Goal: Task Accomplishment & Management: Complete application form

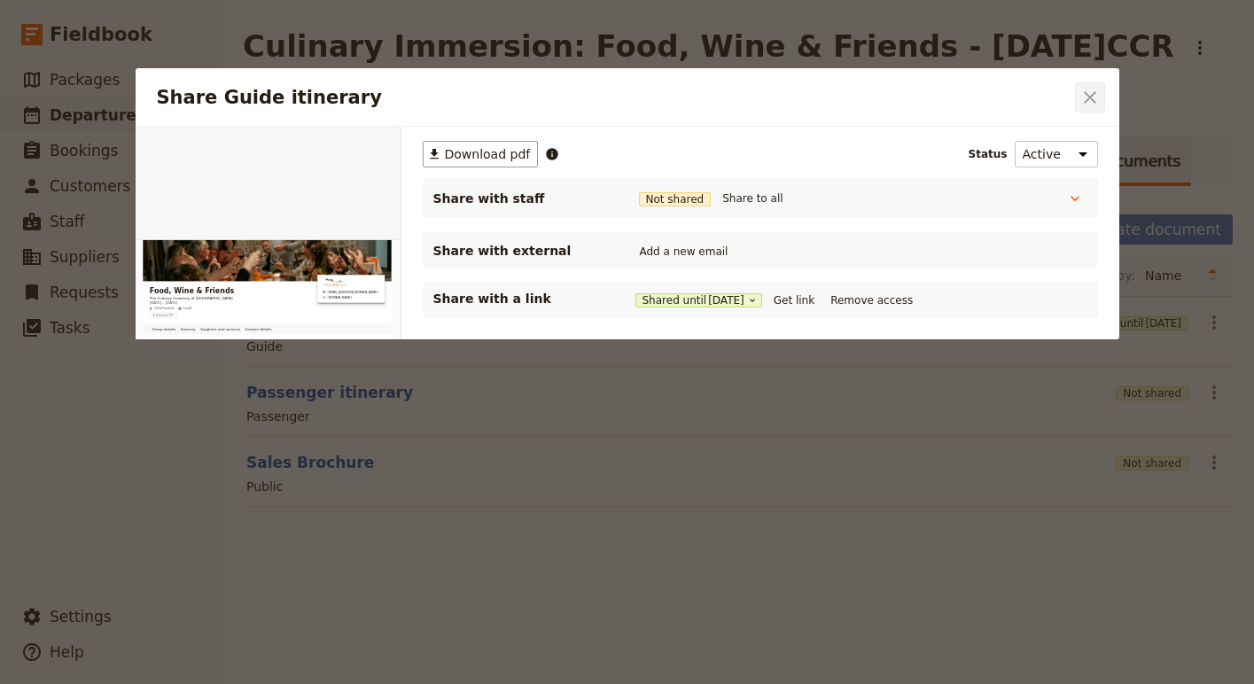
click at [1082, 108] on button "​" at bounding box center [1090, 97] width 30 height 30
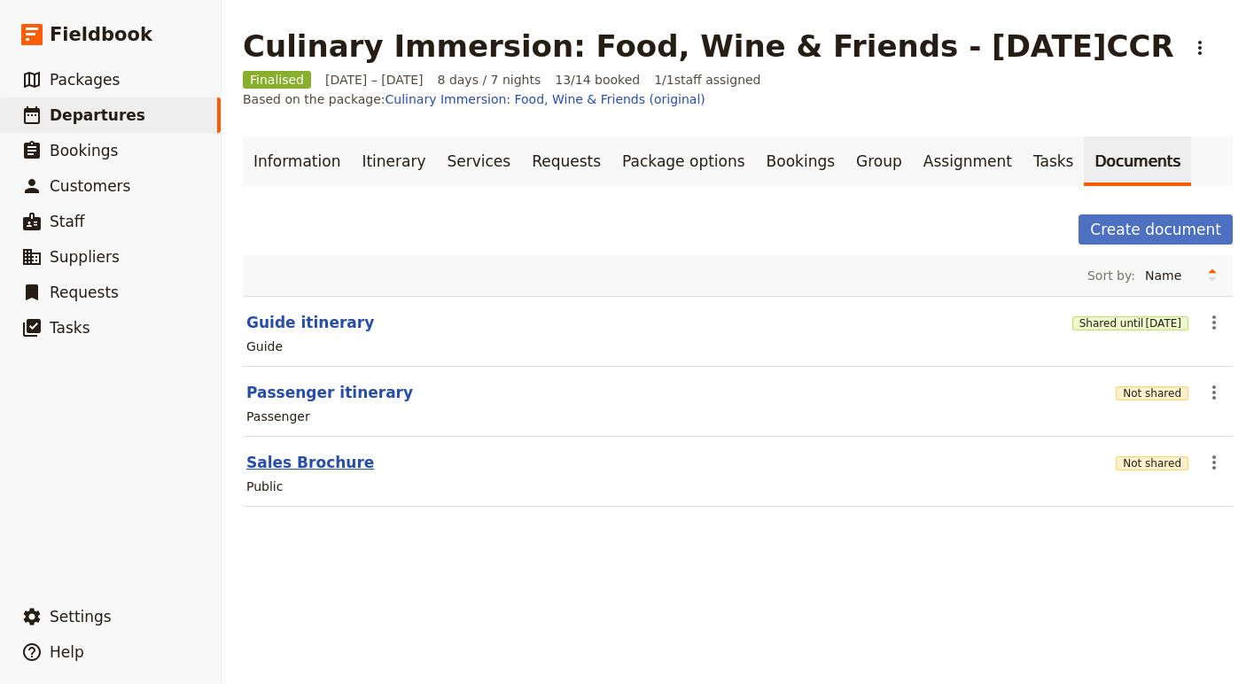
click at [284, 452] on button "Sales Brochure" at bounding box center [310, 462] width 128 height 21
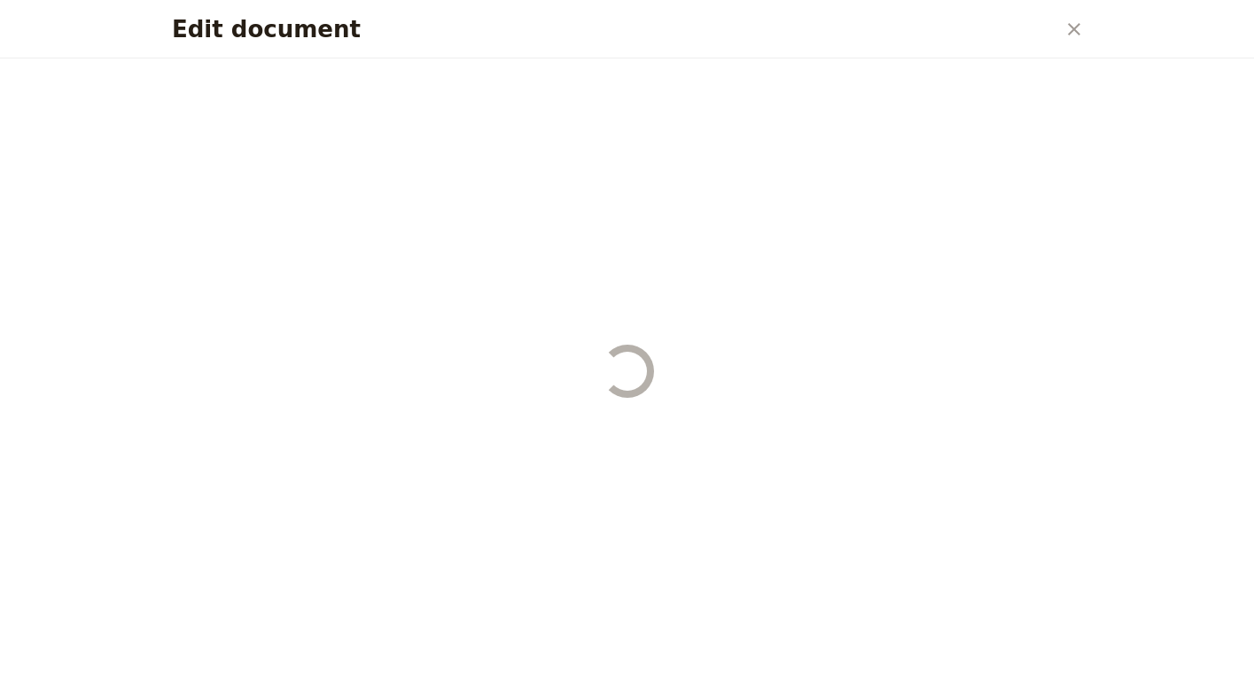
select select "LARGE"
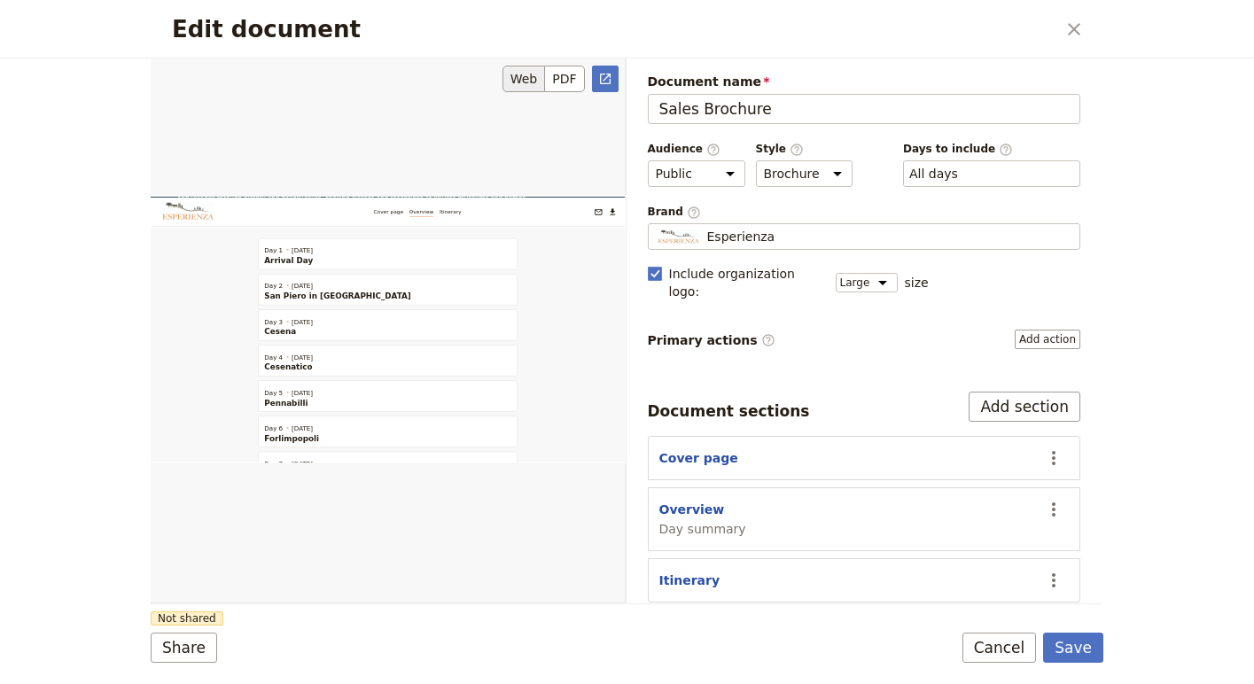
scroll to position [466, 0]
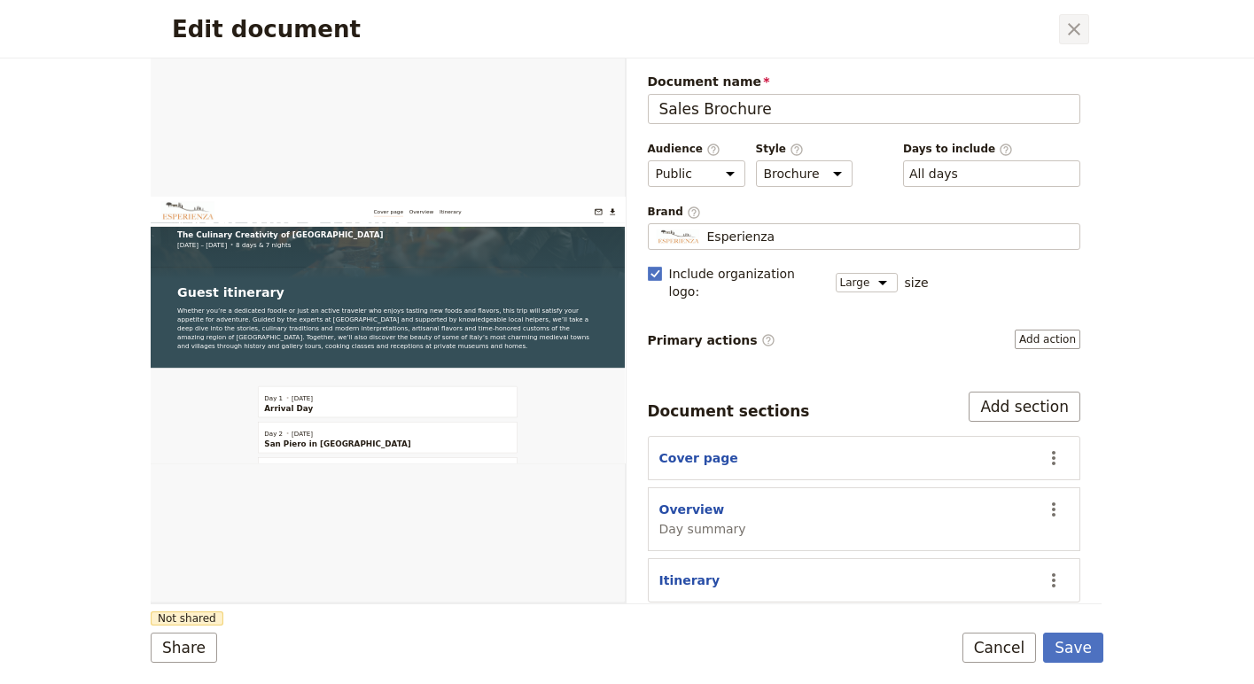
click at [1077, 19] on icon "Close dialog" at bounding box center [1074, 29] width 21 height 21
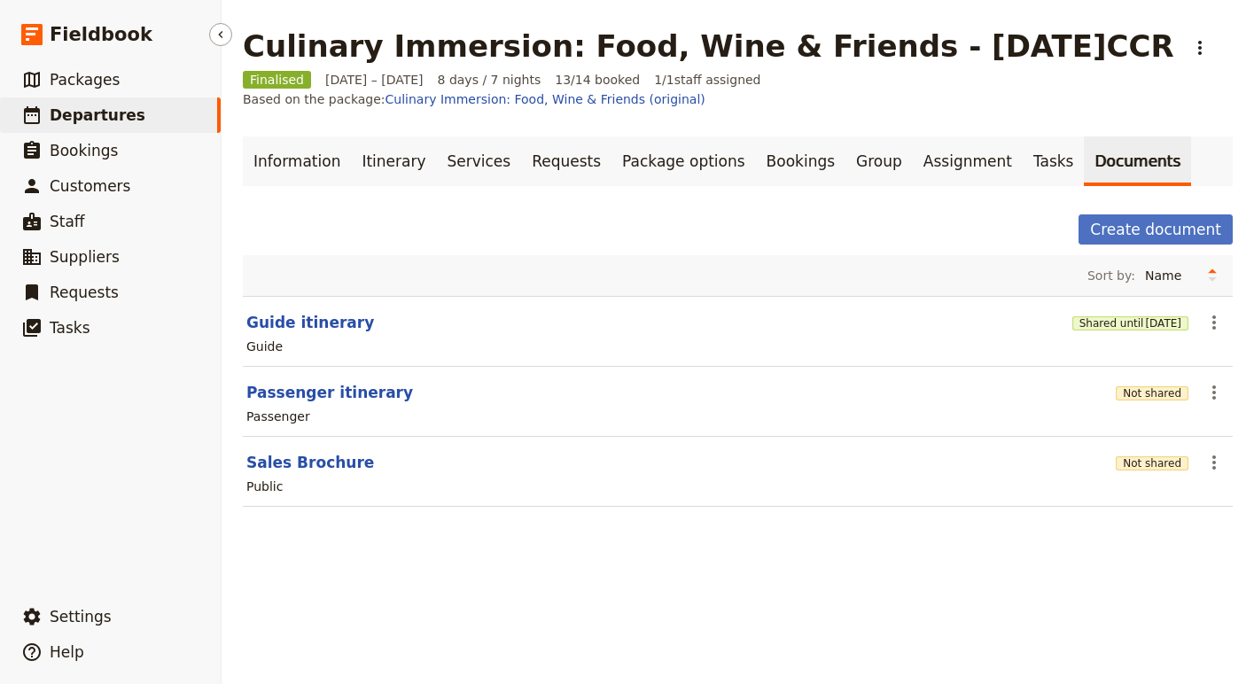
click at [89, 121] on span "Departures" at bounding box center [98, 115] width 96 height 18
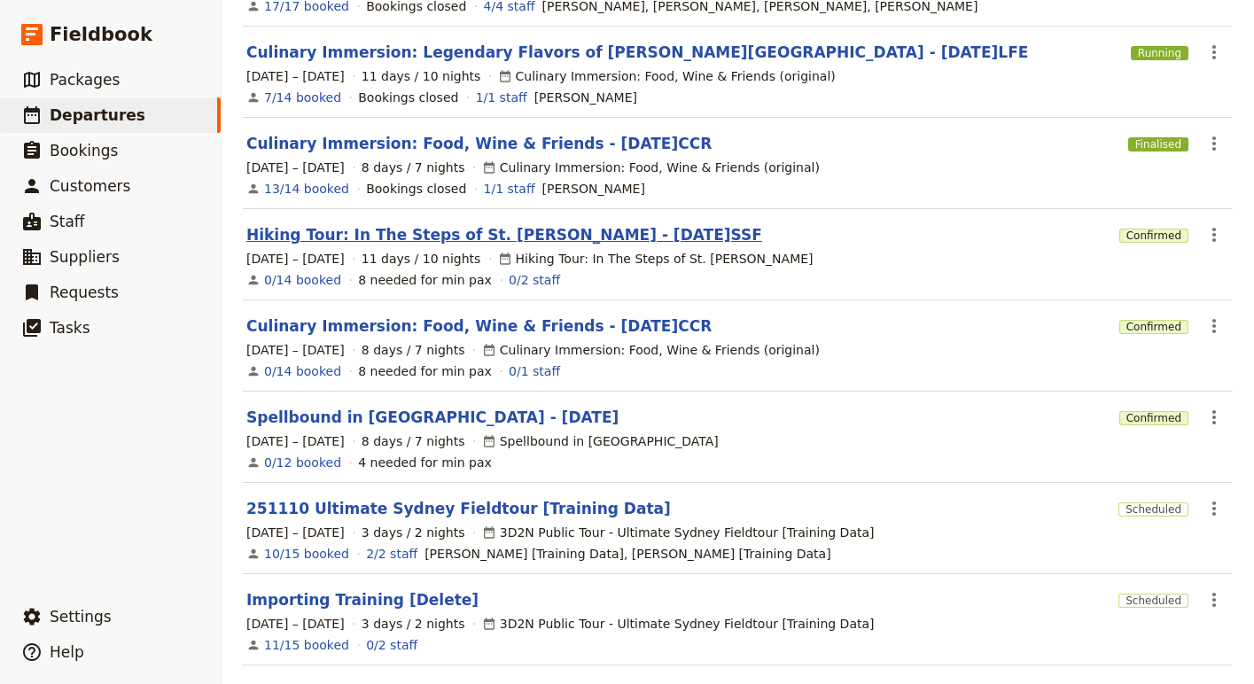
scroll to position [271, 0]
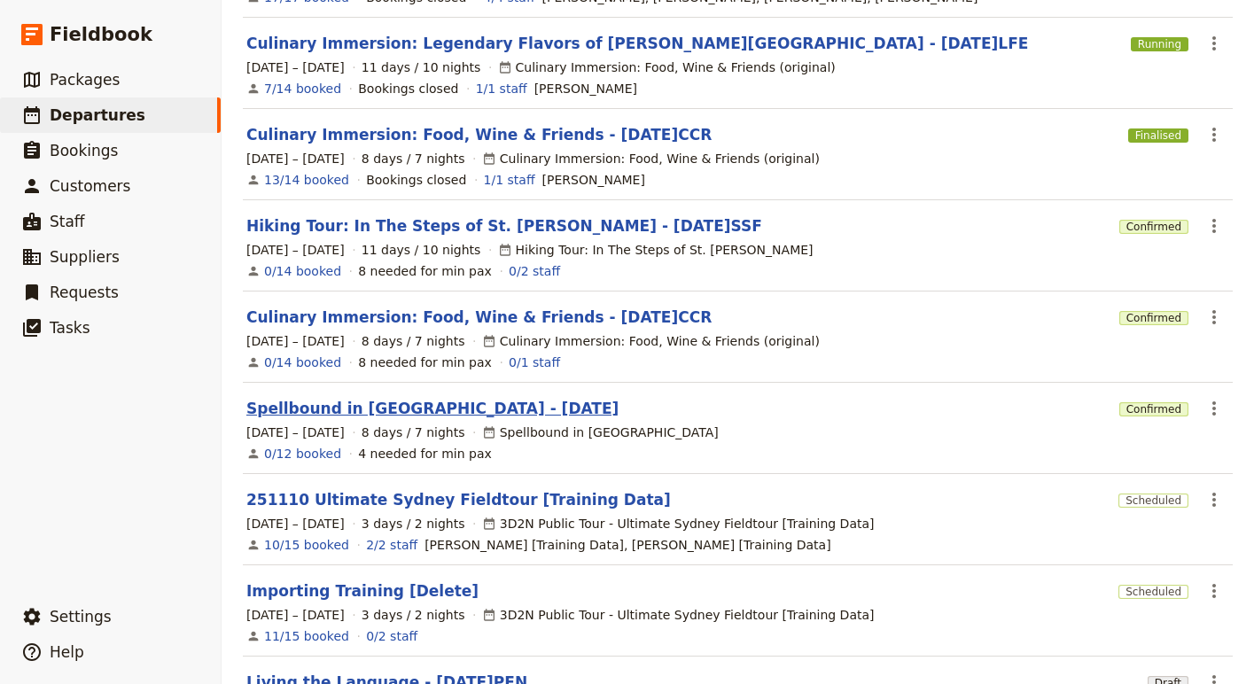
click at [419, 401] on link "Spellbound in Sicily - 2025.10.11" at bounding box center [432, 408] width 372 height 21
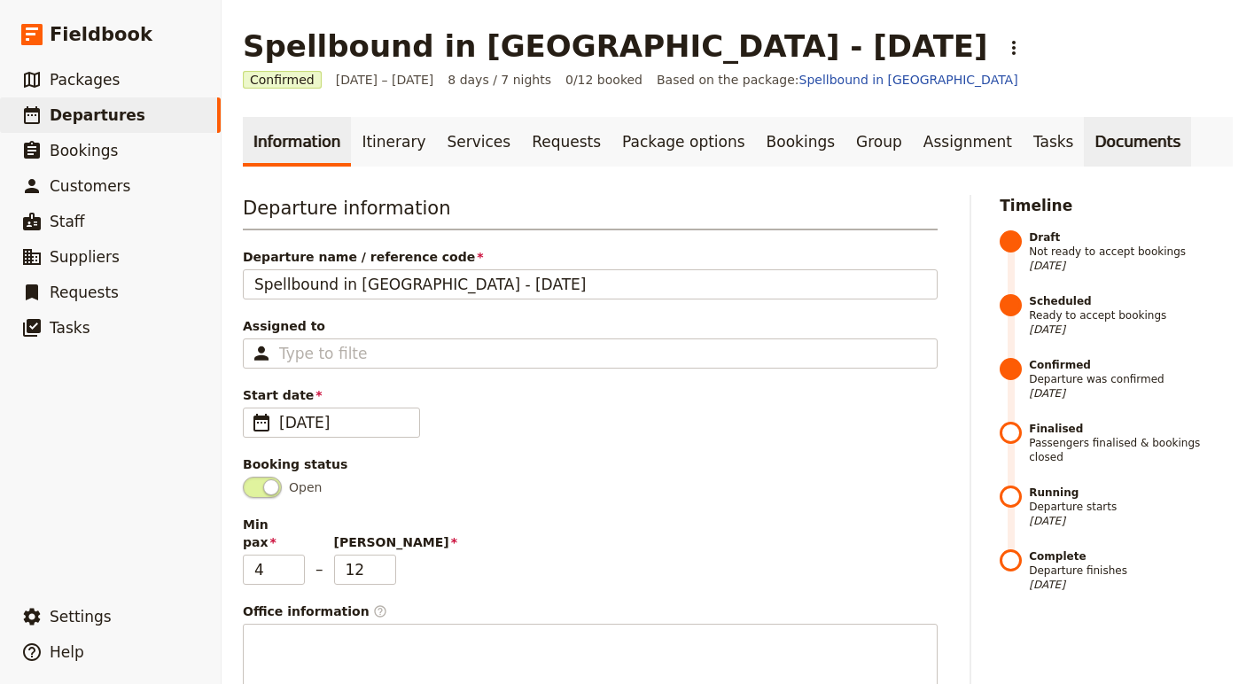
click at [1084, 157] on link "Documents" at bounding box center [1137, 142] width 107 height 50
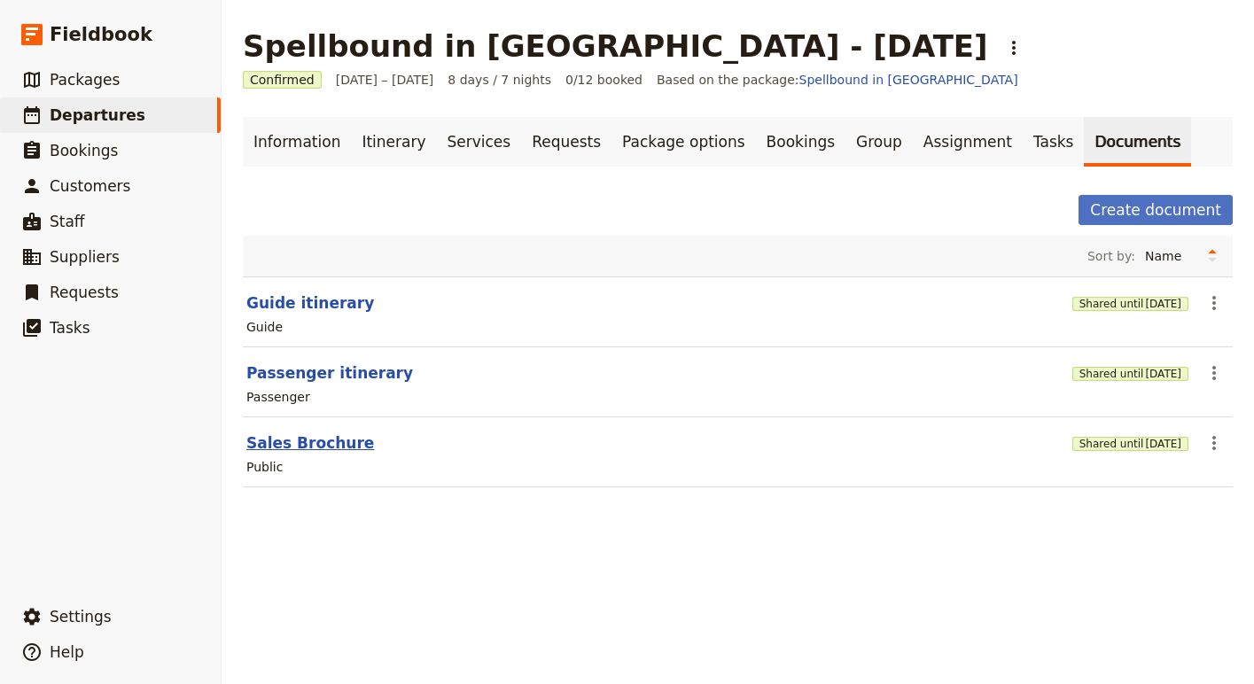
click at [316, 445] on button "Sales Brochure" at bounding box center [310, 442] width 128 height 21
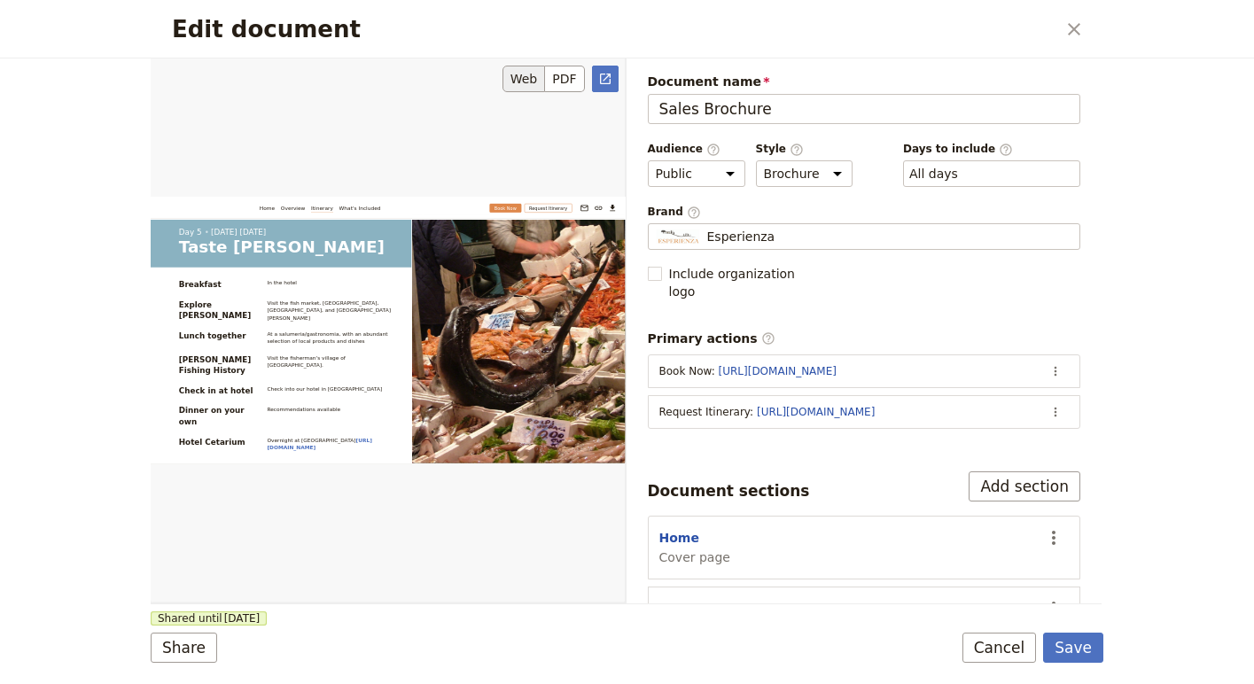
scroll to position [5482, 0]
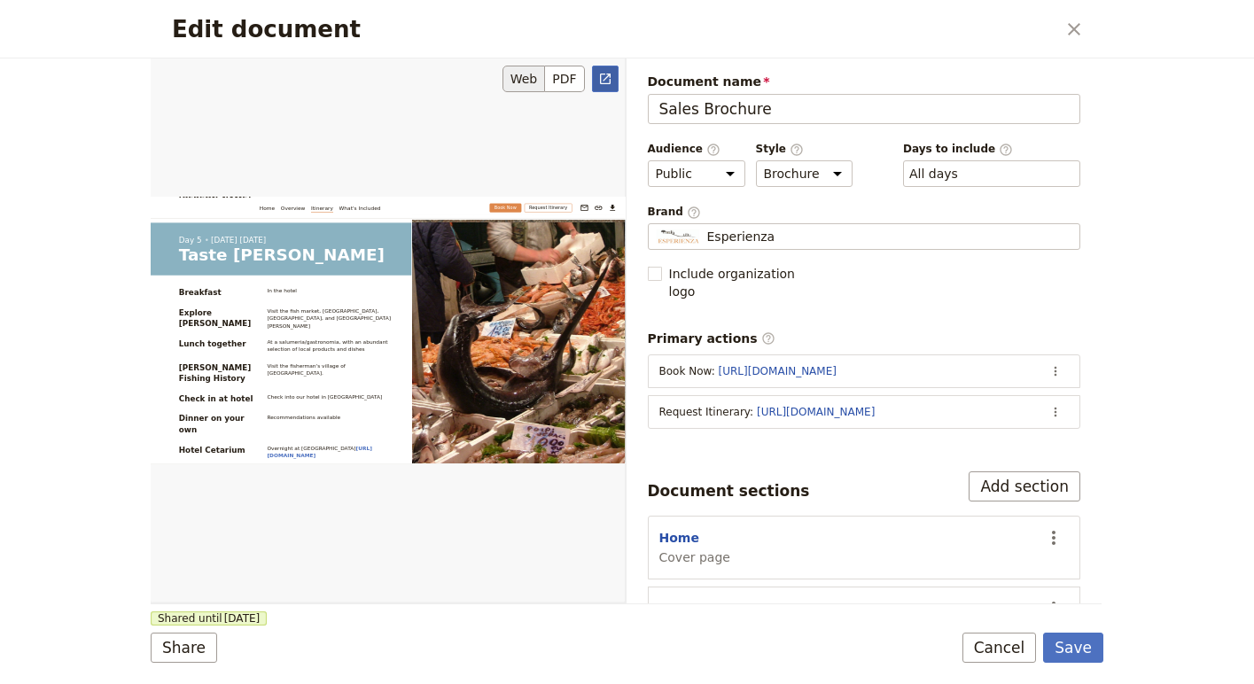
click at [604, 83] on icon "Open full preview" at bounding box center [605, 79] width 11 height 11
click at [1070, 30] on icon "Close dialog" at bounding box center [1074, 29] width 21 height 21
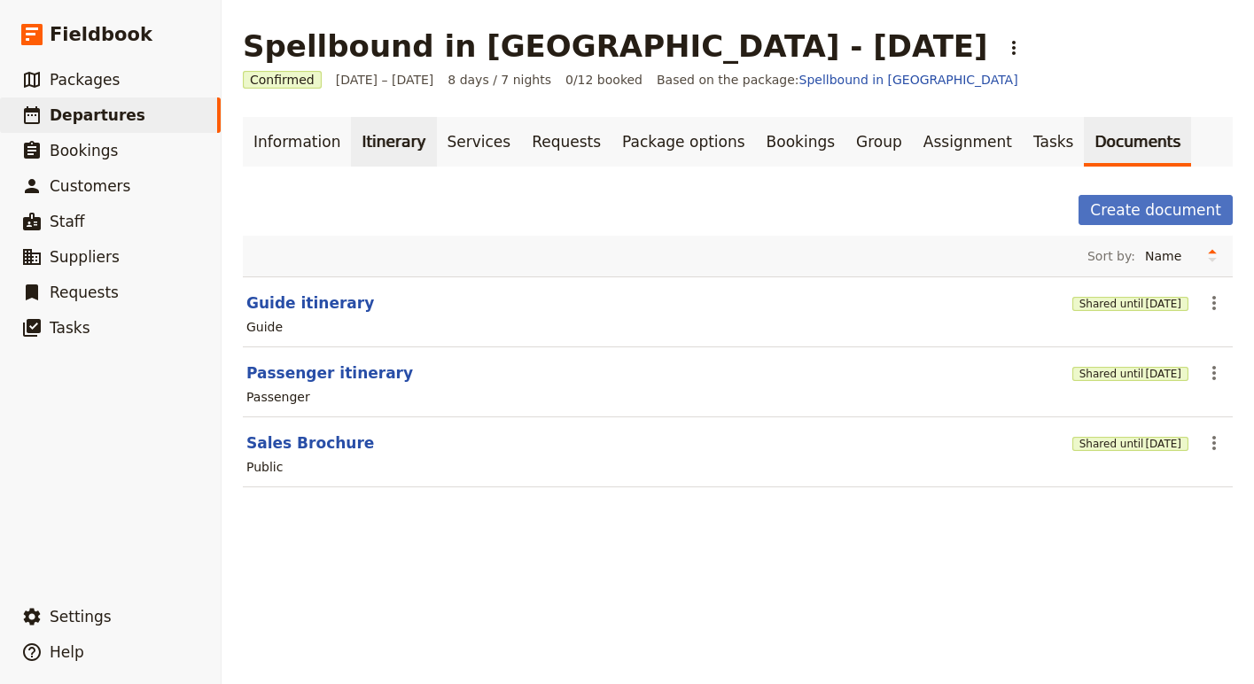
click at [381, 142] on link "Itinerary" at bounding box center [393, 142] width 85 height 50
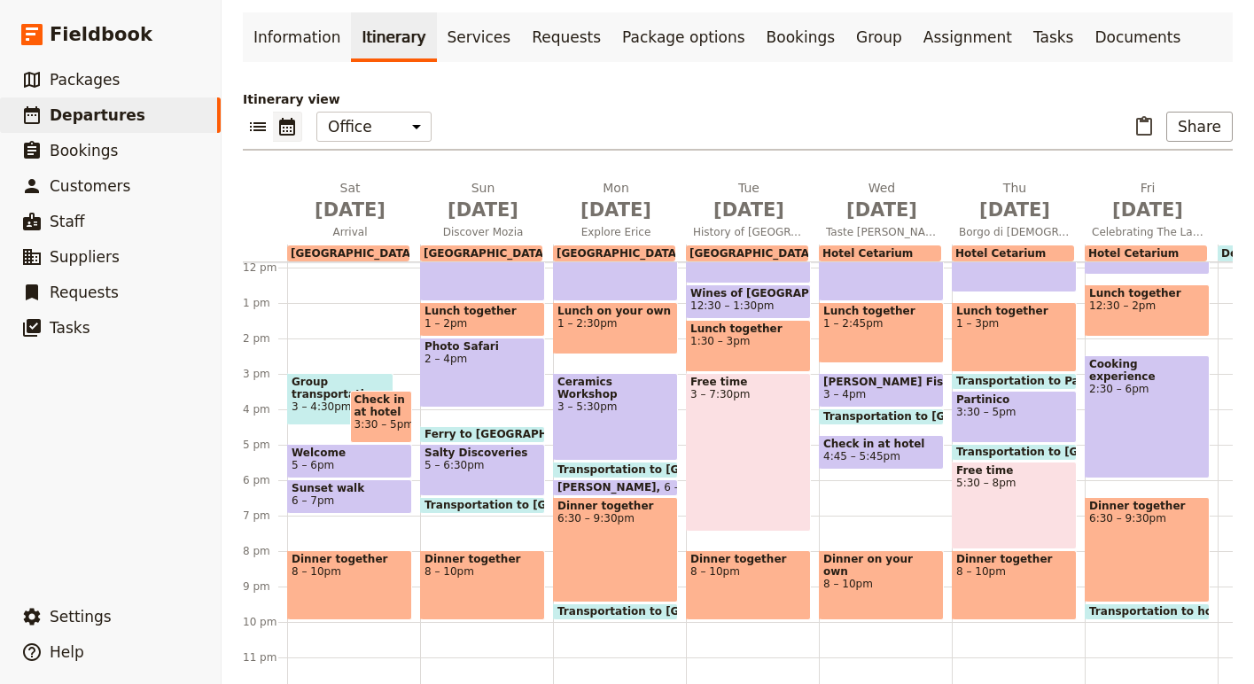
scroll to position [114, 0]
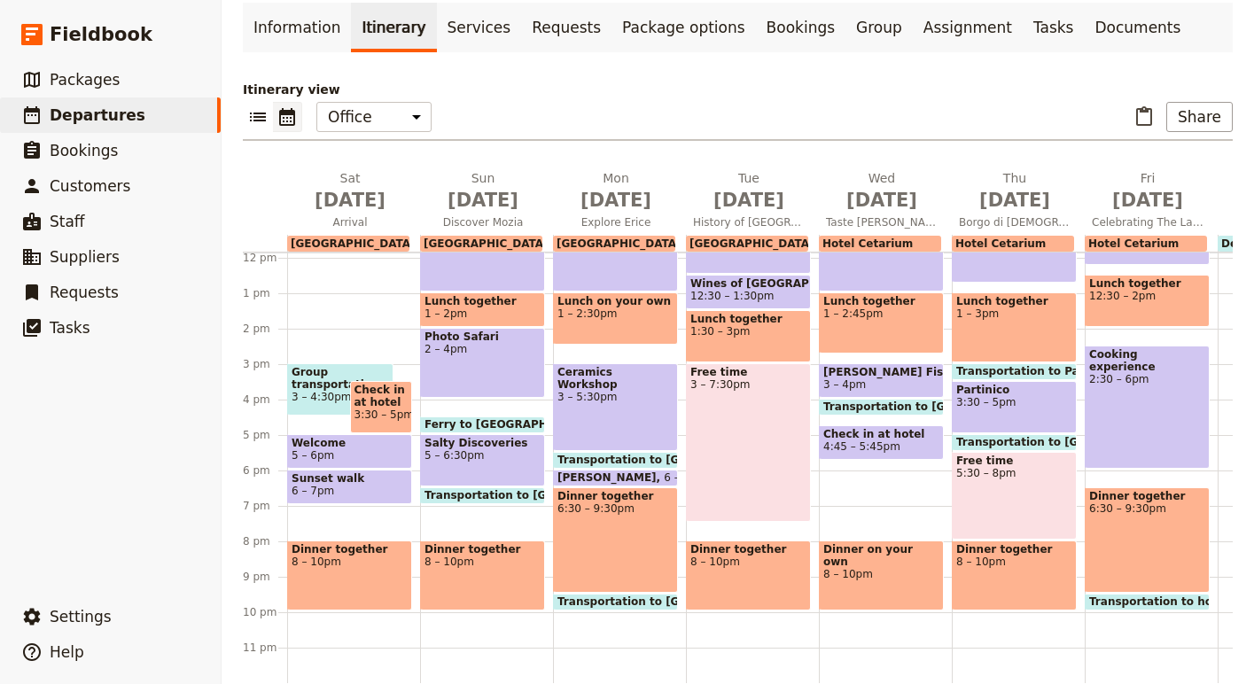
click at [357, 452] on span "5 – 6pm" at bounding box center [350, 455] width 116 height 12
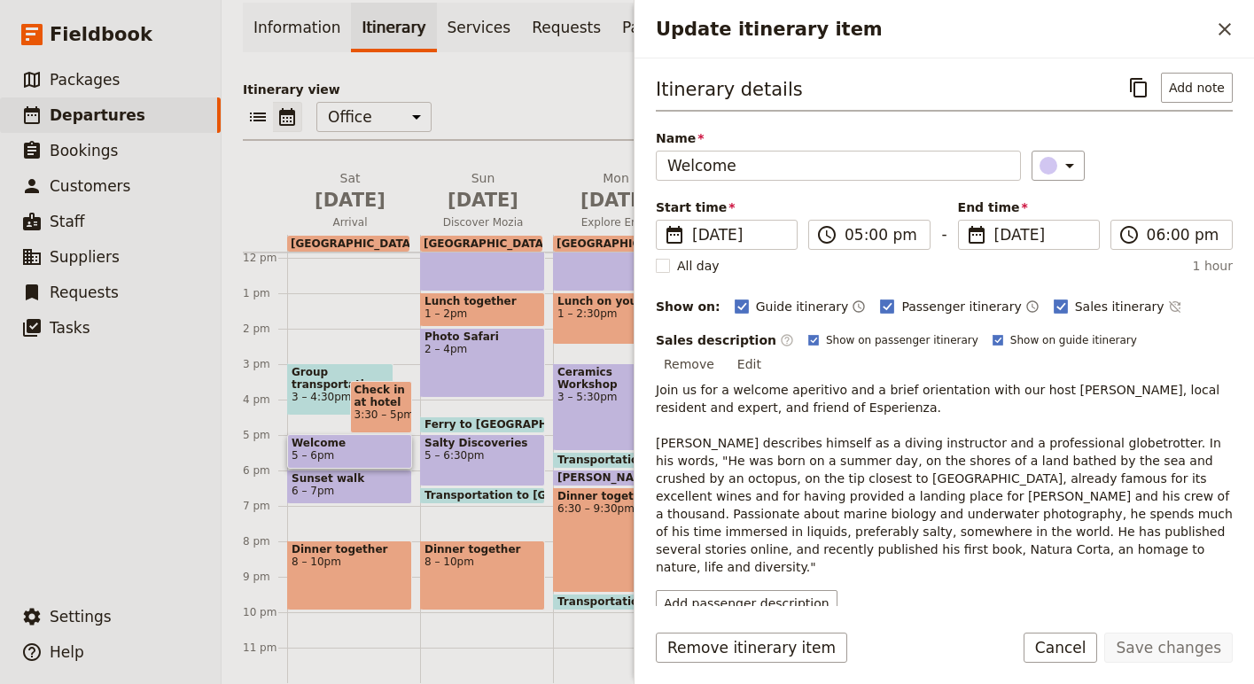
scroll to position [51, 0]
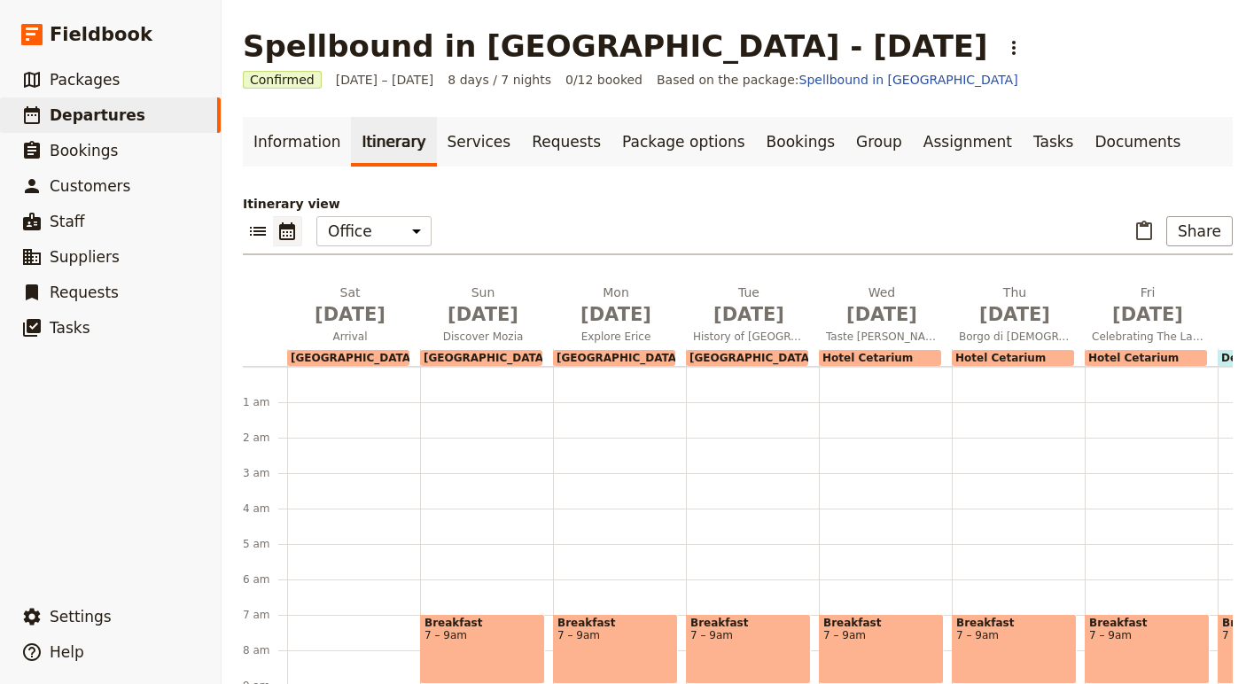
scroll to position [230, 0]
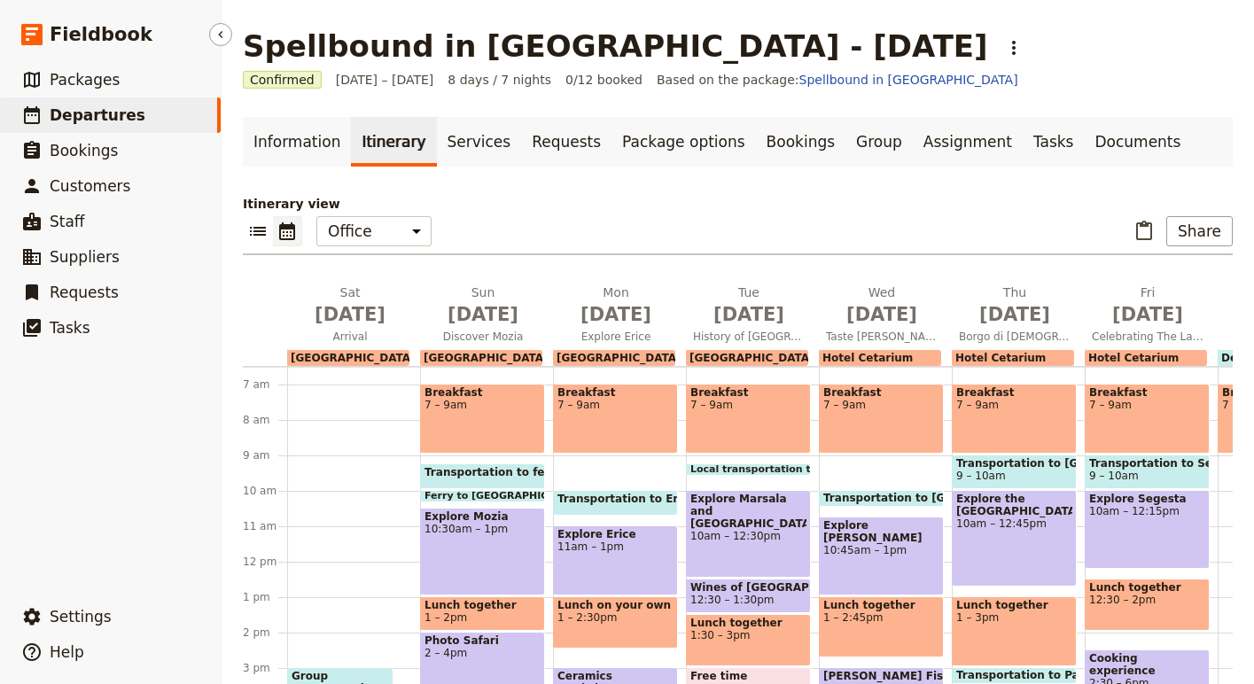
click at [79, 122] on span "Departures" at bounding box center [98, 115] width 96 height 18
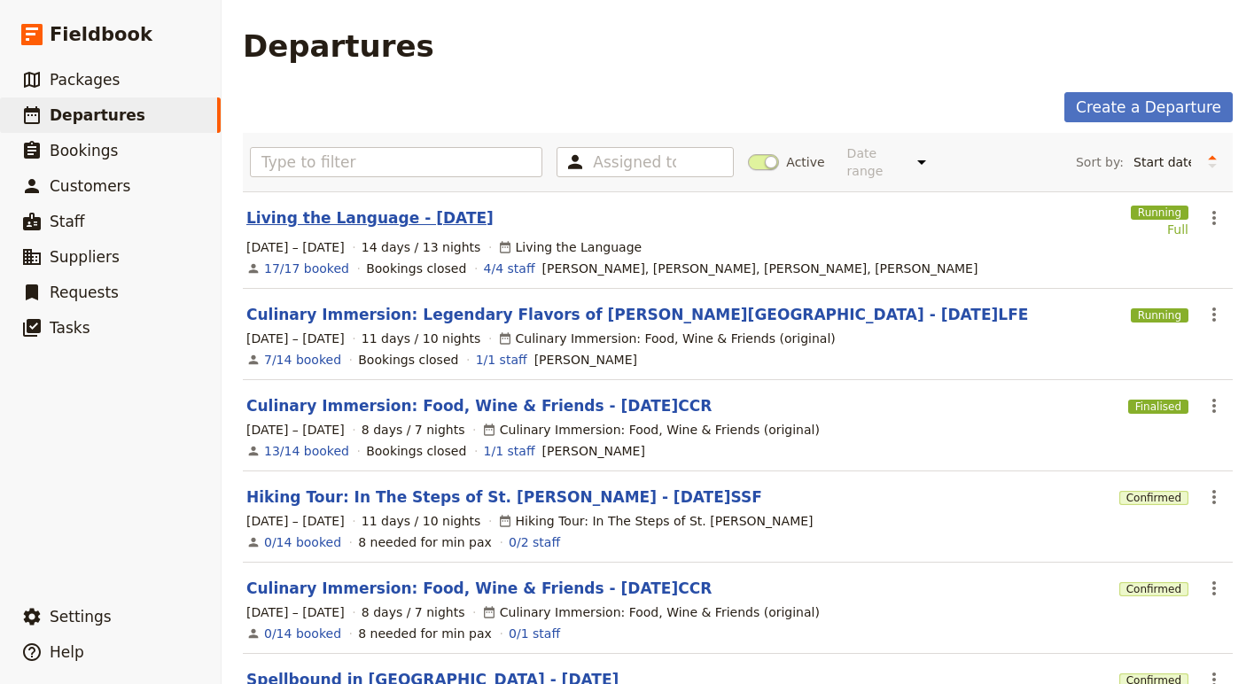
click at [359, 211] on link "Living the Language - [DATE]" at bounding box center [369, 217] width 247 height 21
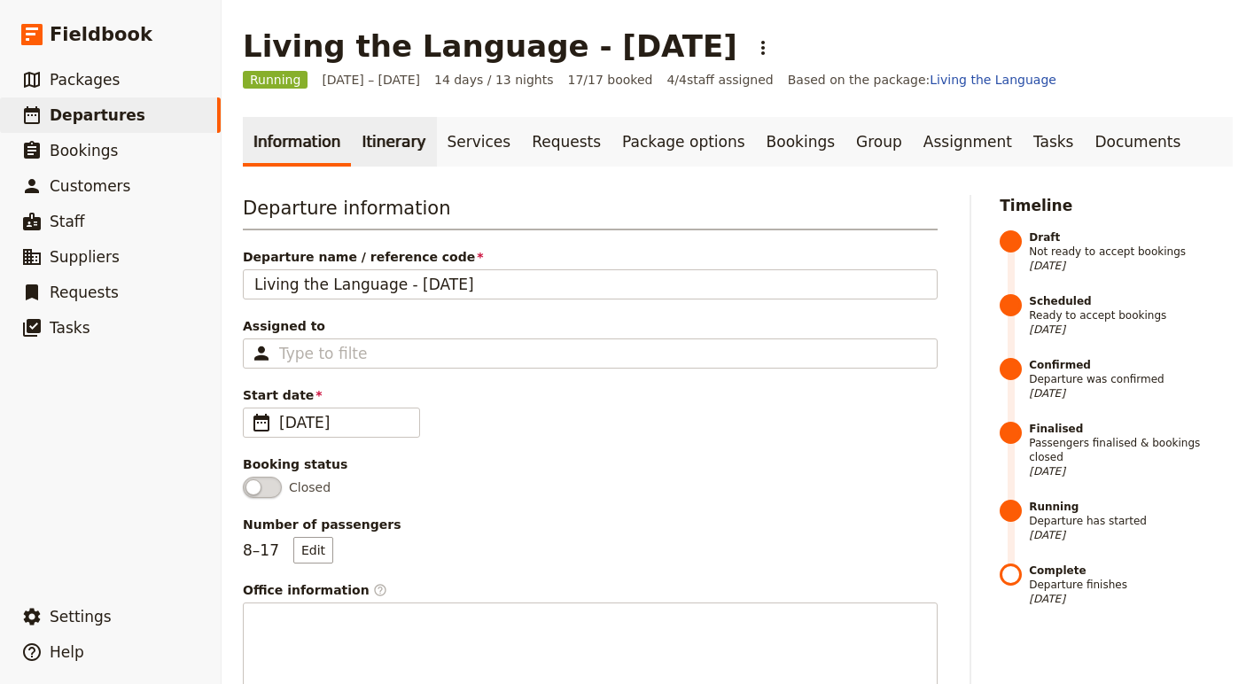
click at [373, 155] on link "Itinerary" at bounding box center [393, 142] width 85 height 50
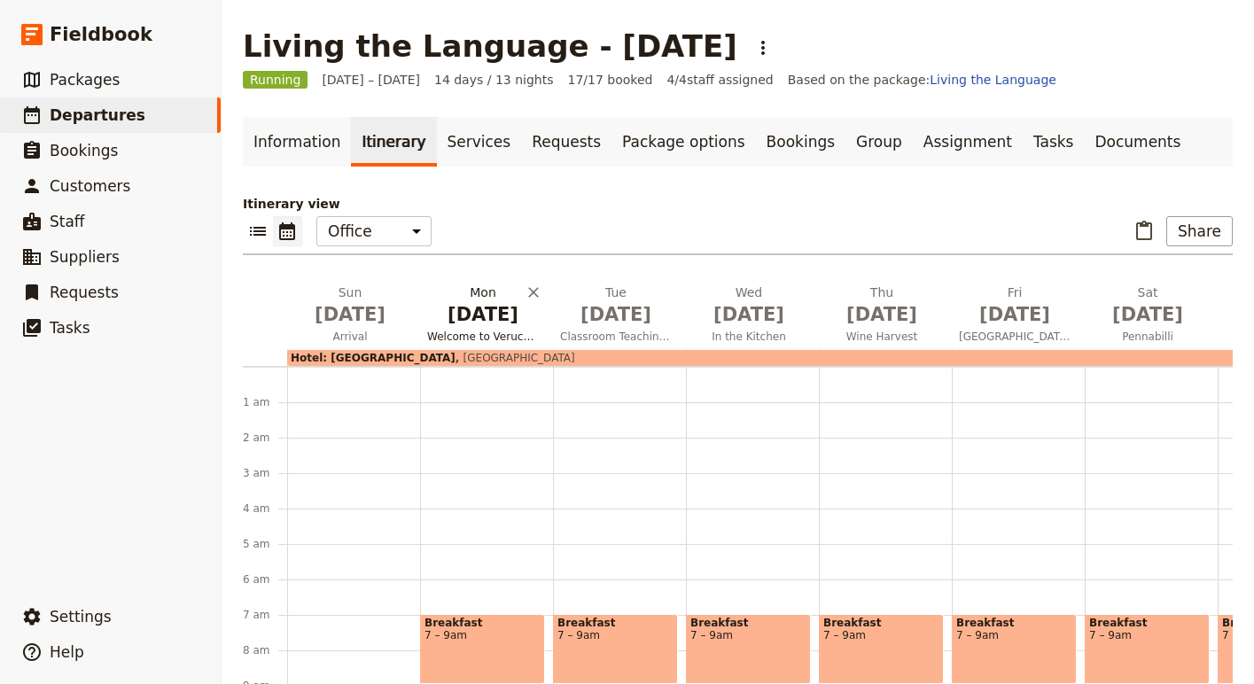
scroll to position [230, 0]
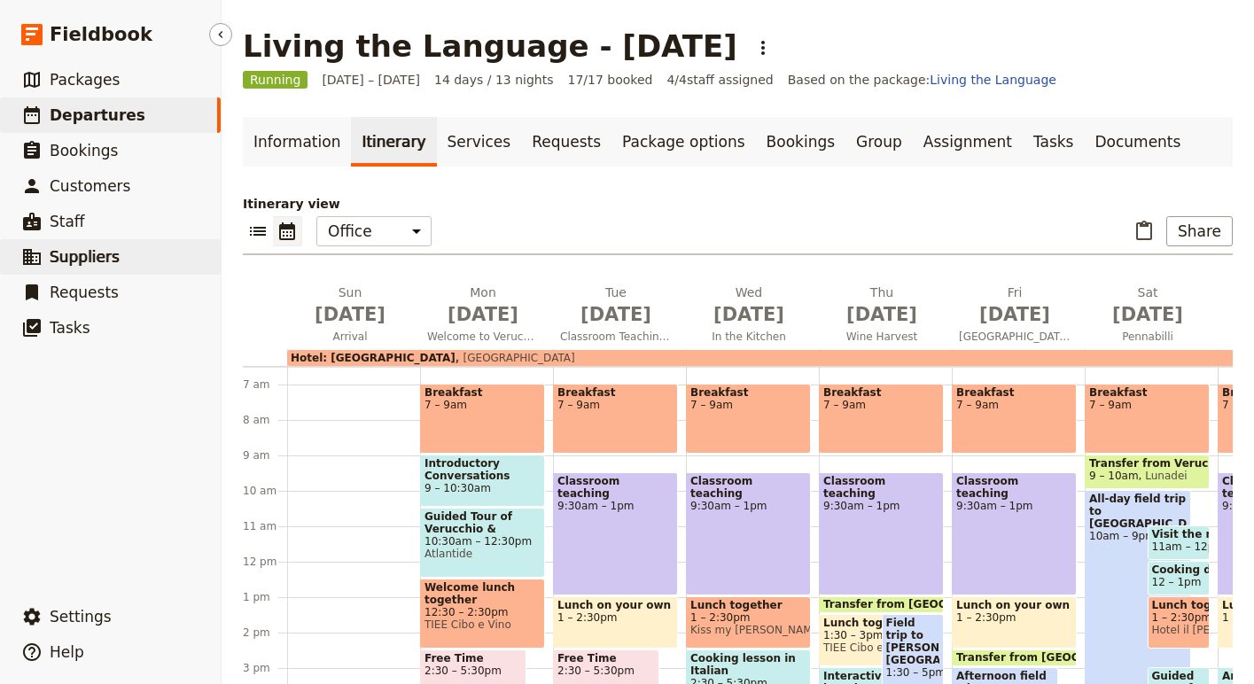
click at [112, 261] on span "Suppliers" at bounding box center [85, 257] width 70 height 18
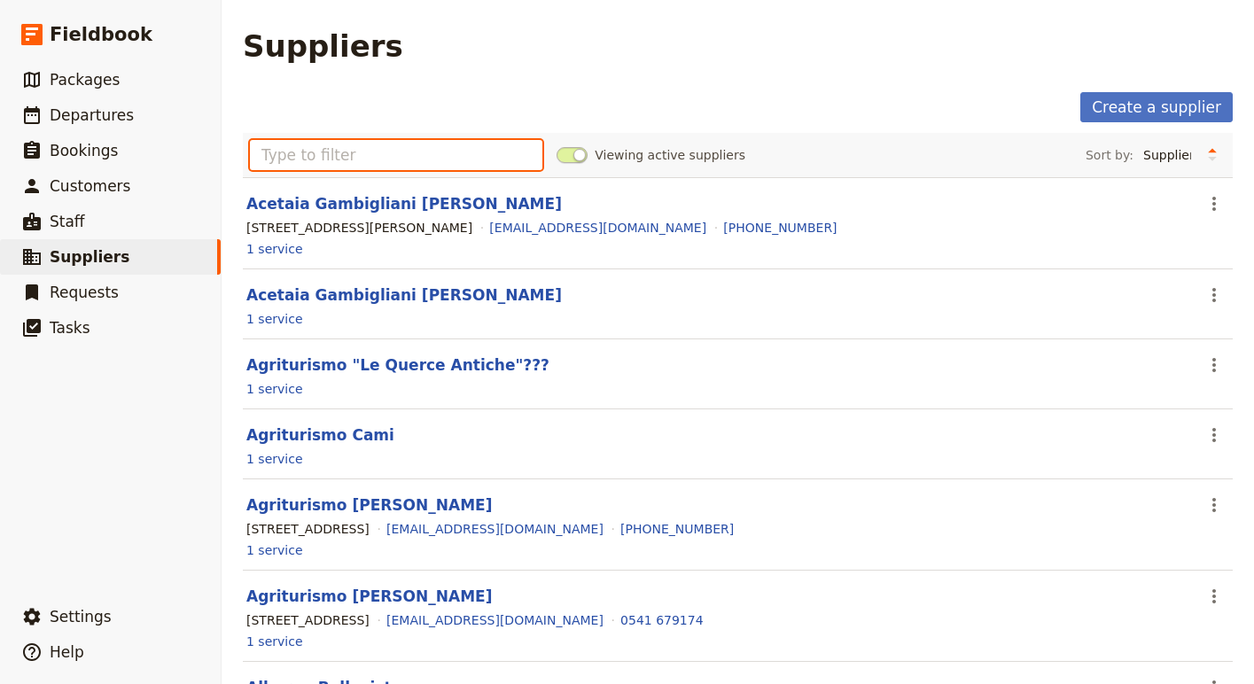
click at [394, 164] on input "text" at bounding box center [396, 155] width 292 height 30
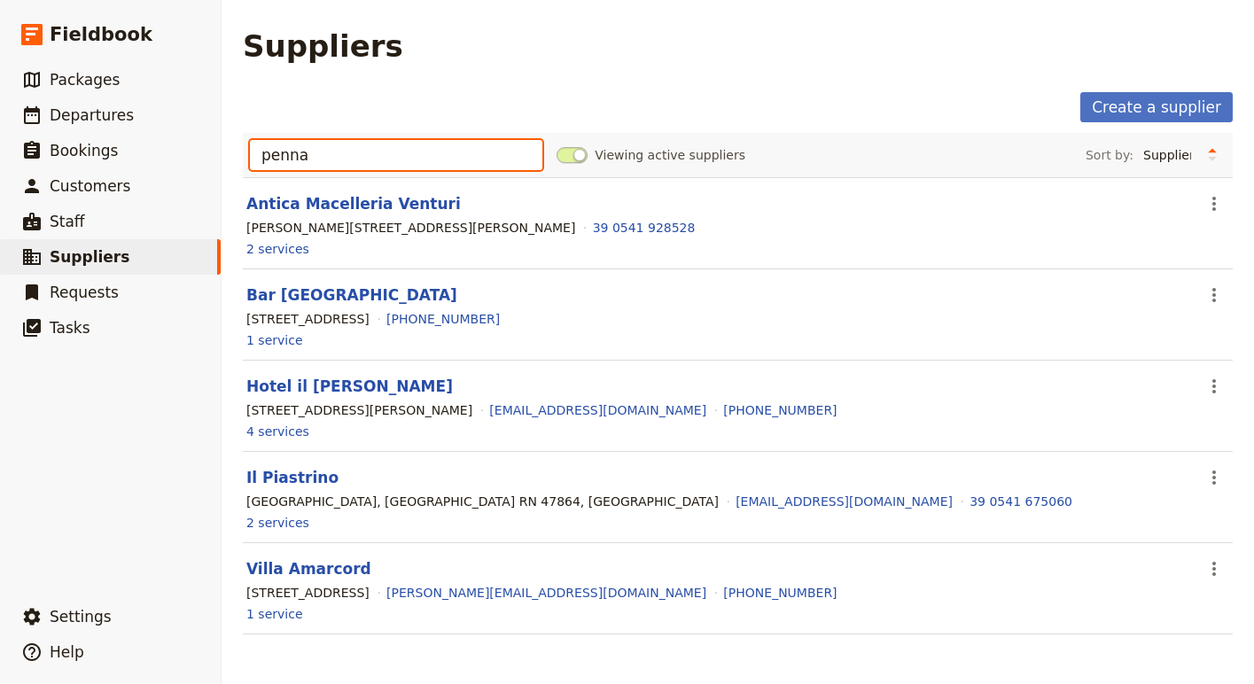
drag, startPoint x: 346, startPoint y: 165, endPoint x: 234, endPoint y: 149, distance: 112.8
click at [234, 152] on main "Suppliers Create a supplier penna Viewing active suppliers Sort by: Supplier Lo…" at bounding box center [738, 342] width 1032 height 684
type input "penna"
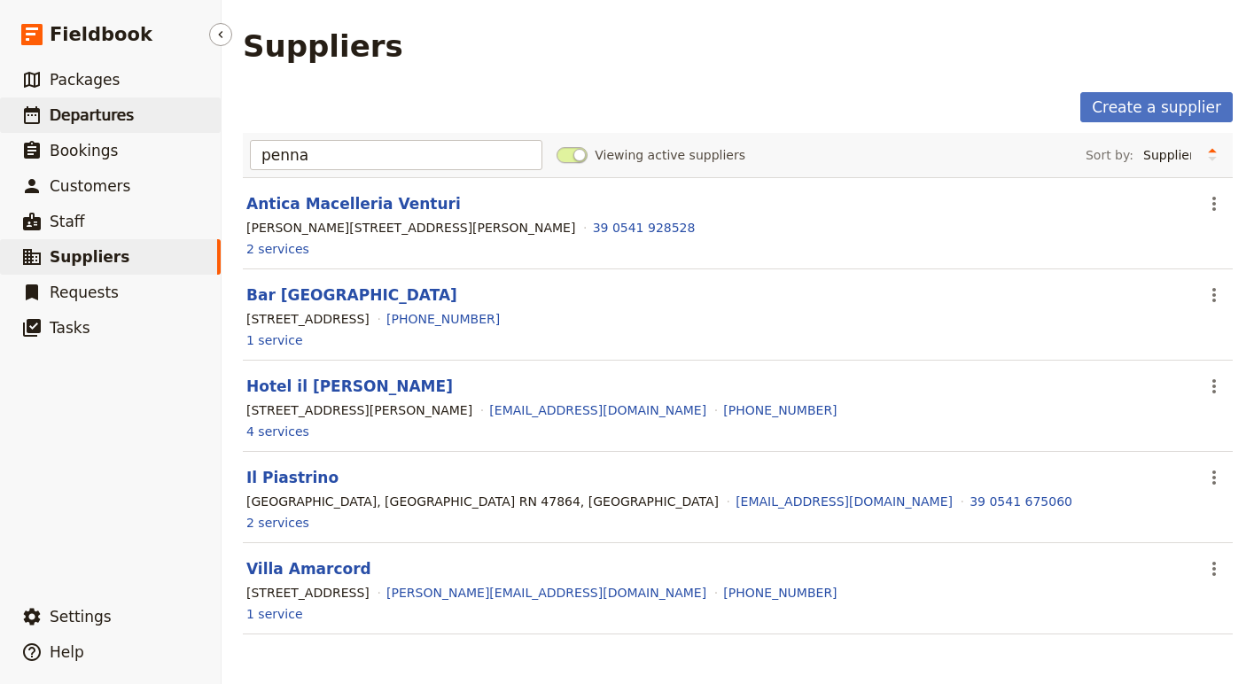
click at [76, 128] on link "​ Departures" at bounding box center [110, 114] width 221 height 35
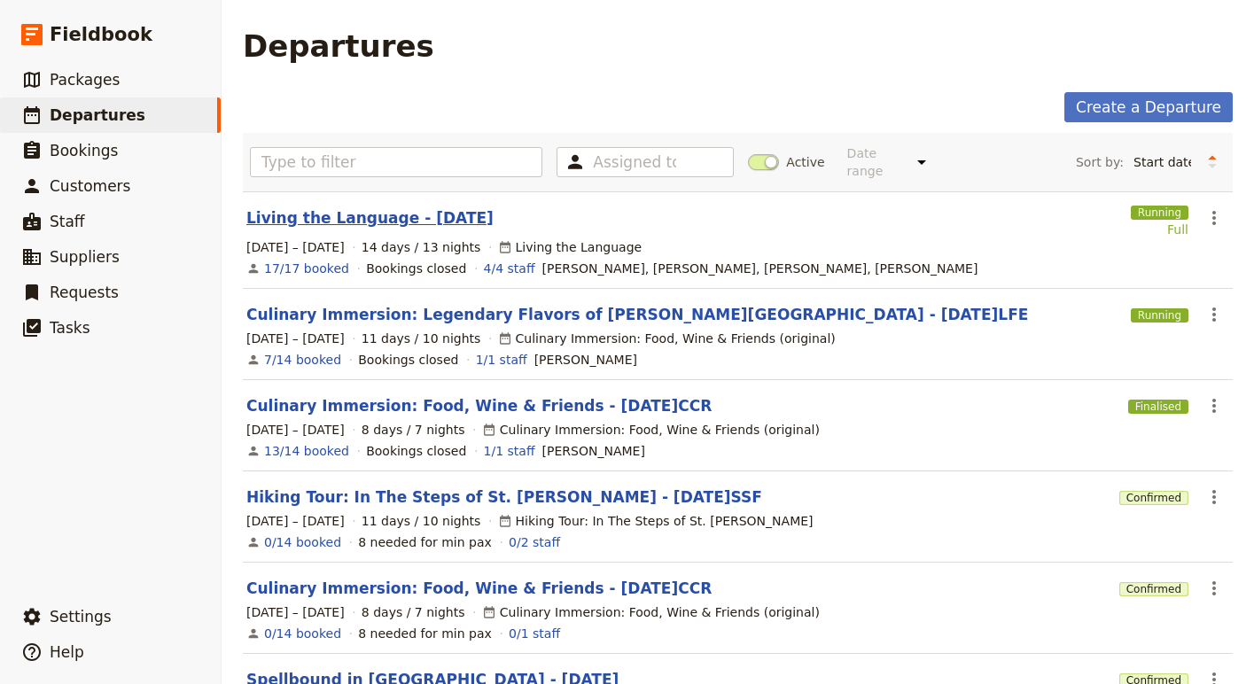
click at [338, 207] on link "Living the Language - 2025.09.07" at bounding box center [369, 217] width 247 height 21
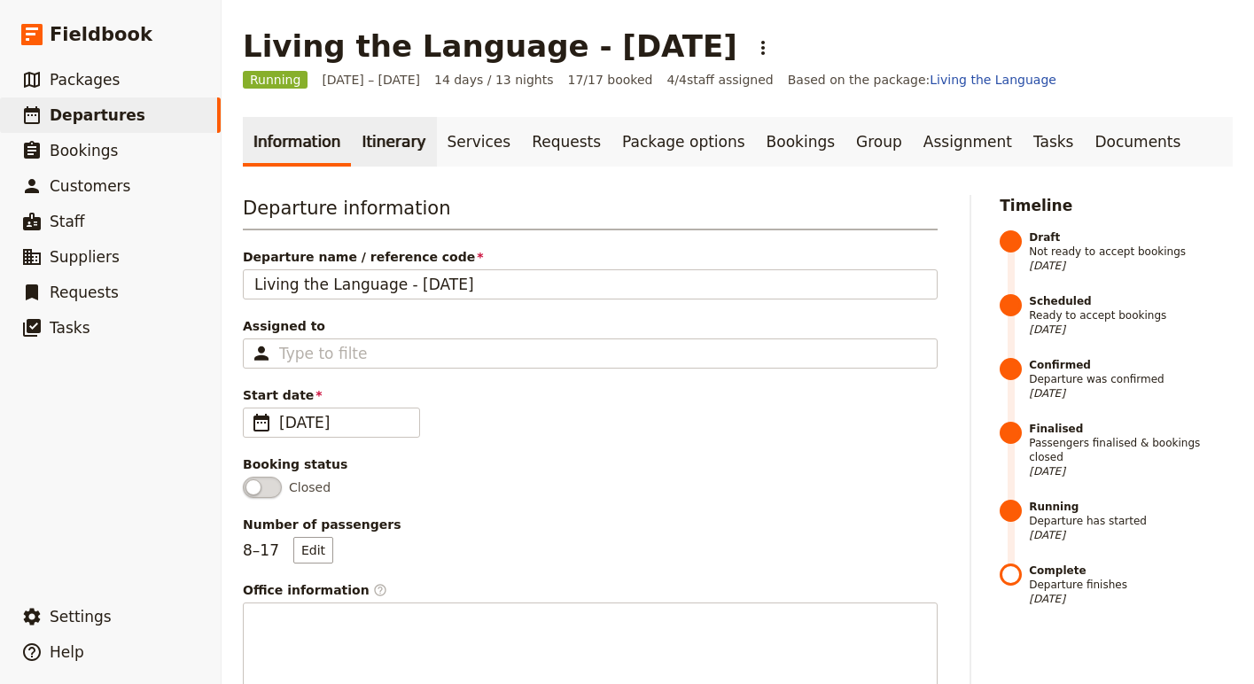
click at [397, 149] on link "Itinerary" at bounding box center [393, 142] width 85 height 50
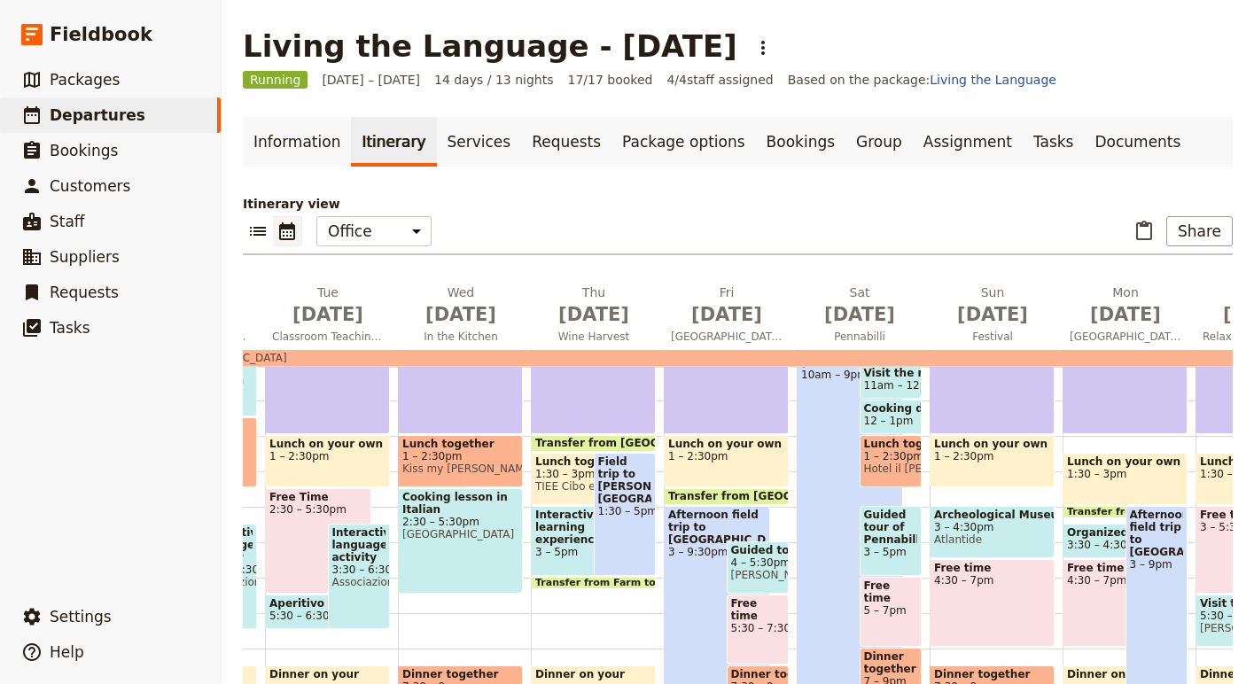
scroll to position [420, 0]
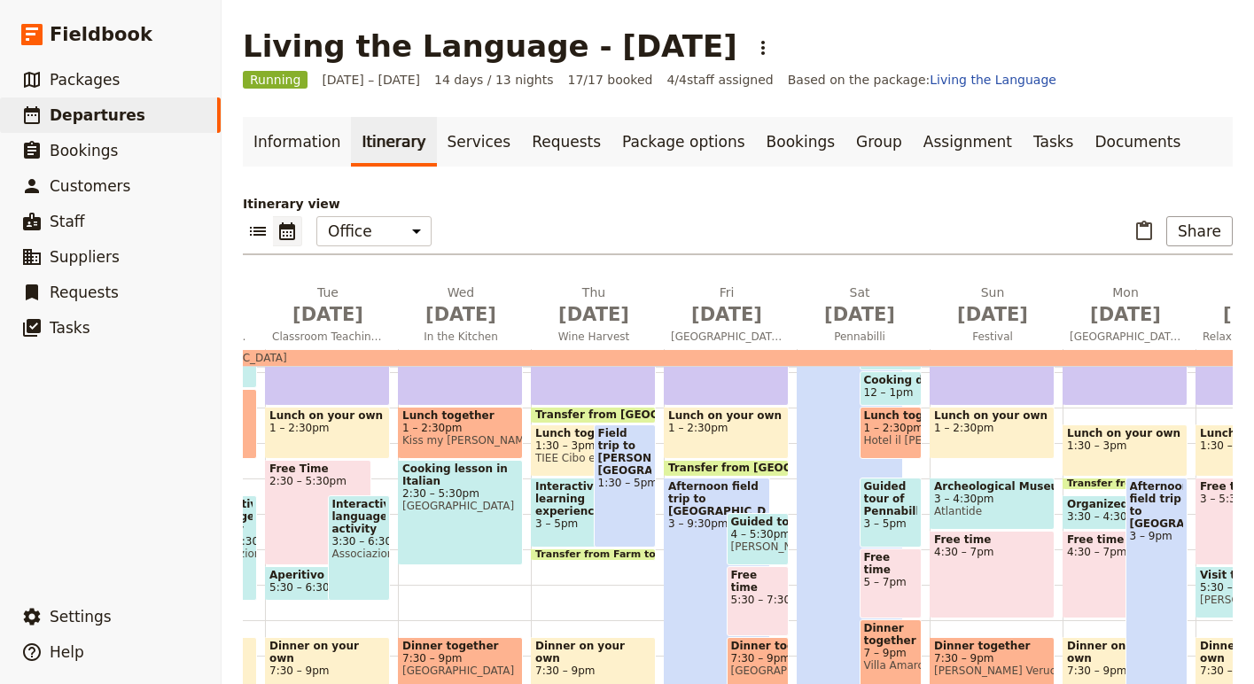
click at [897, 507] on span "Guided tour of Pennabilli" at bounding box center [891, 498] width 54 height 37
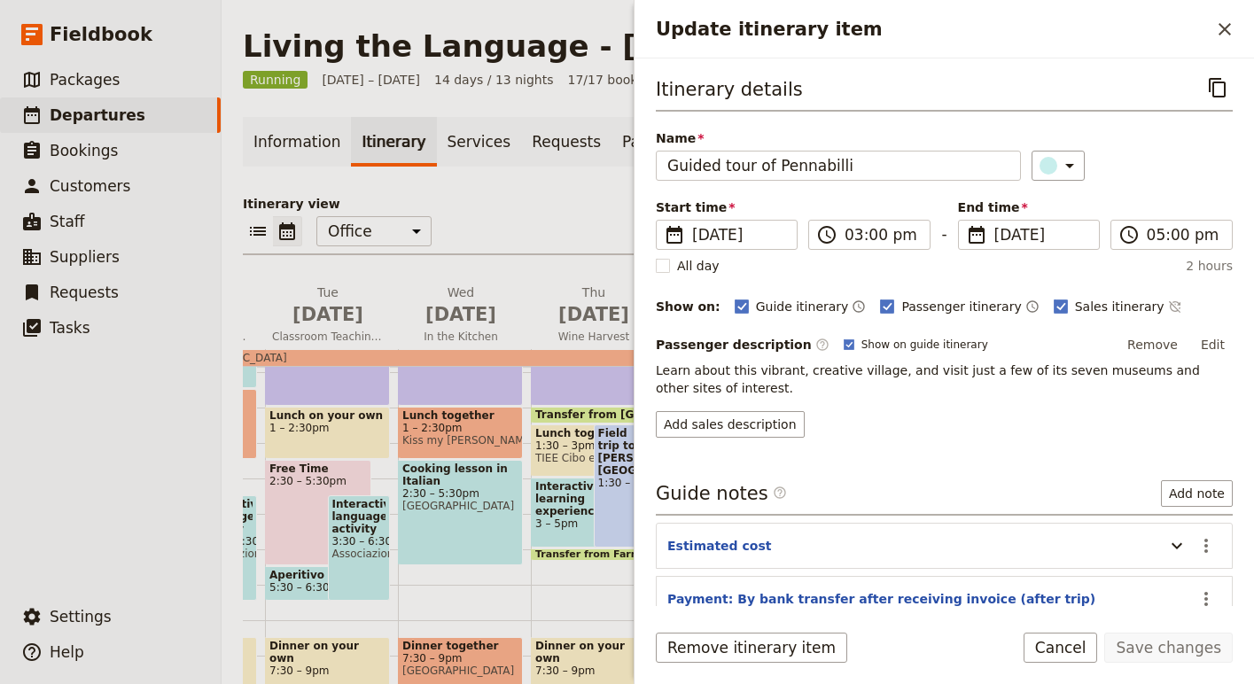
scroll to position [93, 0]
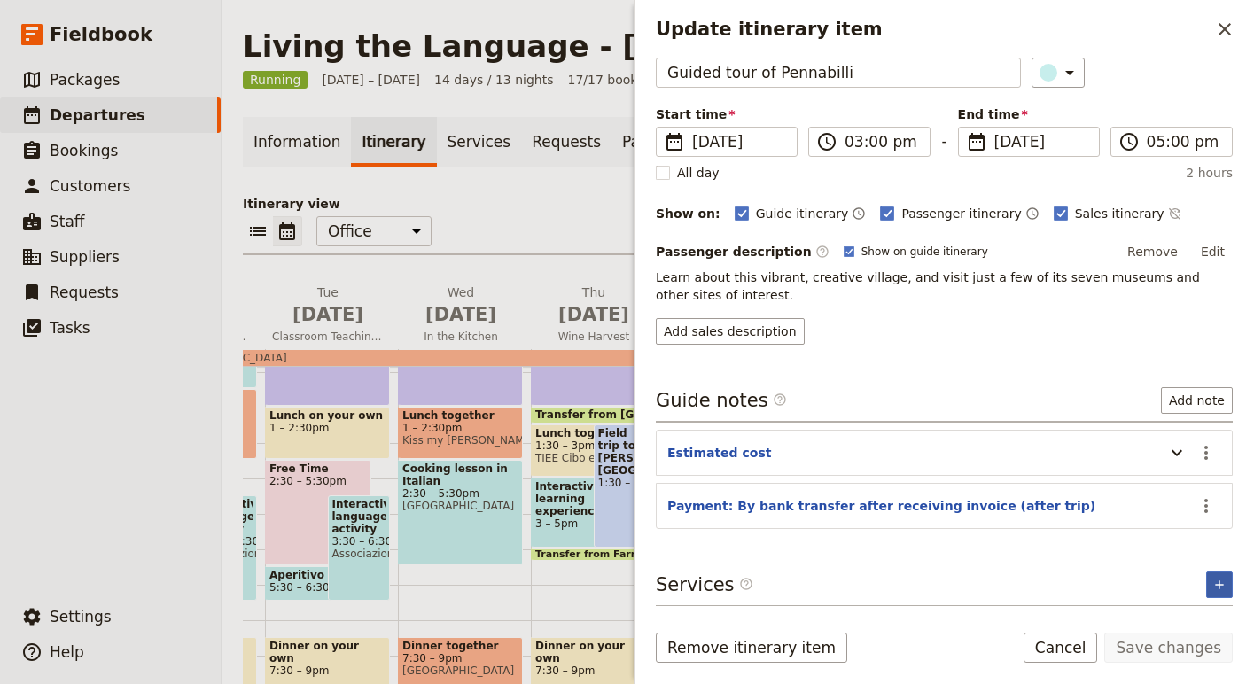
click at [1218, 582] on icon "Add service inclusion" at bounding box center [1219, 585] width 14 height 14
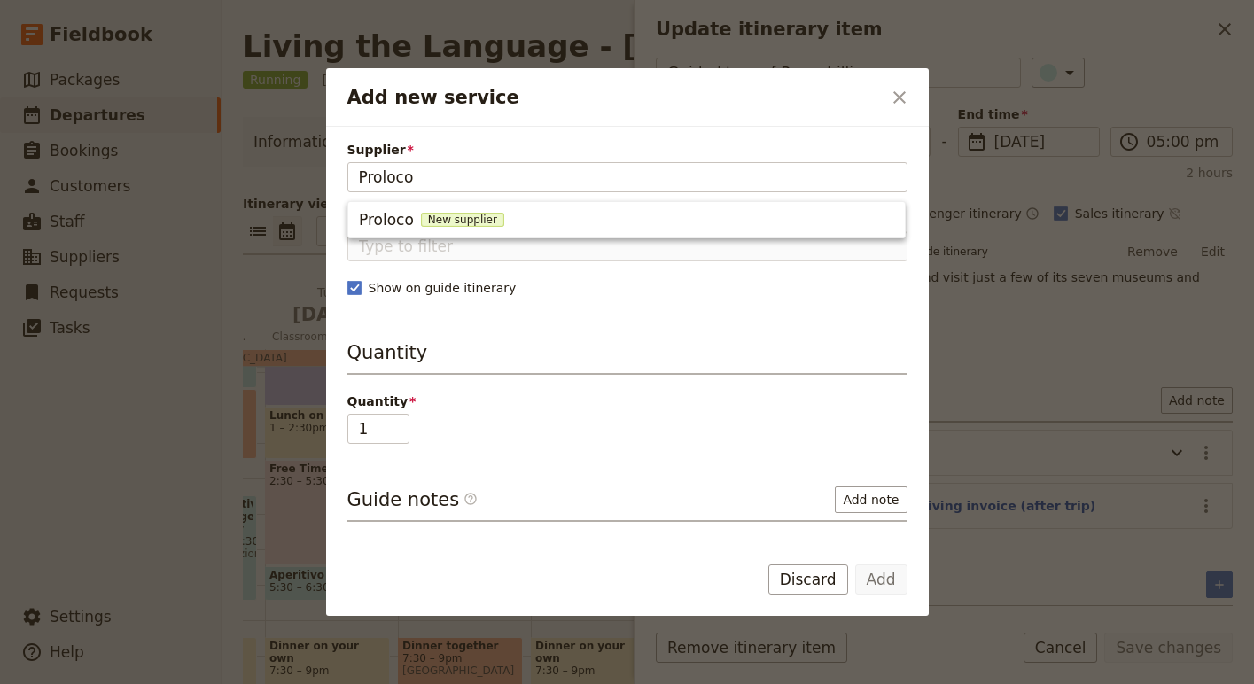
type input "Proloco"
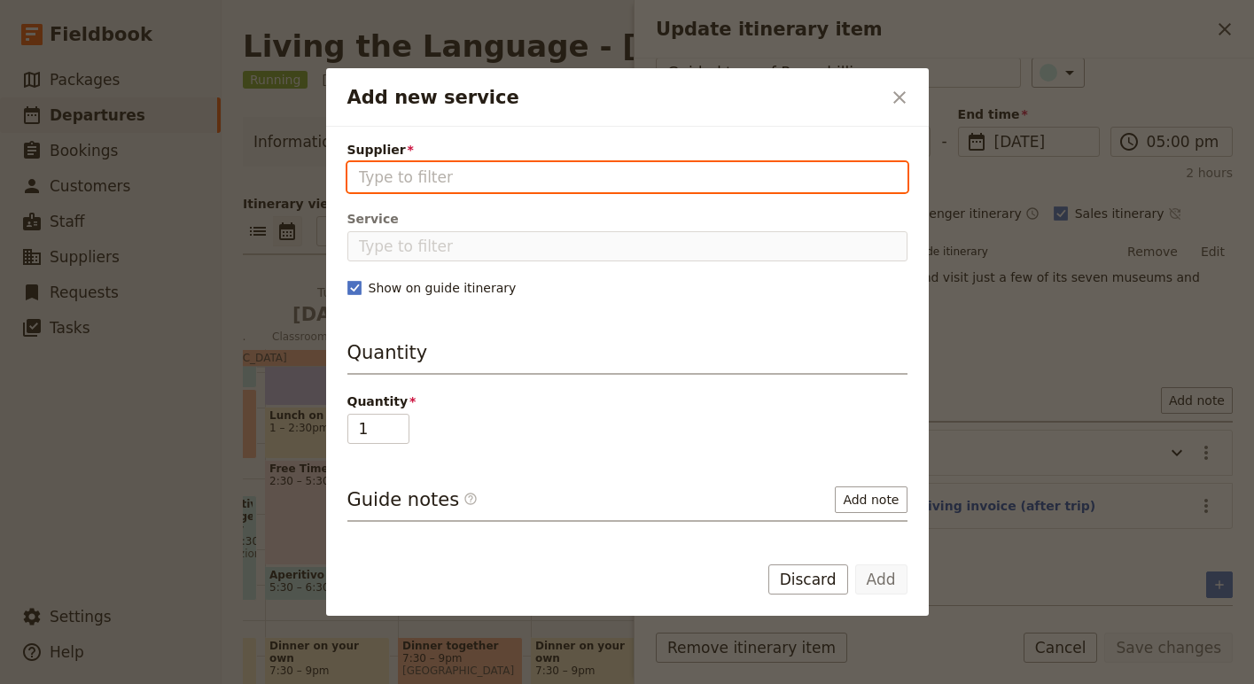
paste input "ASS.NE CULT. PENNABILLI ANTIQUARIATO APS"
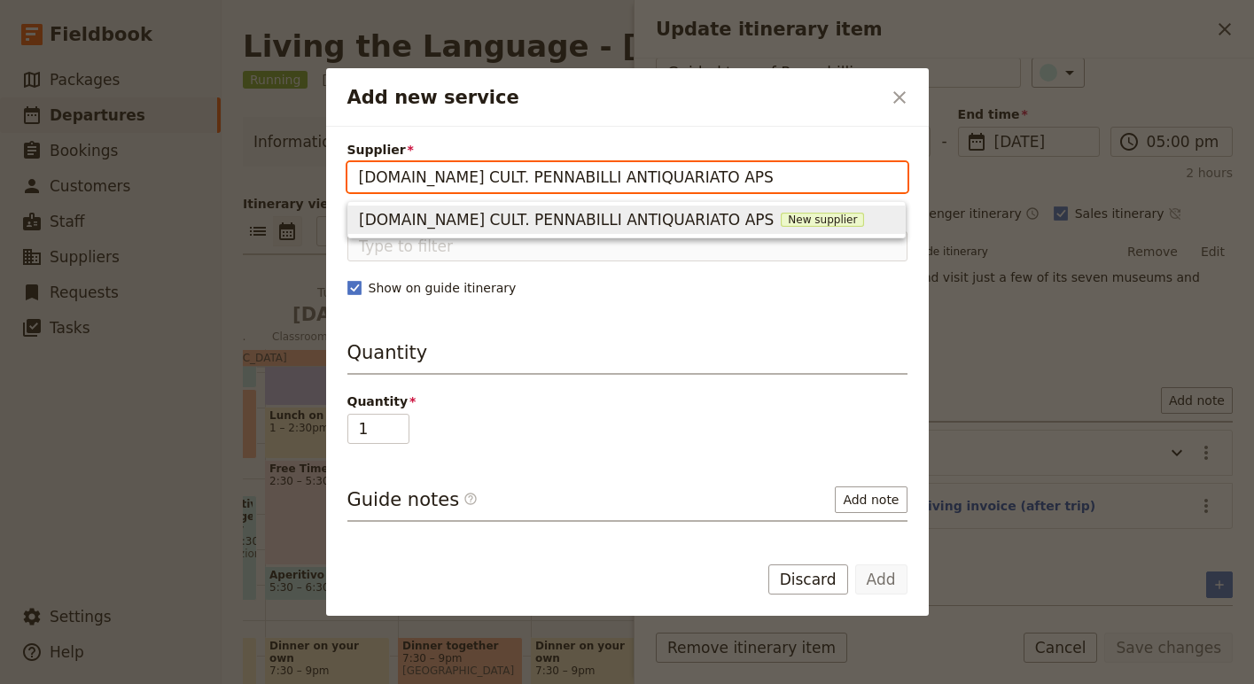
click at [613, 217] on span "ASS.NE CULT. PENNABILLI ANTIQUARIATO APS" at bounding box center [566, 219] width 415 height 21
type input "ASS.NE CULT. PENNABILLI ANTIQUARIATO APS"
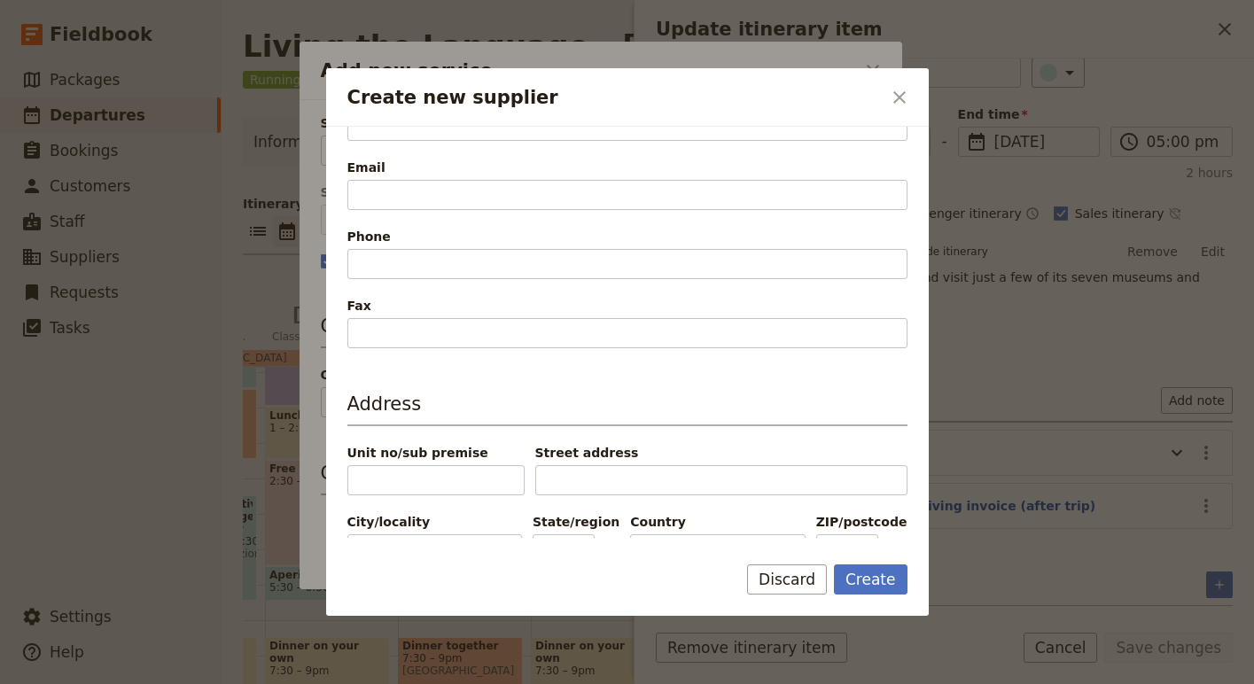
scroll to position [468, 0]
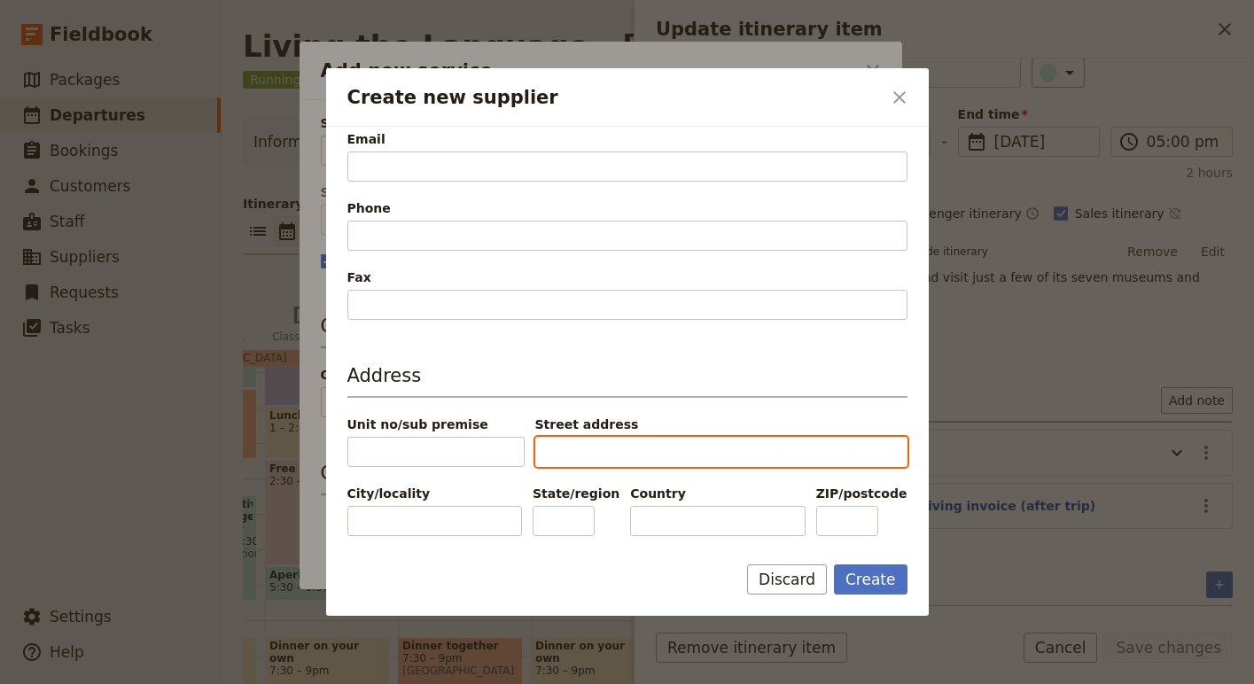
click at [583, 448] on input "Street address" at bounding box center [721, 452] width 372 height 30
paste input "VIA SALITA VALENTINI, 7"
type input "VIA SALITA VALENTINI, 7"
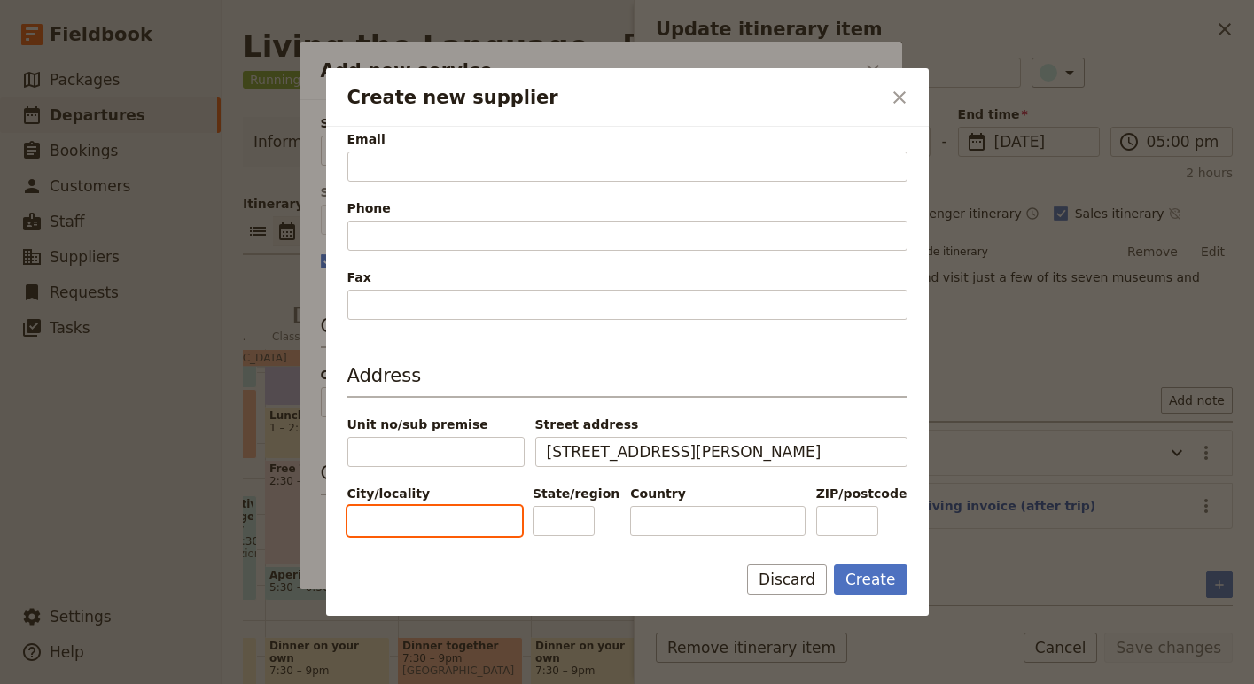
click at [443, 521] on input "City/locality" at bounding box center [434, 521] width 175 height 30
type input "Pennabilli"
click at [595, 521] on input "R" at bounding box center [564, 521] width 62 height 30
type input "RN"
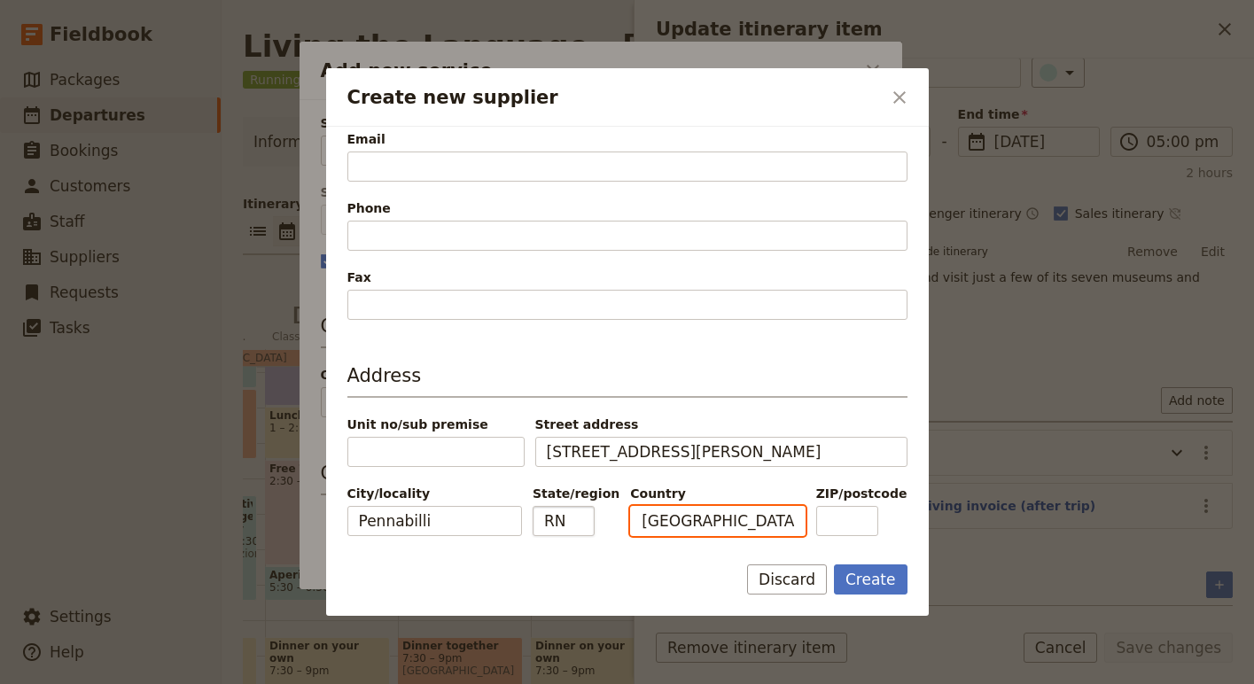
type input "Italy"
type input "v"
paste input "47864"
type input "47864"
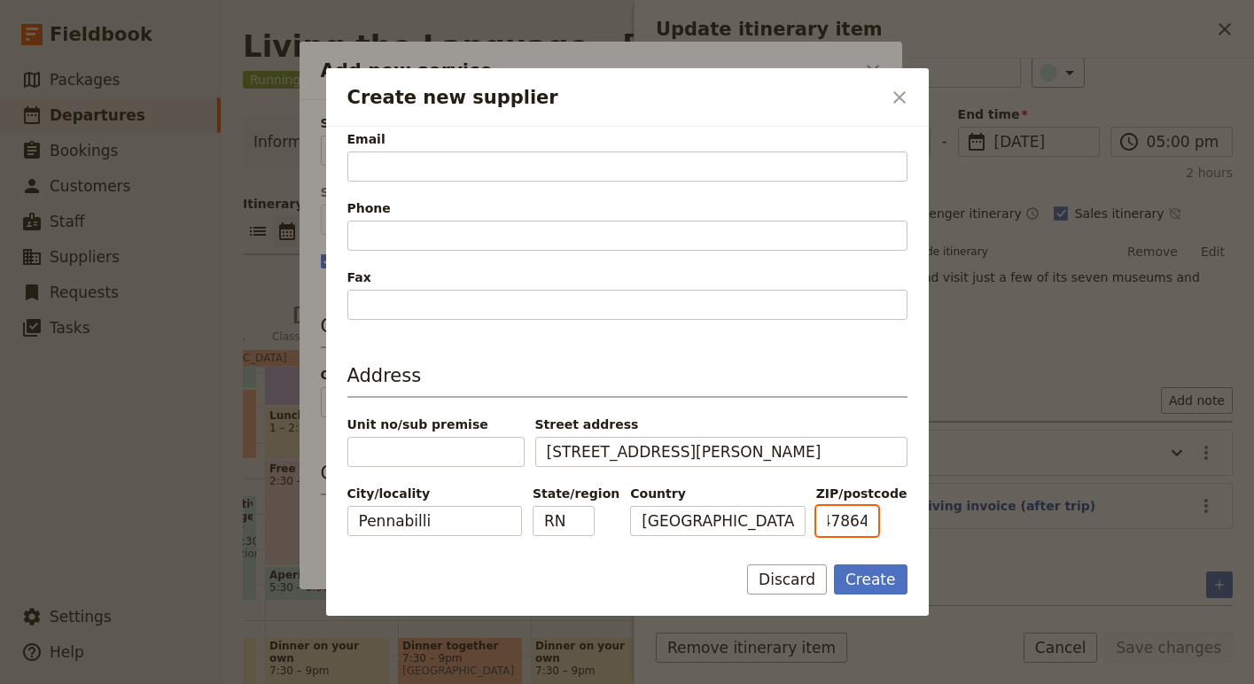
scroll to position [0, 0]
click at [866, 587] on button "Create" at bounding box center [871, 580] width 74 height 30
type input "ASS.NE CULT. PENNABILLI ANTIQUARIATO APS"
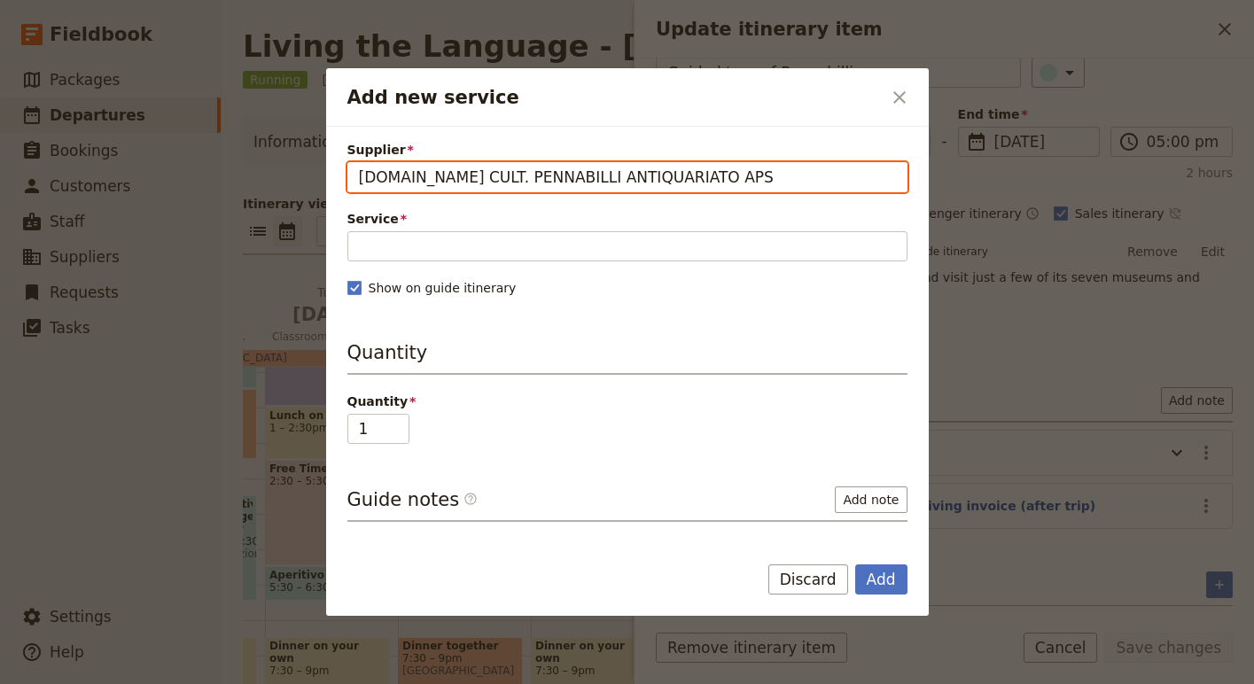
drag, startPoint x: 755, startPoint y: 177, endPoint x: 306, endPoint y: 183, distance: 449.4
click at [306, 683] on div "Add new service ​ Supplier ASS.NE CULT. PENNABILLI ANTIQUARIATO APS Service Ple…" at bounding box center [627, 684] width 1254 height 0
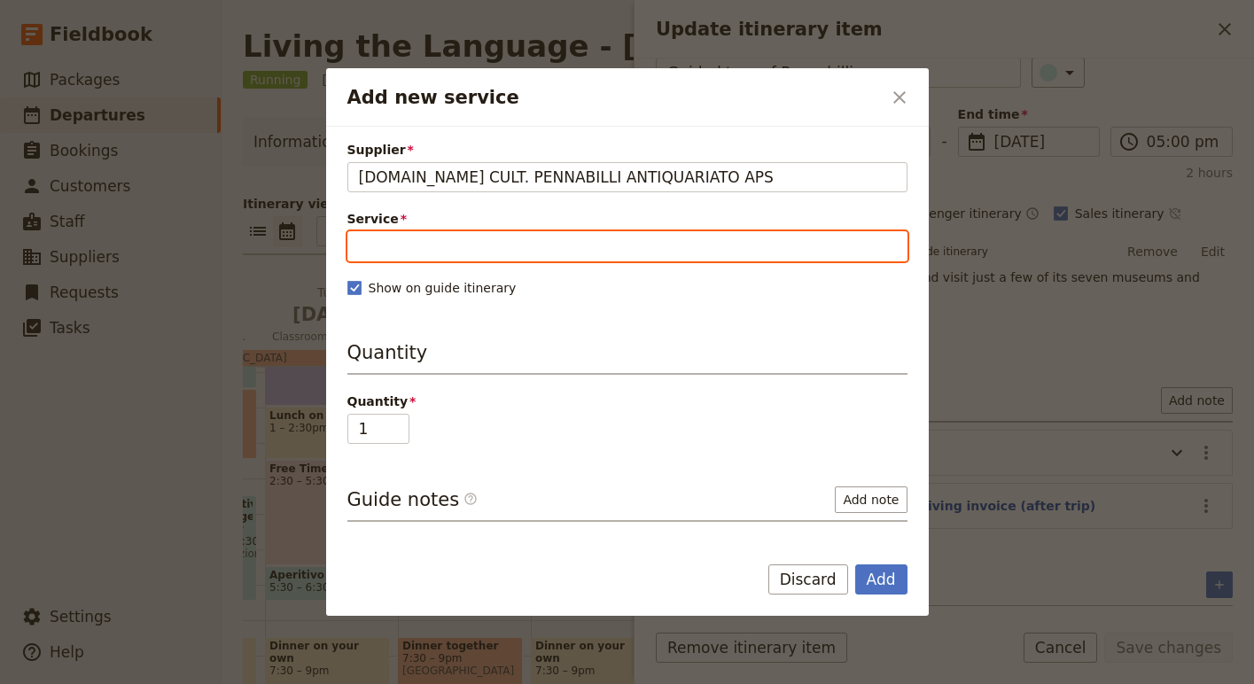
click at [407, 238] on label "Service" at bounding box center [627, 232] width 560 height 45
click at [407, 238] on input "Service" at bounding box center [627, 246] width 560 height 30
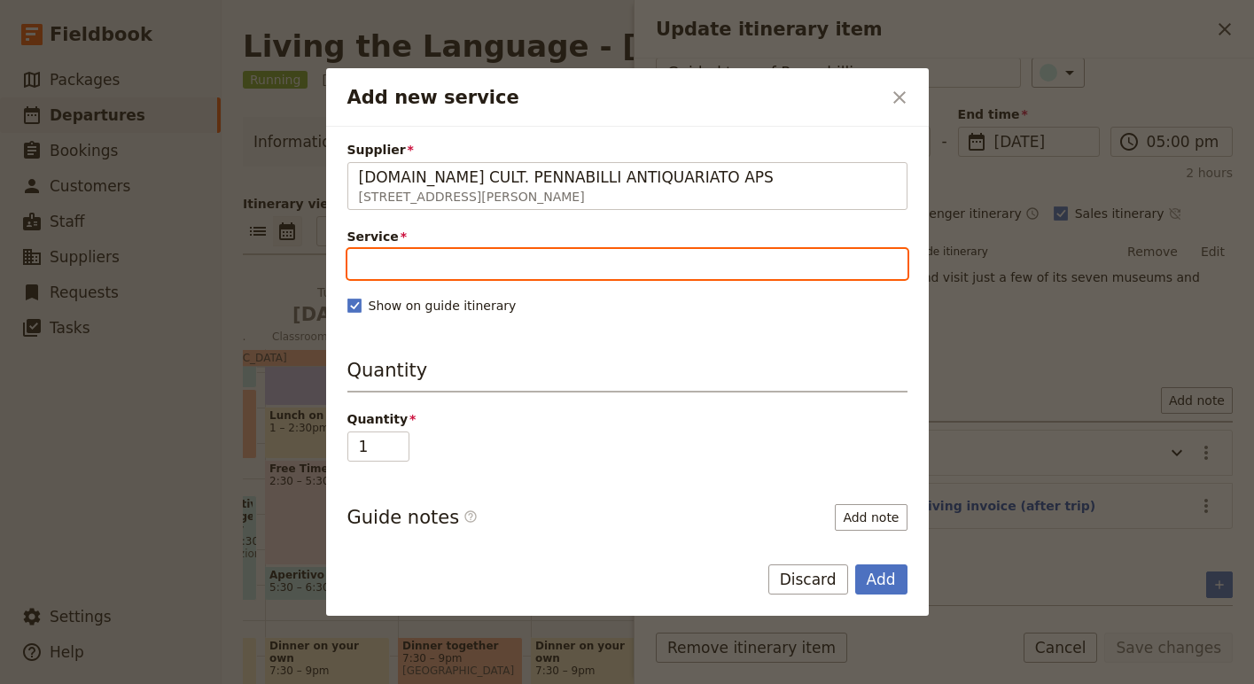
click at [434, 266] on input "Service" at bounding box center [627, 264] width 560 height 30
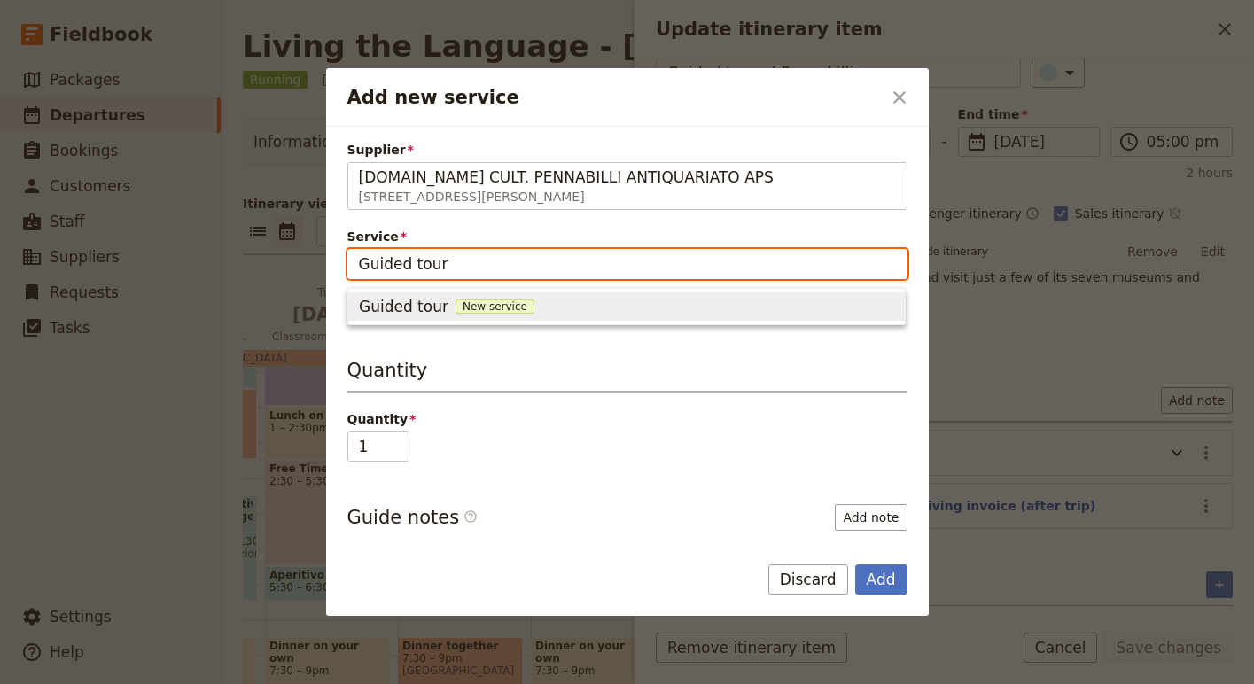
type input "Guided tour"
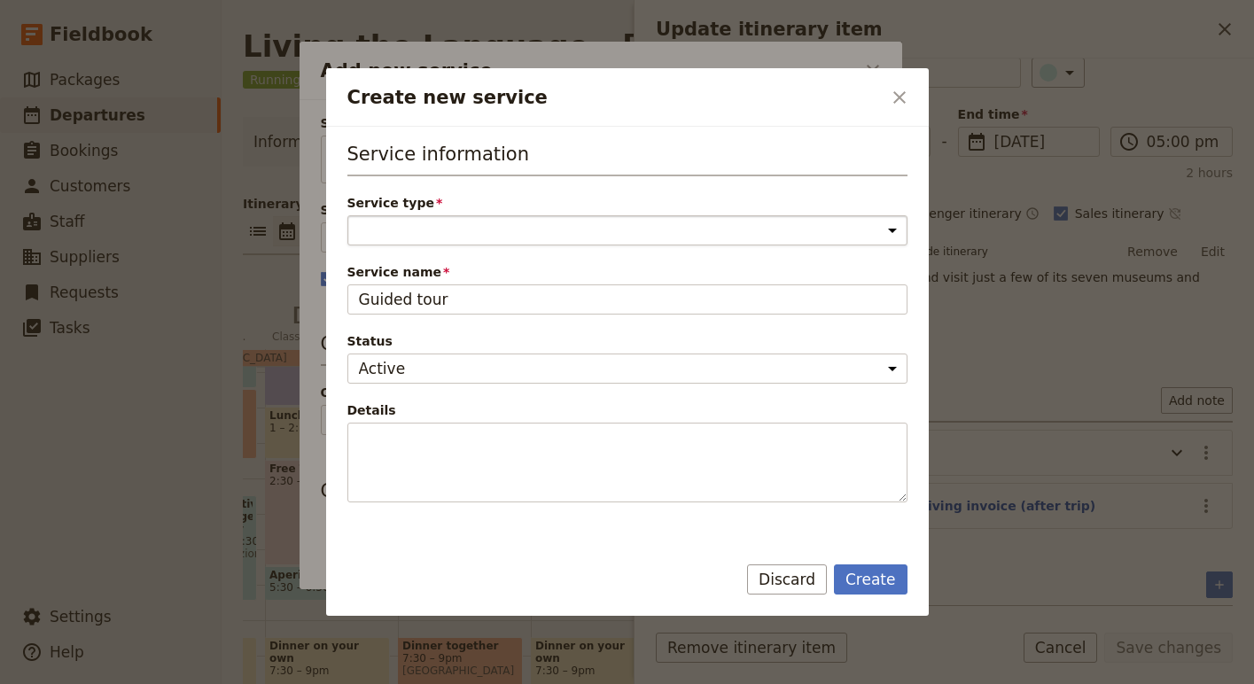
click at [446, 224] on select "Accommodation Activity Transport Flight Food and beverage Other" at bounding box center [627, 230] width 560 height 30
select select "ActivityService"
click at [347, 215] on select "Accommodation Activity Transport Flight Food and beverage Other" at bounding box center [627, 230] width 560 height 30
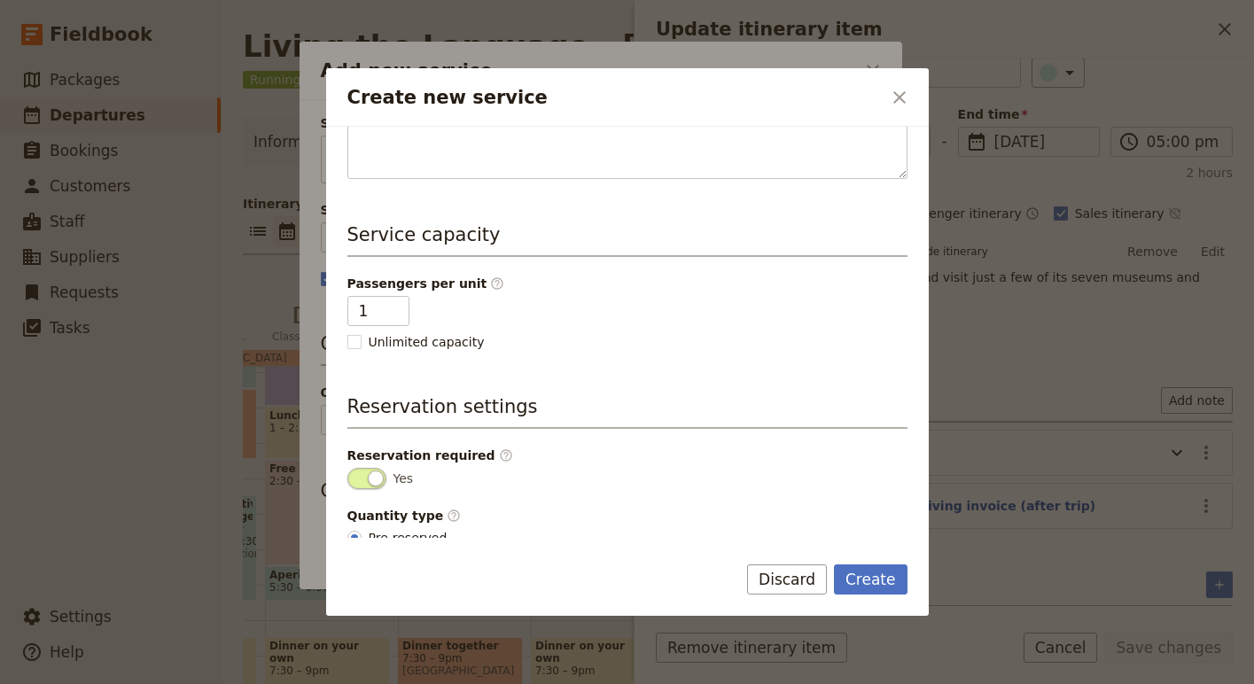
scroll to position [355, 0]
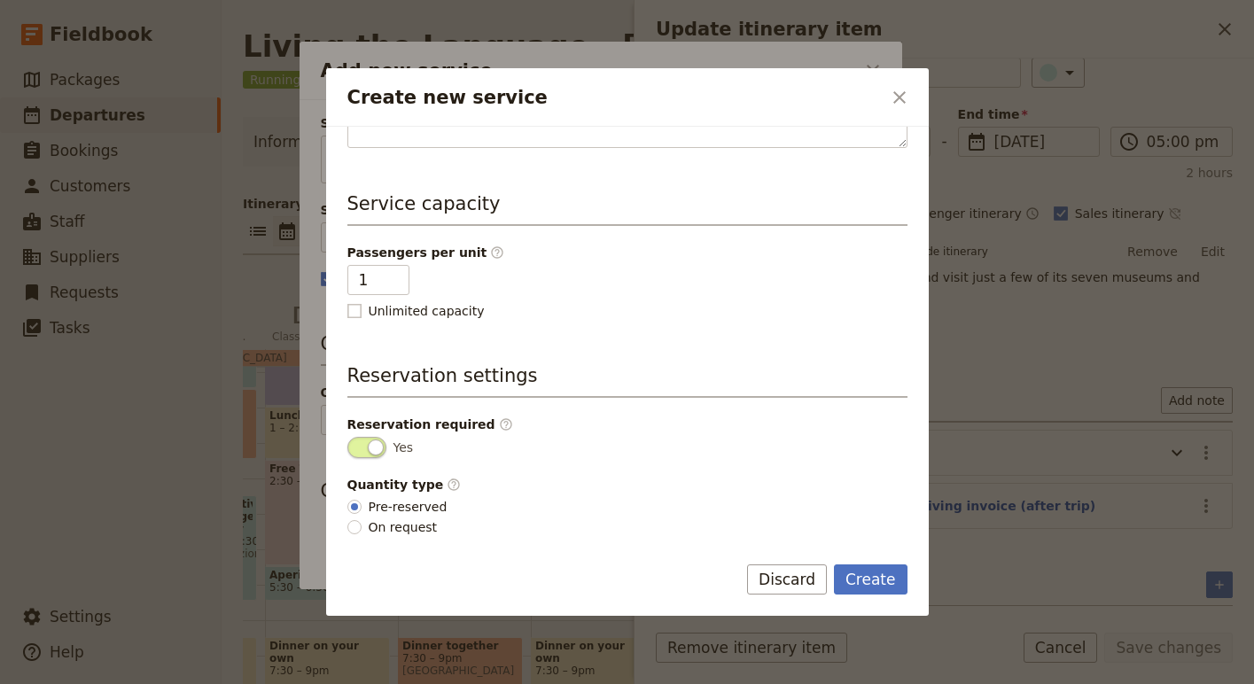
click at [360, 310] on rect "Create new service" at bounding box center [353, 311] width 13 height 13
click at [347, 302] on input "Unlimited capacity" at bounding box center [347, 301] width 1 height 1
checkbox input "true"
click at [880, 580] on button "Create" at bounding box center [871, 580] width 74 height 30
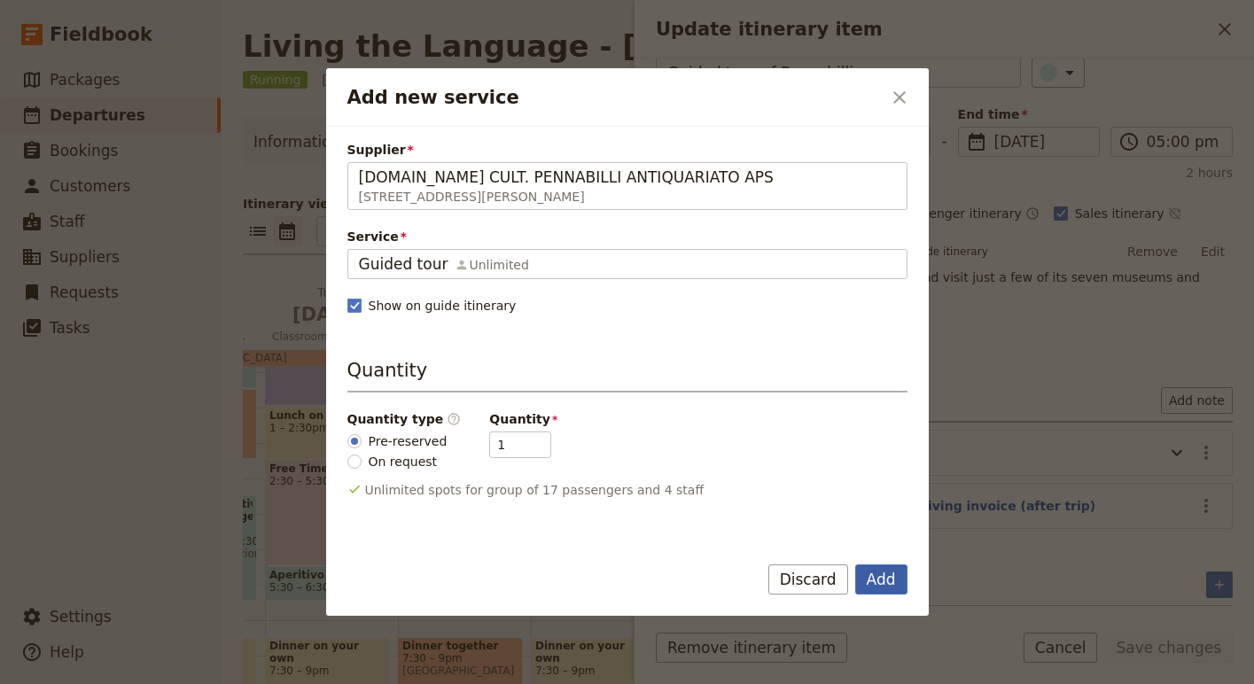
click at [880, 580] on button "Add" at bounding box center [881, 580] width 52 height 30
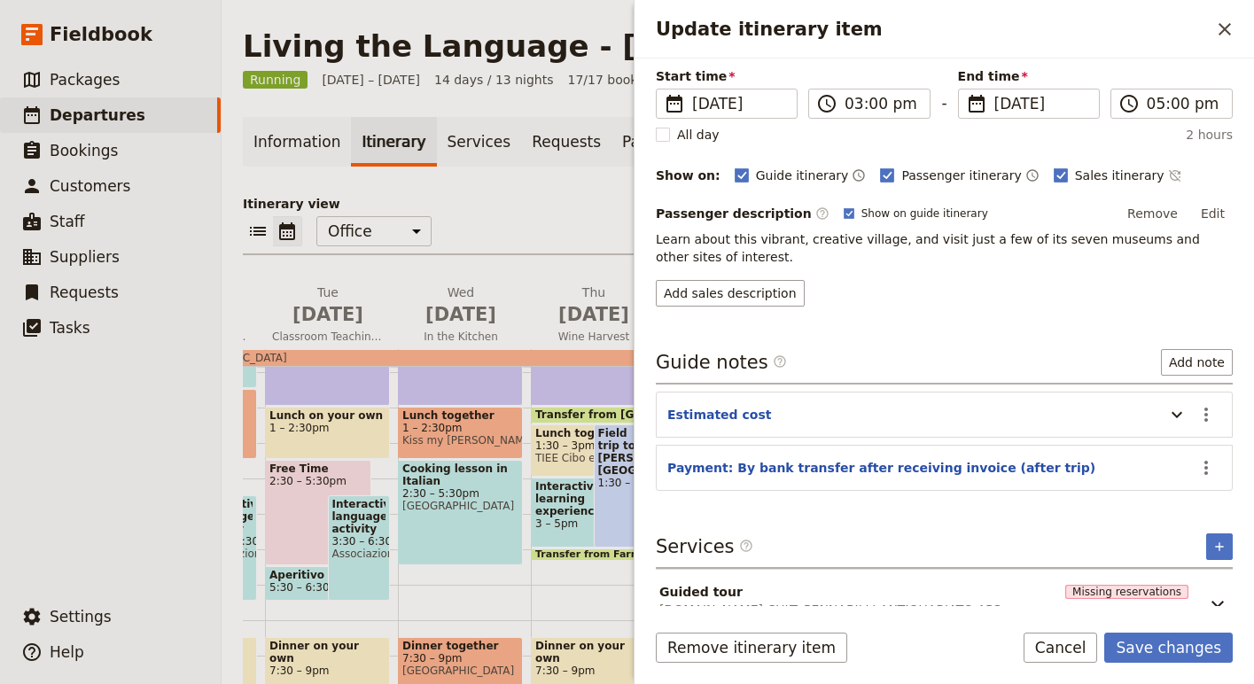
scroll to position [156, 0]
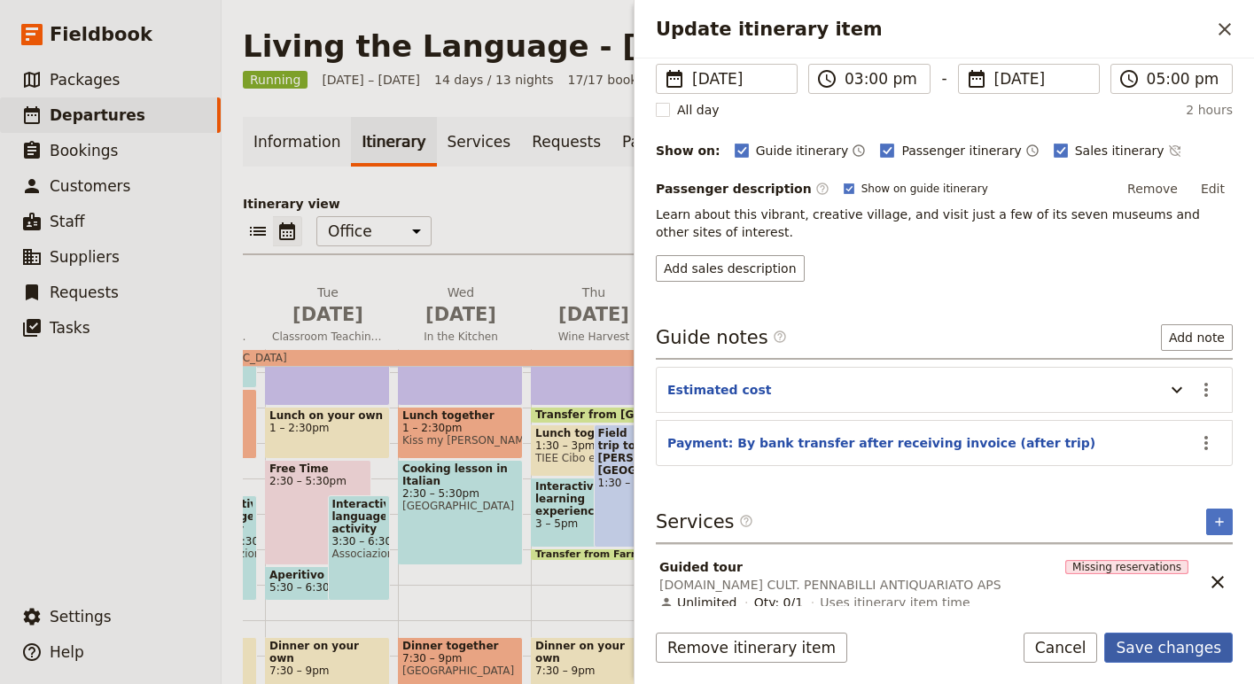
click at [1183, 648] on button "Save changes" at bounding box center [1168, 648] width 129 height 30
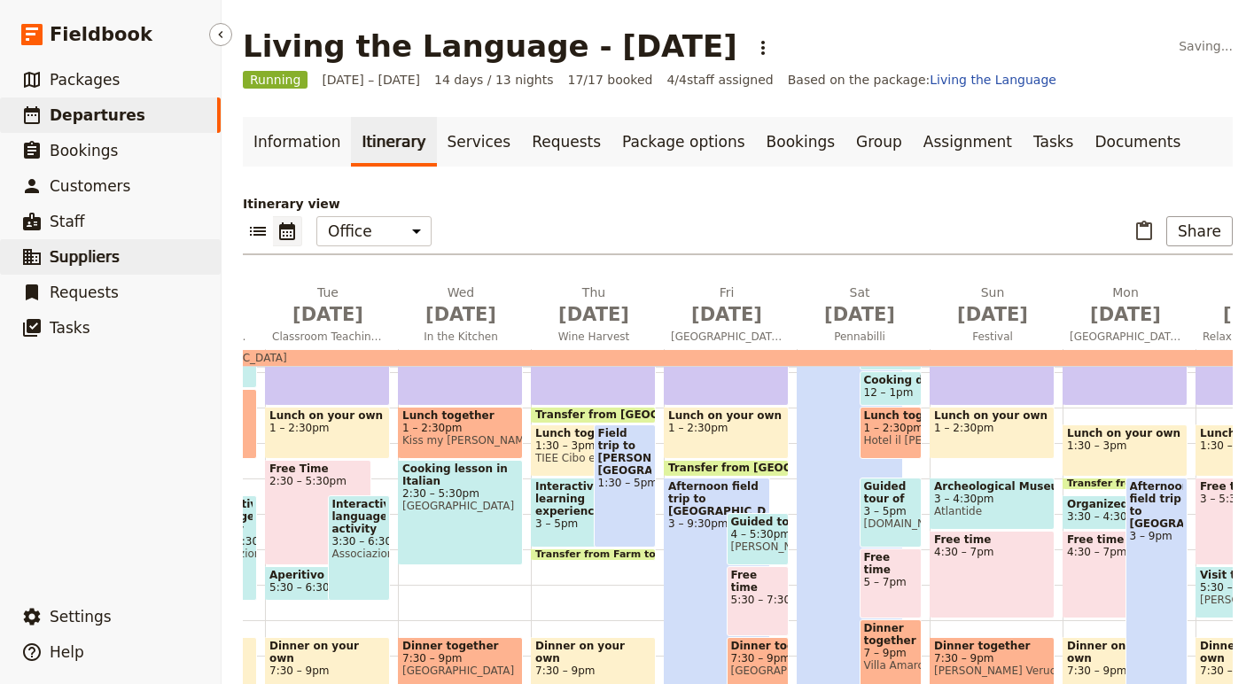
click at [100, 248] on span "Suppliers" at bounding box center [85, 257] width 70 height 18
click at [43, 263] on link "​ Suppliers" at bounding box center [110, 256] width 221 height 35
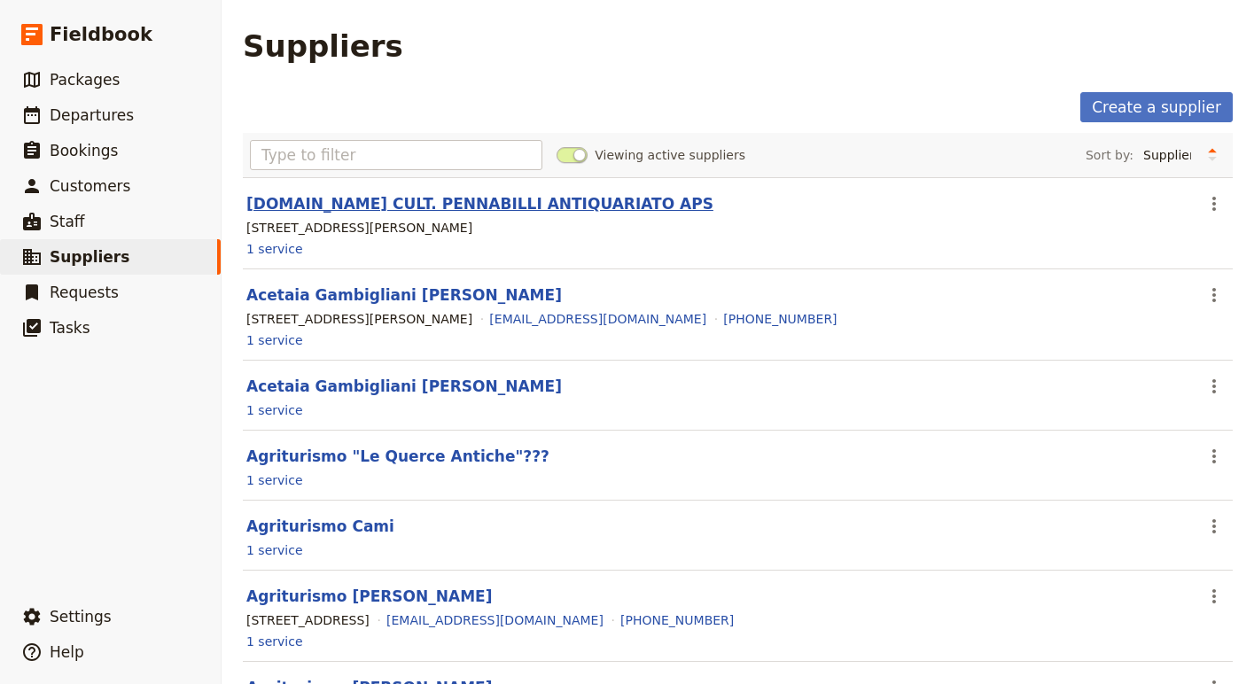
click at [495, 209] on link "ASS.NE CULT. PENNABILLI ANTIQUARIATO APS" at bounding box center [479, 204] width 467 height 18
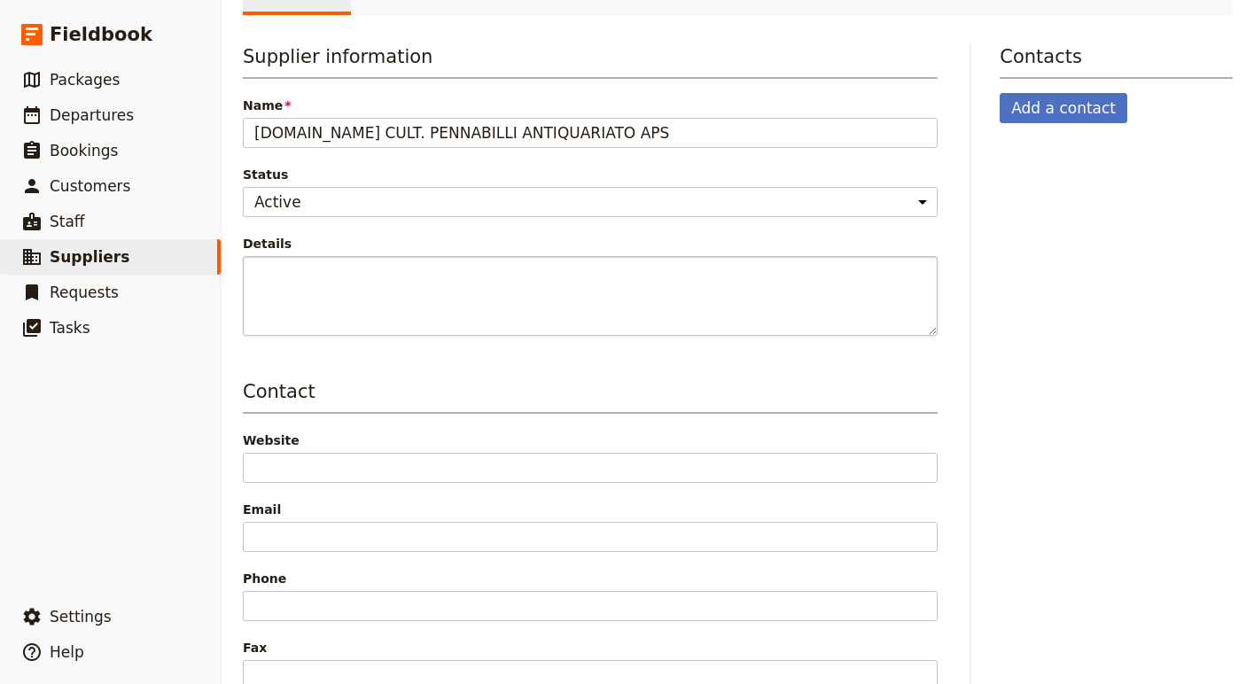
scroll to position [137, 0]
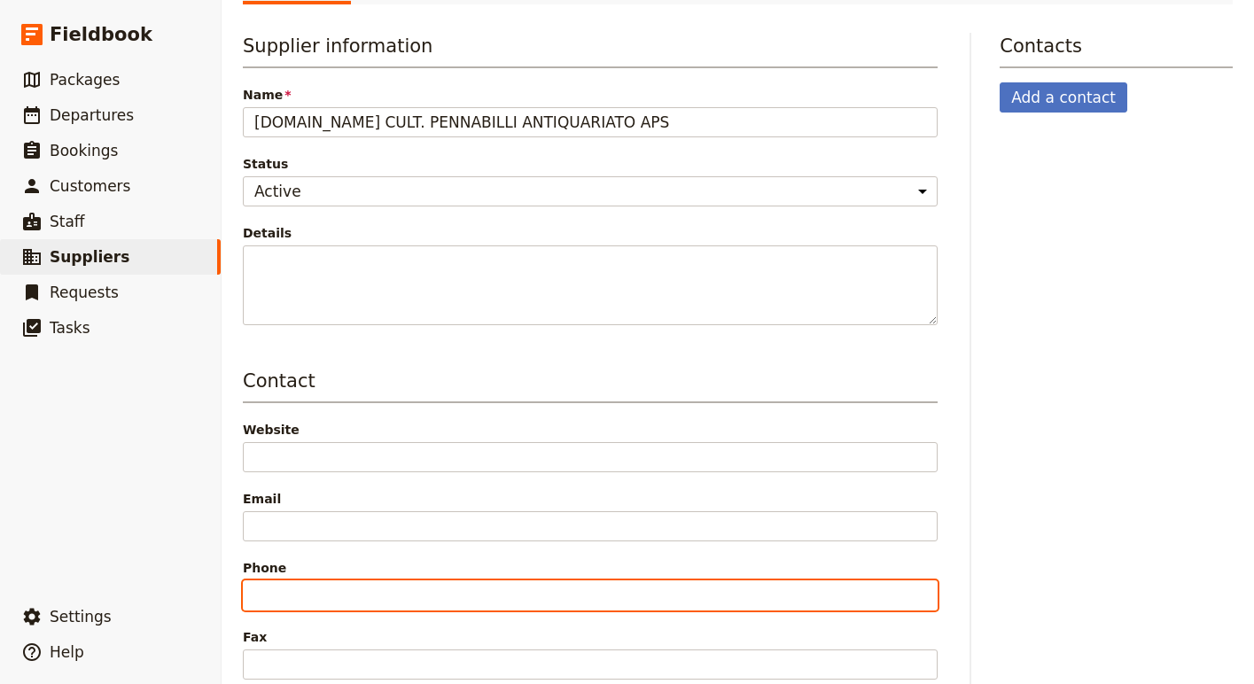
click at [351, 588] on input "Phone" at bounding box center [590, 596] width 695 height 30
paste input "+39 0541 928578"
type input "+39 0541 928578"
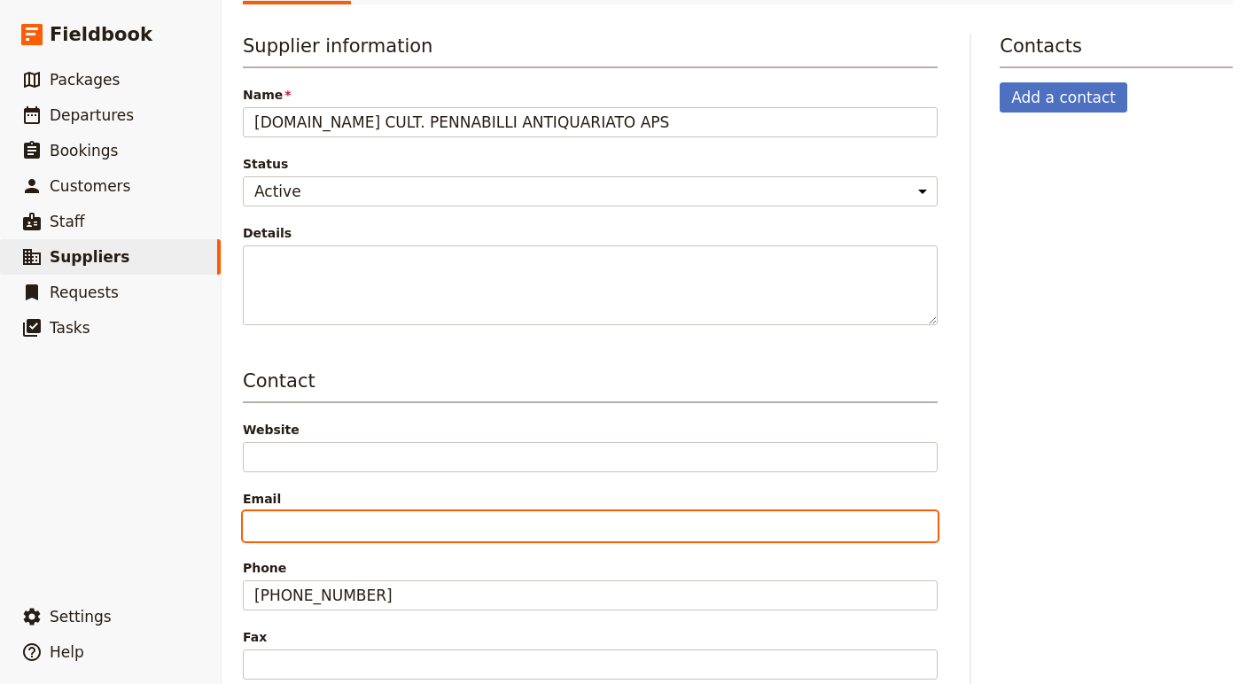
click at [359, 512] on input "Email" at bounding box center [590, 526] width 695 height 30
paste input "info@pennabilliantiquariato.net"
type input "info@pennabilliantiquariato.net"
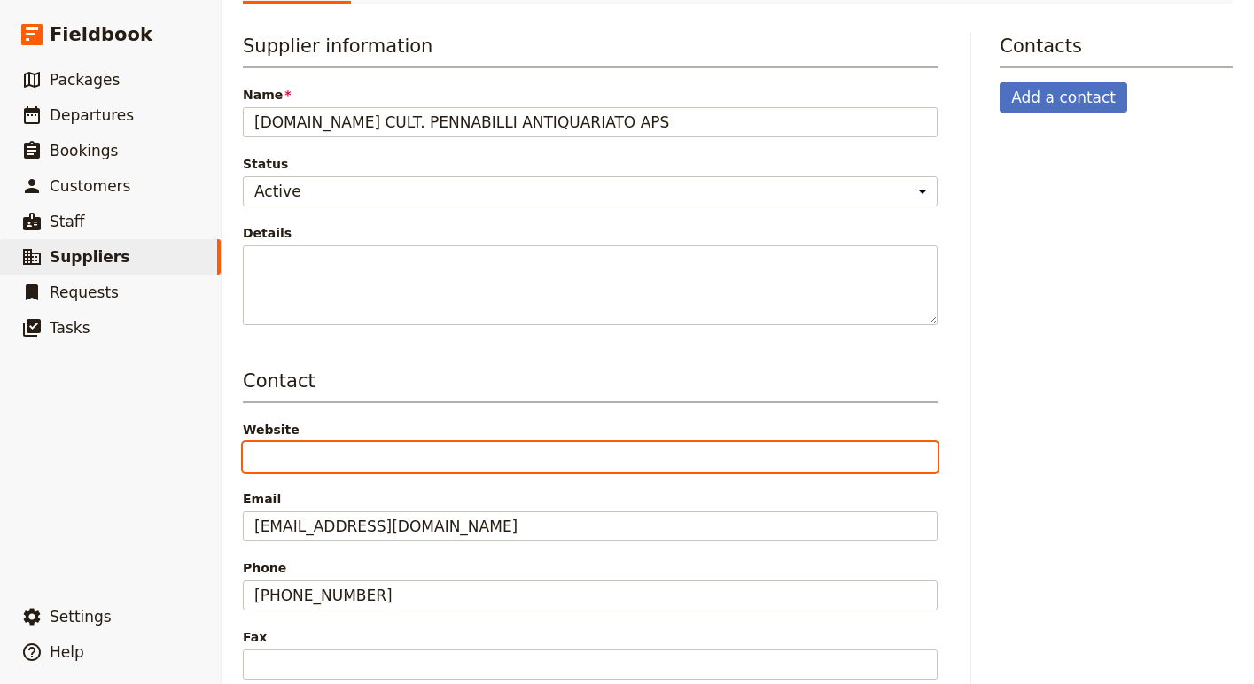
click at [318, 455] on input "Website" at bounding box center [590, 457] width 695 height 30
paste input "https://l.facebook.com/l.php?u=https%3A%2F%2Fwww.pennabilliantiquariato.net%2F%…"
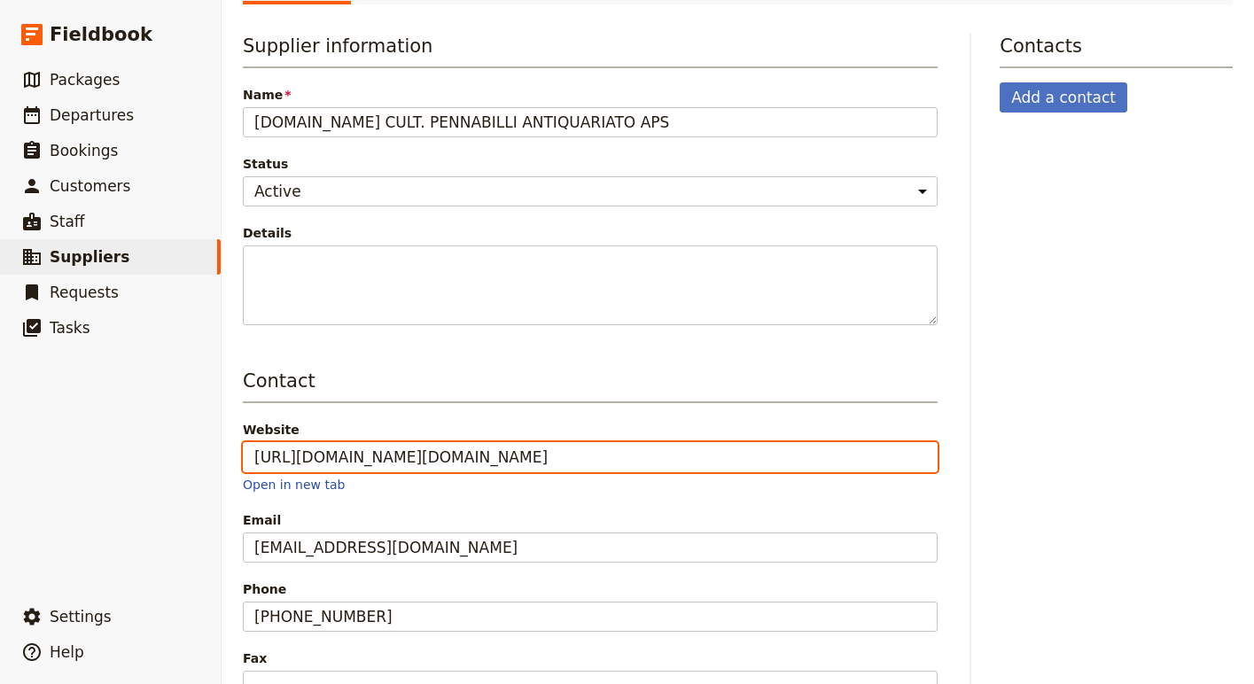
scroll to position [0, 0]
click at [260, 460] on input "https://l.facebook.com/l.php?u=https%3A%2F%2Fwww.pennabilliantiquariato.net%2F%…" at bounding box center [590, 457] width 695 height 30
type input "h"
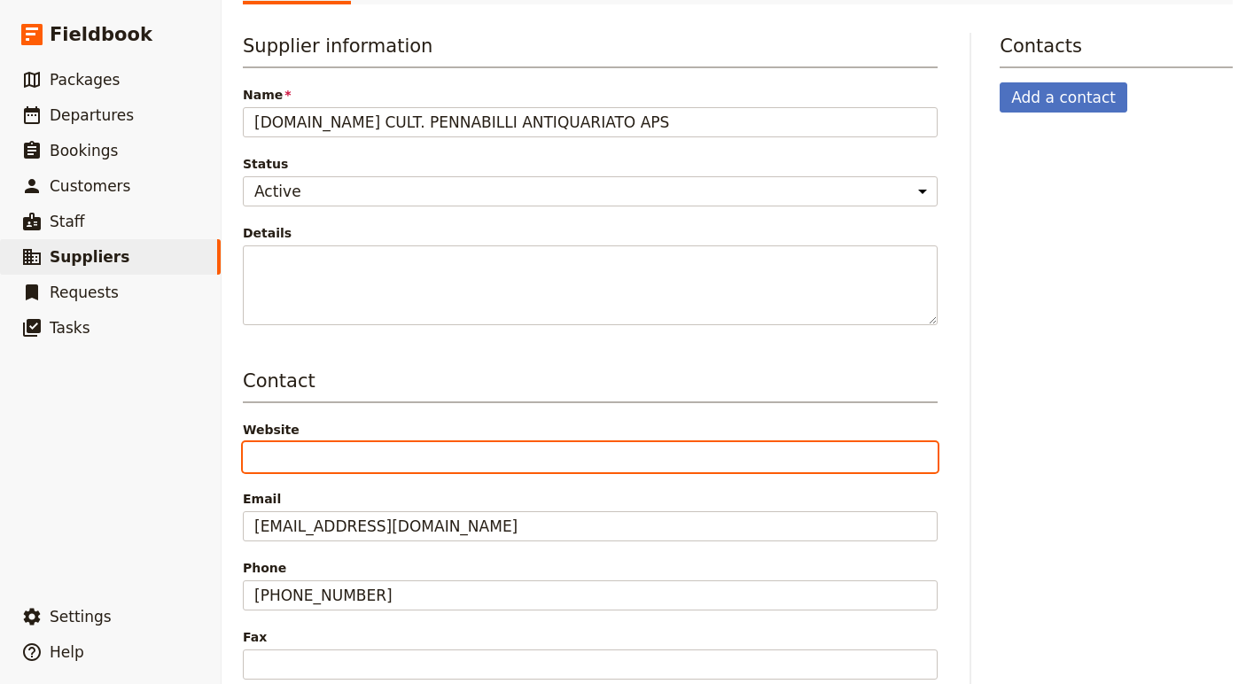
paste input "https://www.pennabilliantiquariato.net/"
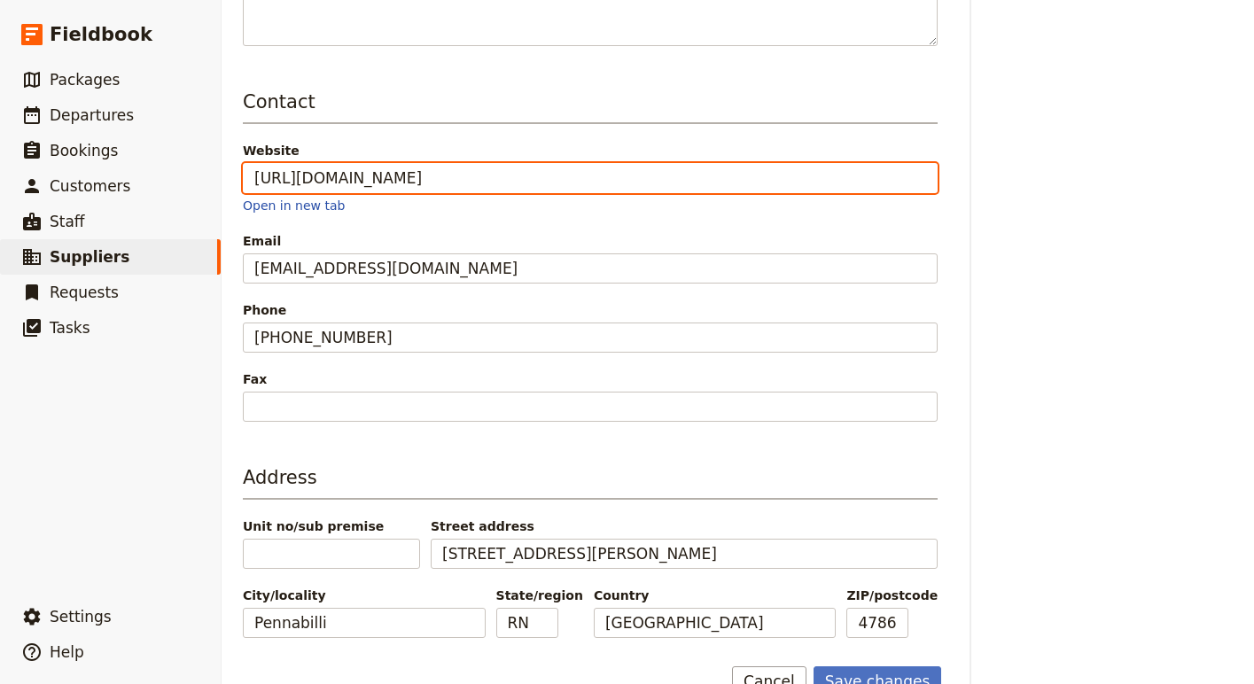
scroll to position [425, 0]
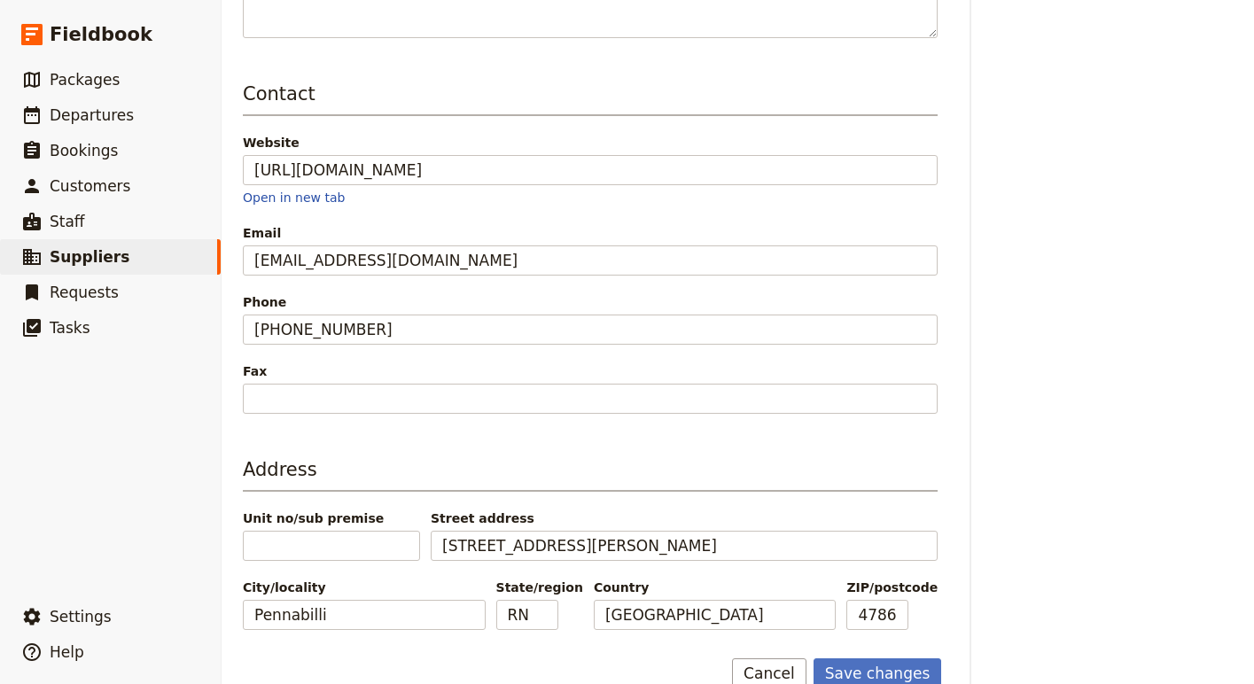
type input "https://www.pennabilliantiquariato.net"
click at [351, 238] on span "Email" at bounding box center [590, 233] width 695 height 18
click at [351, 245] on input "info@pennabilliantiquariato.net" at bounding box center [590, 260] width 695 height 30
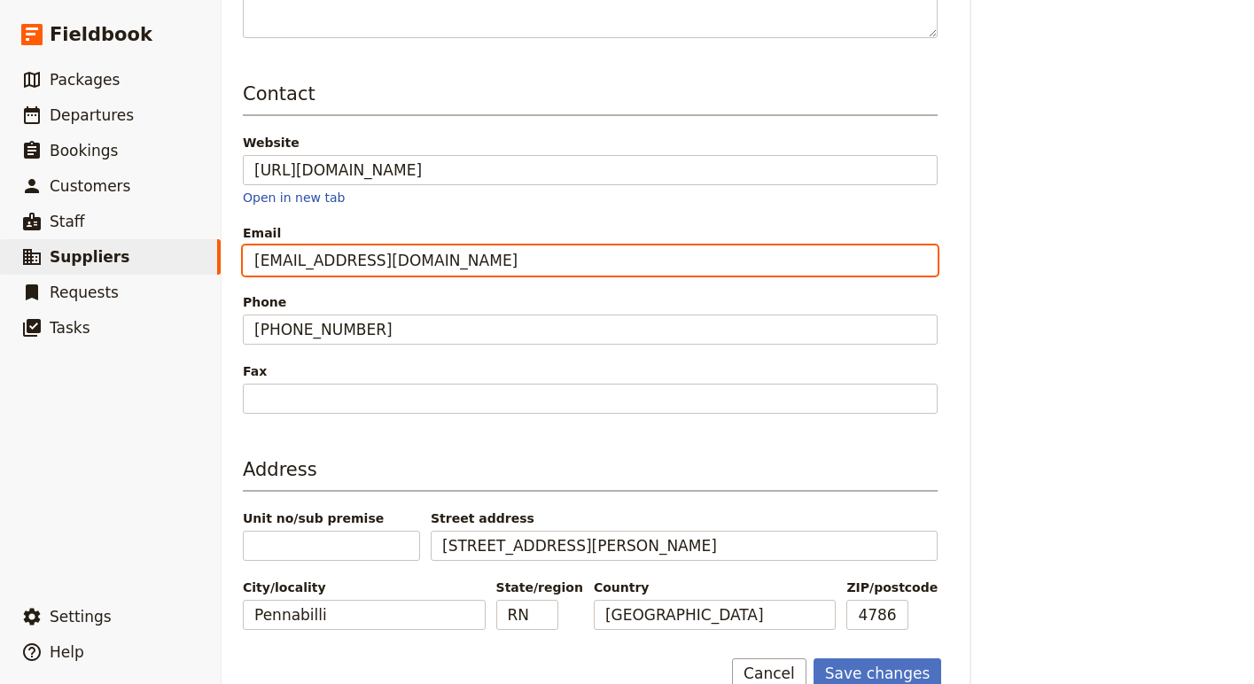
scroll to position [457, 0]
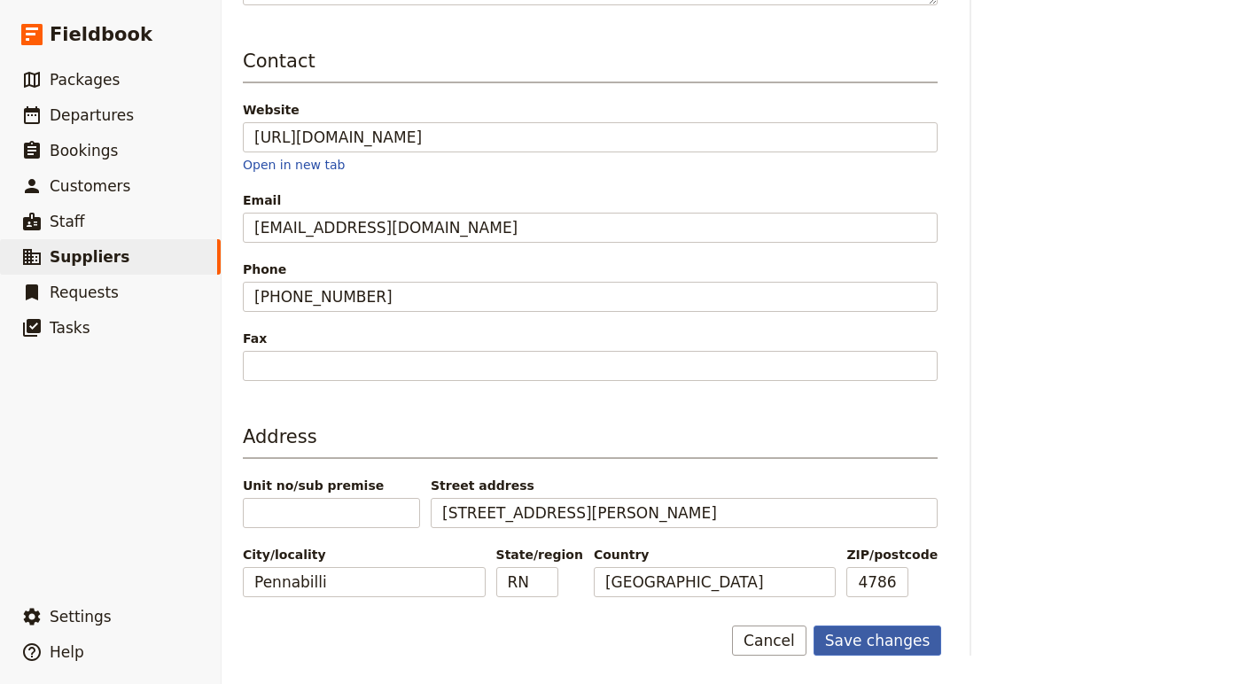
click at [885, 635] on button "Save changes" at bounding box center [878, 641] width 129 height 30
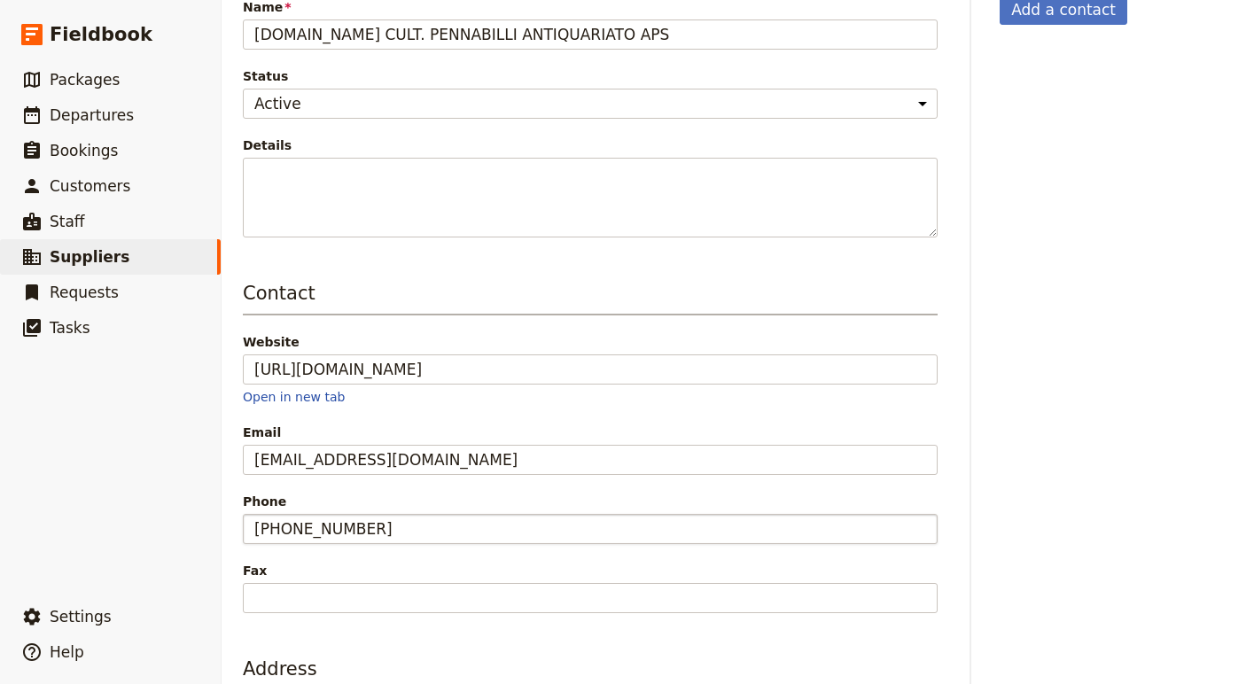
scroll to position [0, 0]
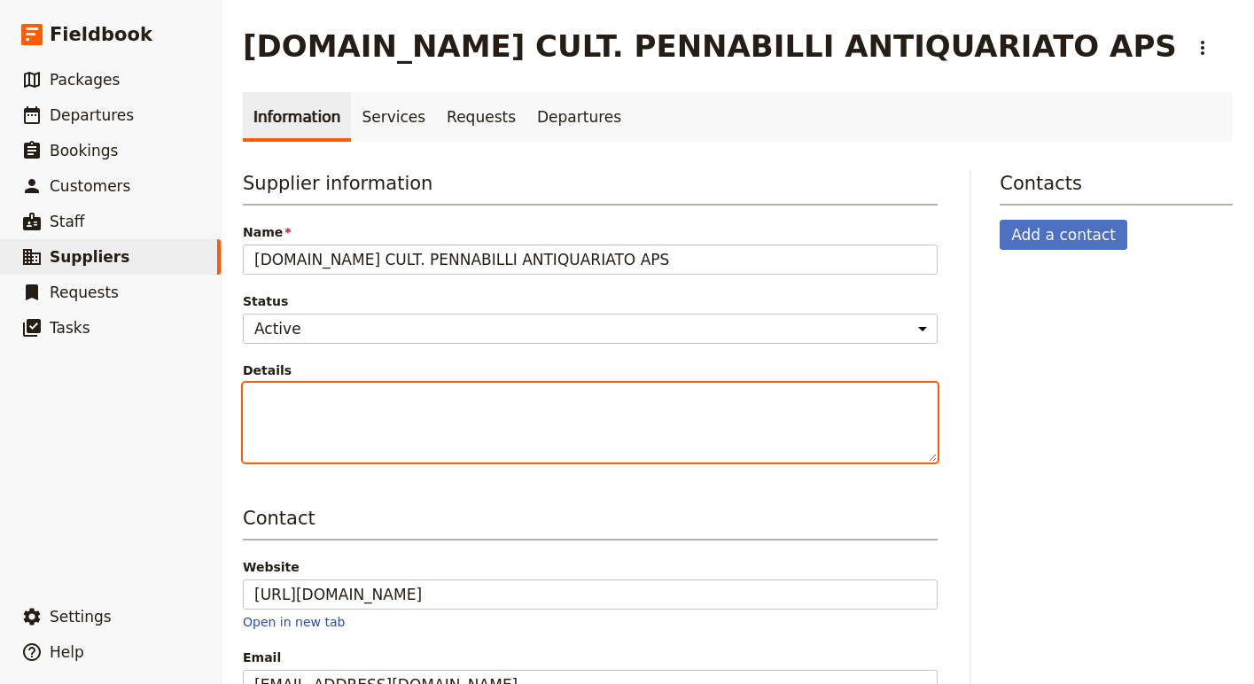
click at [513, 387] on textarea "Details" at bounding box center [590, 423] width 695 height 80
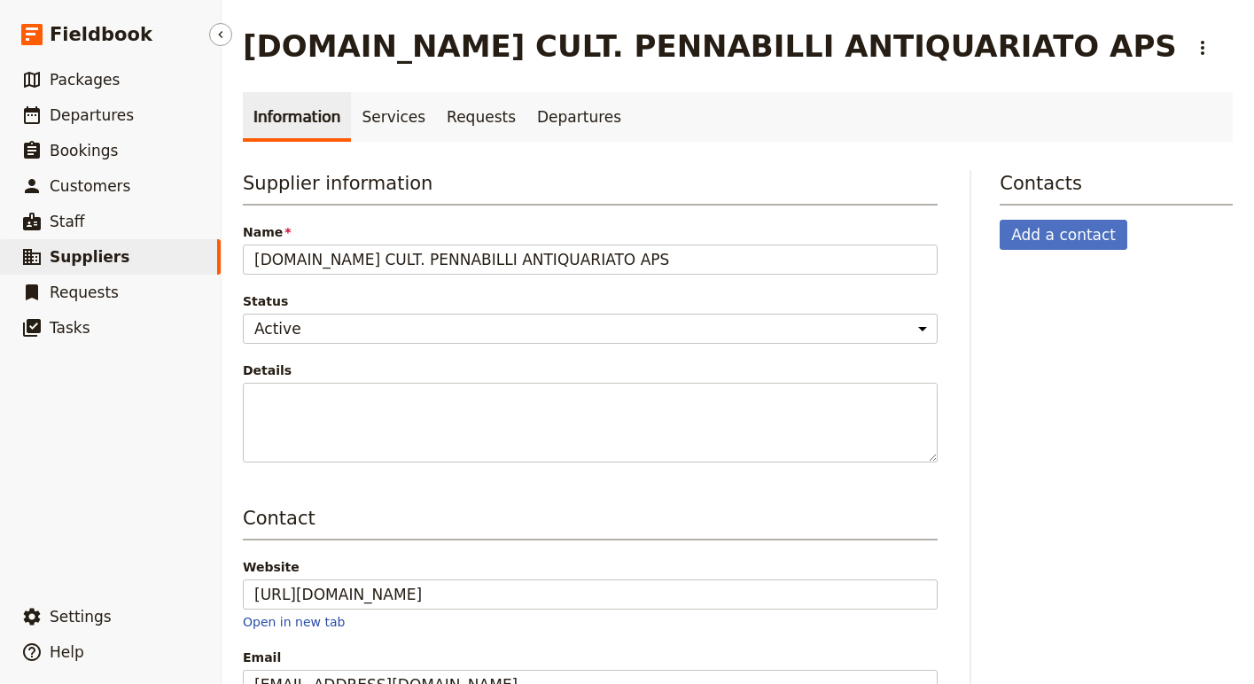
drag, startPoint x: 81, startPoint y: 256, endPoint x: 92, endPoint y: 256, distance: 11.5
click at [81, 256] on span "Suppliers" at bounding box center [90, 257] width 80 height 18
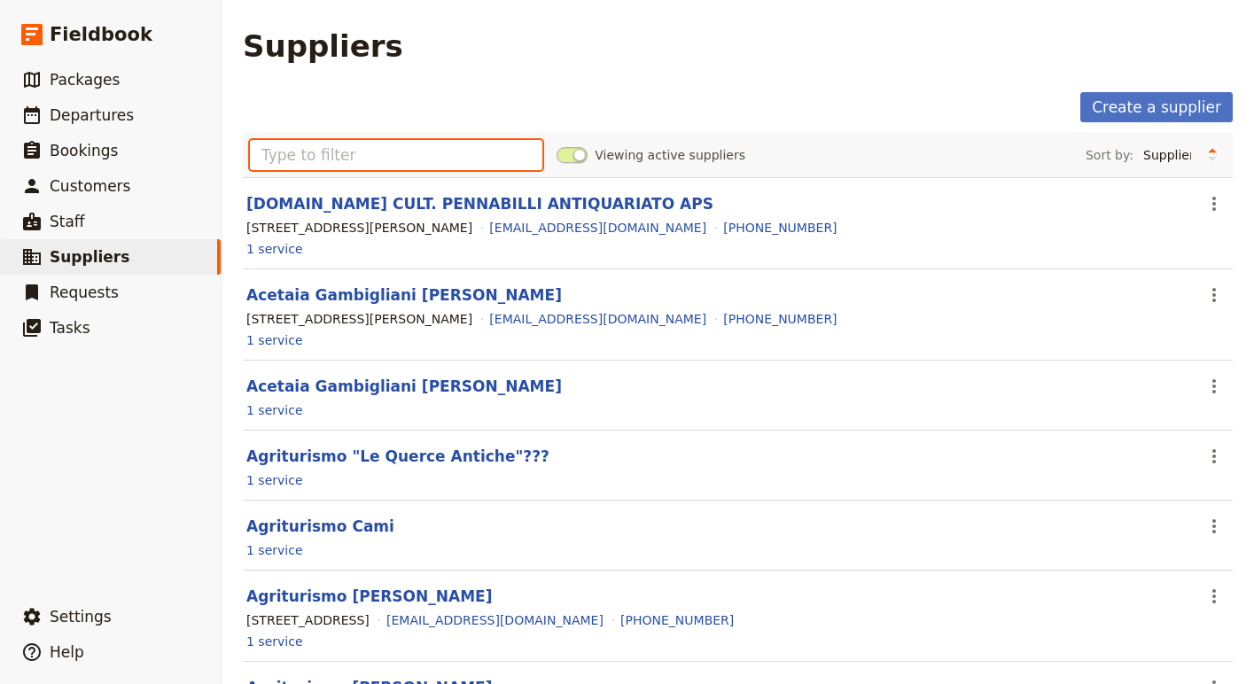
click at [399, 154] on input "text" at bounding box center [396, 155] width 292 height 30
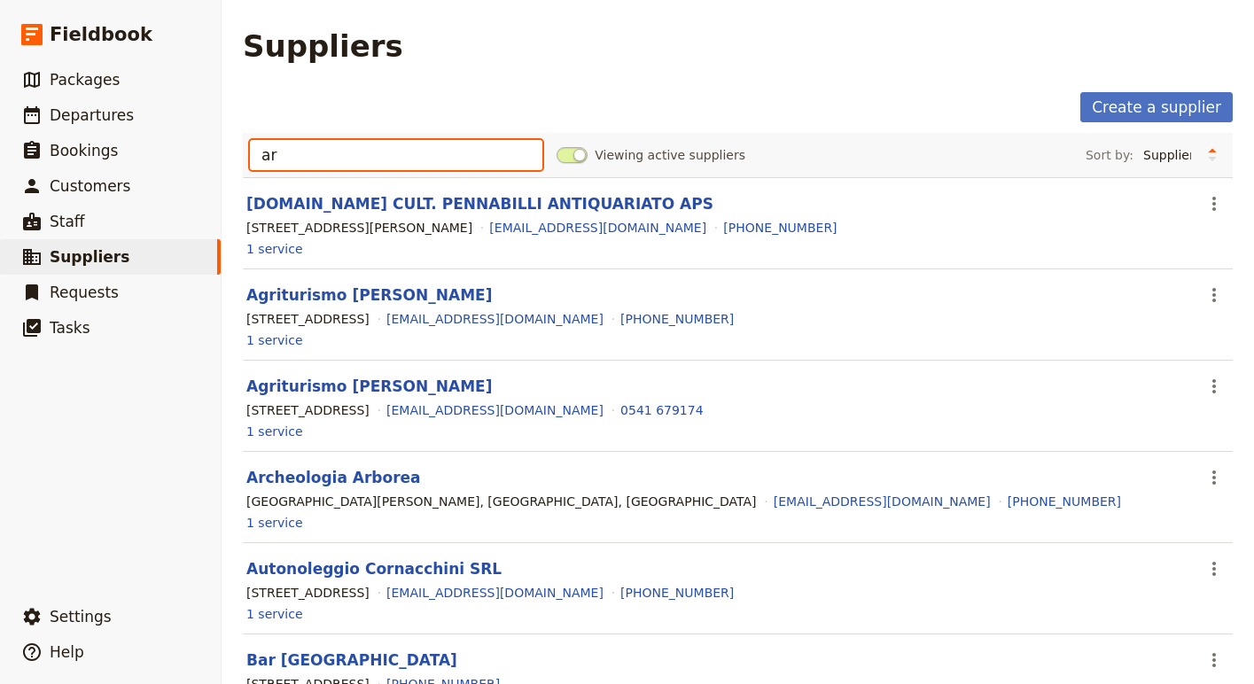
type input "a"
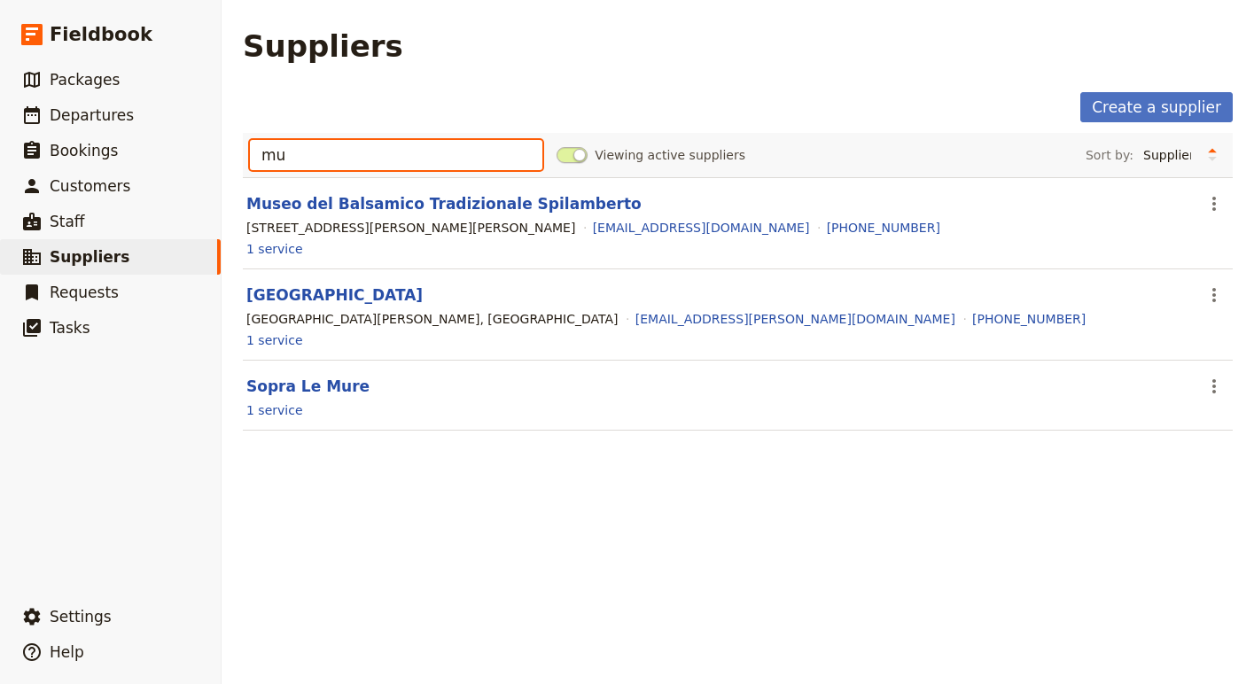
type input "m"
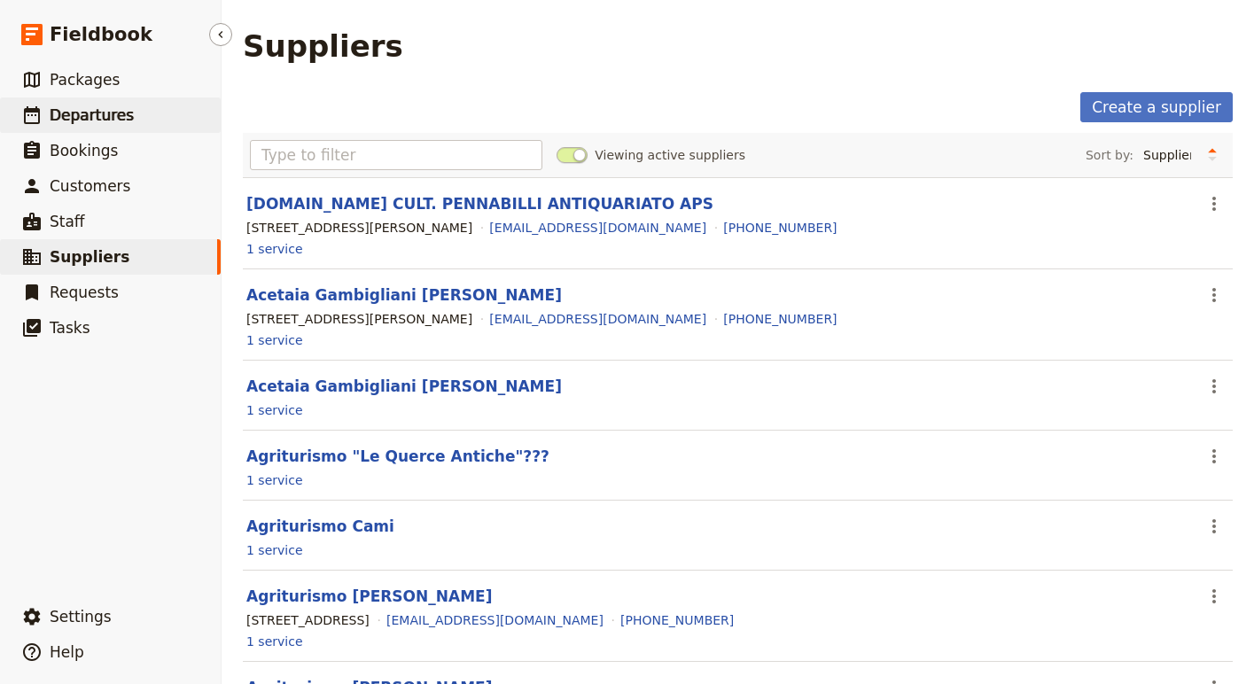
click at [114, 117] on span "Departures" at bounding box center [92, 115] width 84 height 18
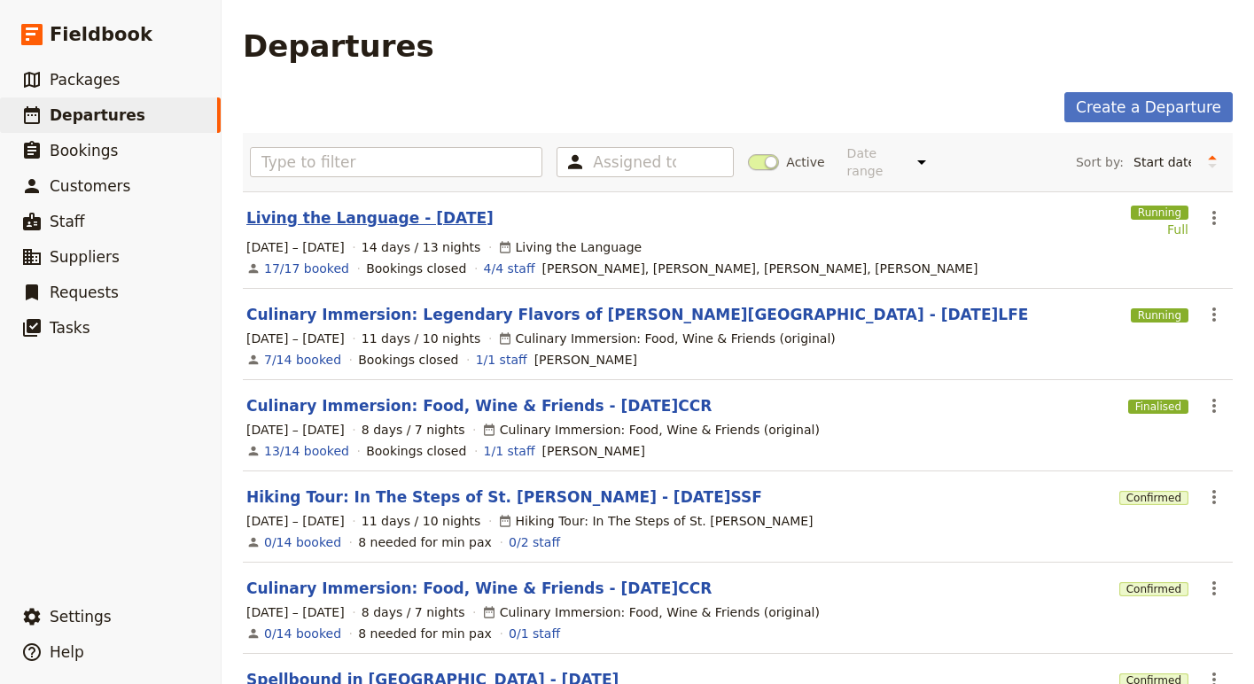
click at [416, 207] on link "Living the Language - [DATE]" at bounding box center [369, 217] width 247 height 21
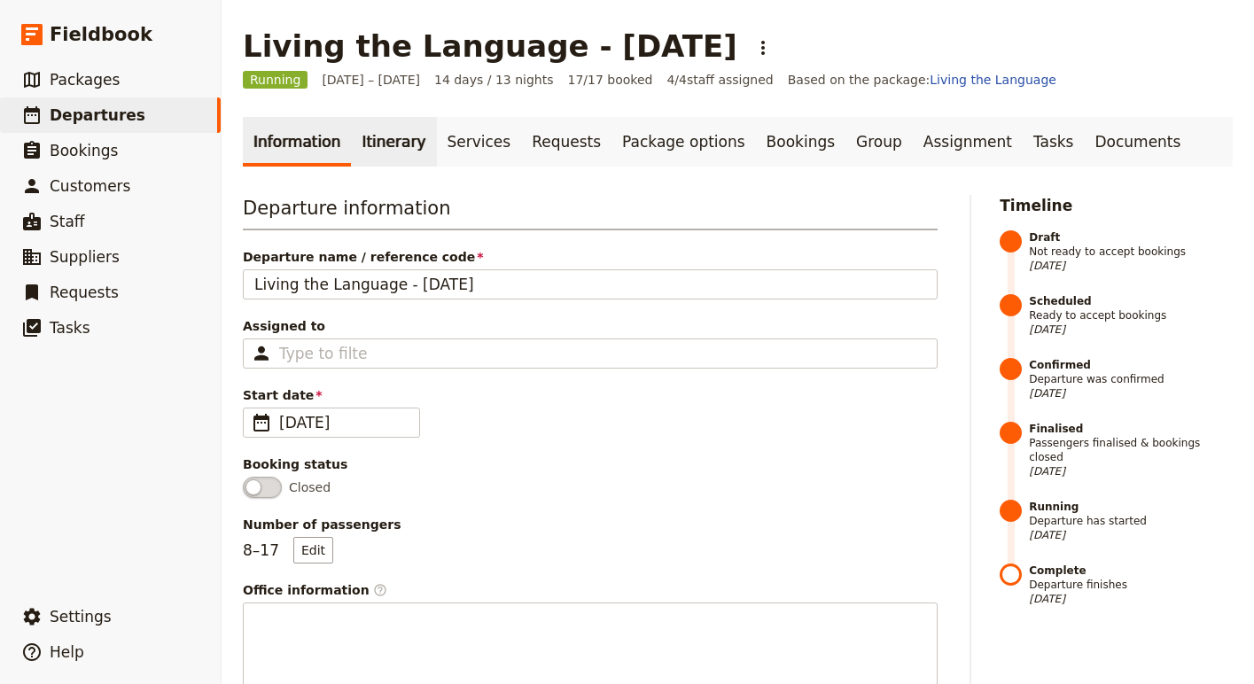
click at [378, 145] on link "Itinerary" at bounding box center [393, 142] width 85 height 50
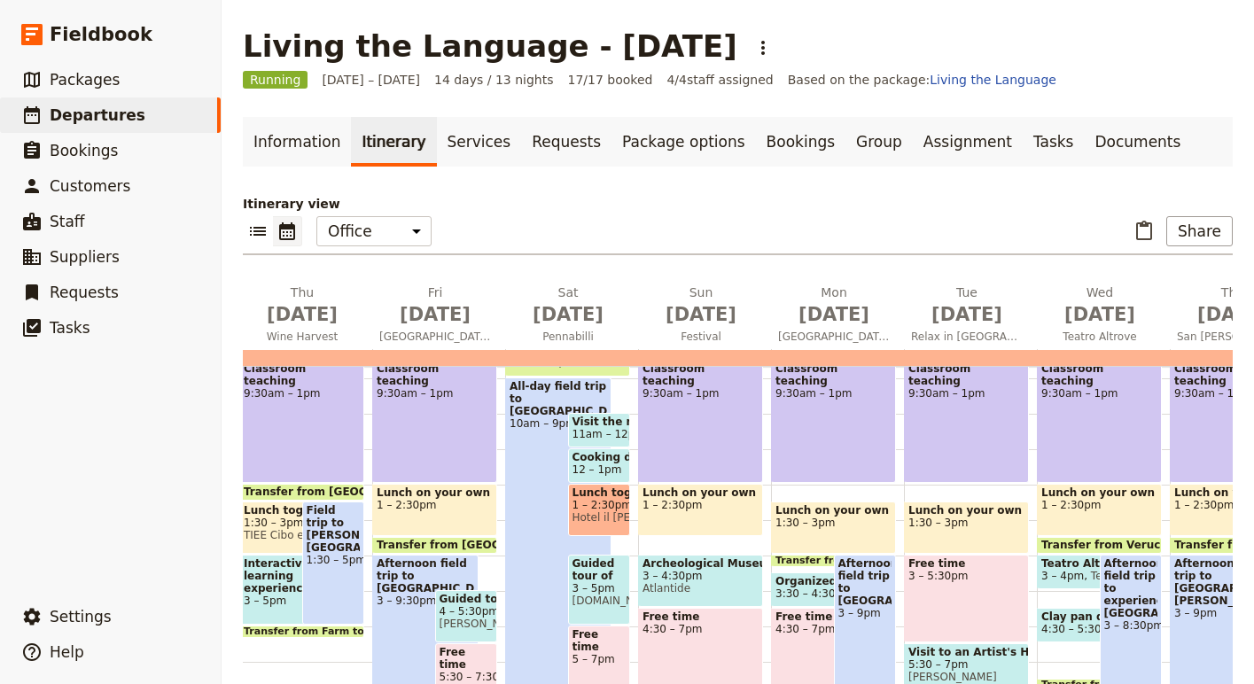
scroll to position [388, 0]
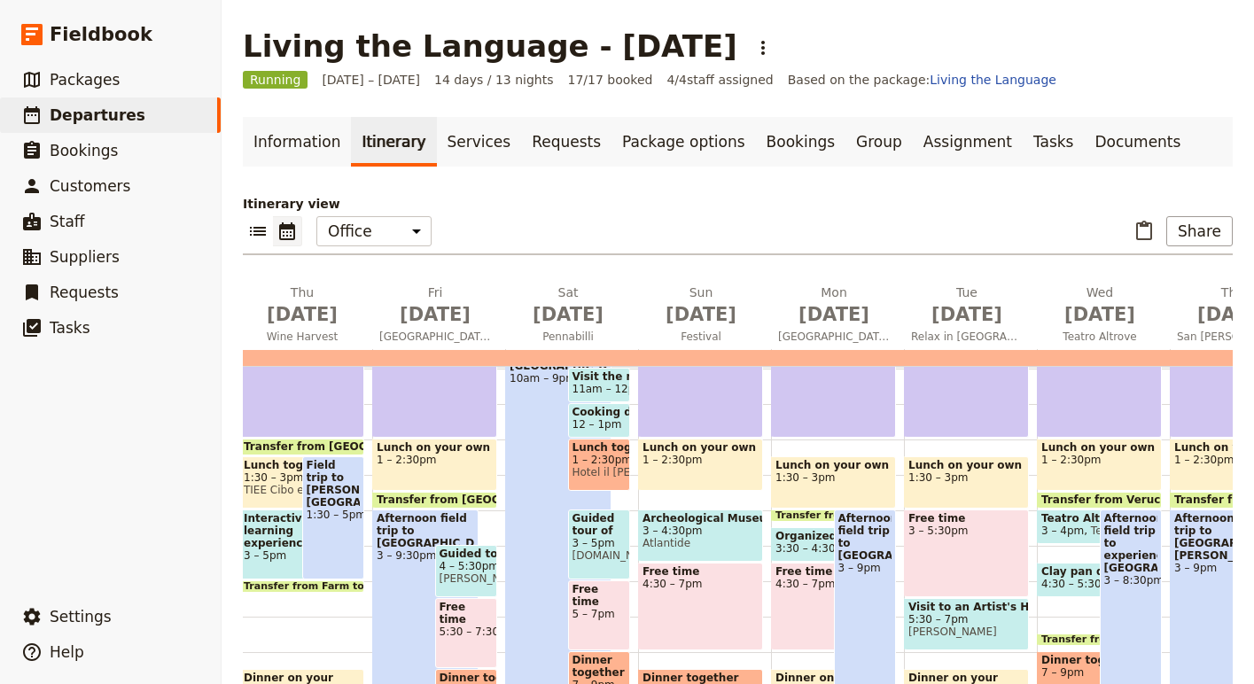
click at [713, 534] on span "3 – 4:30pm" at bounding box center [701, 531] width 116 height 12
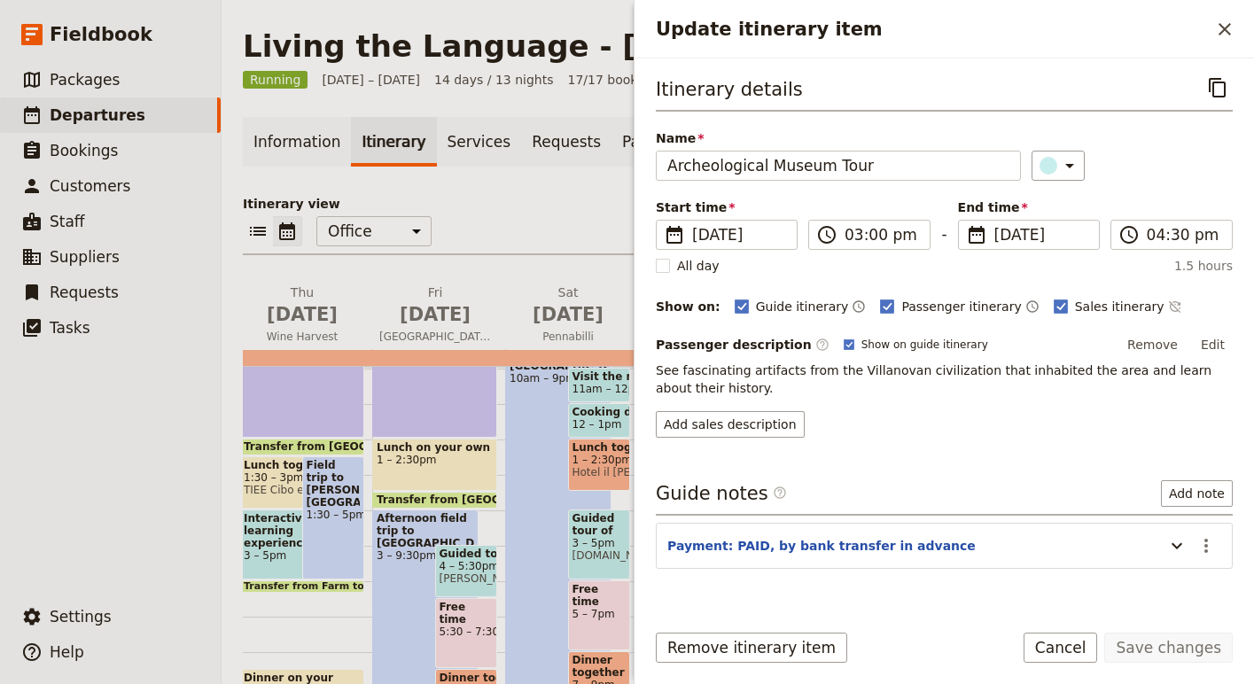
scroll to position [103, 0]
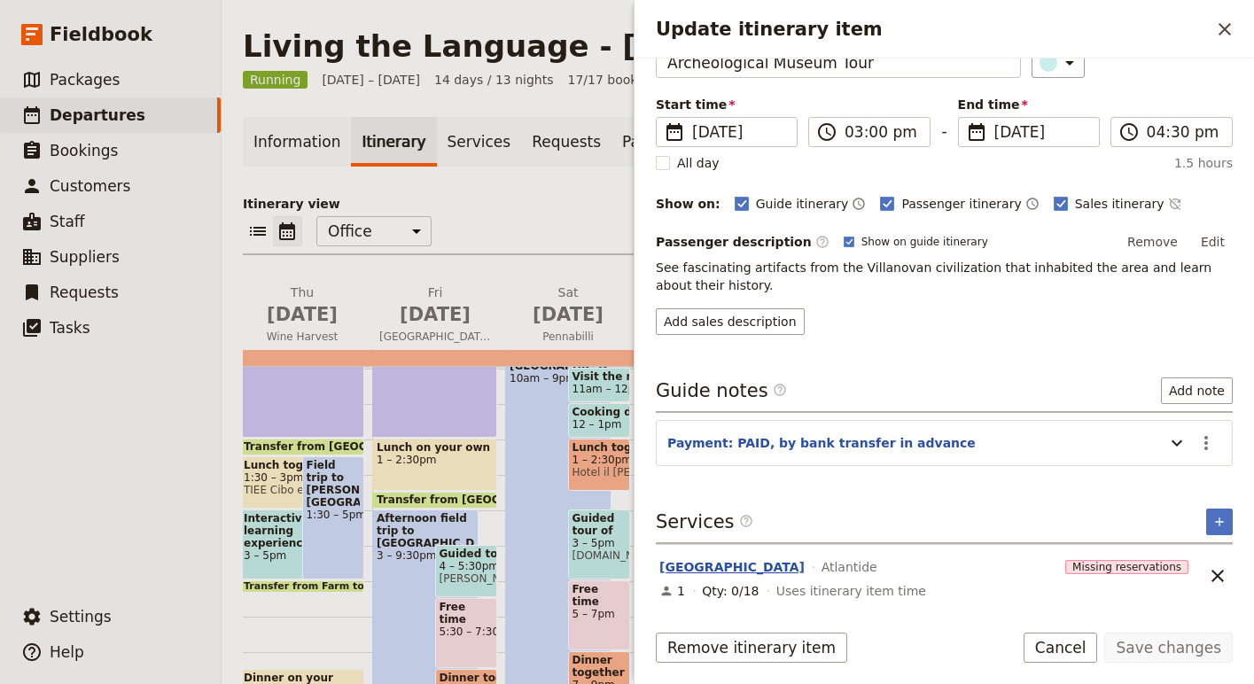
click at [805, 565] on button "Archeological Museum Verucchio" at bounding box center [731, 567] width 145 height 18
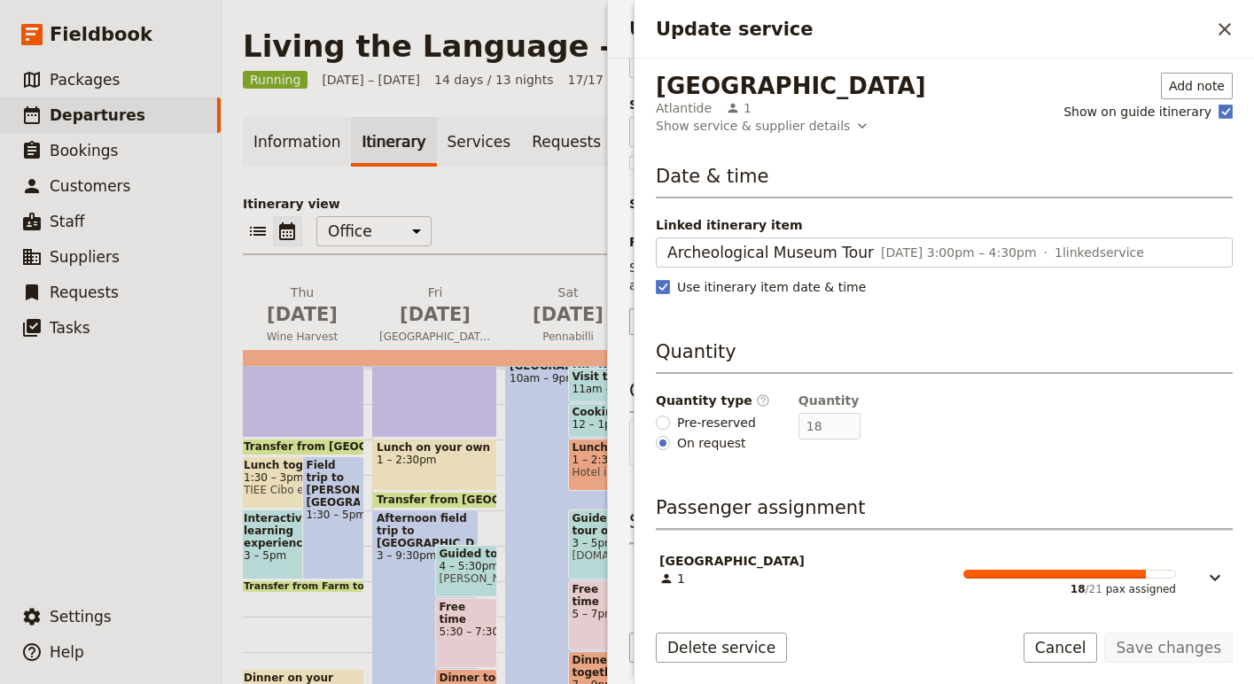
scroll to position [5, 0]
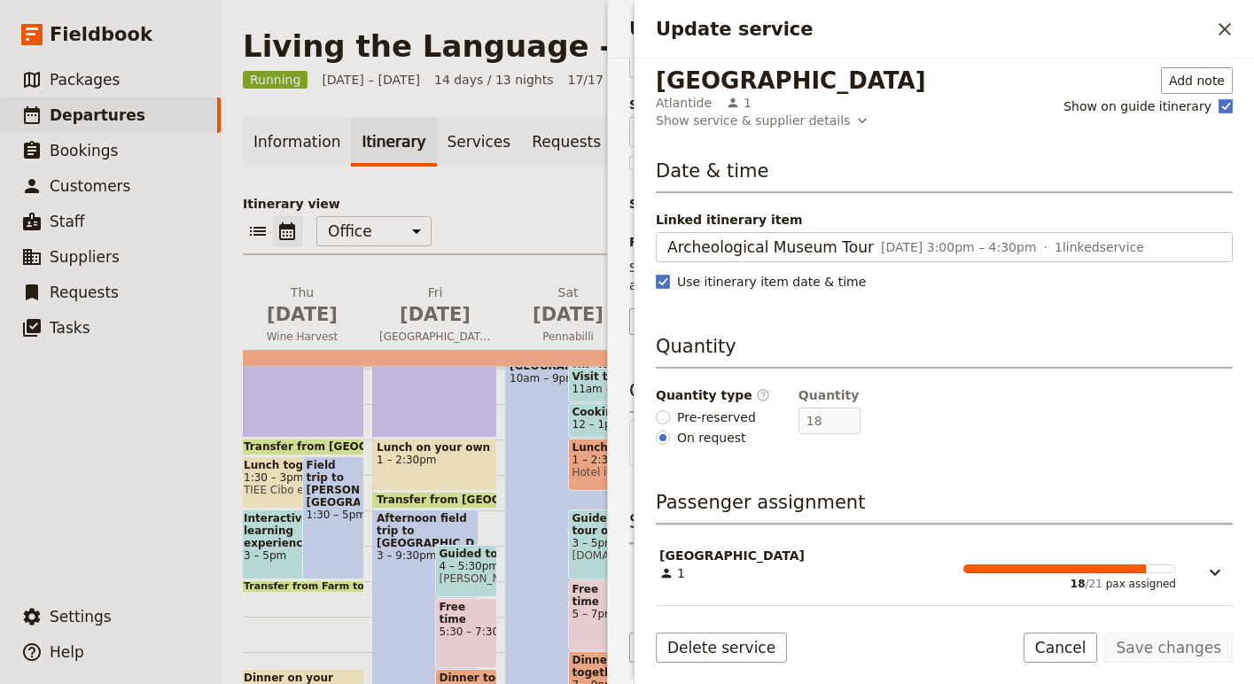
click at [771, 556] on span "Archeological Museum Verucchio" at bounding box center [731, 556] width 145 height 18
click at [1226, 26] on icon "Close drawer" at bounding box center [1225, 29] width 12 height 12
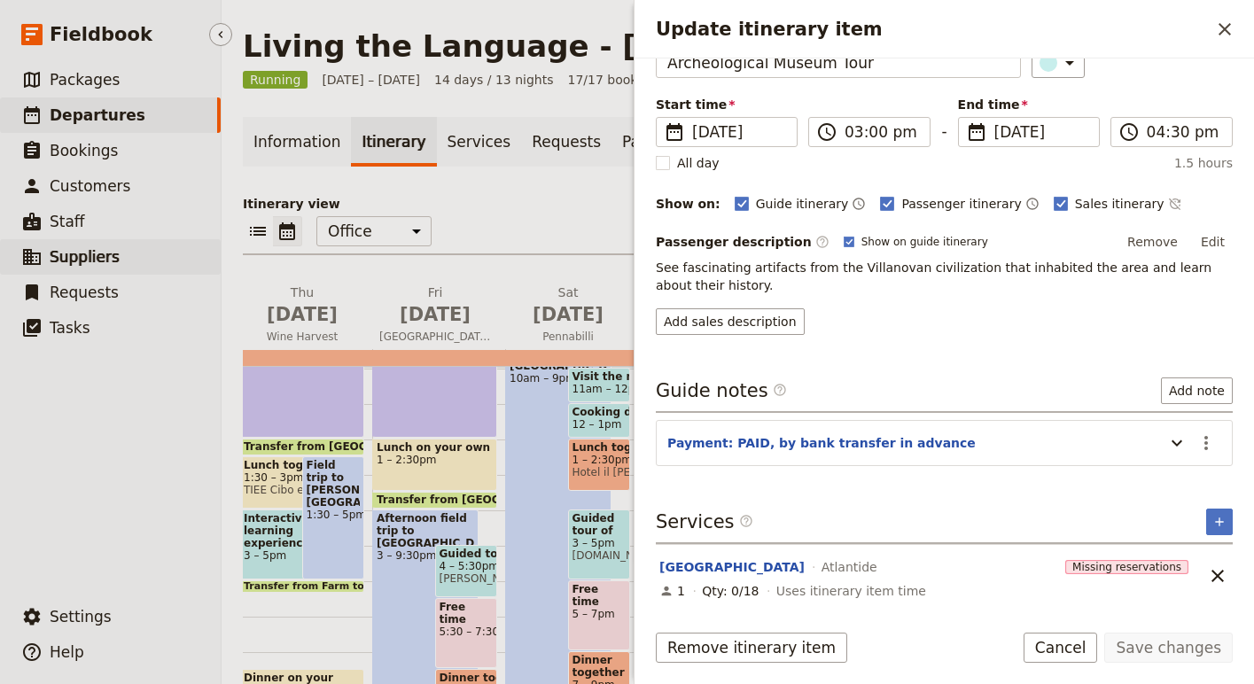
click at [86, 256] on span "Suppliers" at bounding box center [85, 257] width 70 height 18
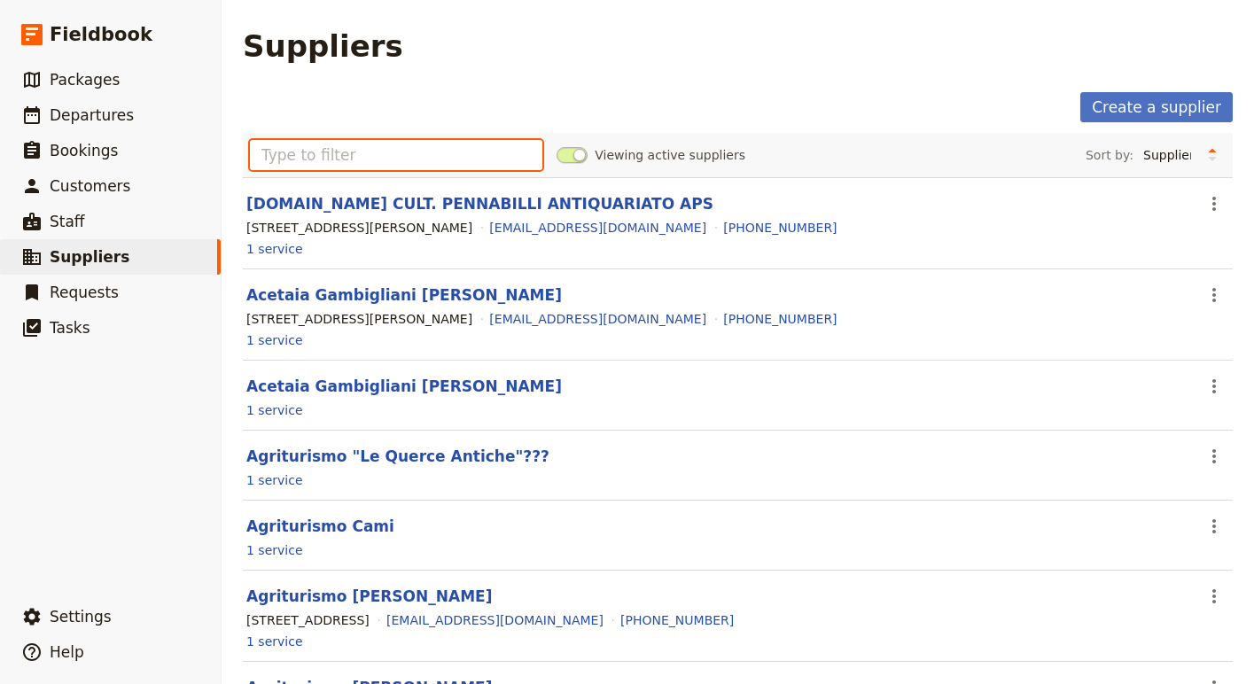
click at [362, 160] on input "text" at bounding box center [396, 155] width 292 height 30
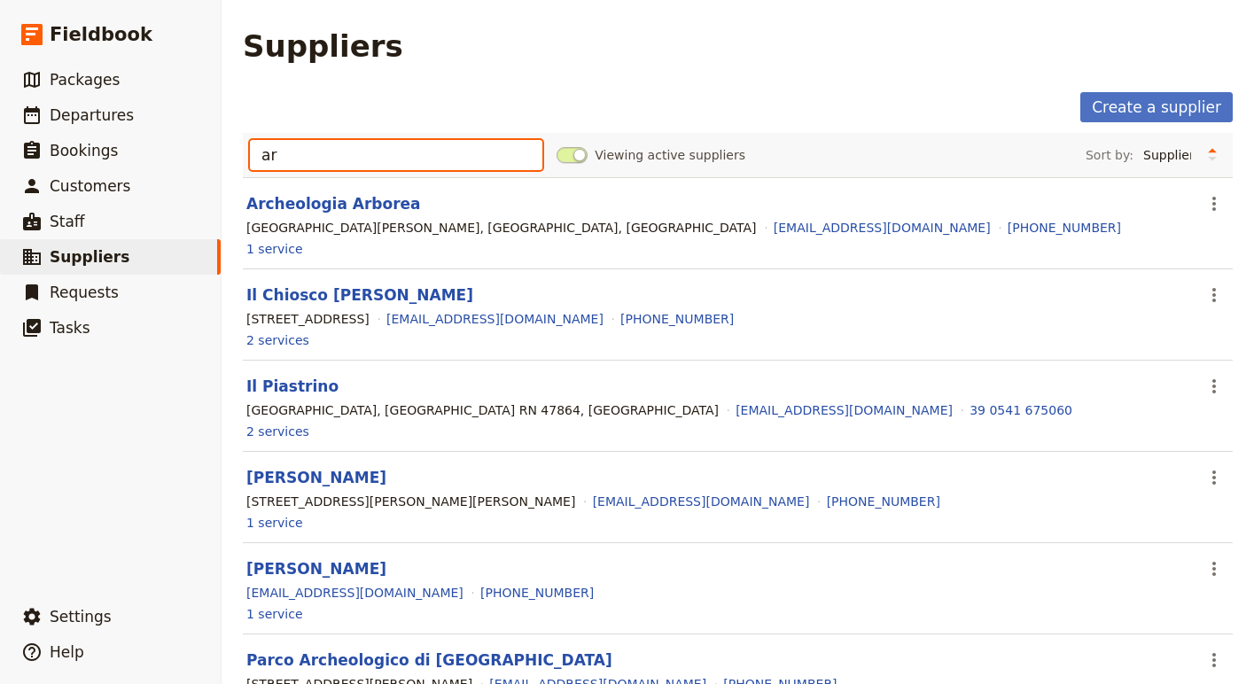
type input "a"
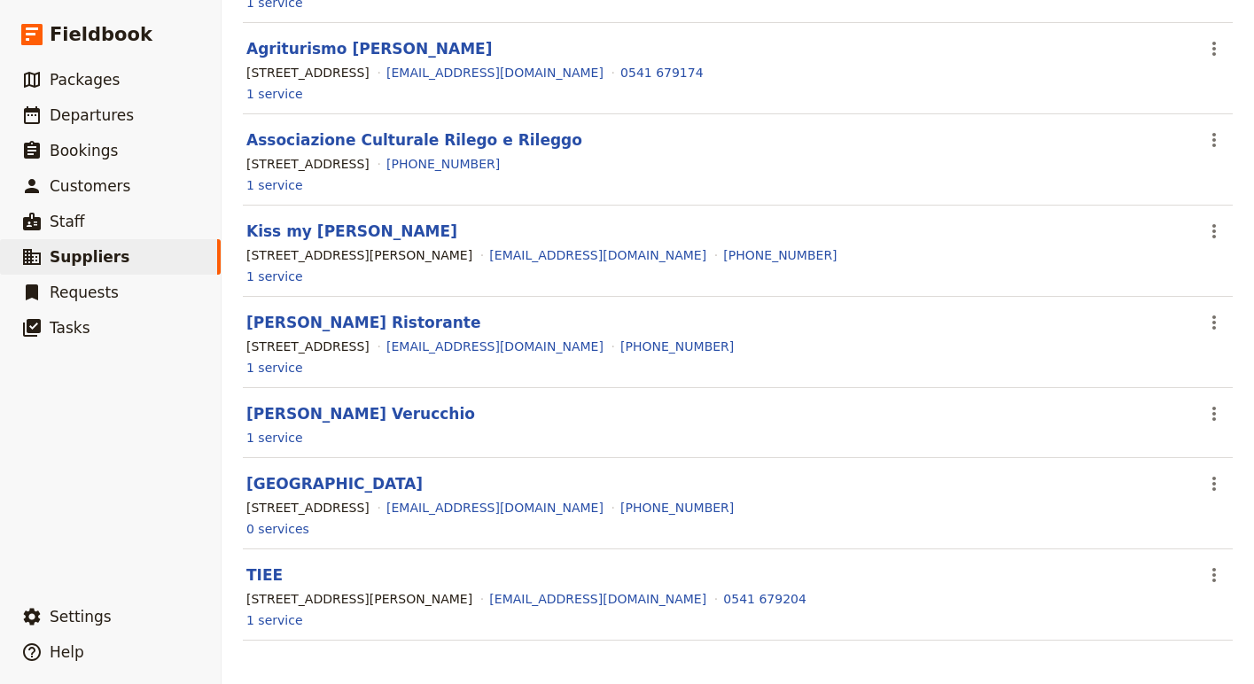
scroll to position [253, 0]
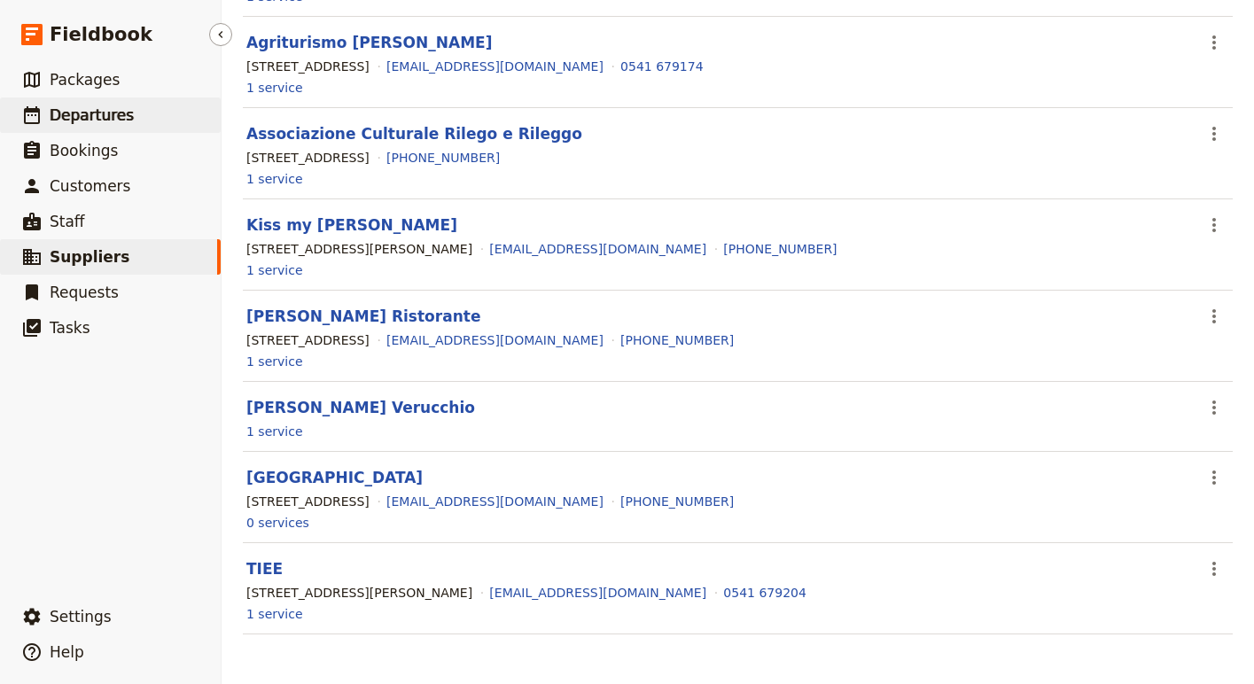
type input "Verucchio"
click at [67, 110] on span "Departures" at bounding box center [92, 115] width 84 height 18
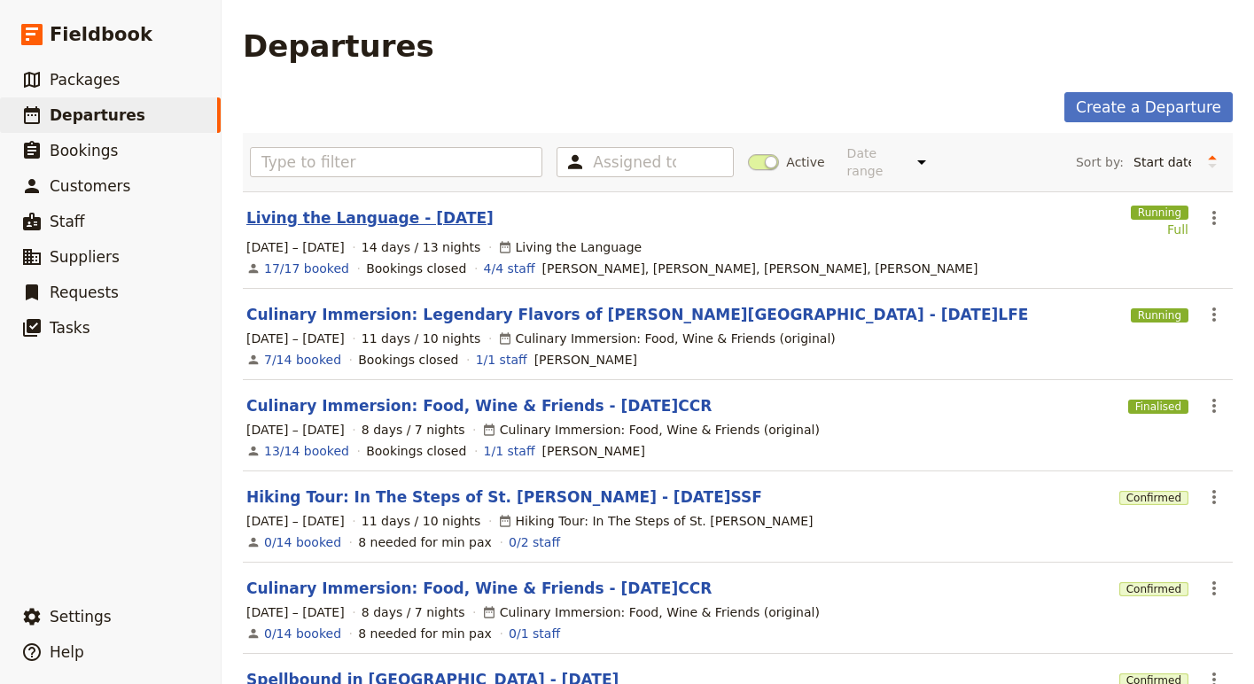
click at [352, 207] on link "Living the Language - [DATE]" at bounding box center [369, 217] width 247 height 21
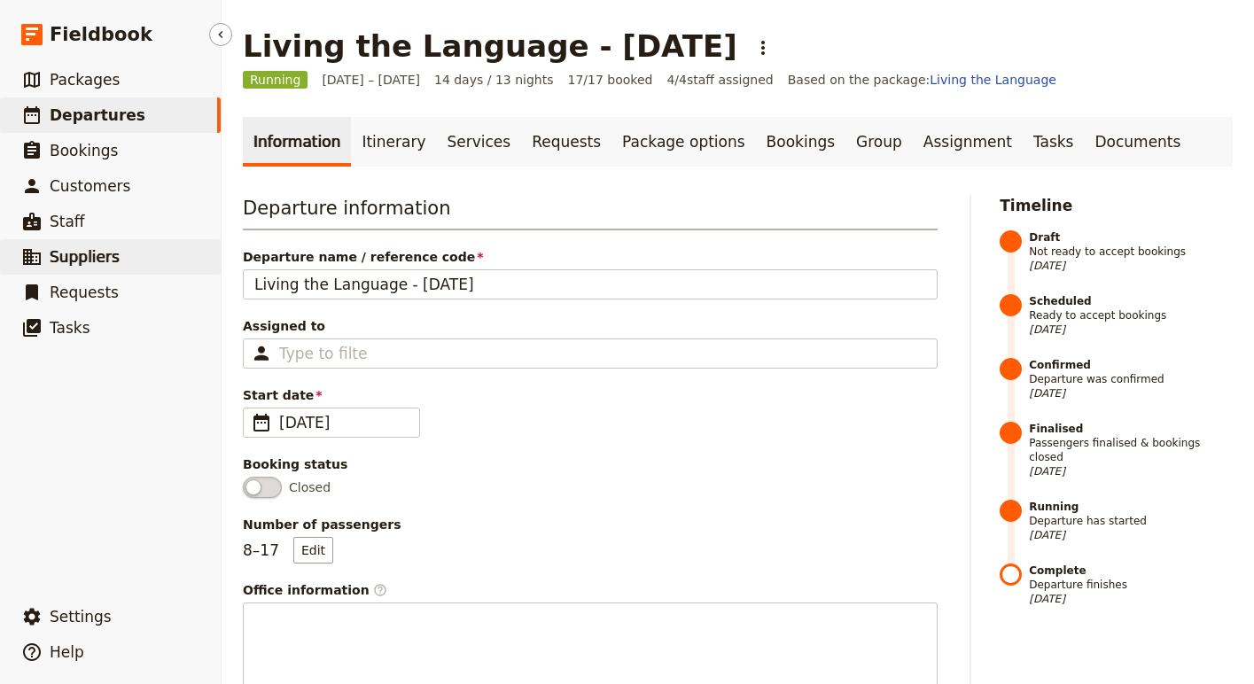
click at [110, 255] on span "Suppliers" at bounding box center [85, 257] width 70 height 18
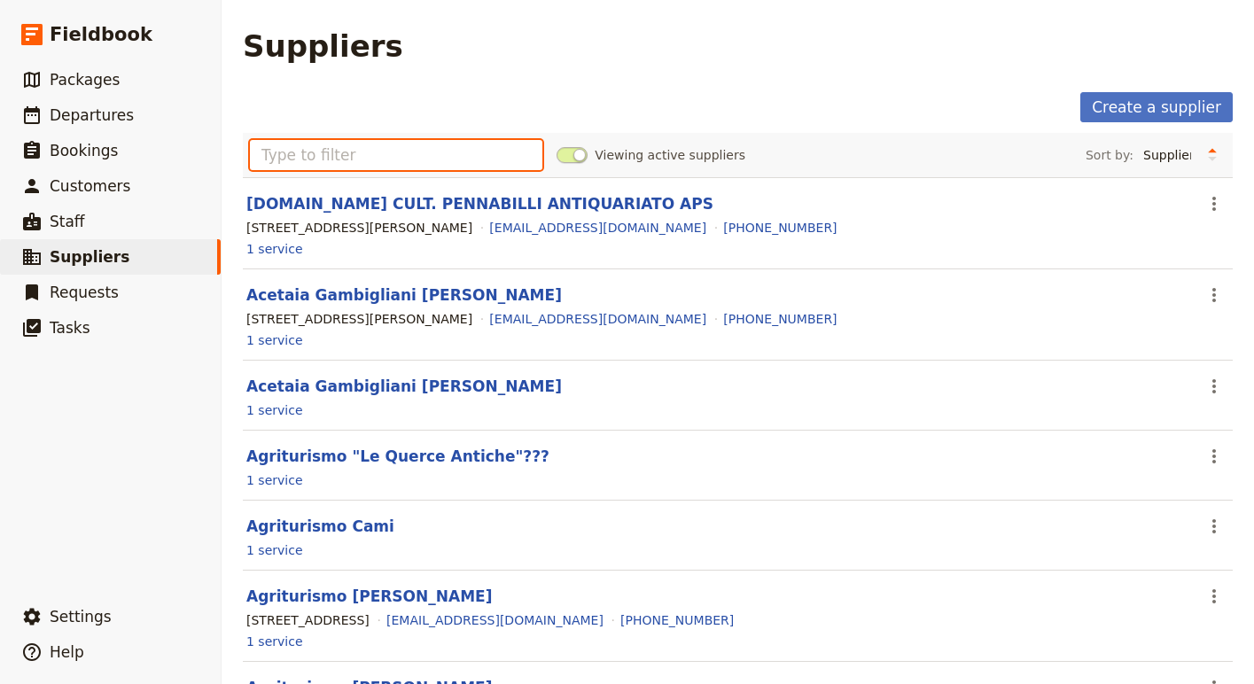
click at [349, 164] on input "text" at bounding box center [396, 155] width 292 height 30
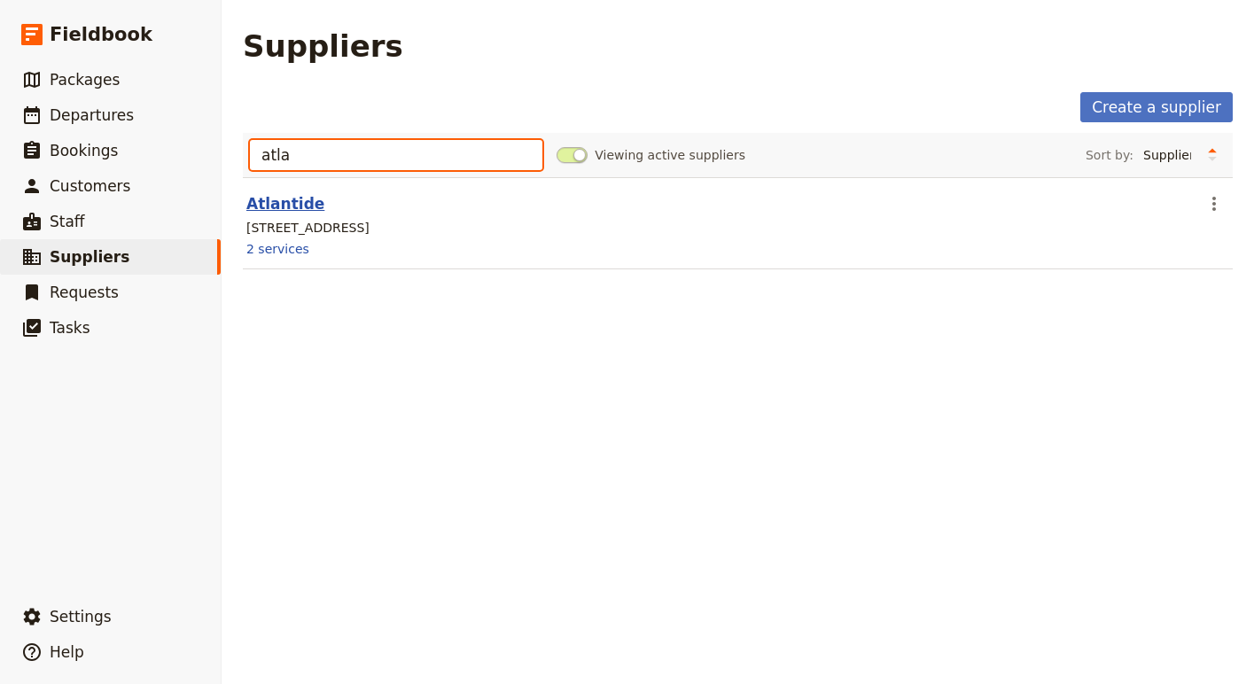
type input "atla"
click at [284, 205] on link "Atlantide" at bounding box center [285, 204] width 78 height 18
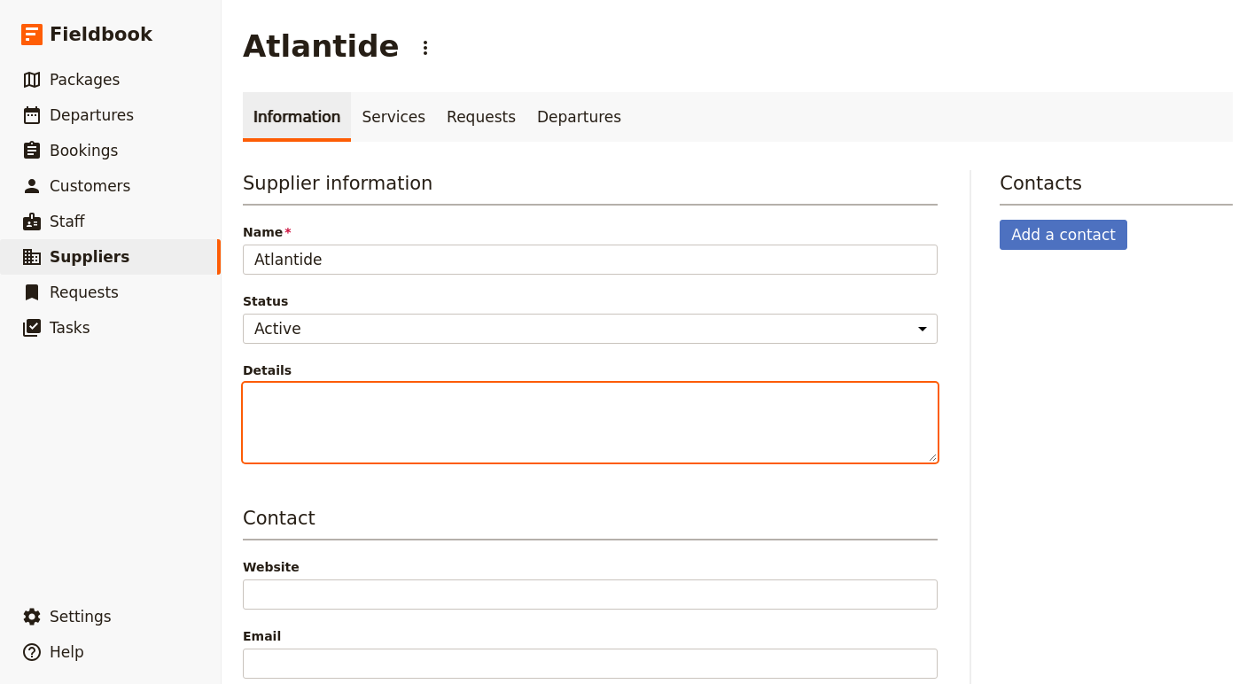
click at [389, 426] on textarea "Details" at bounding box center [590, 423] width 695 height 80
paste textarea "Letizia"
drag, startPoint x: 429, startPoint y: 406, endPoint x: 230, endPoint y: 406, distance: 198.5
click at [230, 406] on main "Atlantide ​ Information Services Requests Departures Supplier information Name …" at bounding box center [738, 560] width 1032 height 1120
click at [546, 402] on textarea "Archeological Museum of Verucchio" at bounding box center [590, 423] width 695 height 80
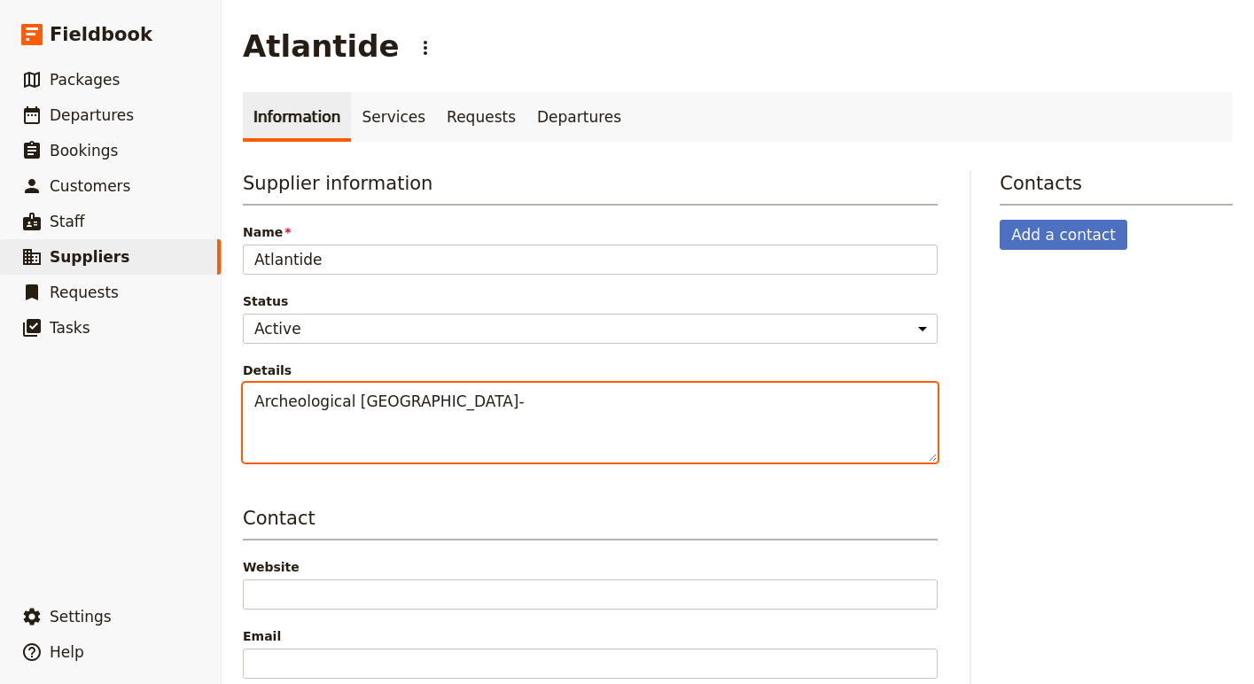
paste textarea "Letizia-good guide at the"
click at [549, 407] on textarea "Archeological Museum of Verucchio-Letizia-good guide at the" at bounding box center [590, 423] width 695 height 80
click at [720, 410] on textarea "Archeological Museum of Verucchio-Letizia is a good guide at the" at bounding box center [590, 423] width 695 height 80
click at [500, 405] on textarea "Archeological Museum of Verucchio-Letizia is a good guide" at bounding box center [590, 423] width 695 height 80
click at [253, 411] on textarea "Archeological Museum of Verucchio - Letizia is a good guide La Rocca guided vis…" at bounding box center [590, 423] width 695 height 80
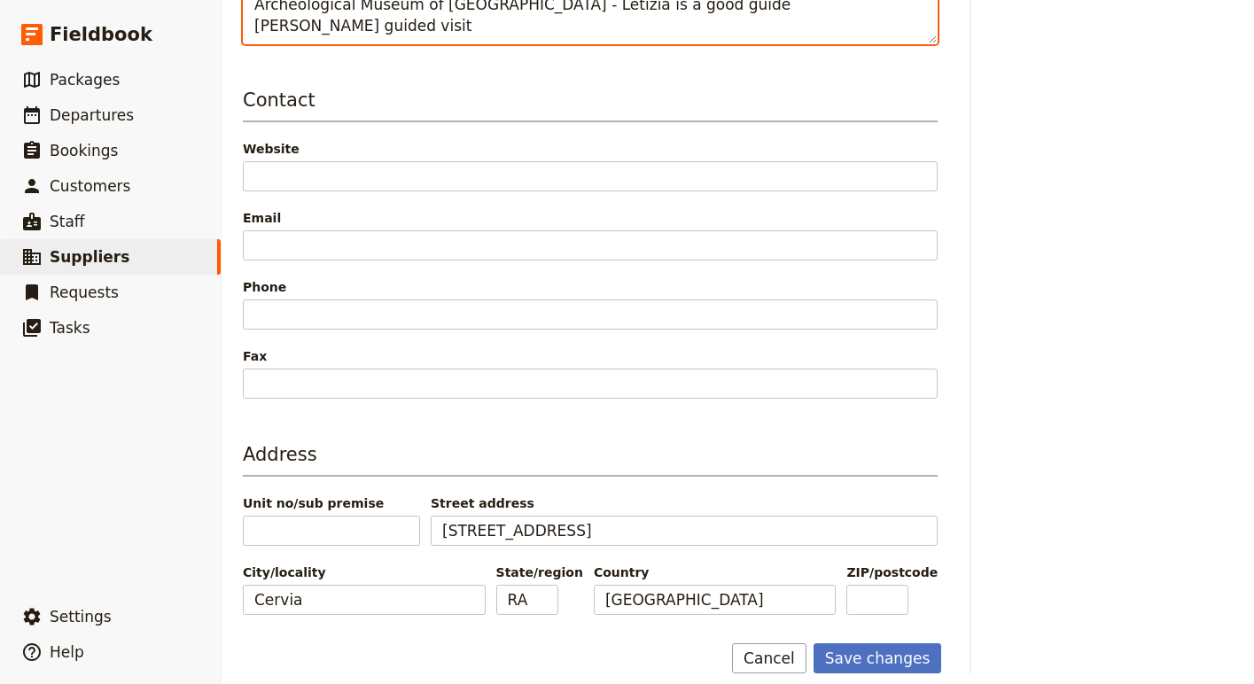
scroll to position [436, 0]
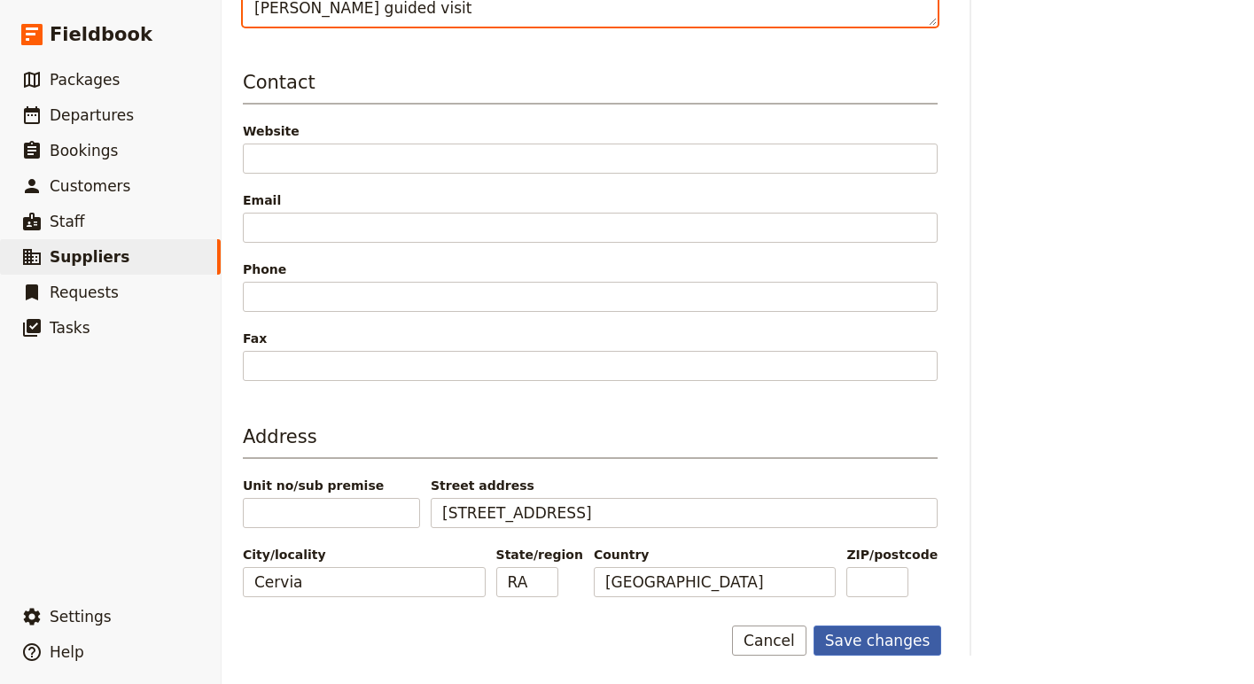
type textarea "Includes Archeological Museum of Verucchio - Letizia is a good guide La Rocca g…"
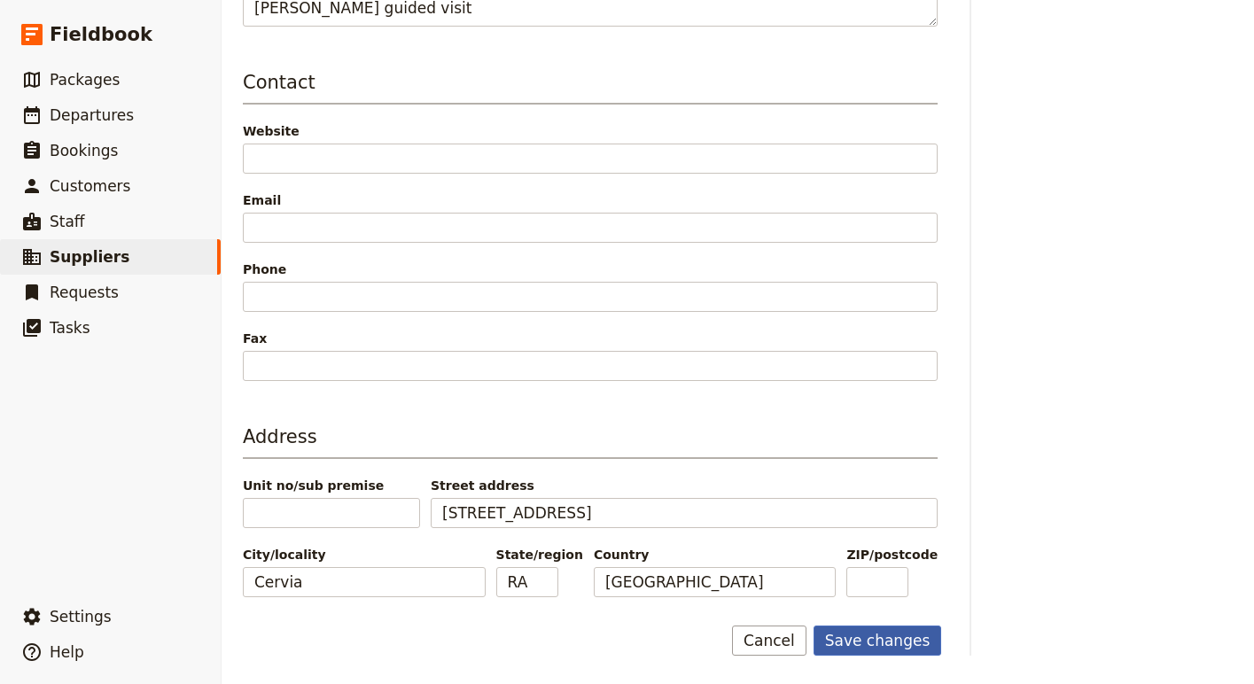
click at [875, 646] on button "Save changes" at bounding box center [878, 641] width 129 height 30
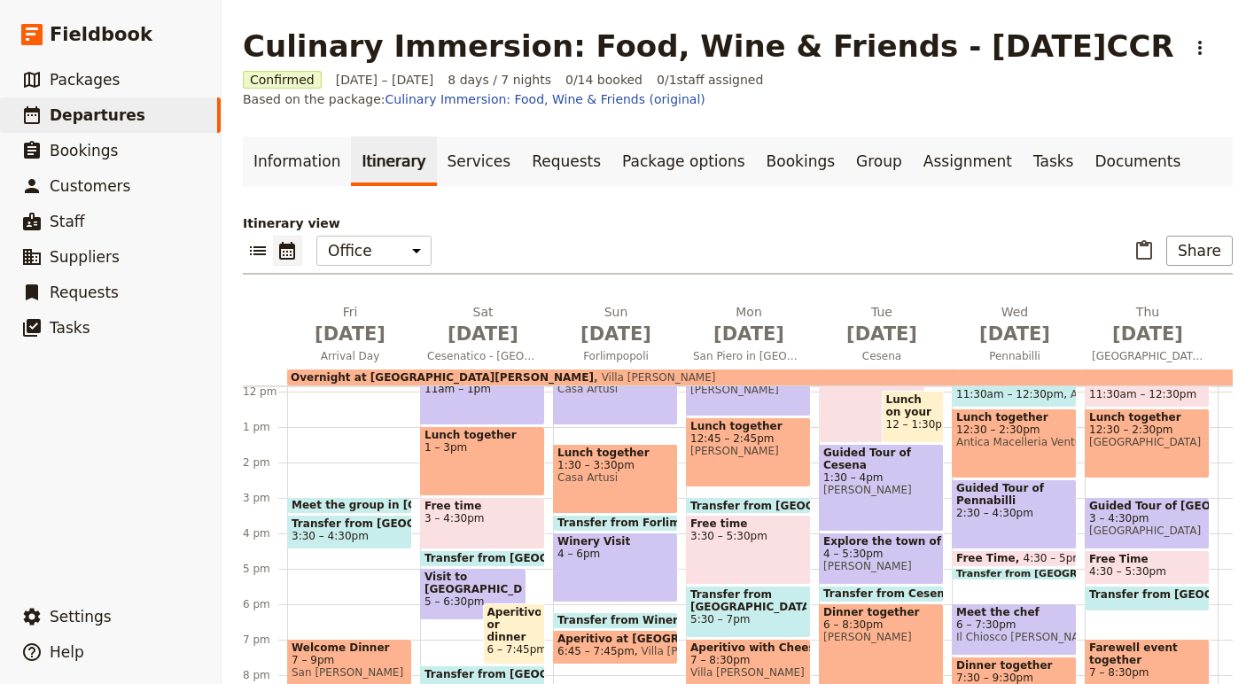
scroll to position [12, 0]
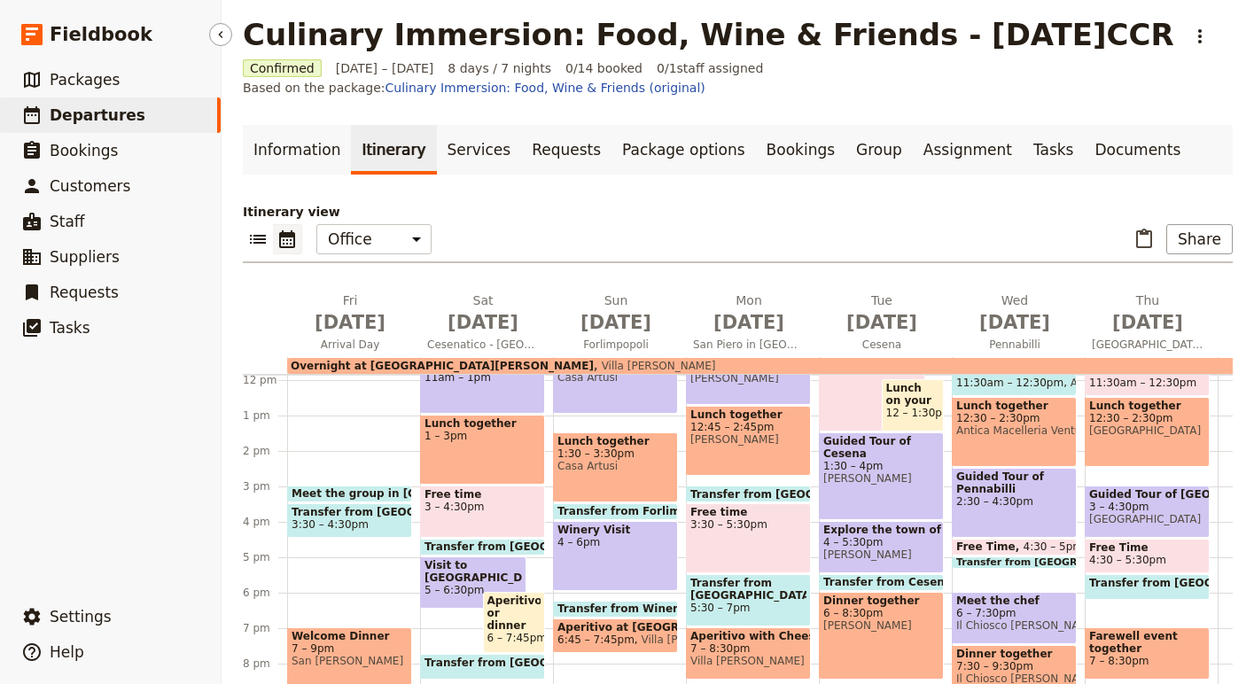
click at [121, 120] on span "Departures" at bounding box center [98, 115] width 96 height 18
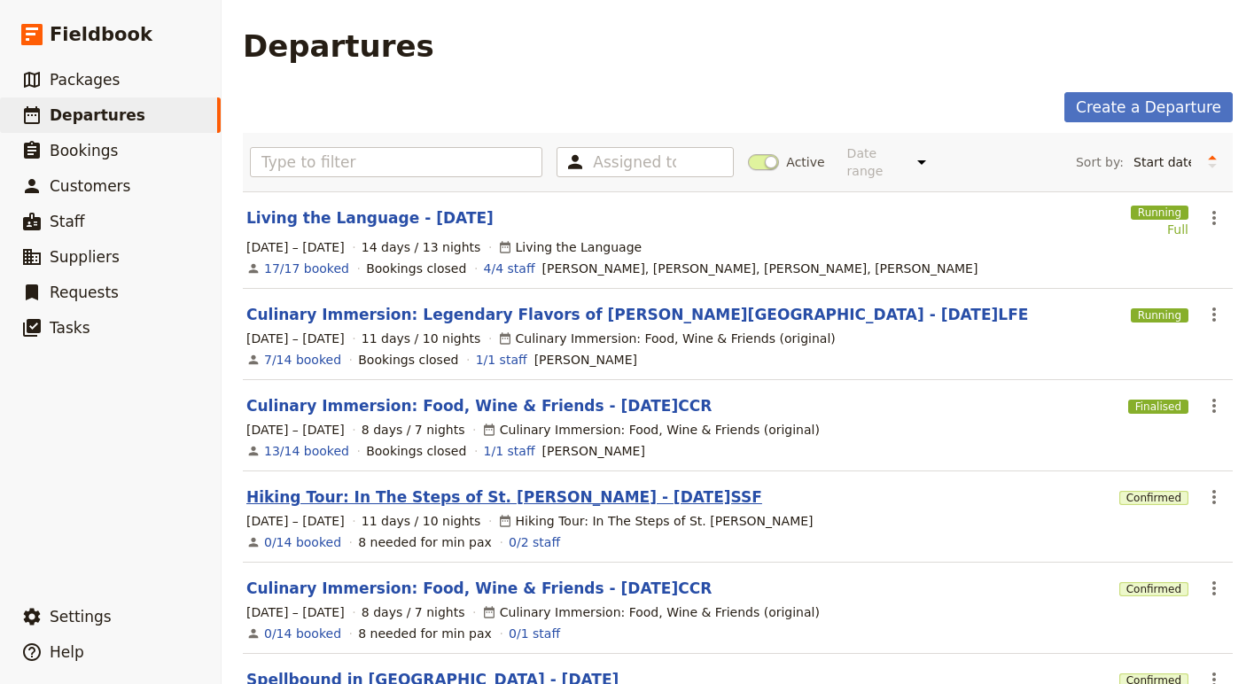
click at [411, 487] on link "Hiking Tour: In The Steps of St. [PERSON_NAME] - [DATE]SSF" at bounding box center [504, 497] width 516 height 21
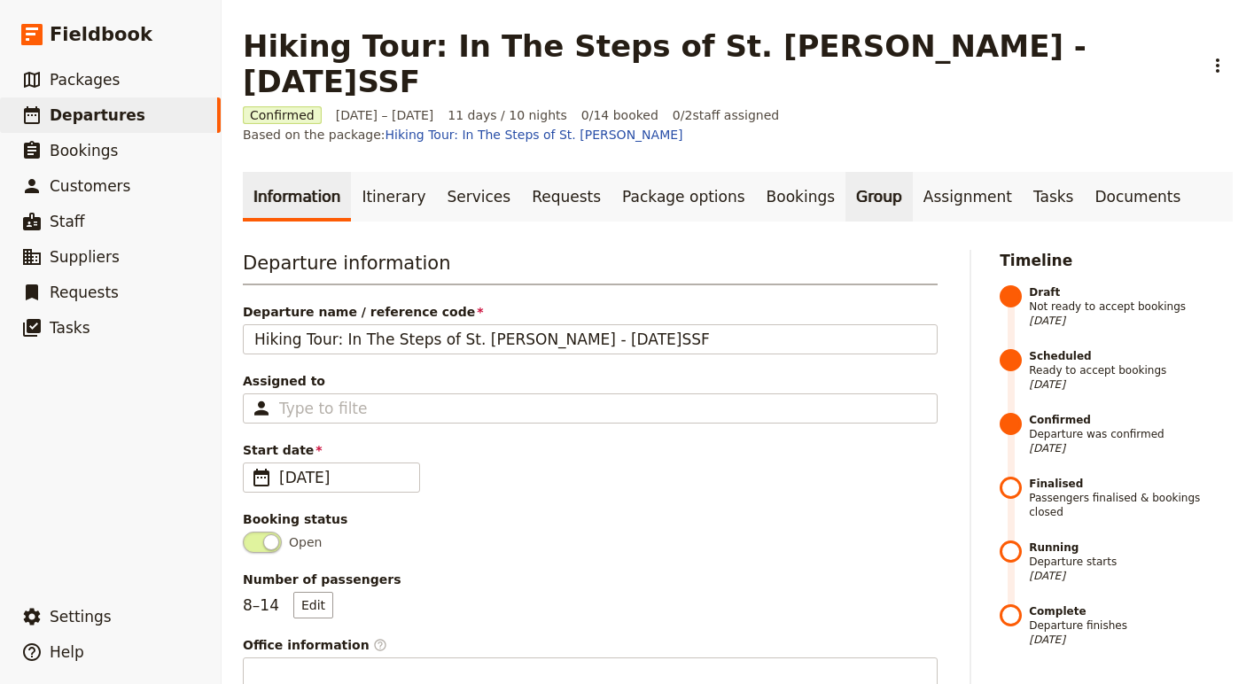
click at [845, 172] on link "Group" at bounding box center [878, 197] width 67 height 50
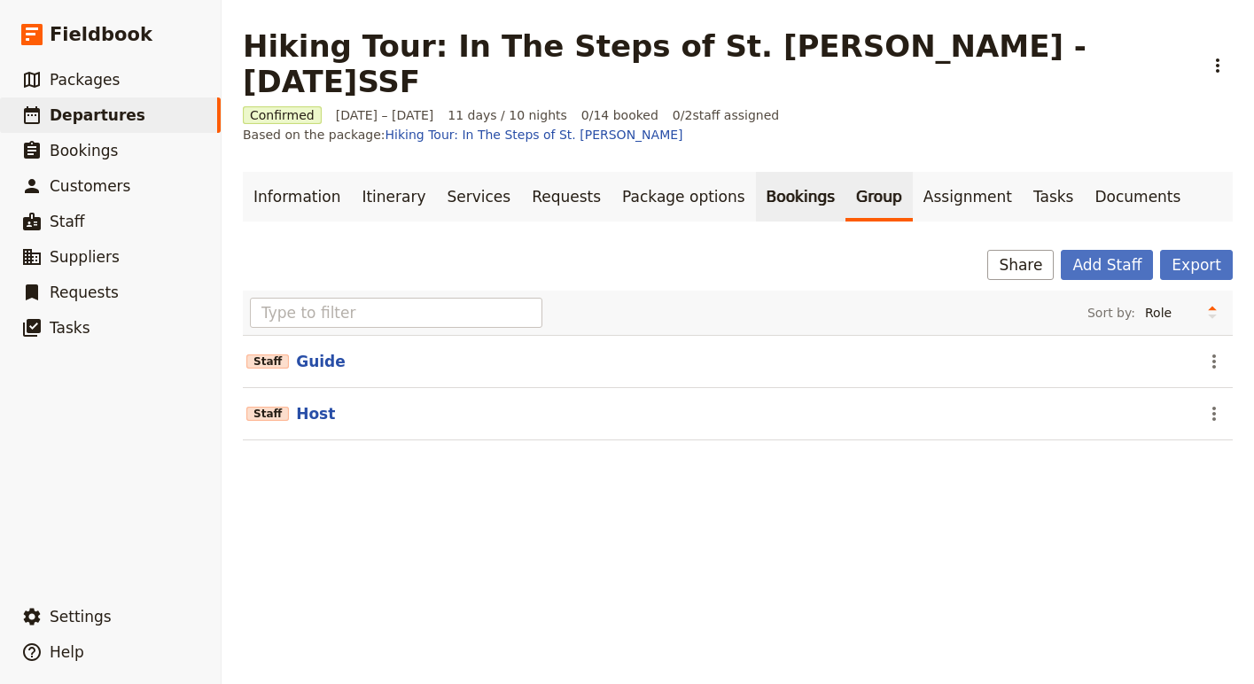
click at [756, 172] on link "Bookings" at bounding box center [801, 197] width 90 height 50
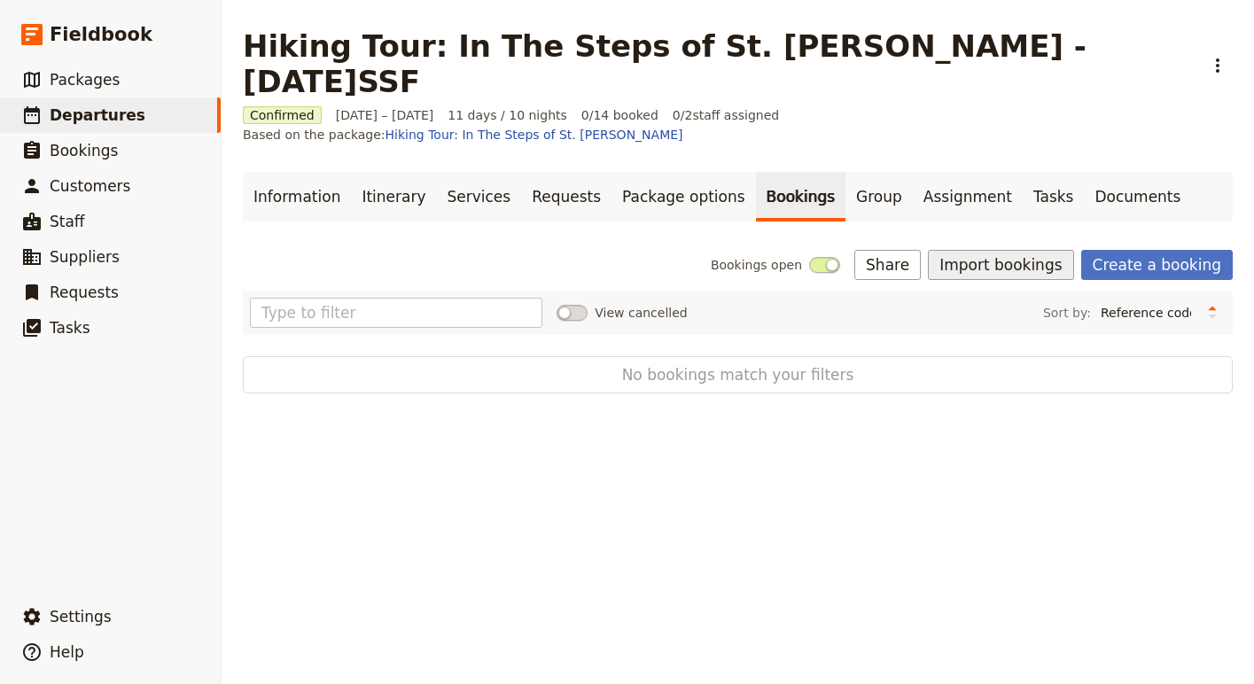
click at [1000, 250] on button "Import bookings" at bounding box center [1000, 265] width 145 height 30
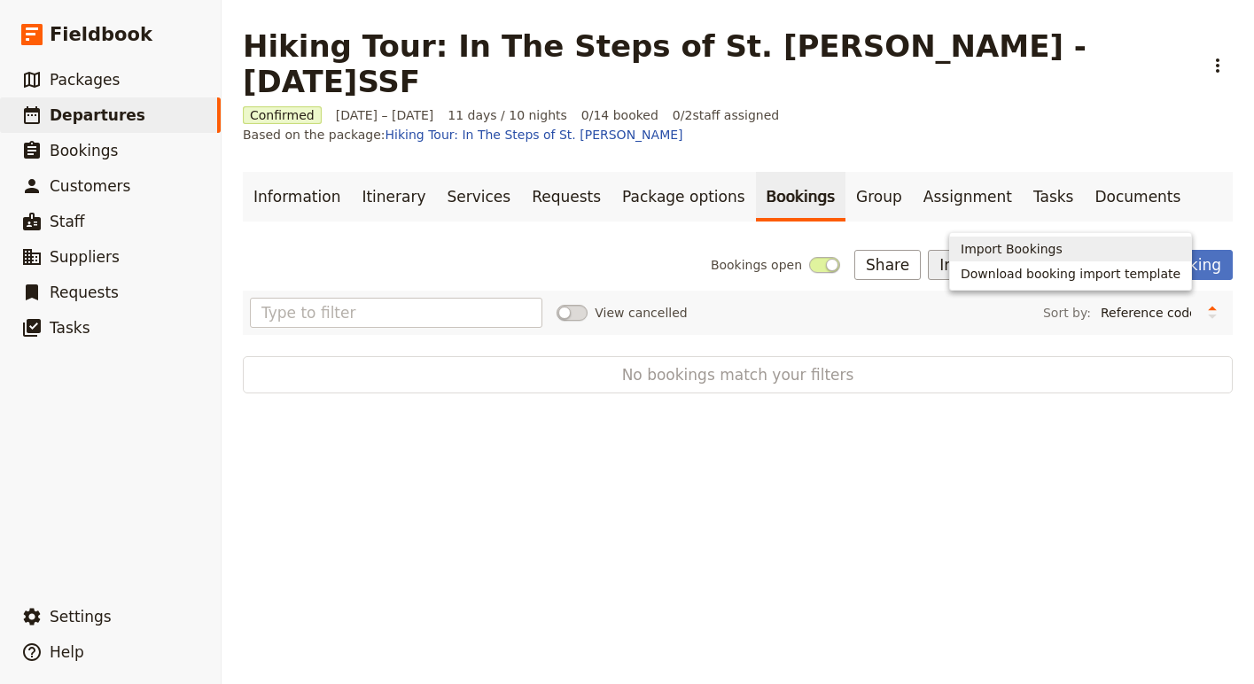
click at [1017, 260] on button "Import Bookings" at bounding box center [1070, 249] width 241 height 25
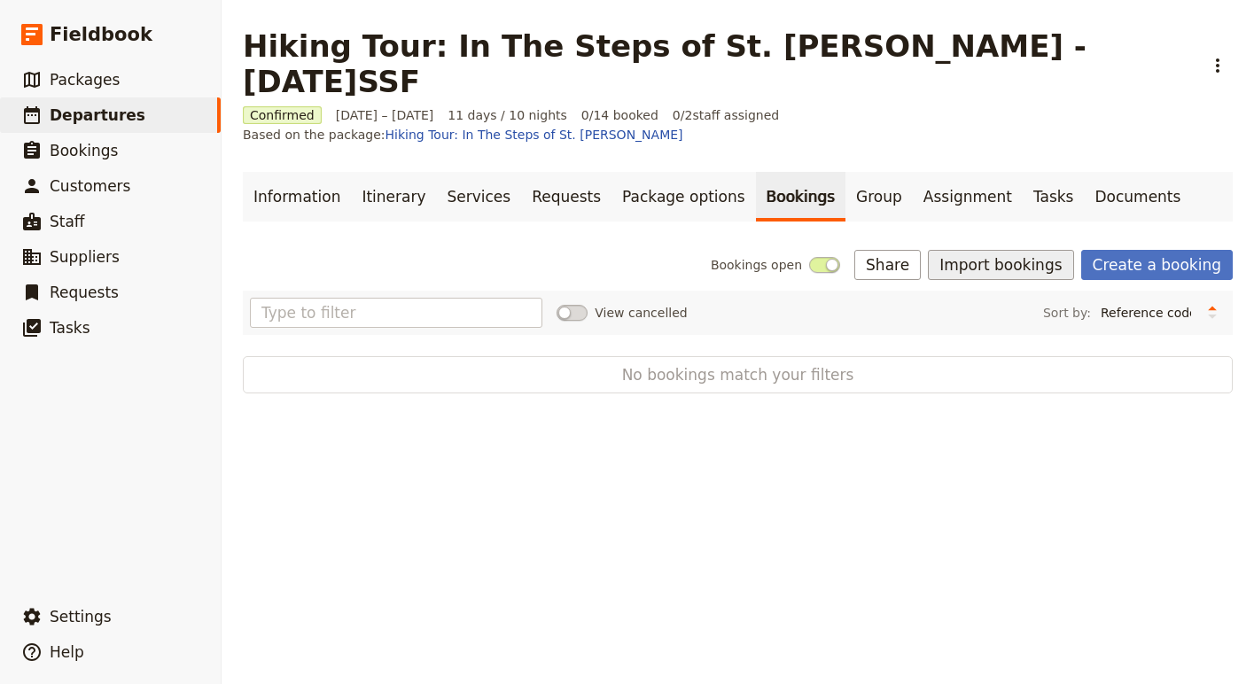
click at [1019, 250] on button "Import bookings" at bounding box center [1000, 265] width 145 height 30
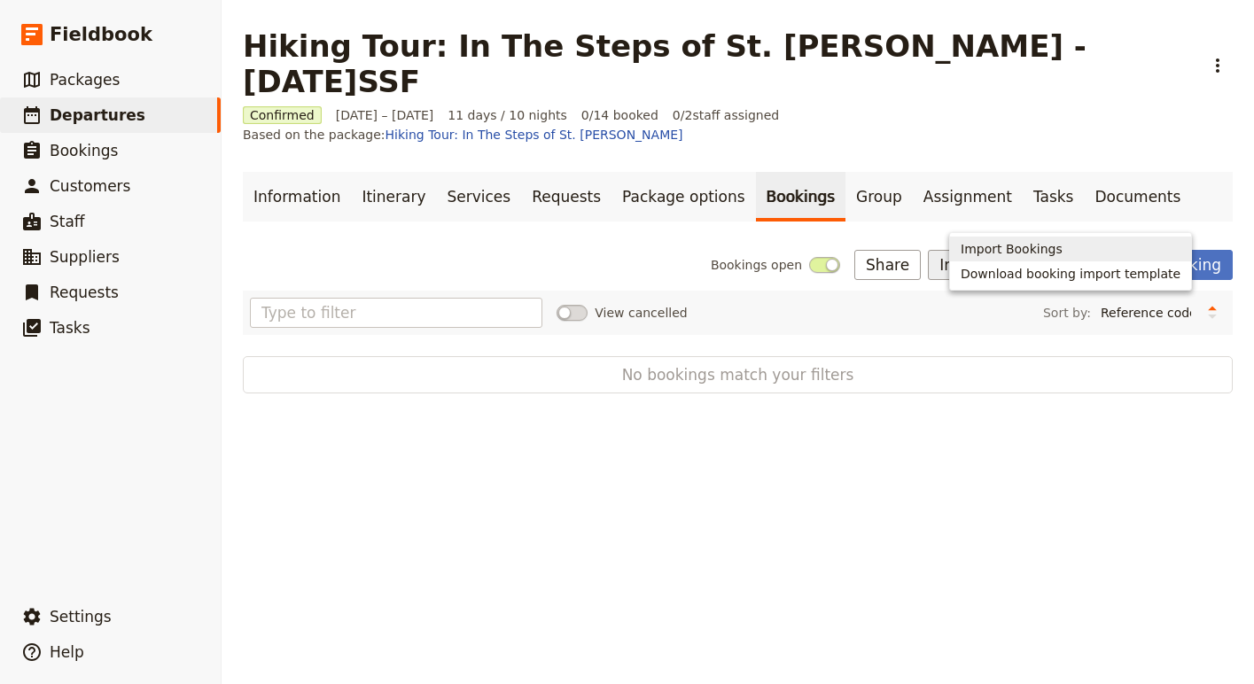
click at [1022, 242] on span "Import Bookings" at bounding box center [1012, 249] width 102 height 18
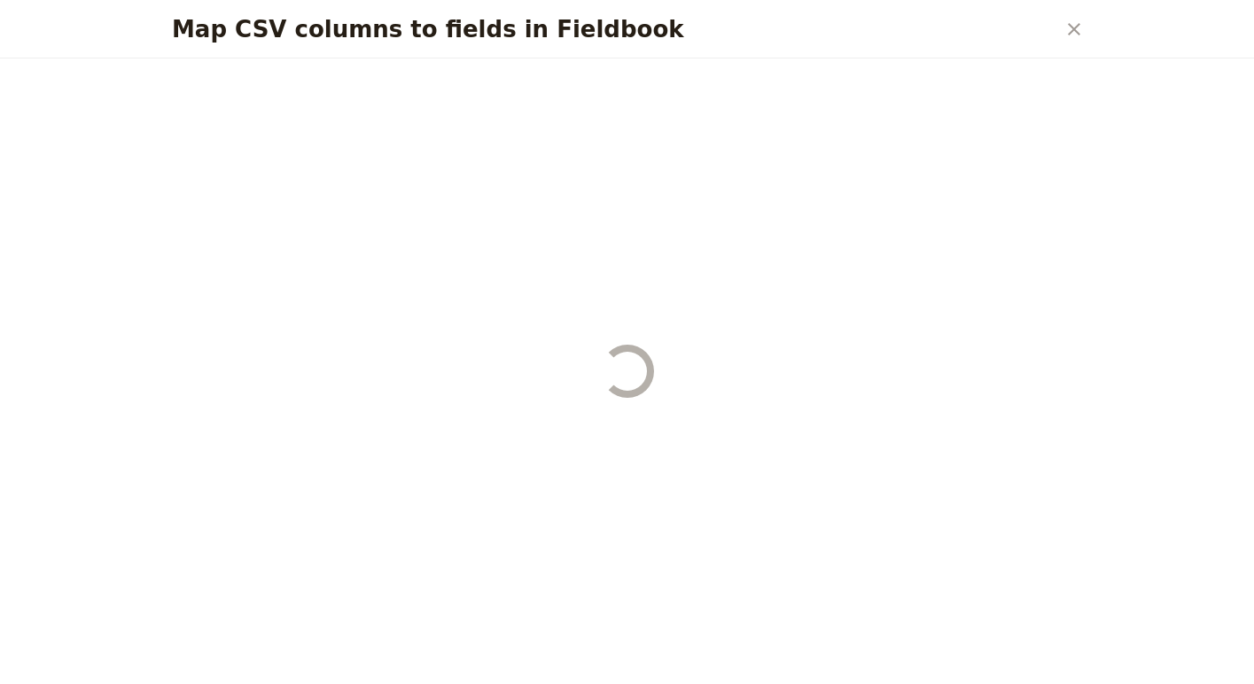
select select "YMD"
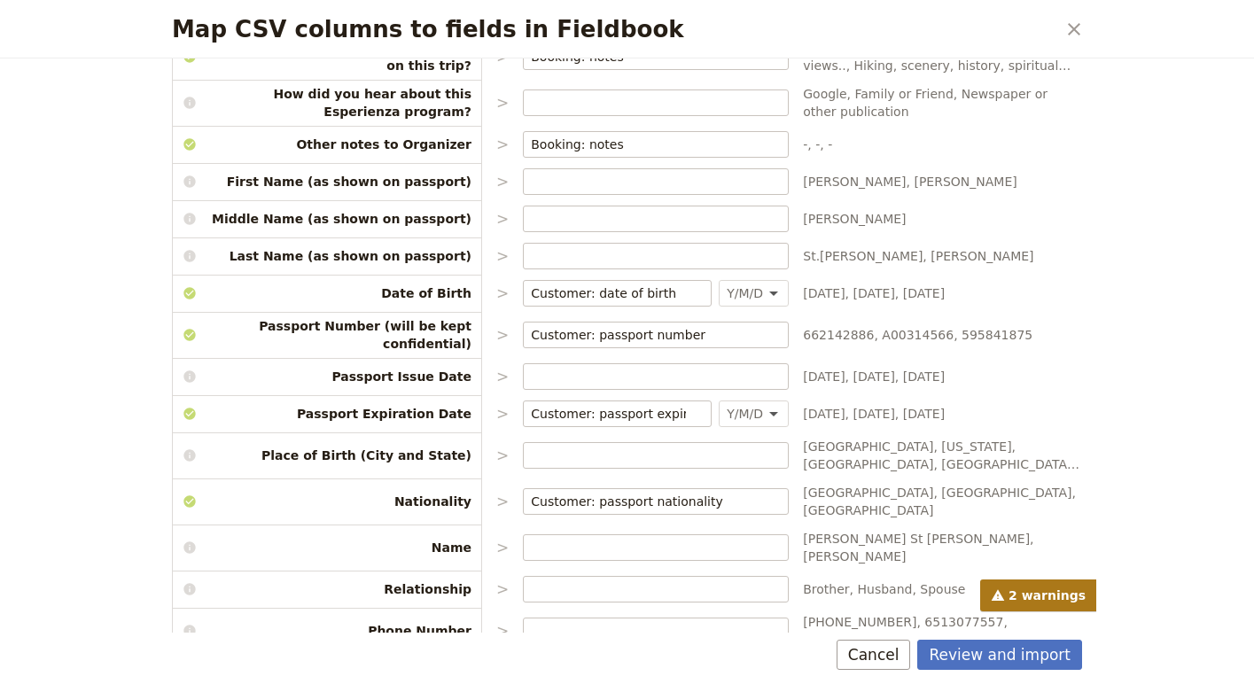
scroll to position [933, 0]
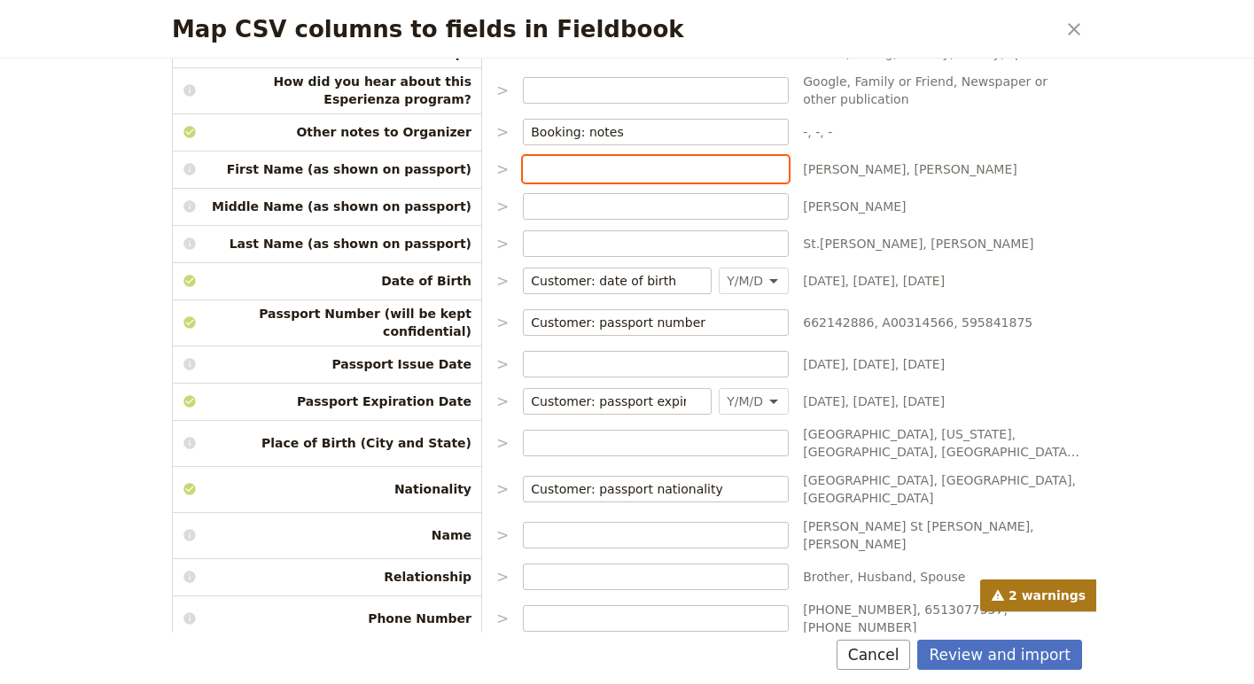
click at [554, 160] on input "Map CSV columns to fields in Fieldbook" at bounding box center [656, 169] width 250 height 18
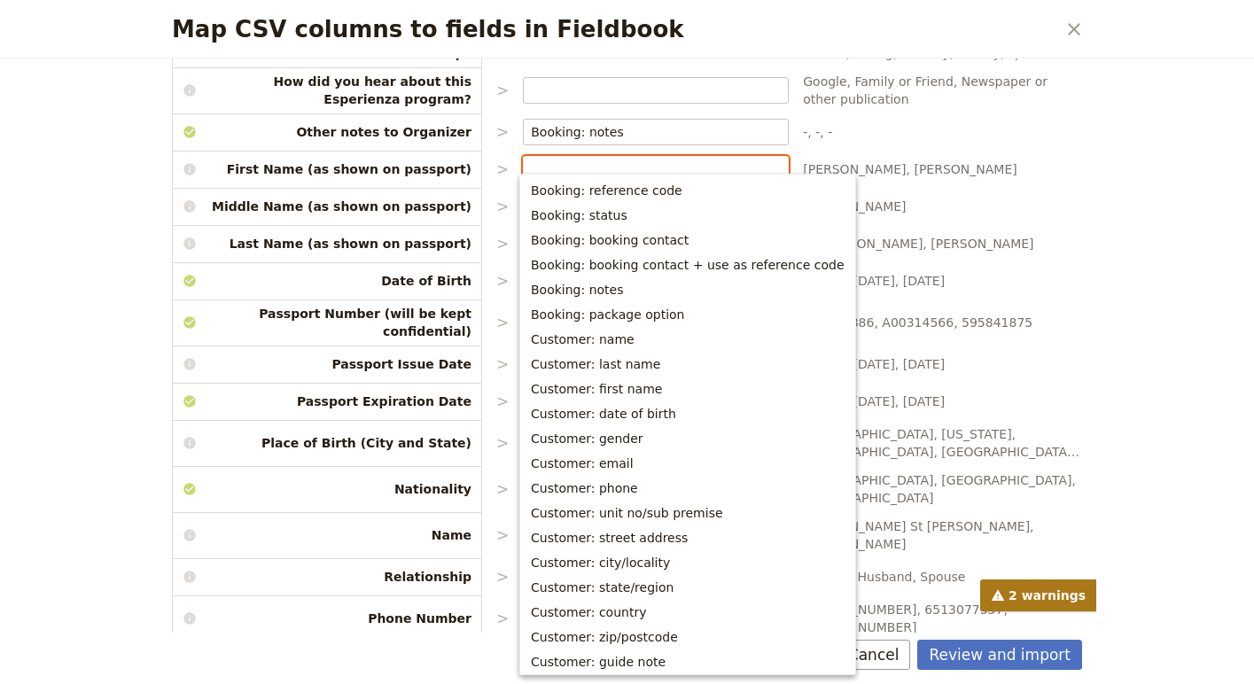
click at [554, 160] on input "Map CSV columns to fields in Fieldbook" at bounding box center [656, 169] width 250 height 18
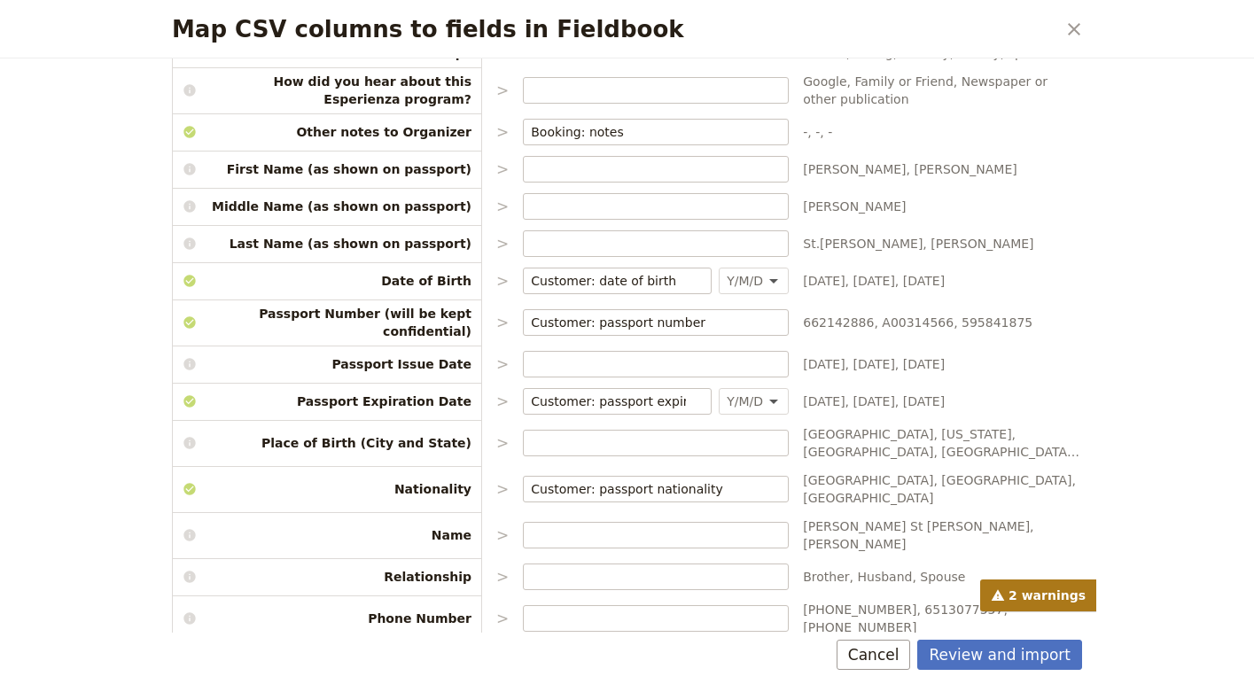
click at [1064, 198] on span "Marie, Jane, Marie" at bounding box center [942, 207] width 279 height 18
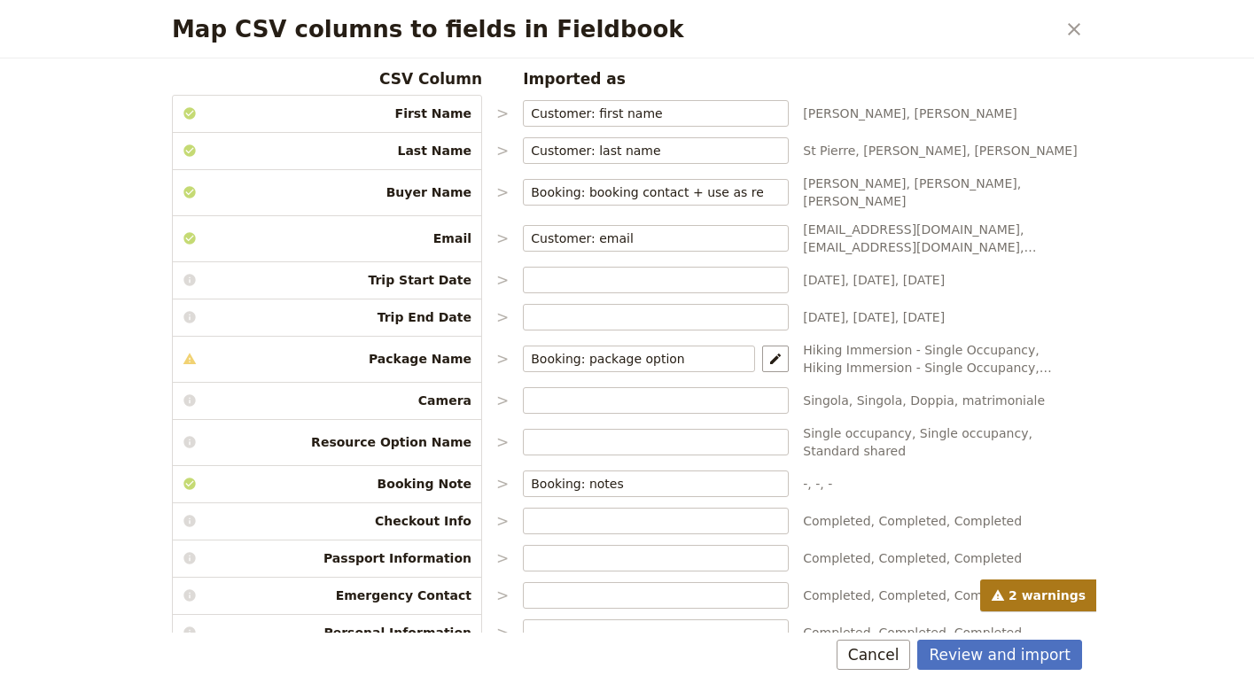
scroll to position [0, 0]
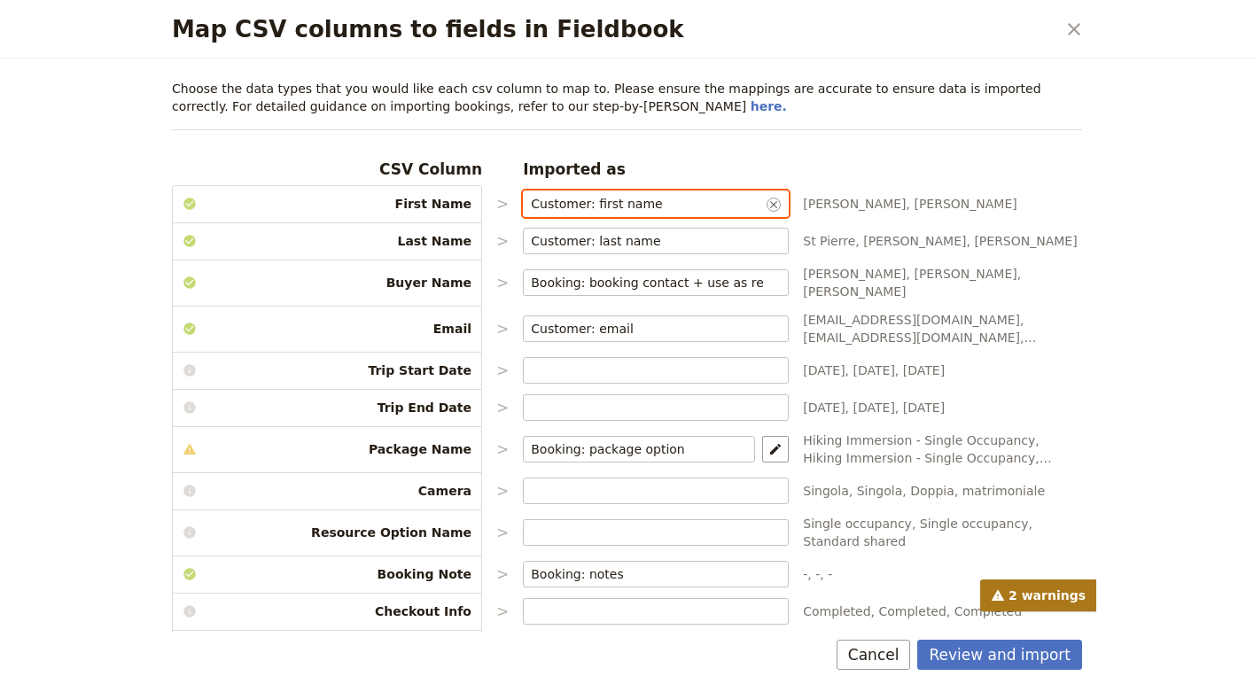
click at [696, 203] on input "Customer: first name" at bounding box center [647, 204] width 232 height 18
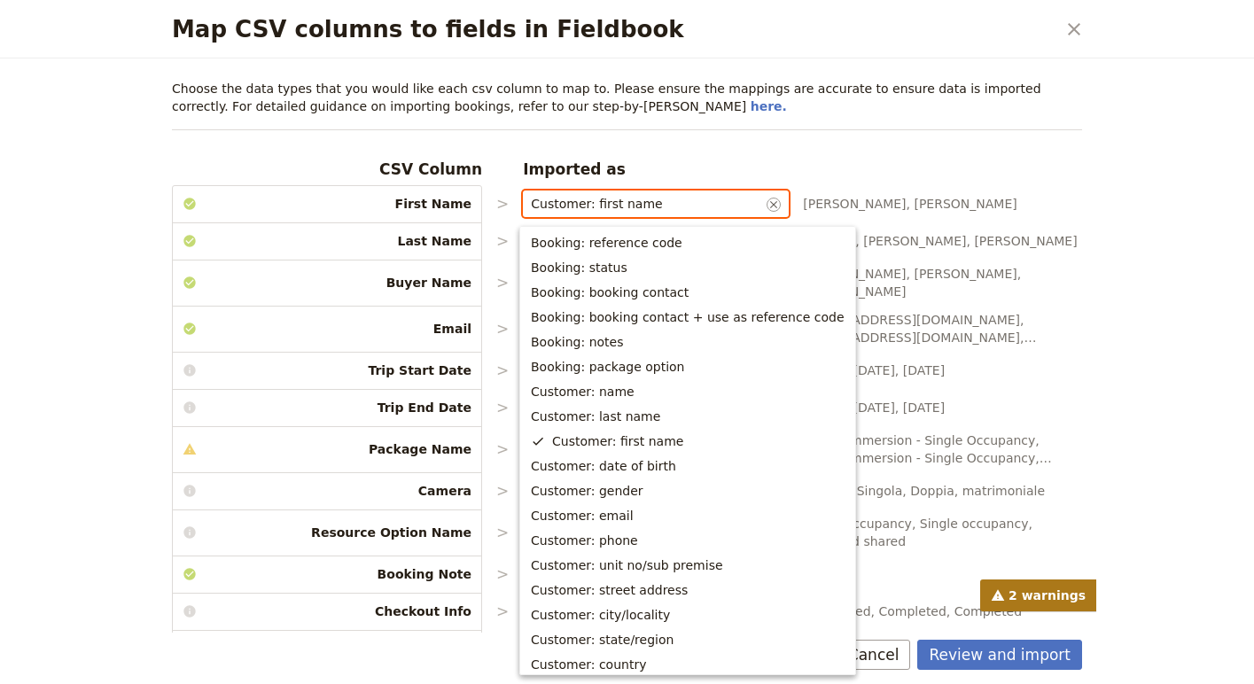
click at [776, 200] on button "Customer: first name ​" at bounding box center [774, 205] width 14 height 14
click at [763, 200] on input "Customer: first name" at bounding box center [647, 204] width 232 height 18
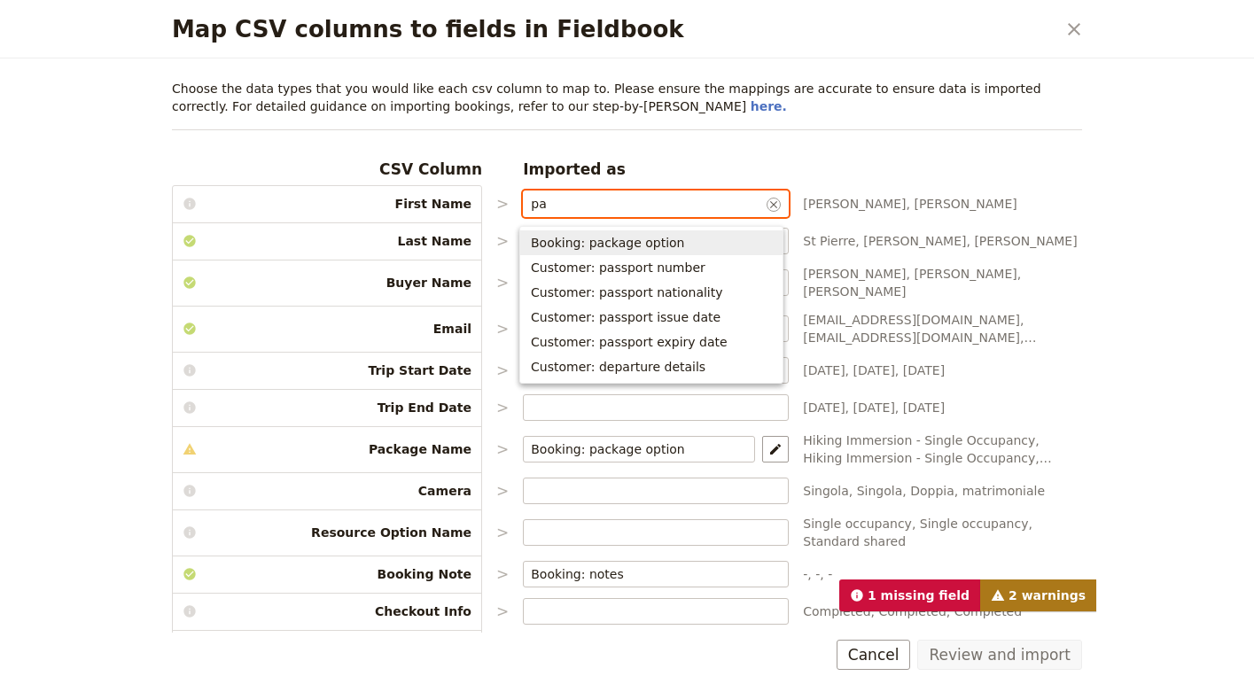
type input "p"
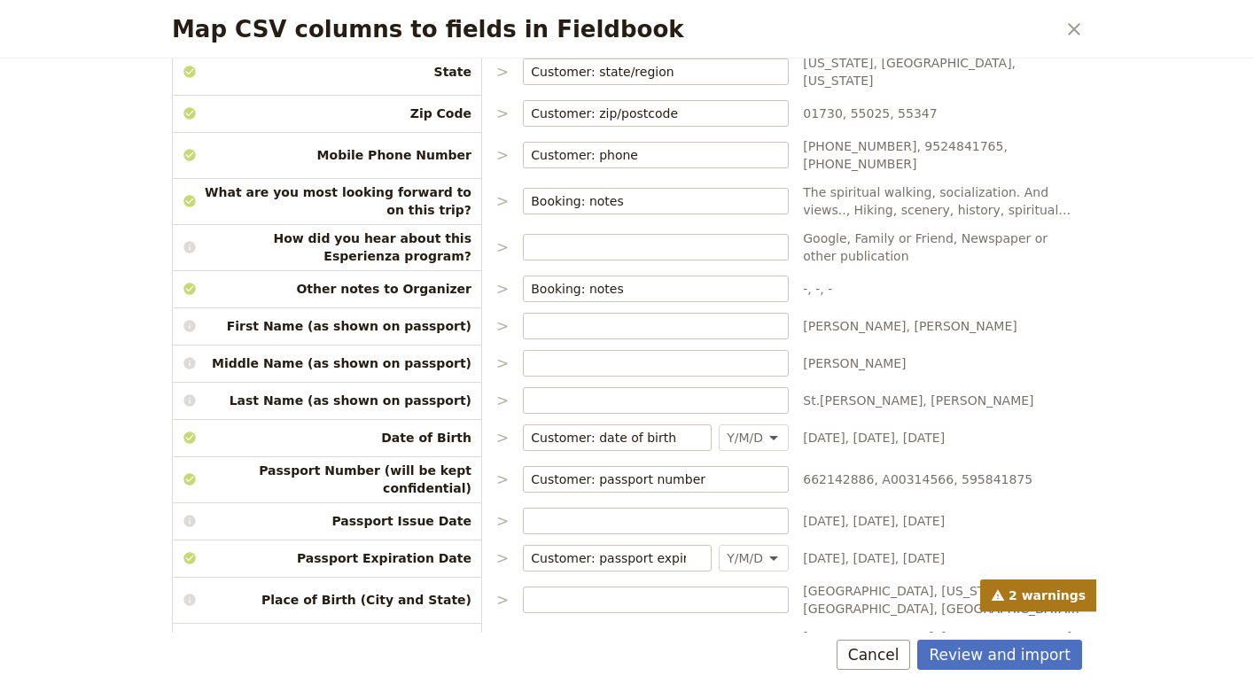
scroll to position [807, 0]
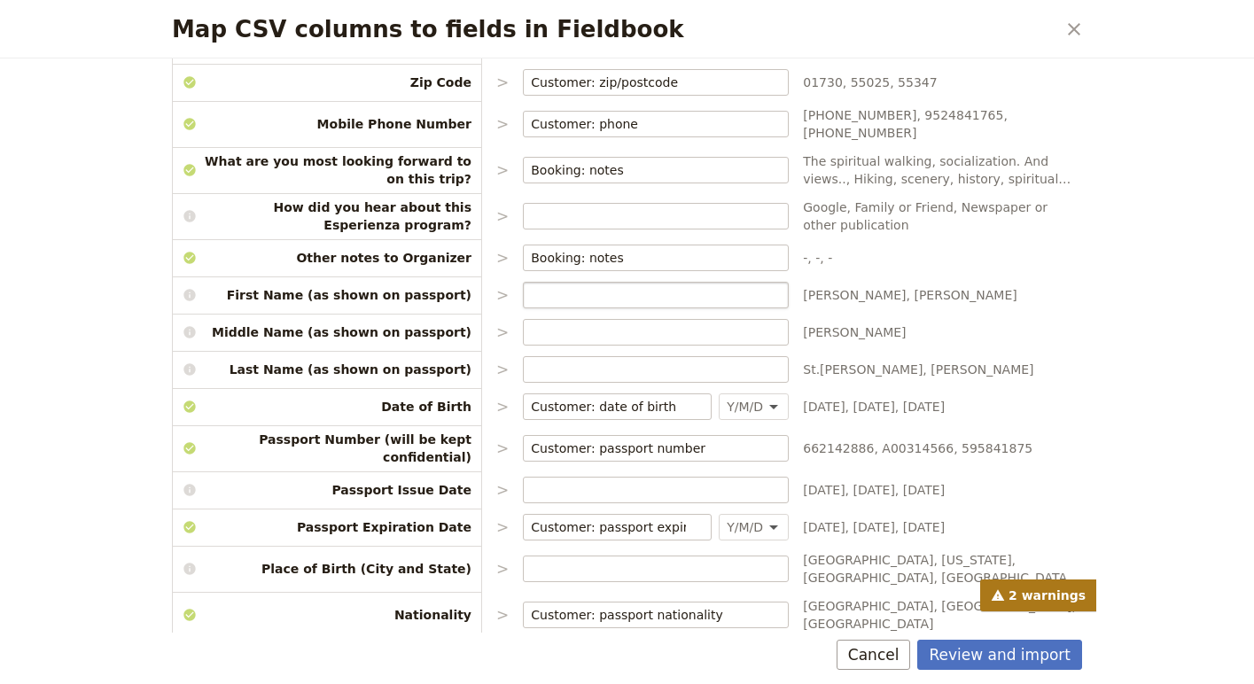
type input "Customer: first name"
click at [535, 286] on input "Map CSV columns to fields in Fieldbook" at bounding box center [656, 295] width 250 height 18
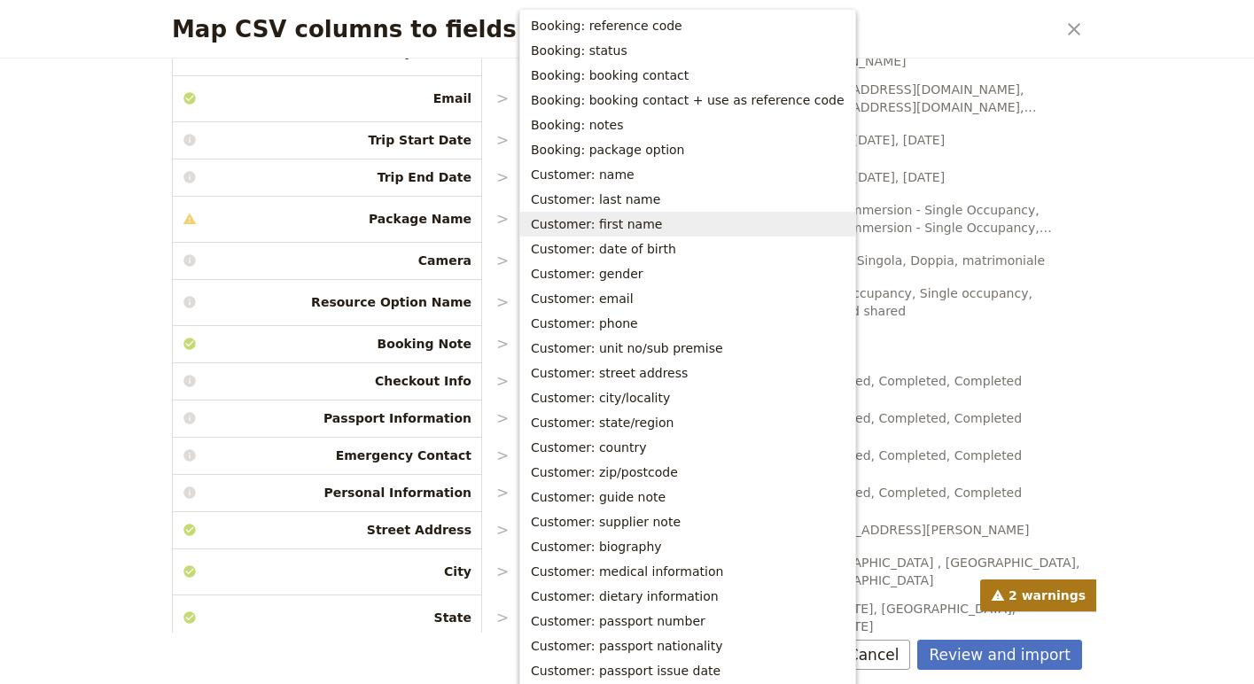
scroll to position [35, 0]
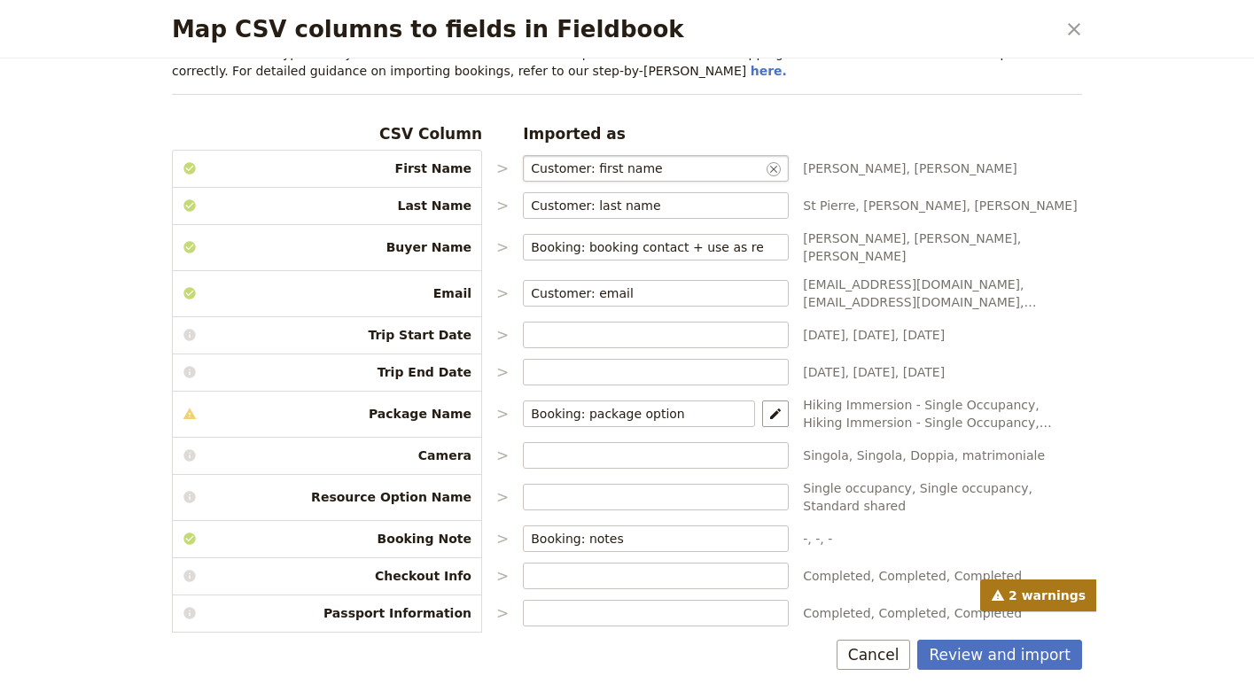
click at [1028, 61] on p "Choose the data types that you would like each csv column to map to. Please ens…" at bounding box center [627, 61] width 910 height 35
click at [775, 159] on label "Customer: first name ​" at bounding box center [656, 168] width 266 height 27
click at [763, 160] on input "Customer: first name" at bounding box center [647, 169] width 232 height 18
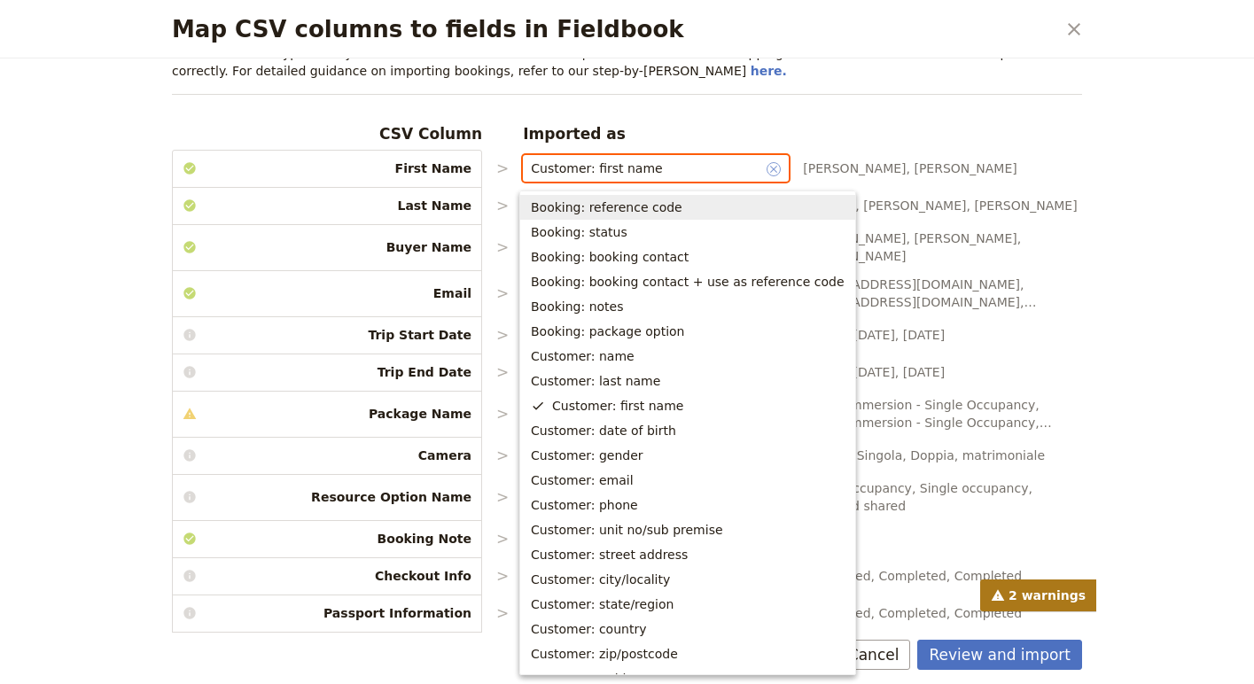
click at [773, 166] on icon "Clear input" at bounding box center [773, 169] width 7 height 7
click at [763, 166] on input "Customer: first name" at bounding box center [647, 169] width 232 height 18
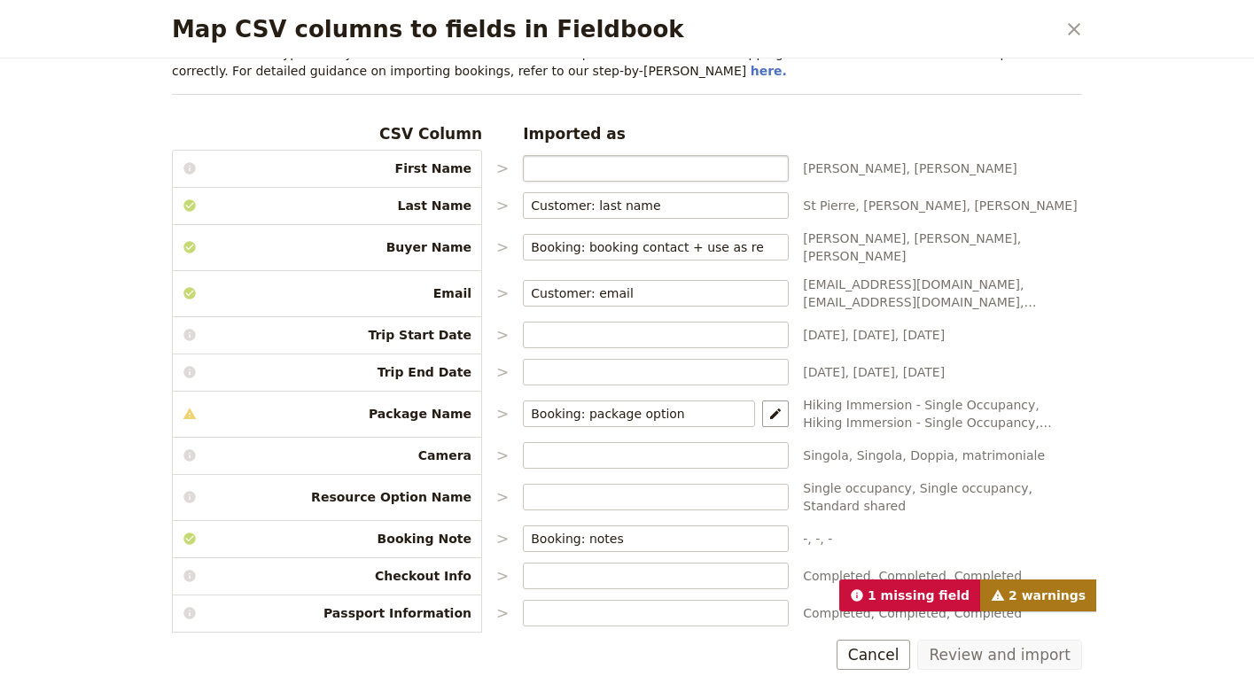
click at [771, 206] on icon "Clear input" at bounding box center [773, 206] width 7 height 7
click at [763, 206] on input "Customer: last name" at bounding box center [647, 206] width 232 height 18
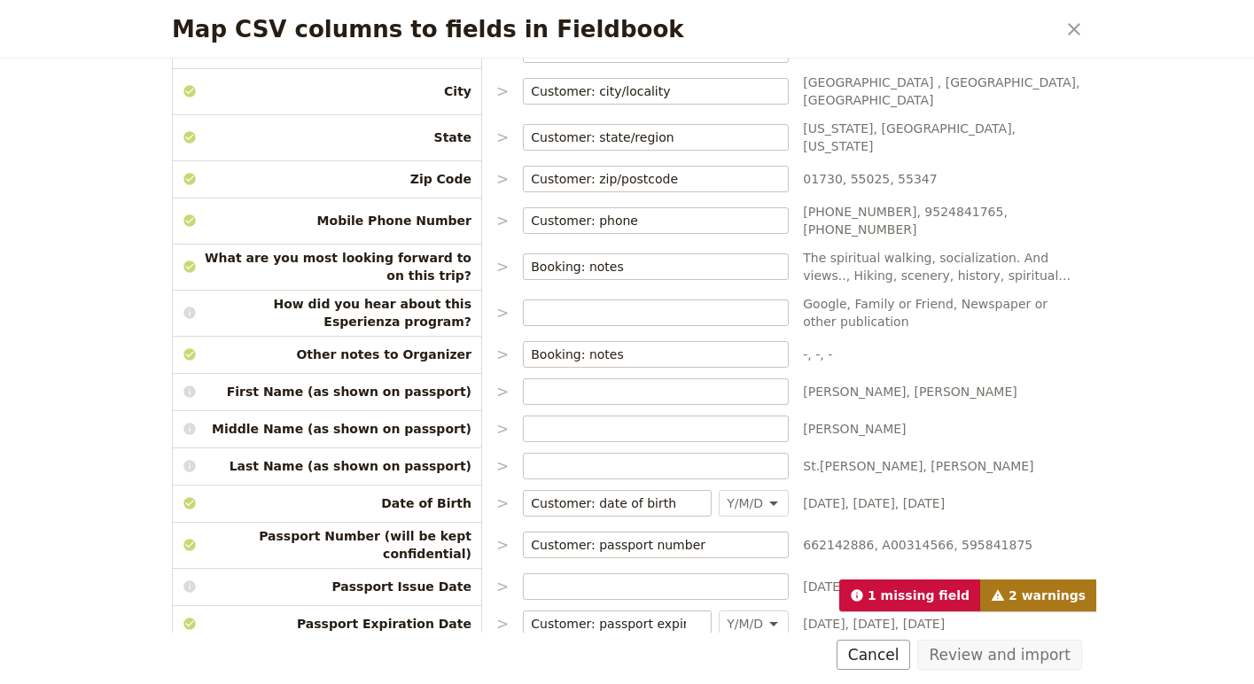
scroll to position [721, 0]
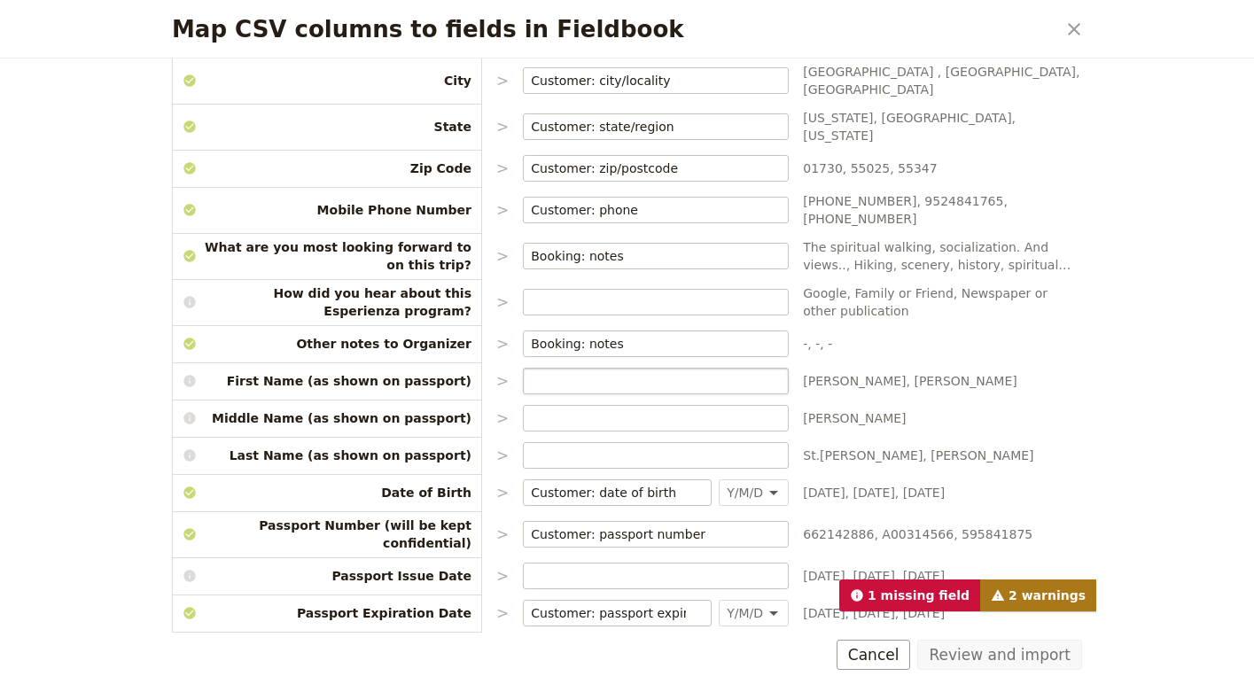
click at [564, 368] on label "Map CSV columns to fields in Fieldbook" at bounding box center [656, 381] width 266 height 27
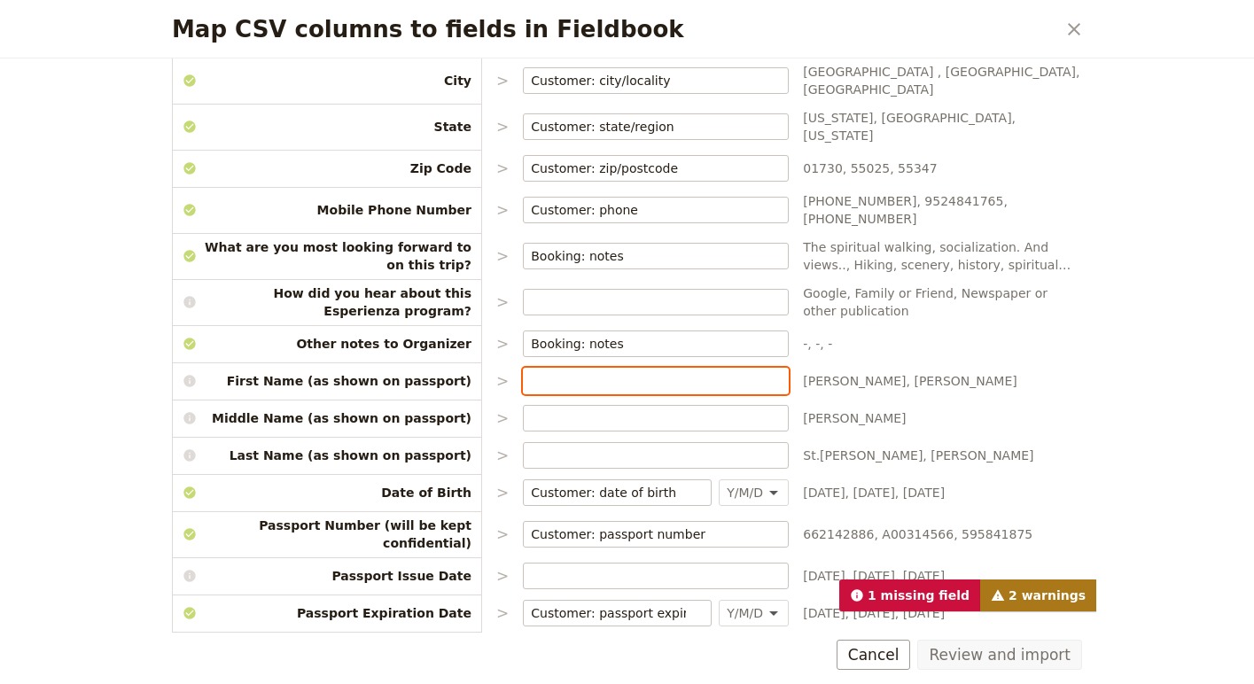
click at [564, 372] on input "Map CSV columns to fields in Fieldbook" at bounding box center [656, 381] width 250 height 18
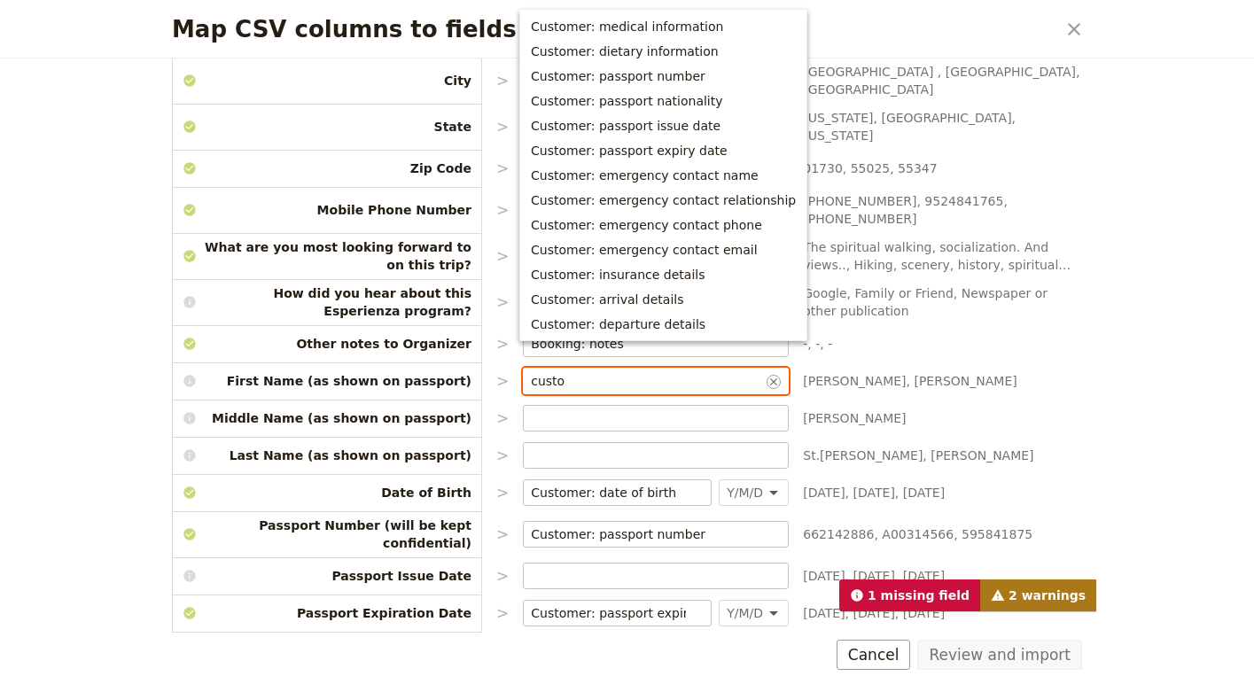
scroll to position [4, 0]
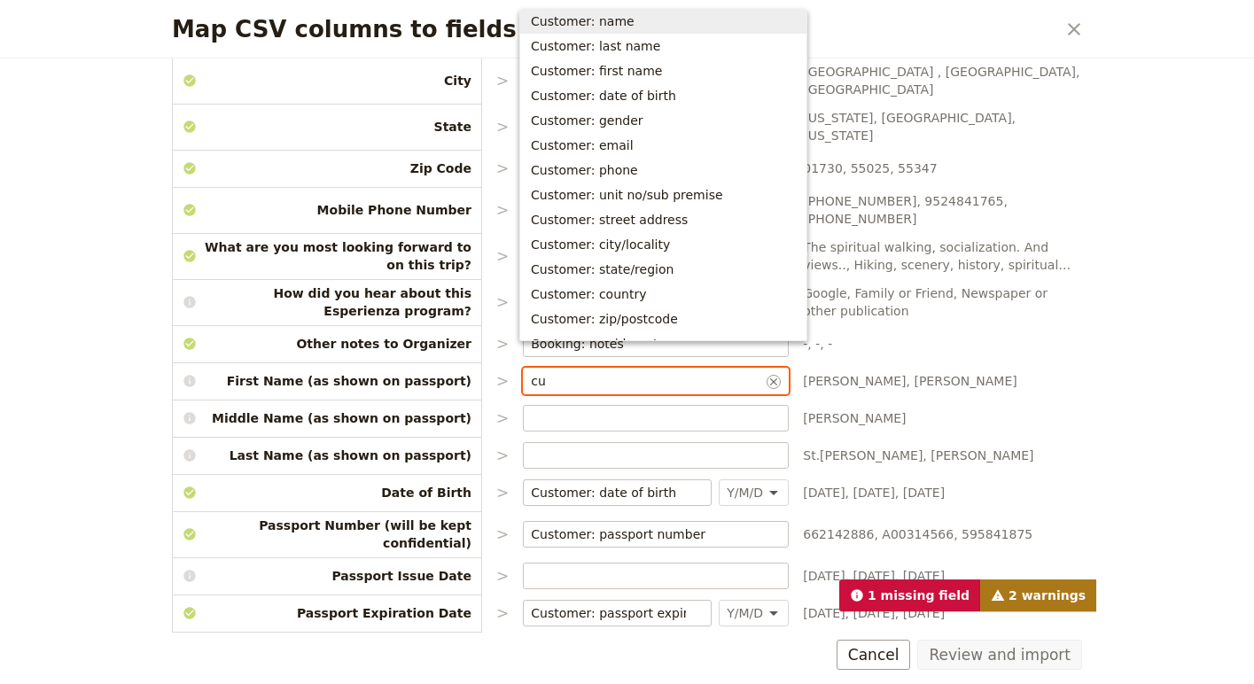
type input "c"
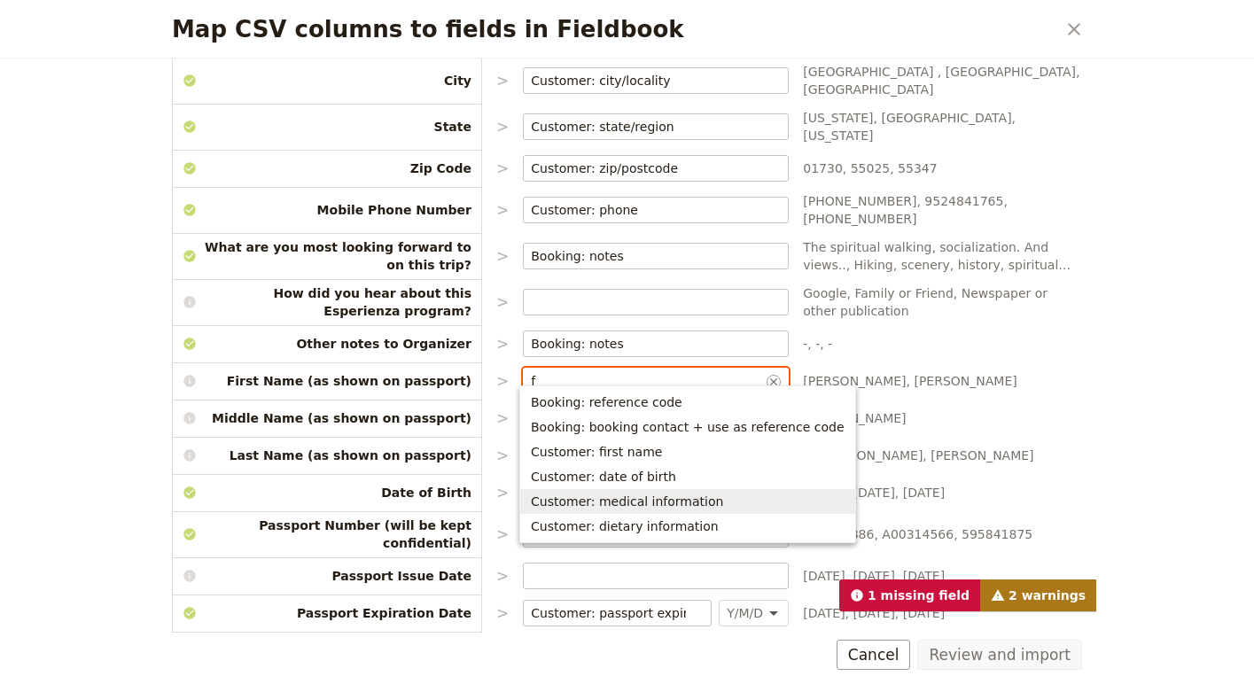
scroll to position [0, 0]
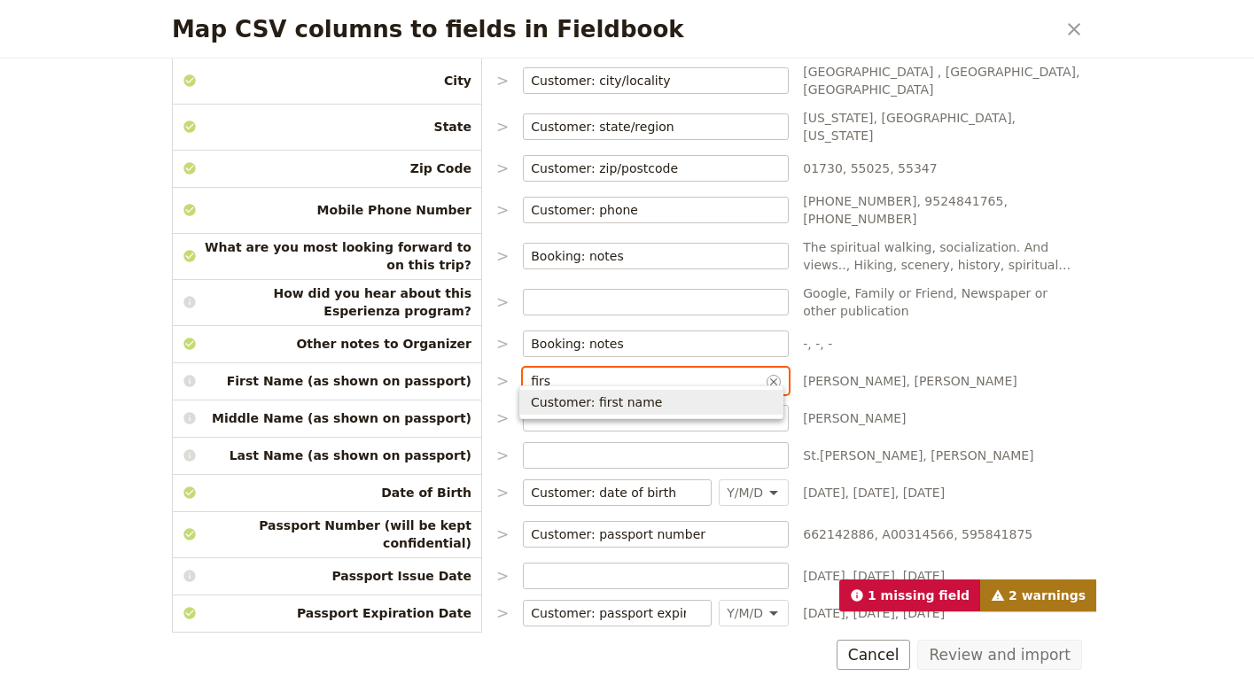
click at [651, 399] on span "Customer: first name" at bounding box center [651, 402] width 241 height 18
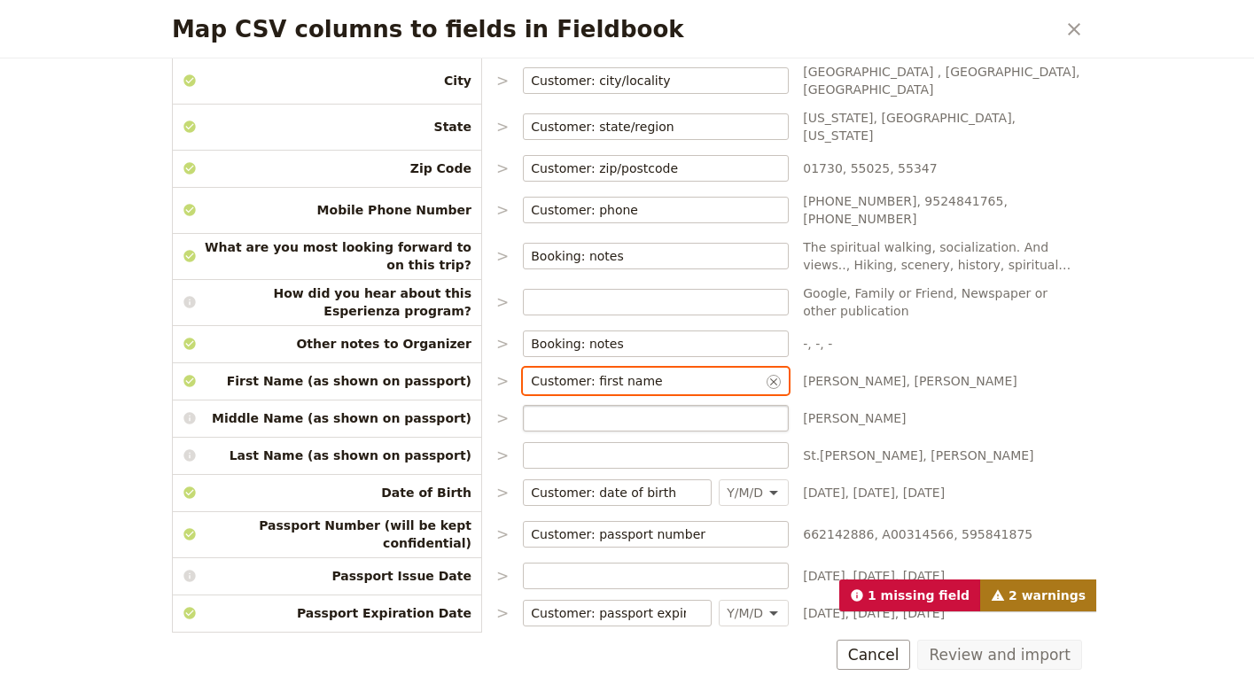
type input "Customer: first name"
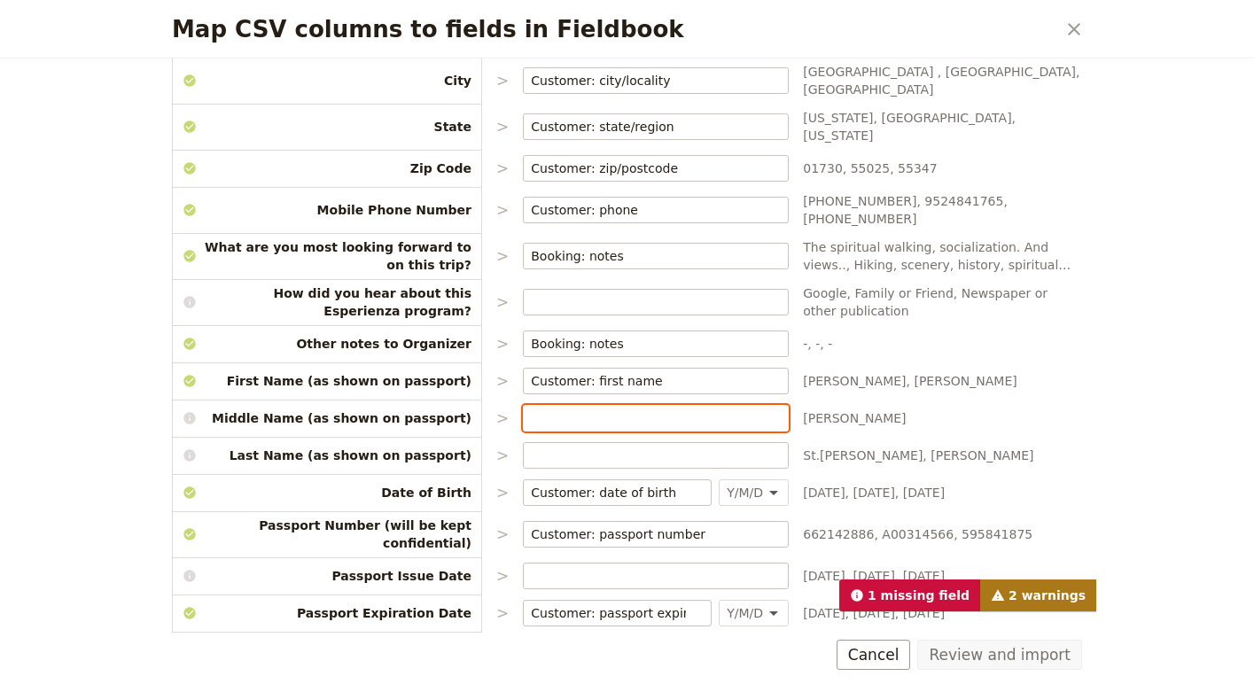
click at [570, 409] on input "Map CSV columns to fields in Fieldbook" at bounding box center [656, 418] width 250 height 18
type input "m"
click at [442, 447] on p "Last Name (as shown on passport)" at bounding box center [327, 455] width 310 height 27
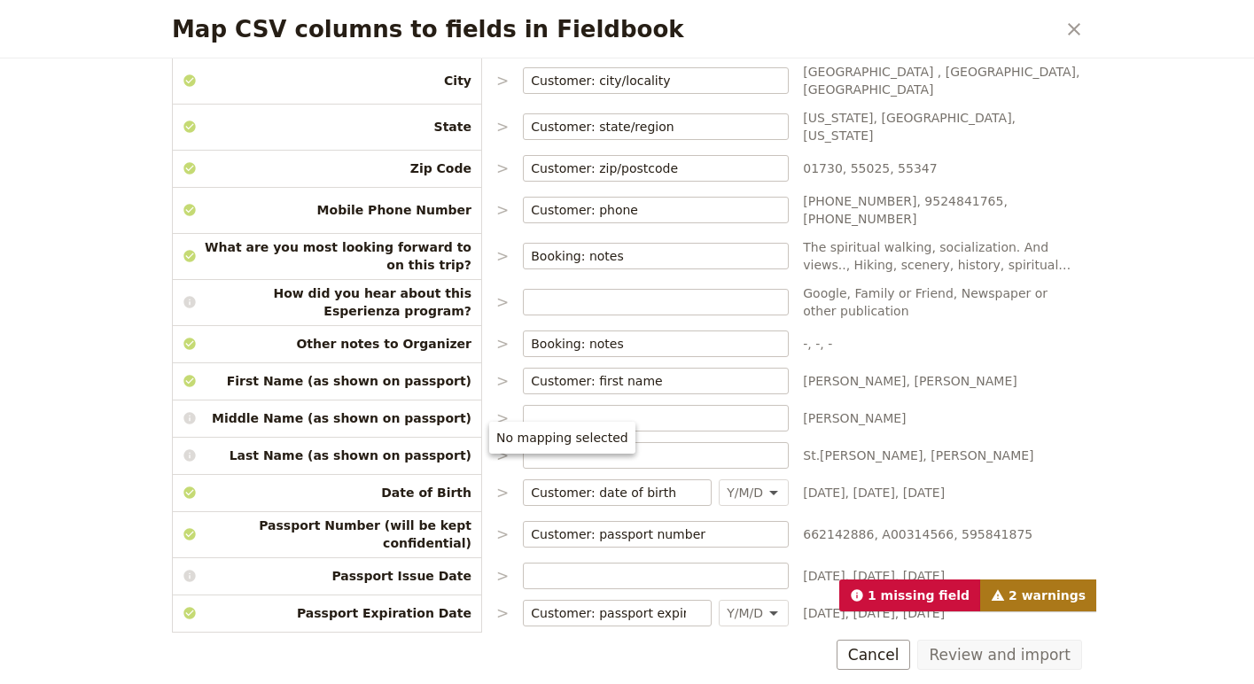
click at [560, 436] on div "No mapping selected" at bounding box center [562, 438] width 146 height 32
click at [677, 447] on input "Map CSV columns to fields in Fieldbook" at bounding box center [656, 456] width 250 height 18
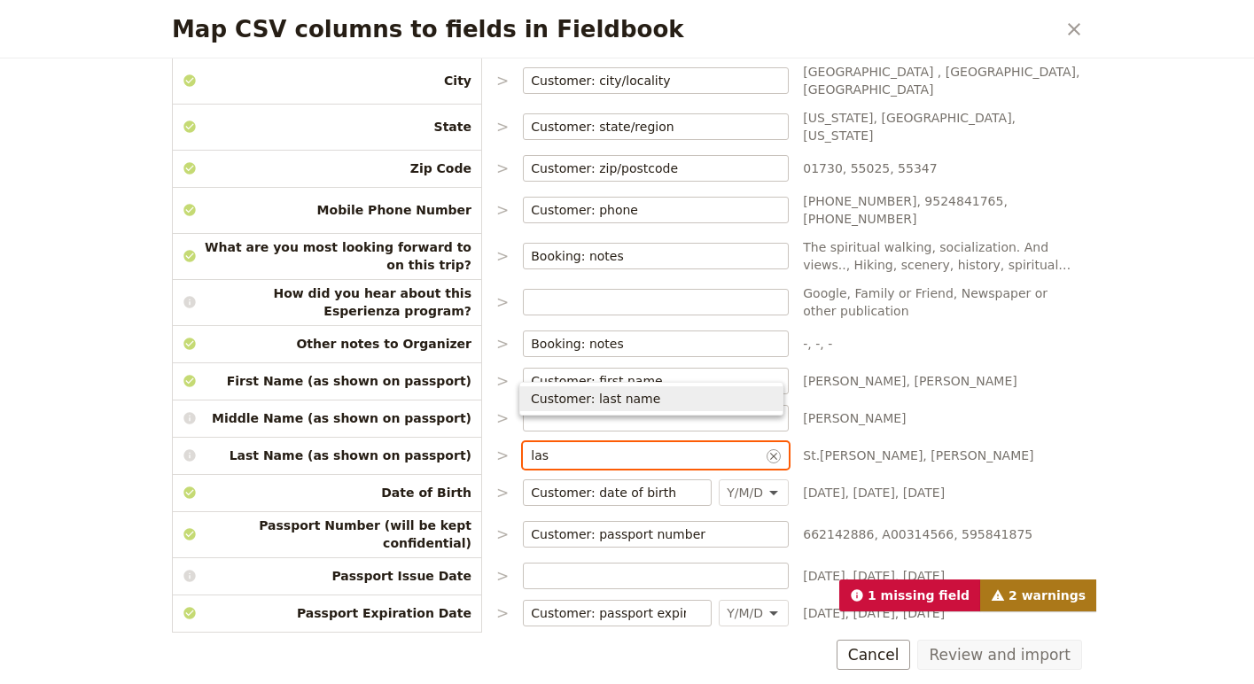
click at [619, 397] on span "Customer: last name" at bounding box center [595, 399] width 129 height 18
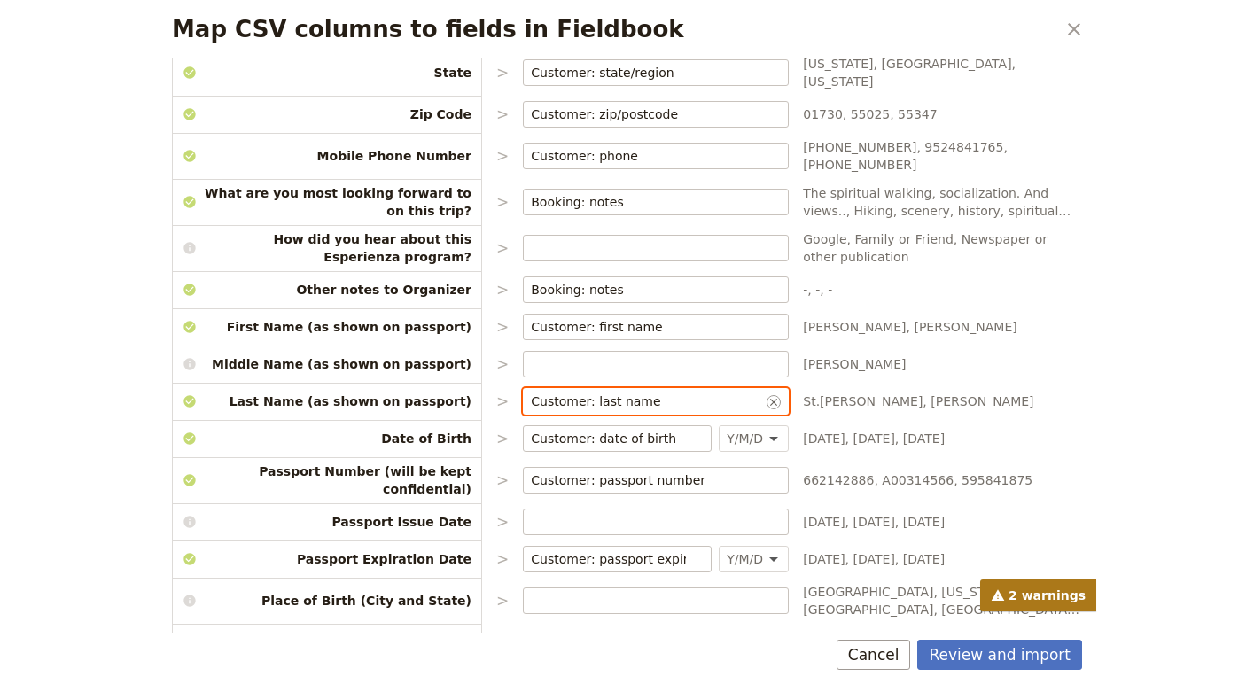
scroll to position [779, 0]
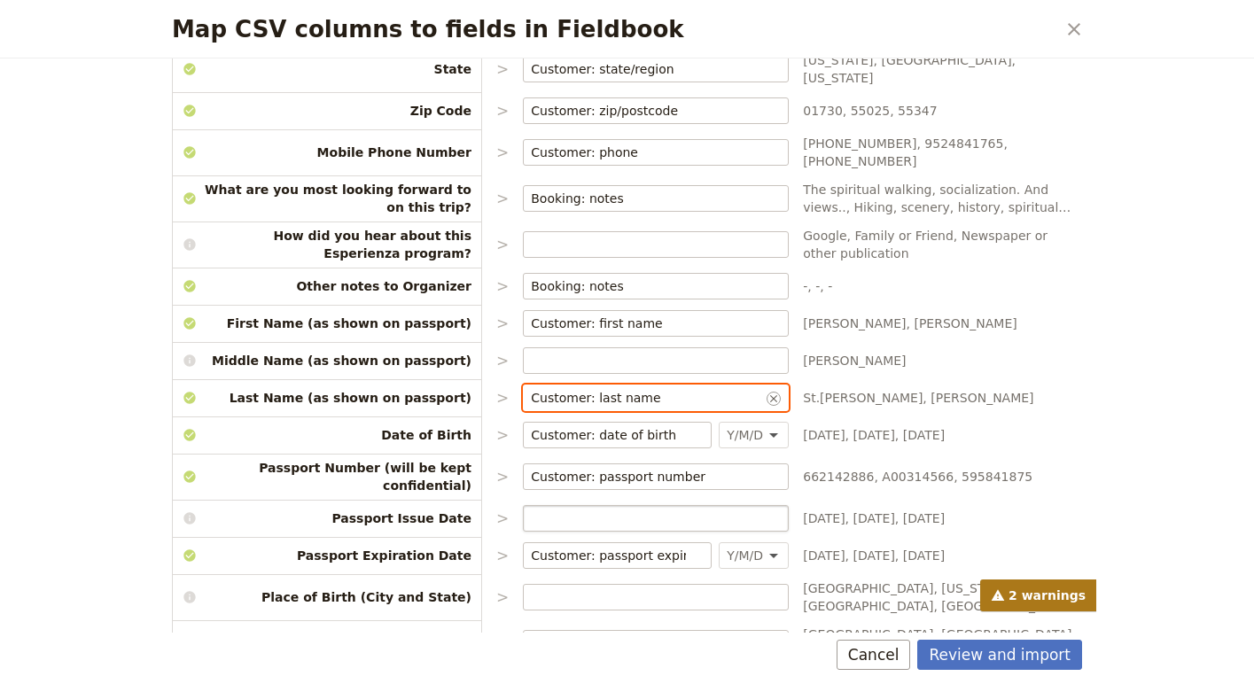
type input "Customer: last name"
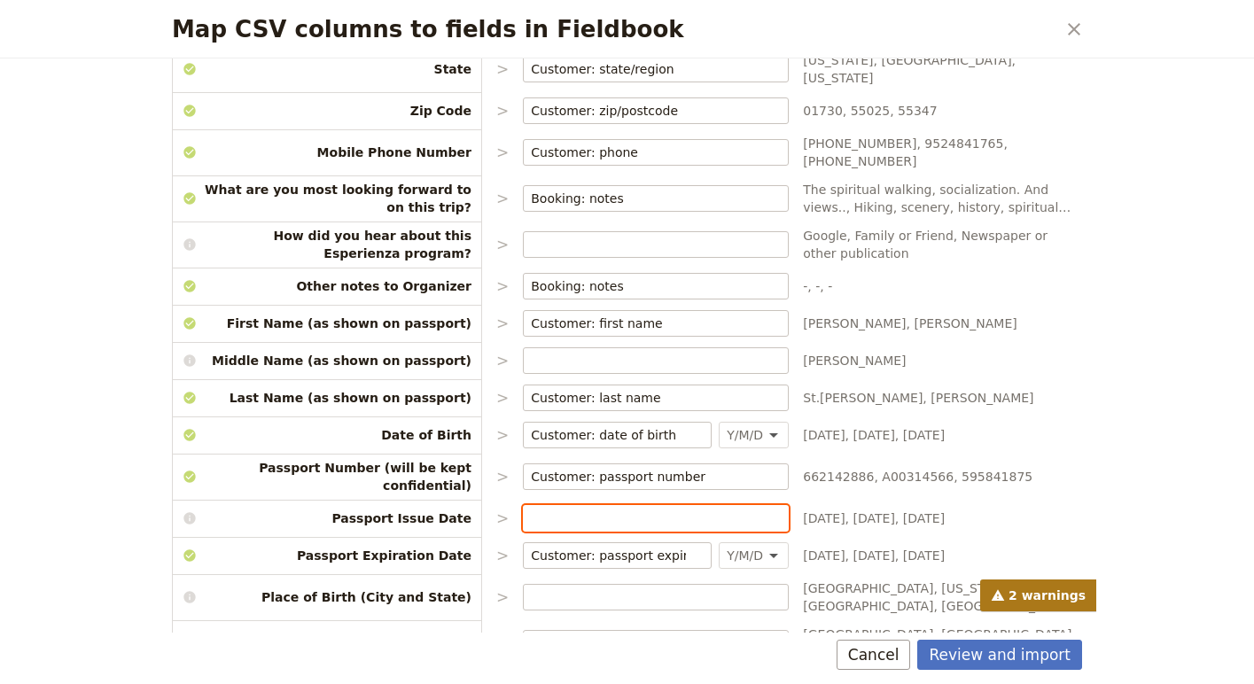
click at [711, 510] on input "Map CSV columns to fields in Fieldbook" at bounding box center [656, 519] width 250 height 18
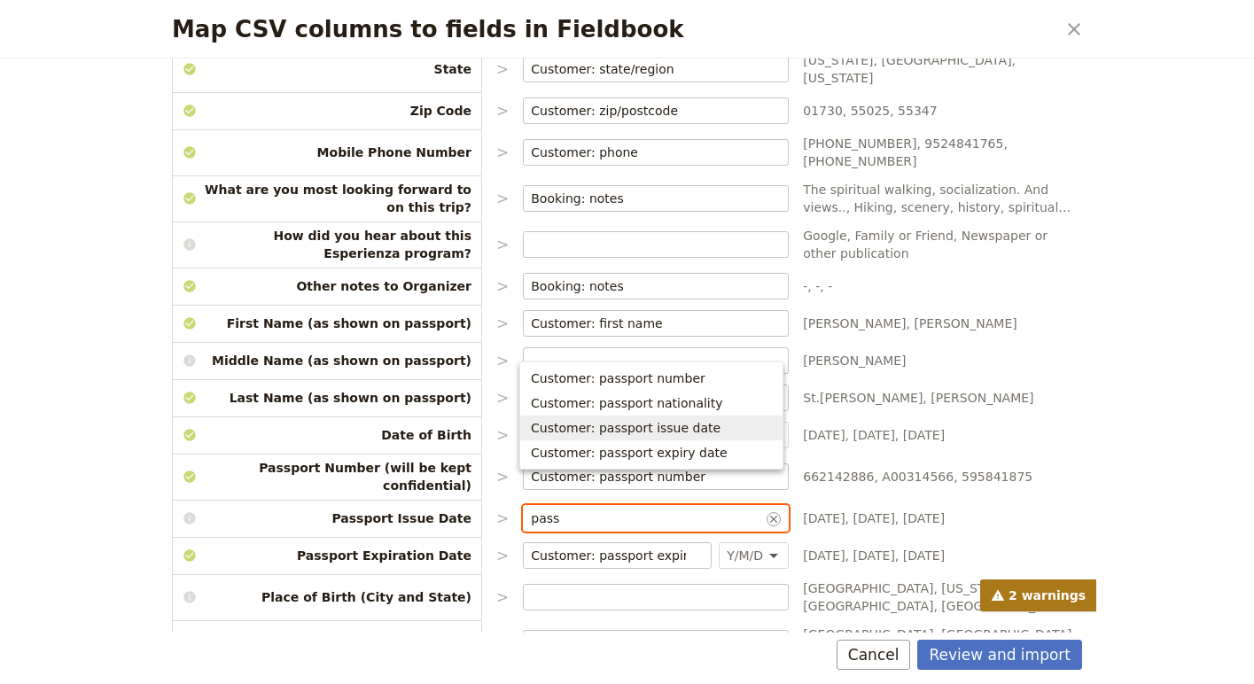
click at [704, 431] on span "Customer: passport issue date" at bounding box center [626, 428] width 190 height 18
type input "Customer: passport issue date"
select select "YMD"
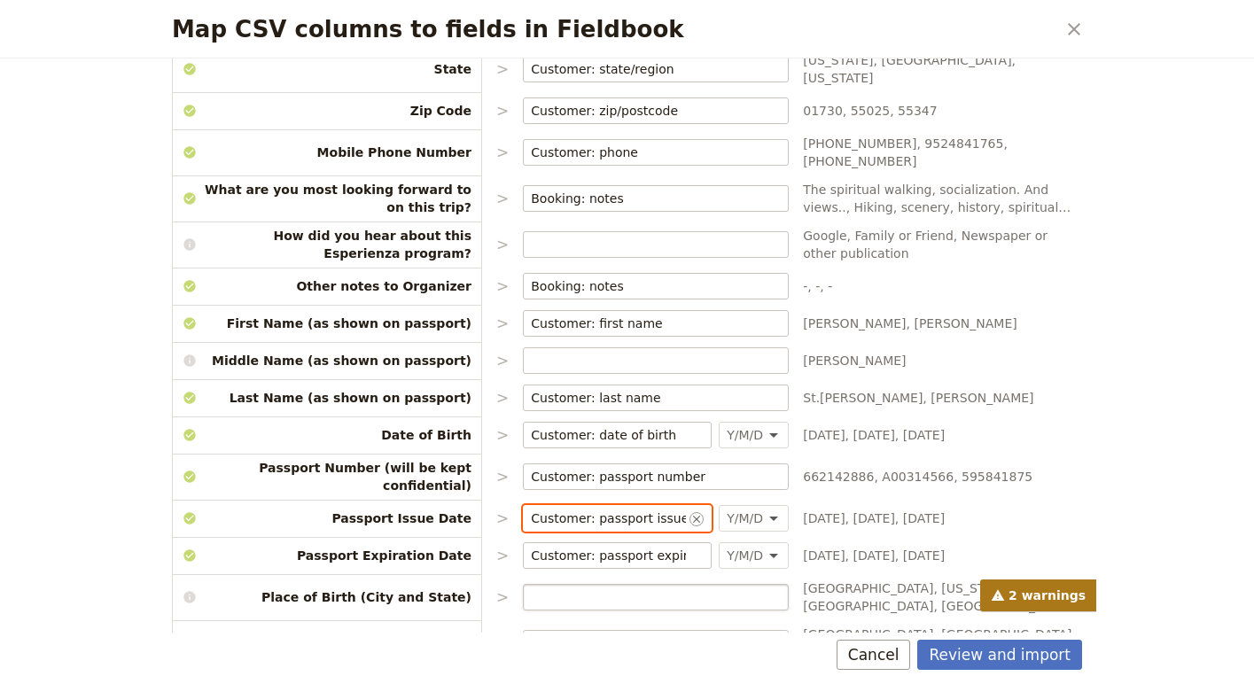
type input "Customer: passport issue date"
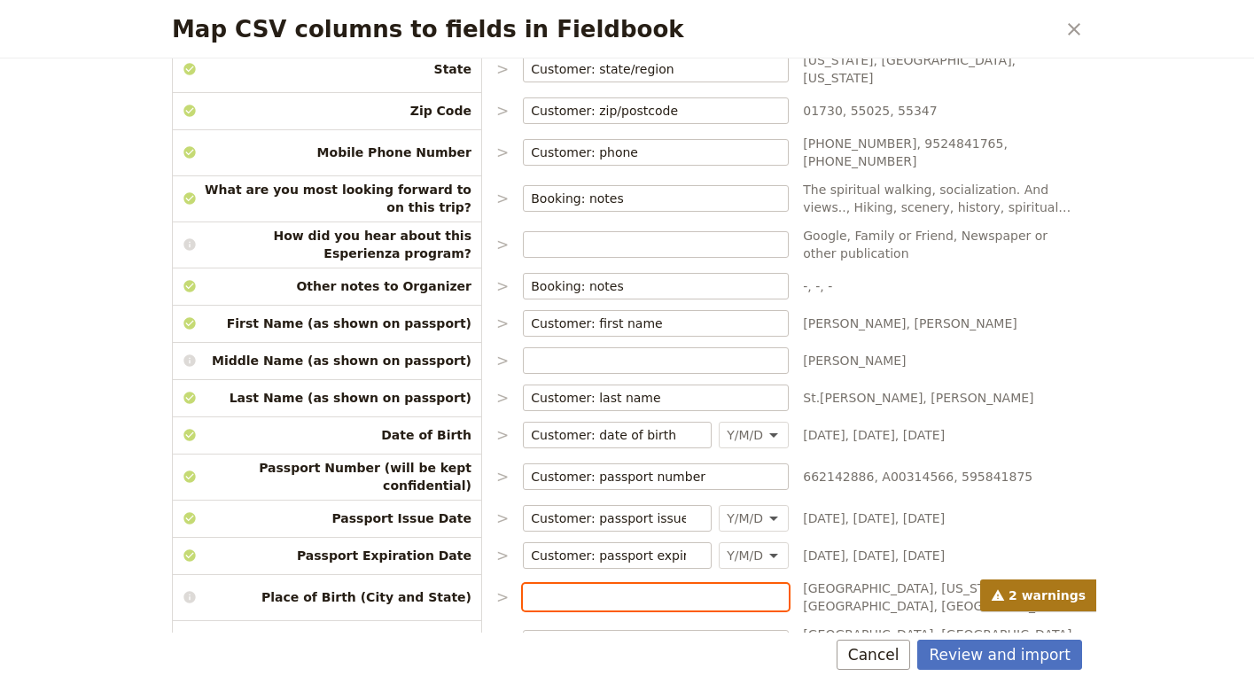
click at [581, 588] on input "Map CSV columns to fields in Fieldbook" at bounding box center [656, 597] width 250 height 18
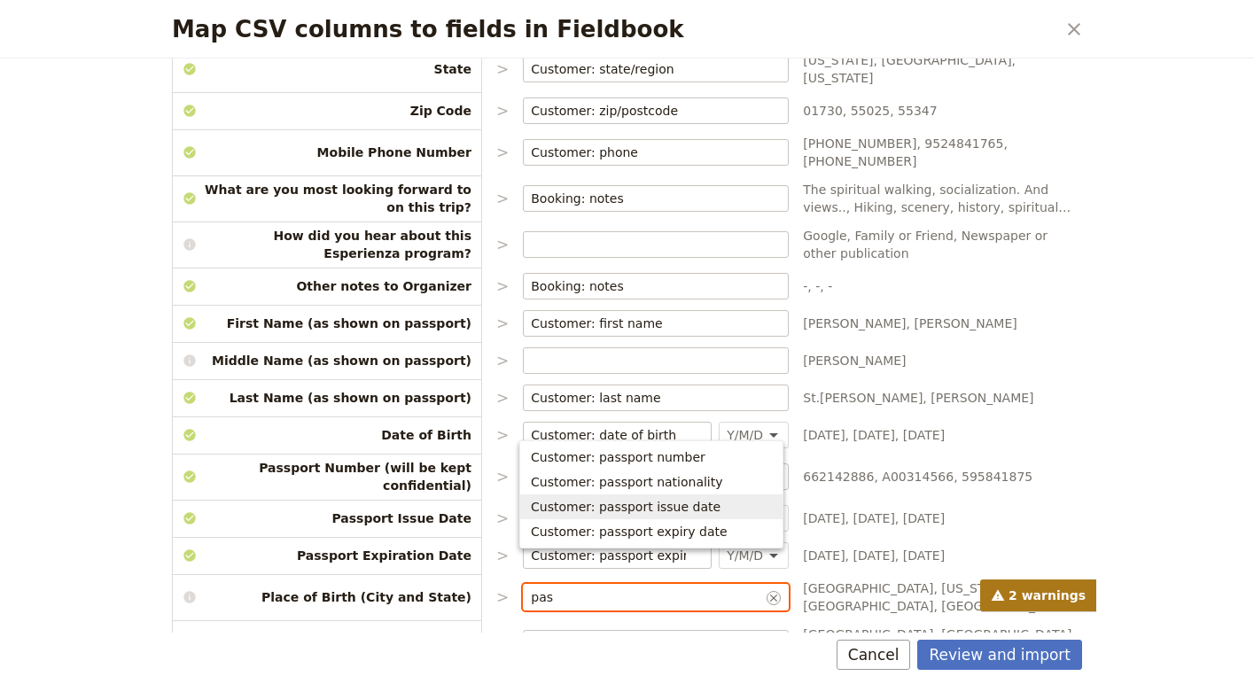
type input "pas"
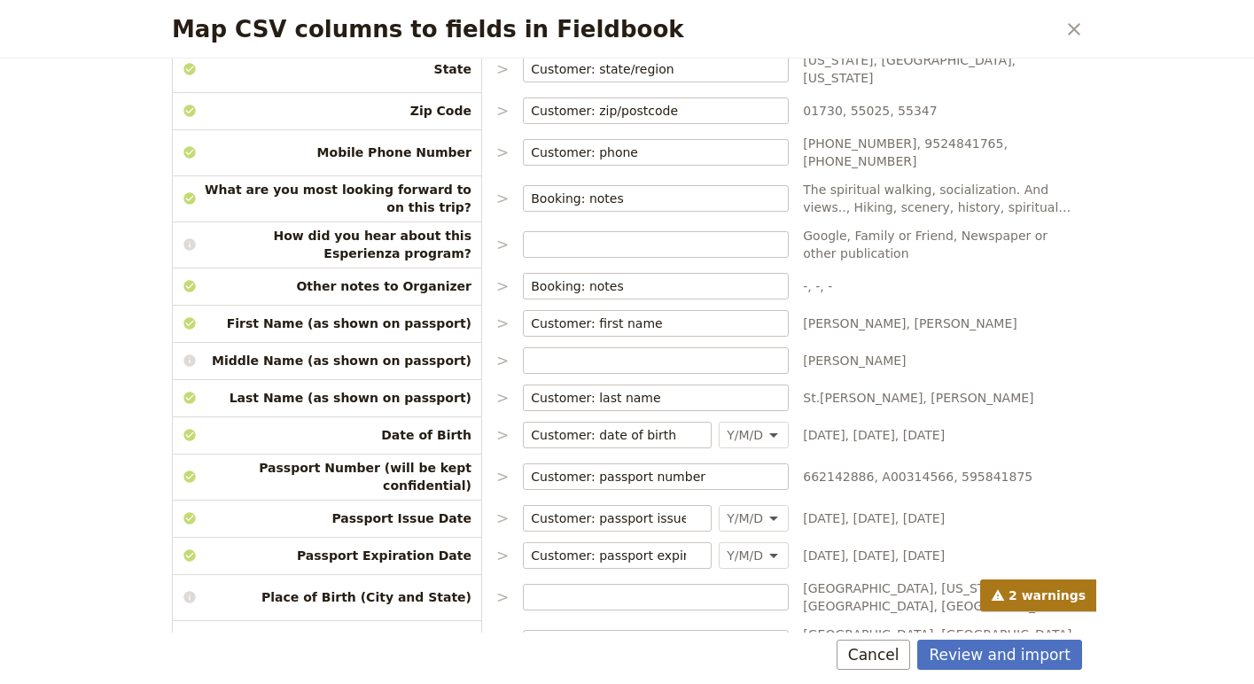
click at [1159, 386] on div "Map CSV columns to fields in Fieldbook ​ Choose the data types that you would l…" at bounding box center [627, 342] width 1254 height 684
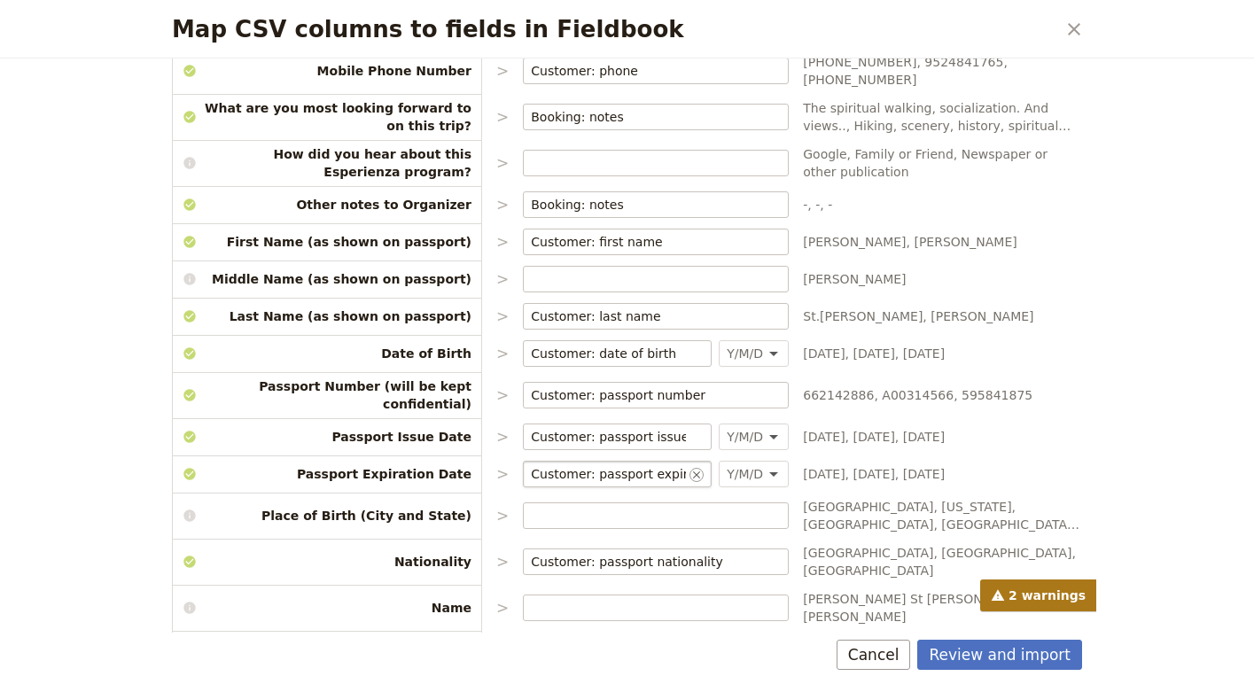
scroll to position [862, 0]
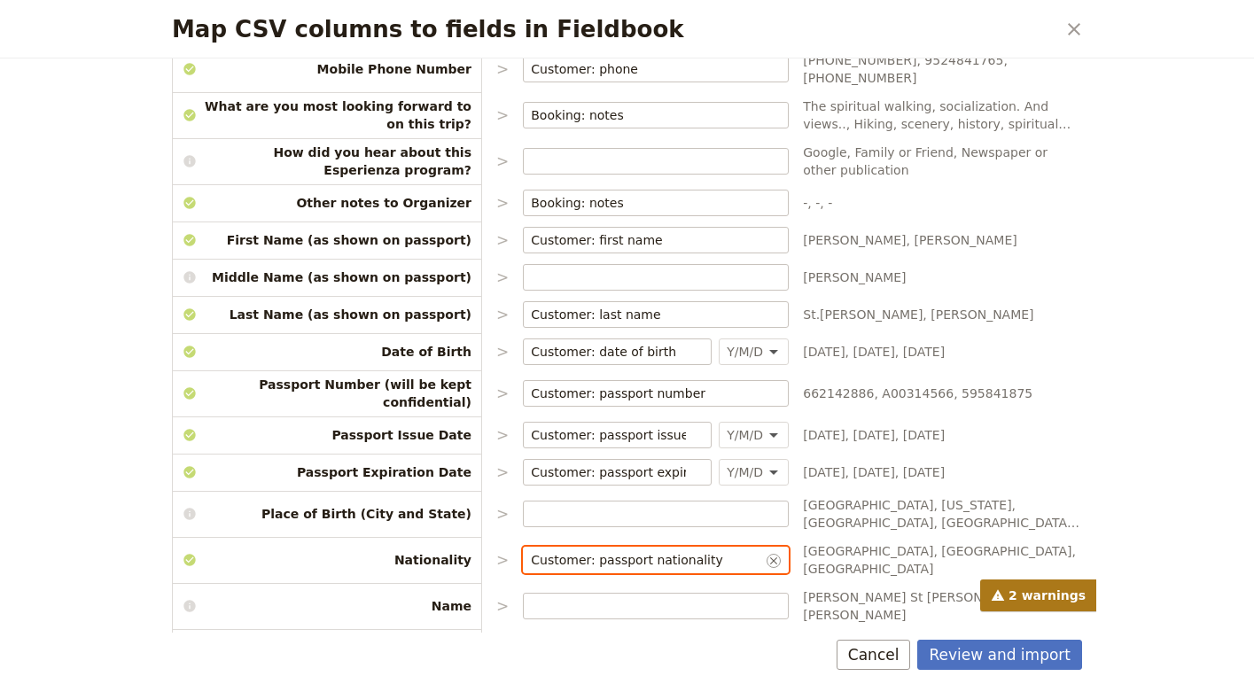
click at [708, 551] on input "Customer: passport nationality" at bounding box center [647, 560] width 232 height 18
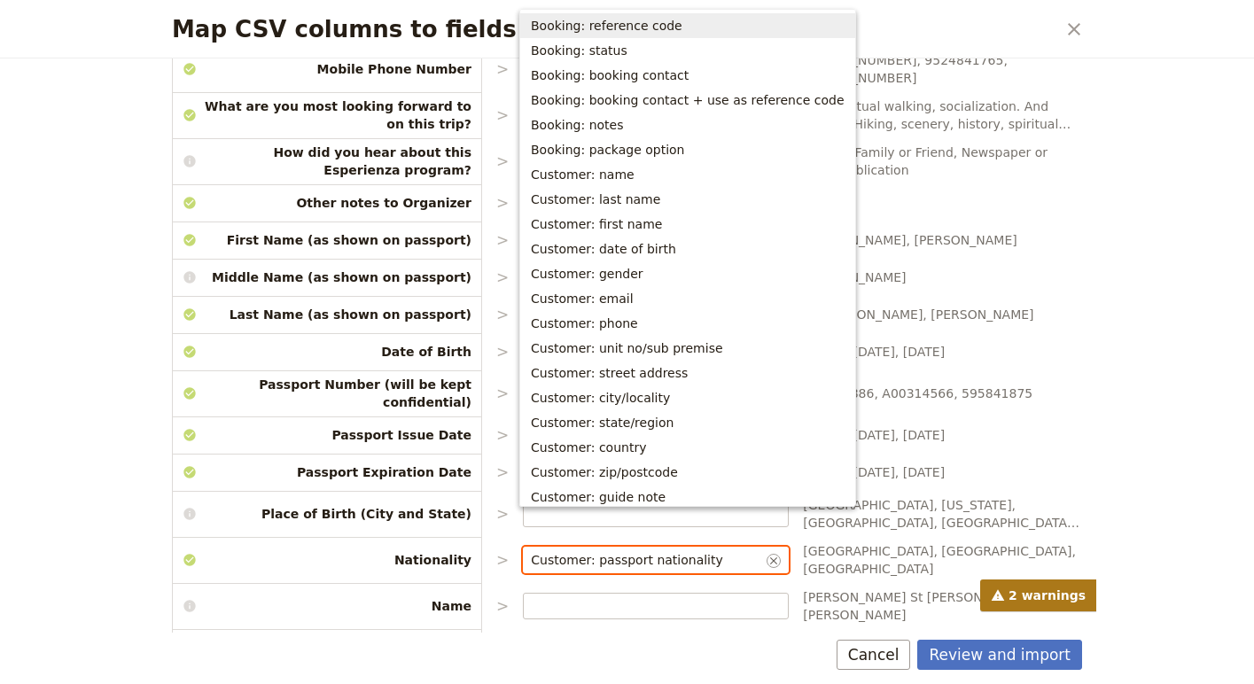
scroll to position [379, 0]
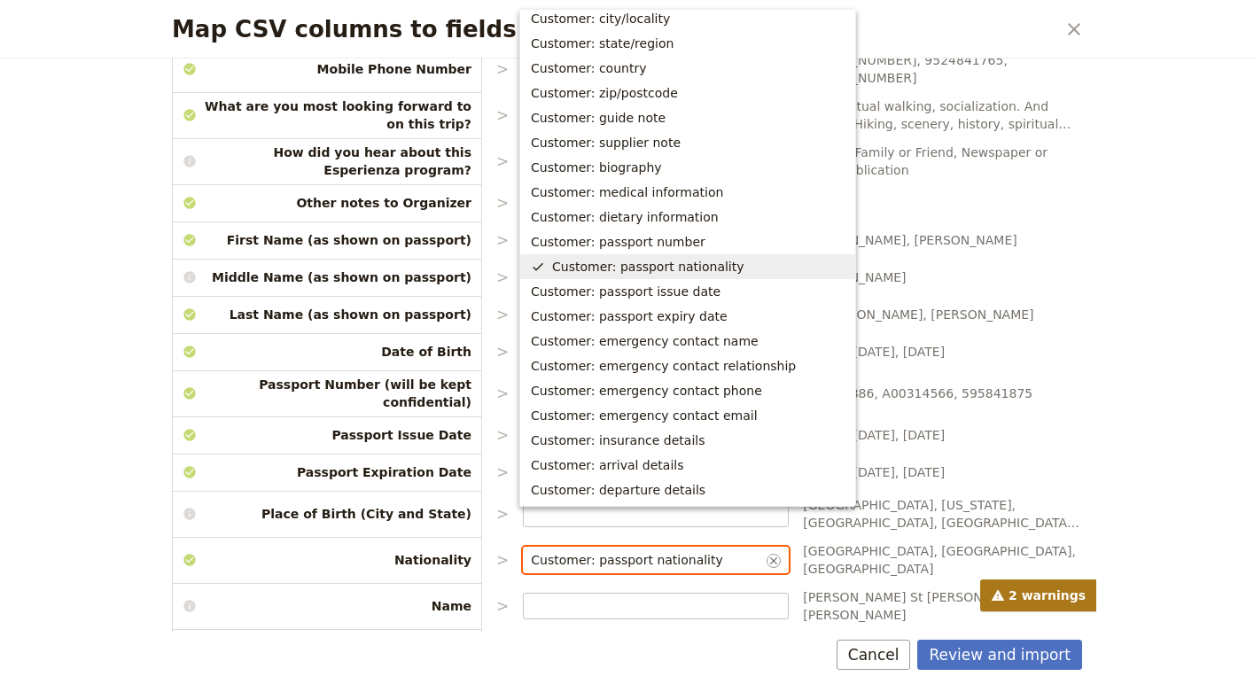
click at [687, 261] on span "Customer: passport nationality" at bounding box center [648, 267] width 192 height 18
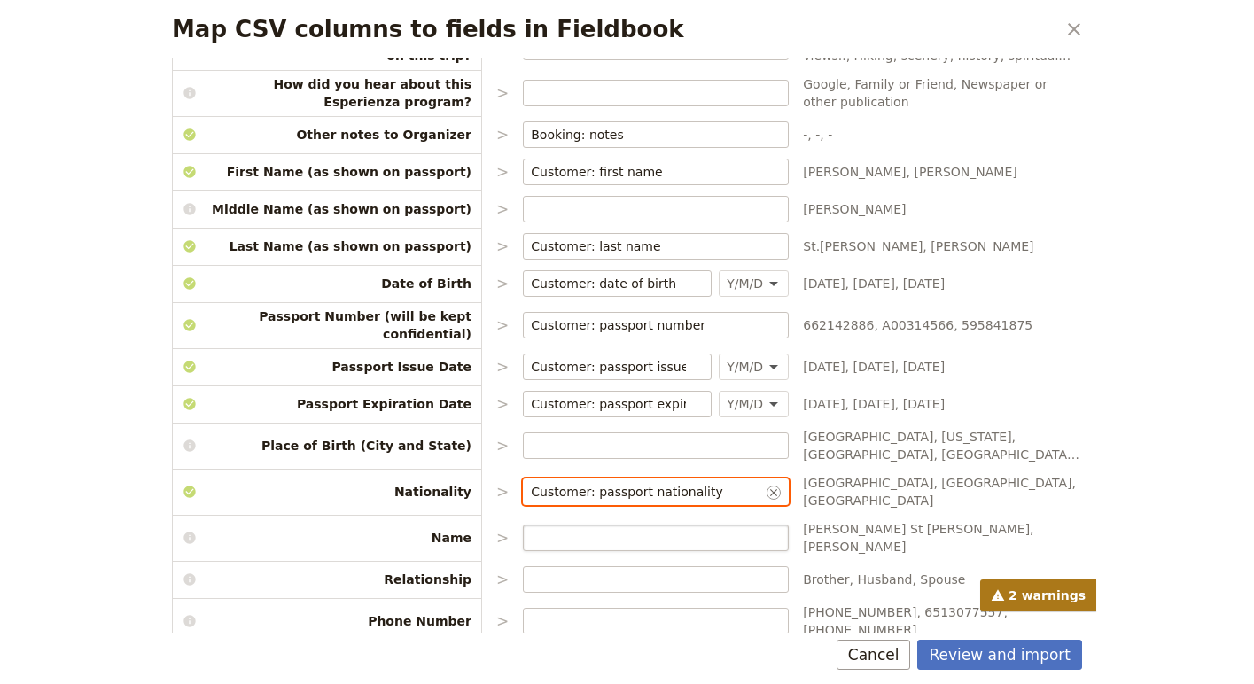
scroll to position [947, 0]
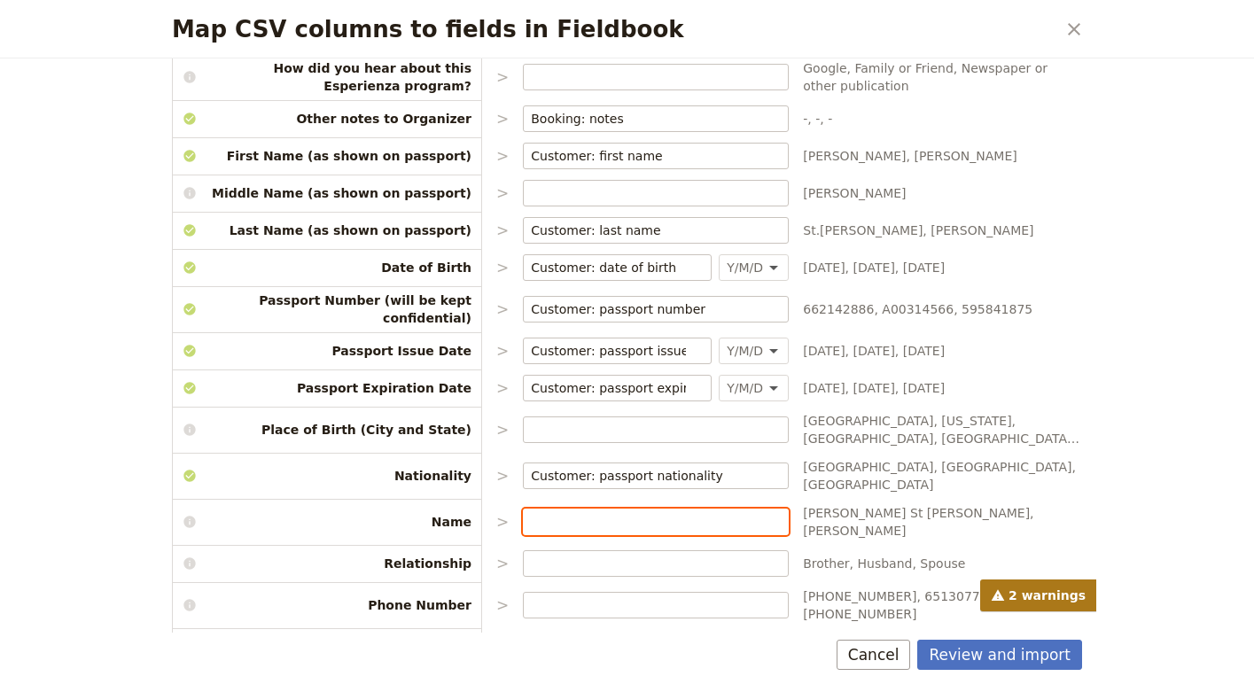
click at [693, 513] on input "Map CSV columns to fields in Fieldbook" at bounding box center [656, 522] width 250 height 18
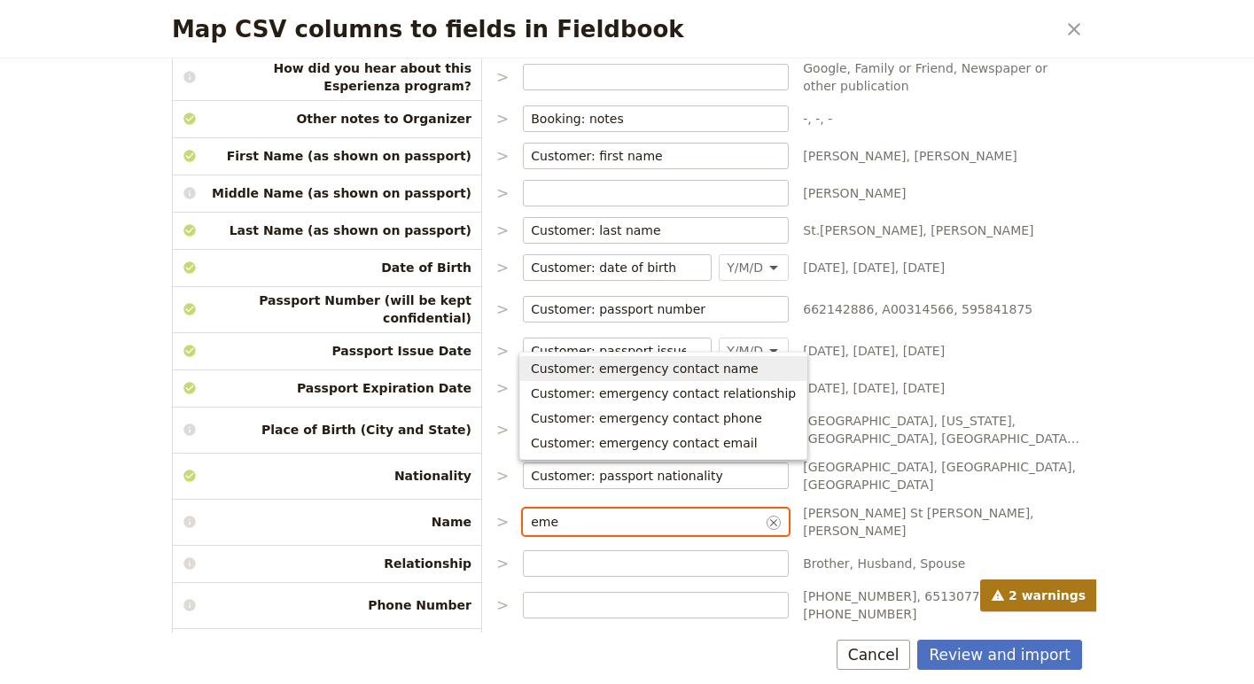
click at [655, 360] on span "Customer: emergency contact name" at bounding box center [645, 369] width 228 height 18
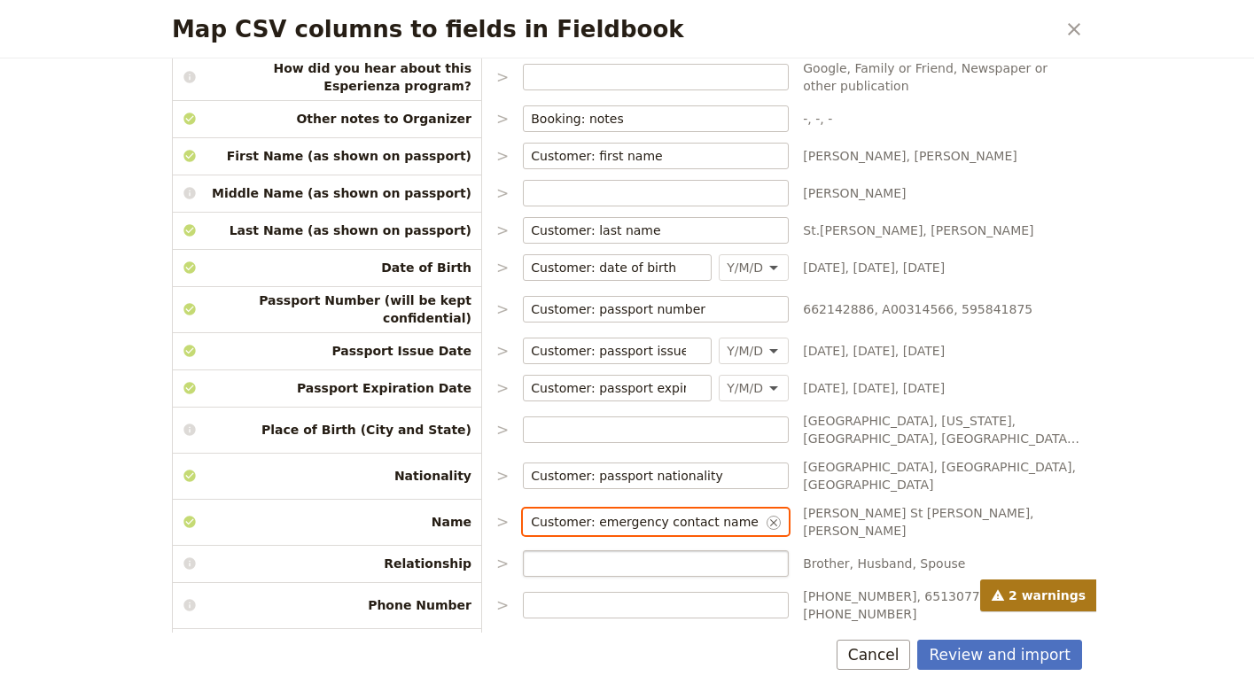
type input "Customer: emergency contact name"
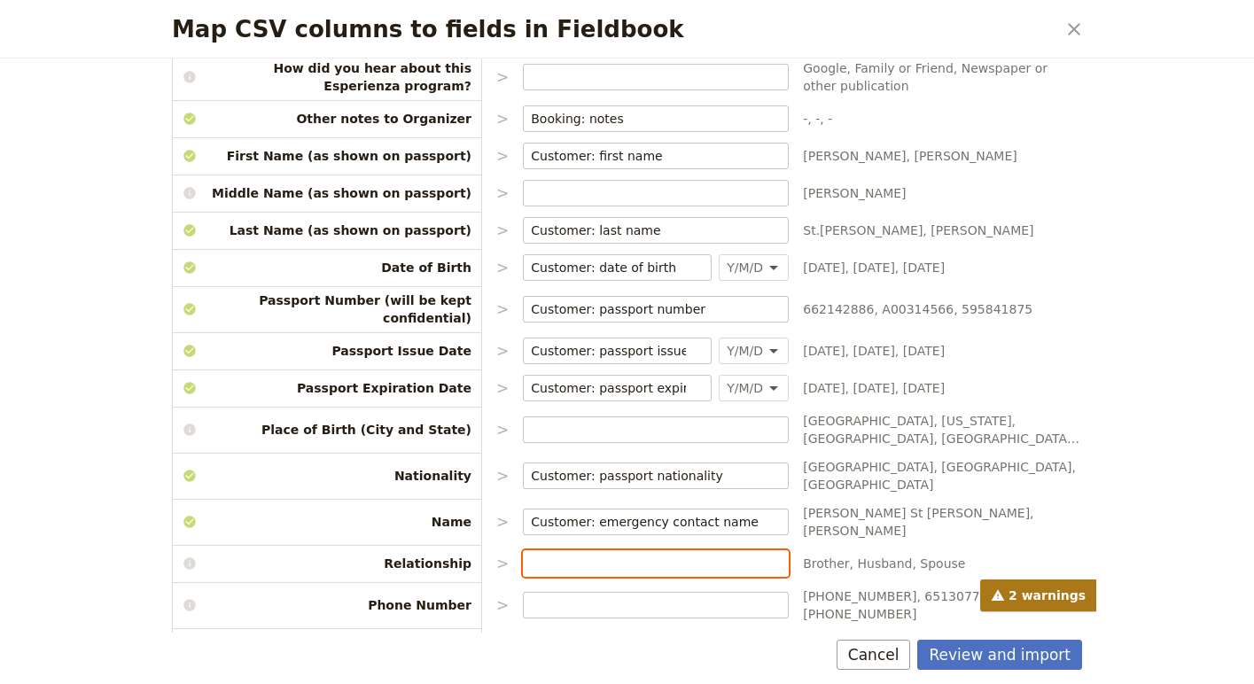
click at [572, 555] on input "Map CSV columns to fields in Fieldbook" at bounding box center [656, 564] width 250 height 18
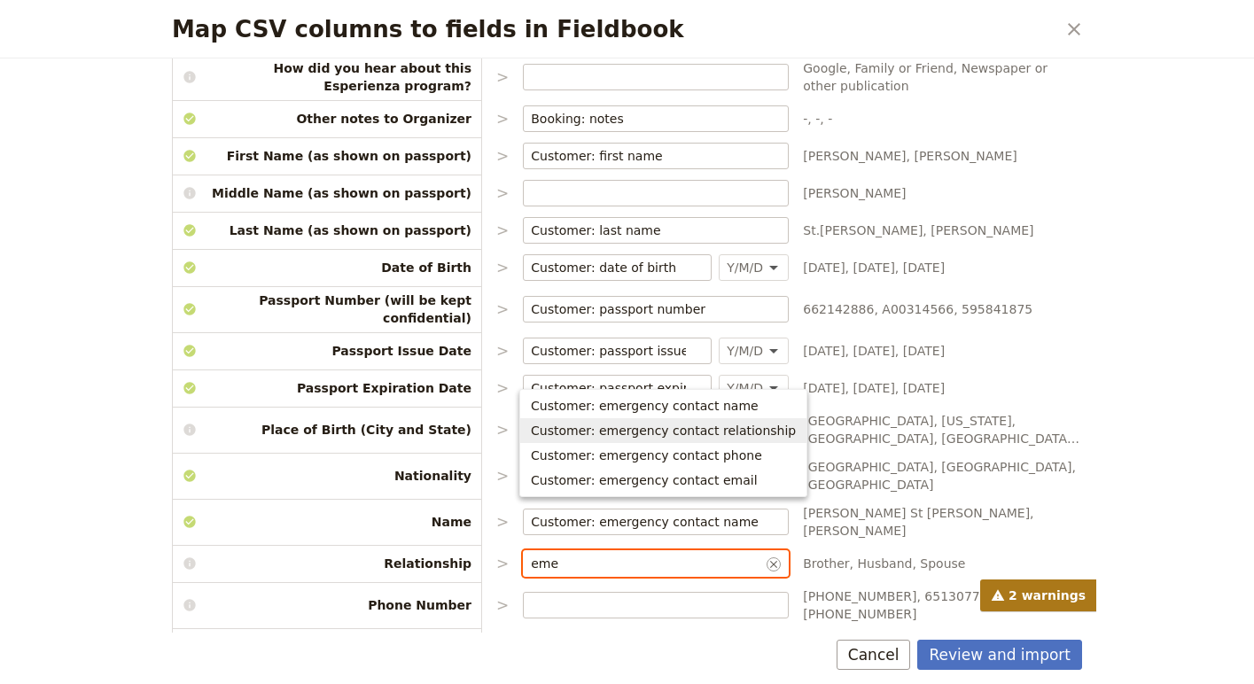
click at [626, 418] on button "Customer: emergency contact relationship" at bounding box center [663, 430] width 286 height 25
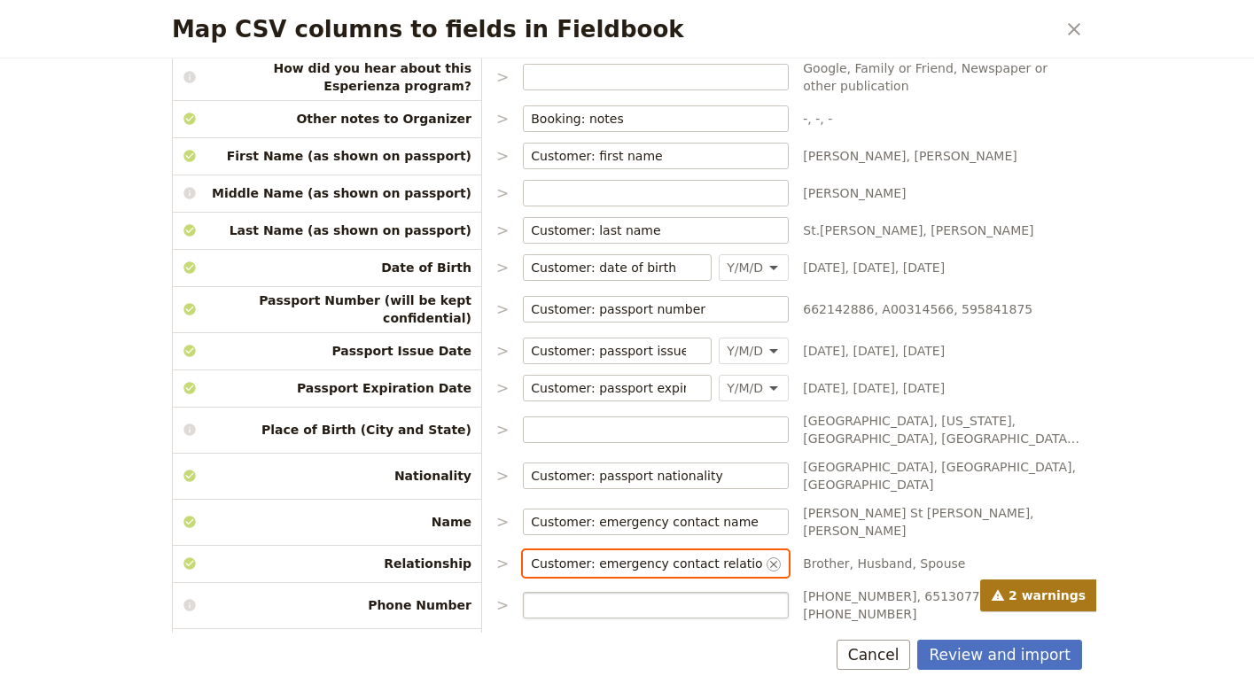
type input "Customer: emergency contact relationship"
click at [574, 592] on label "Map CSV columns to fields in Fieldbook" at bounding box center [656, 605] width 266 height 27
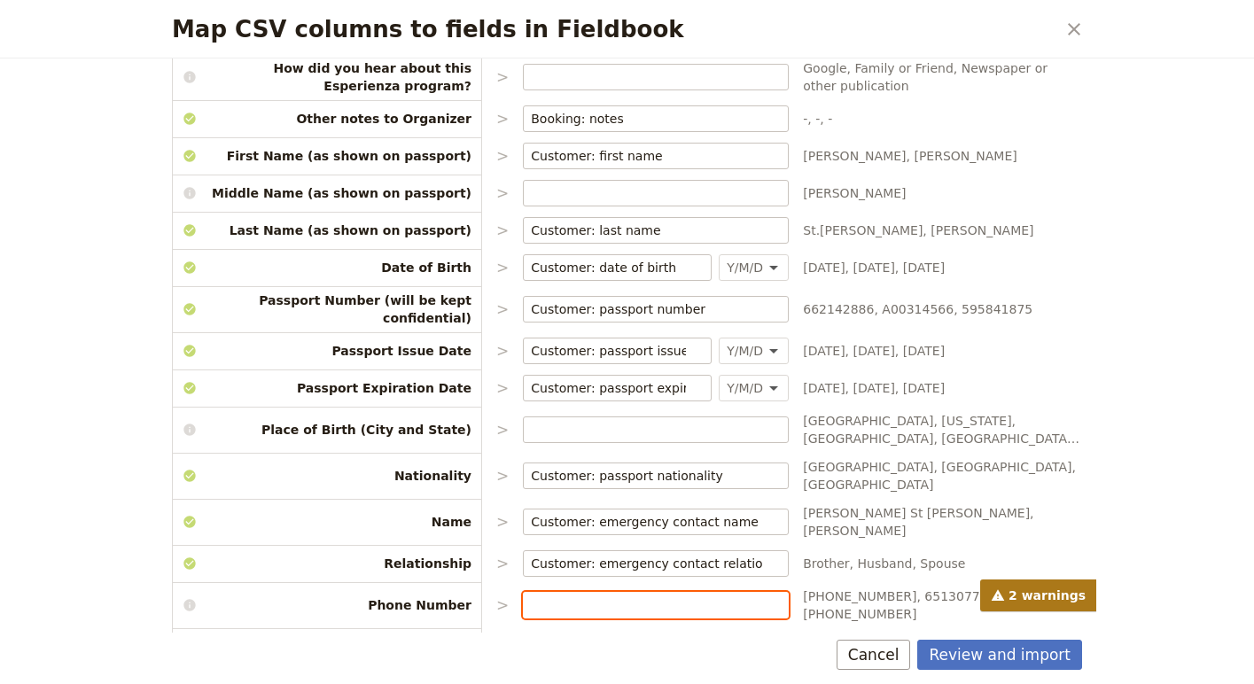
click at [574, 596] on input "Map CSV columns to fields in Fieldbook" at bounding box center [656, 605] width 250 height 18
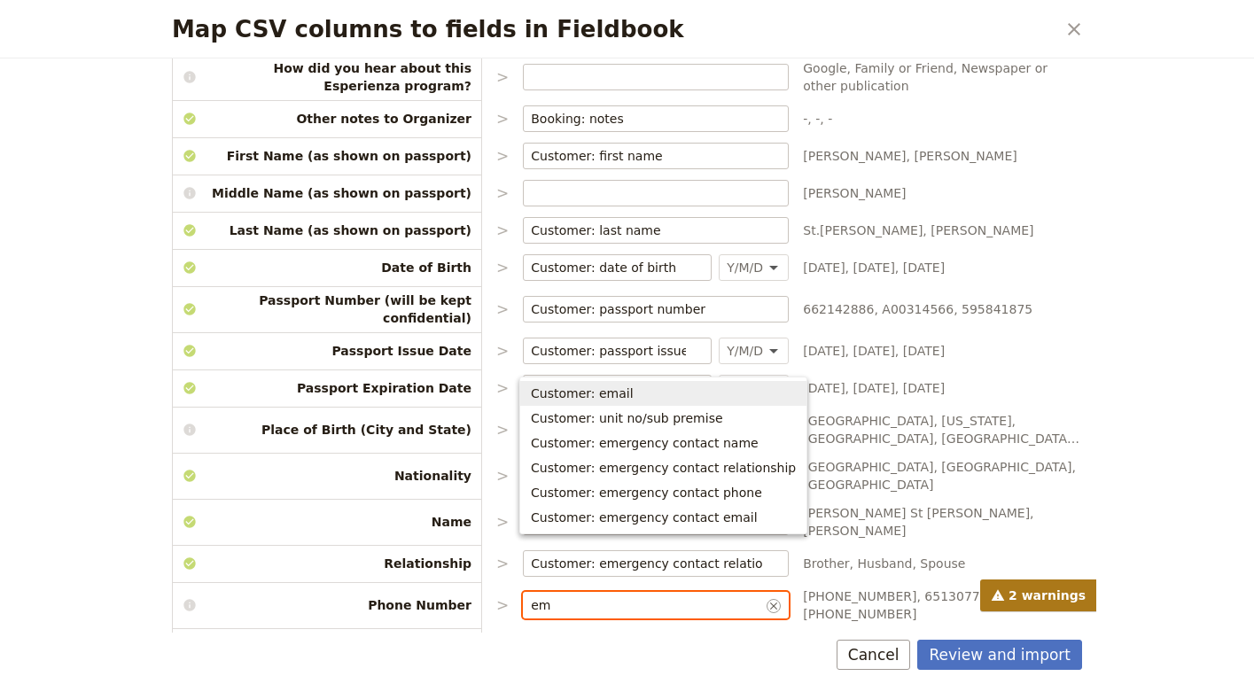
type input "eme"
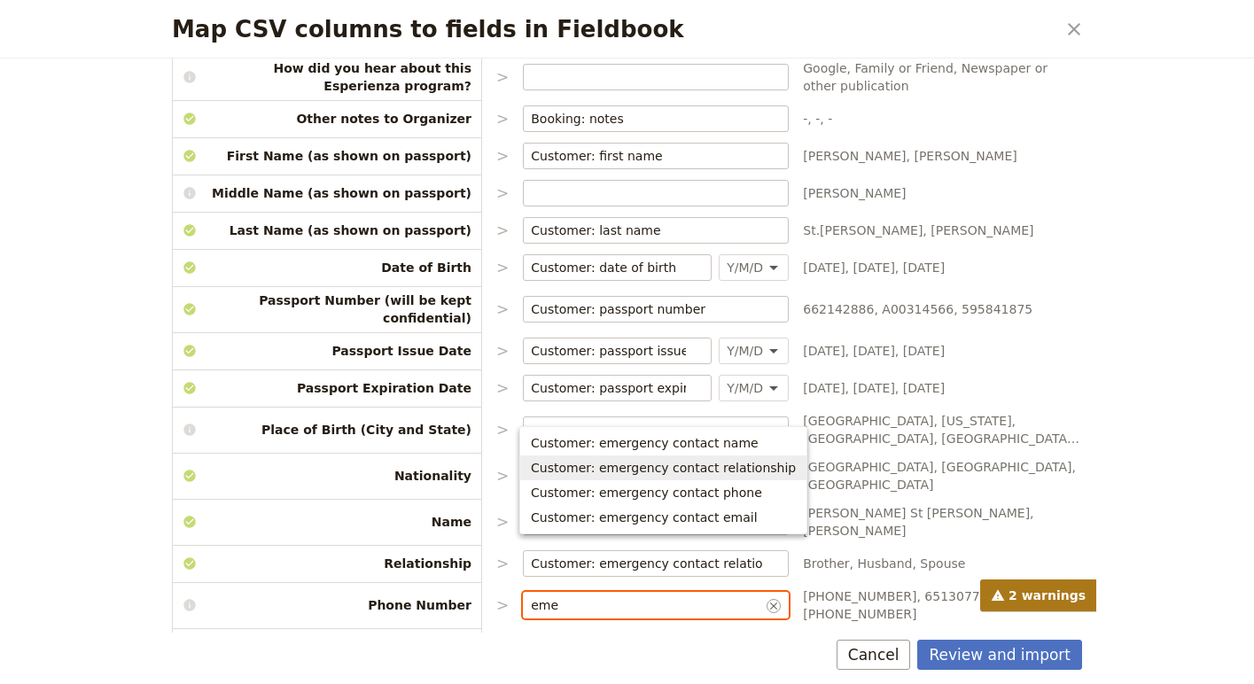
click at [628, 464] on span "Customer: emergency contact relationship" at bounding box center [663, 468] width 265 height 18
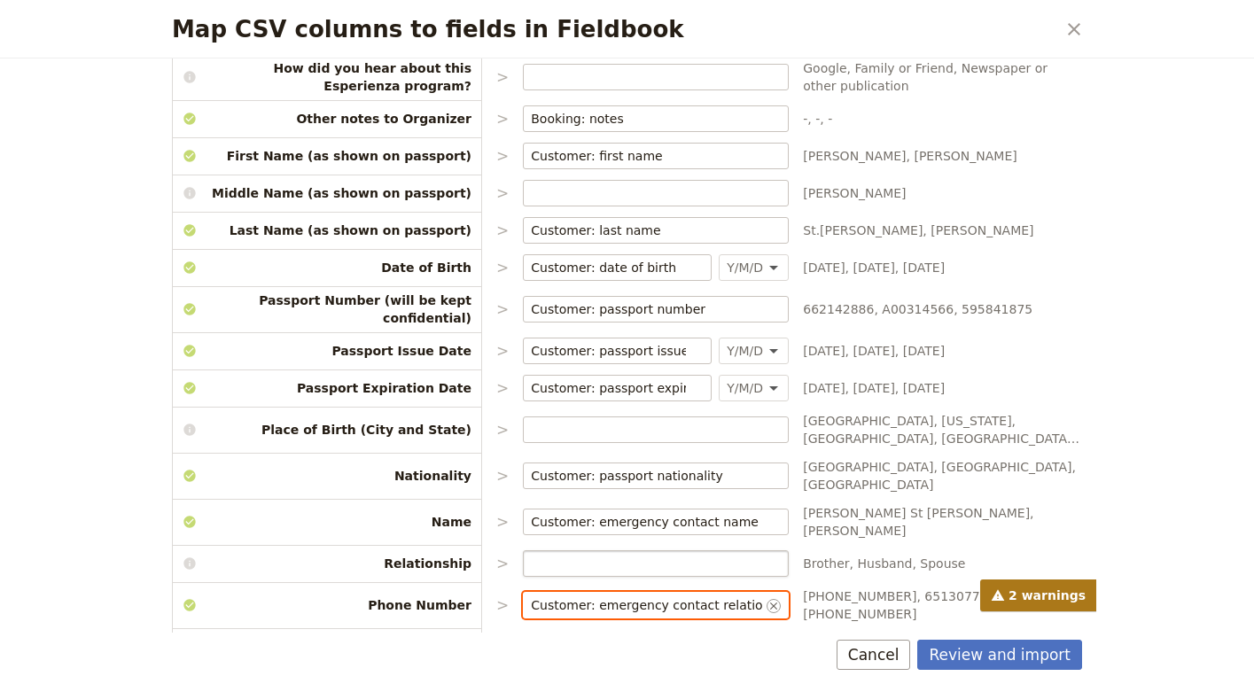
type input "Customer: emergency contact relationship"
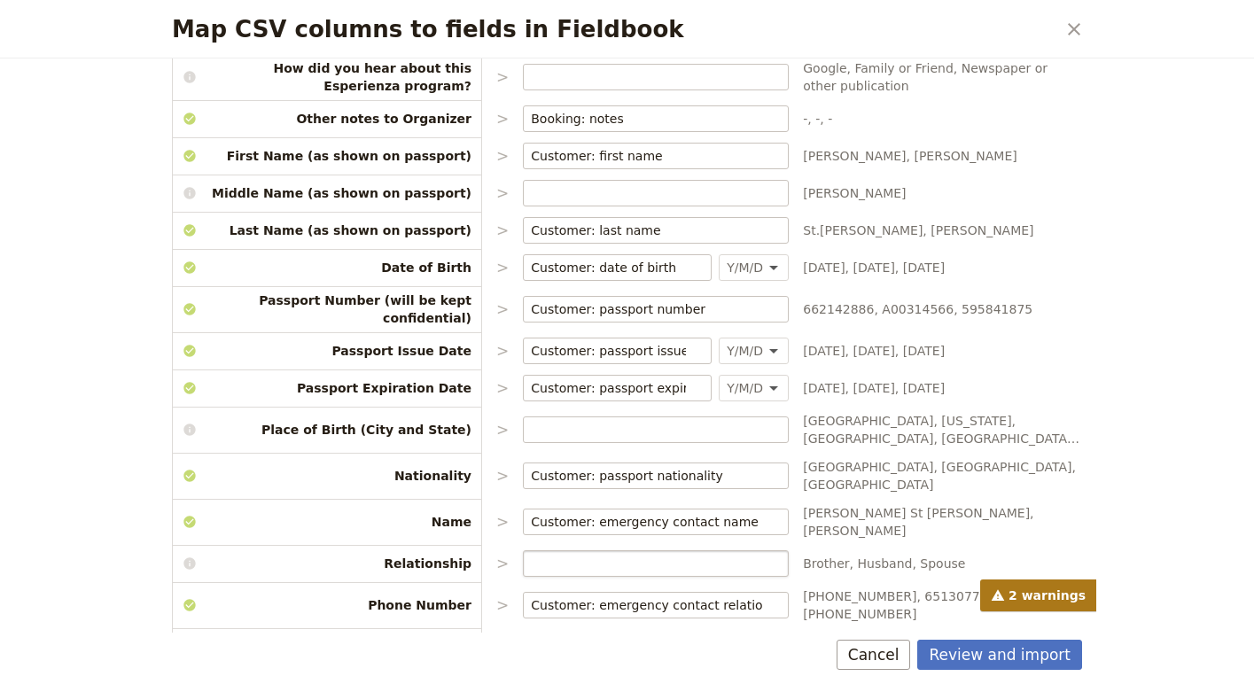
click at [635, 550] on label "Map CSV columns to fields in Fieldbook" at bounding box center [656, 563] width 266 height 27
click at [635, 555] on input "Map CSV columns to fields in Fieldbook" at bounding box center [656, 564] width 250 height 18
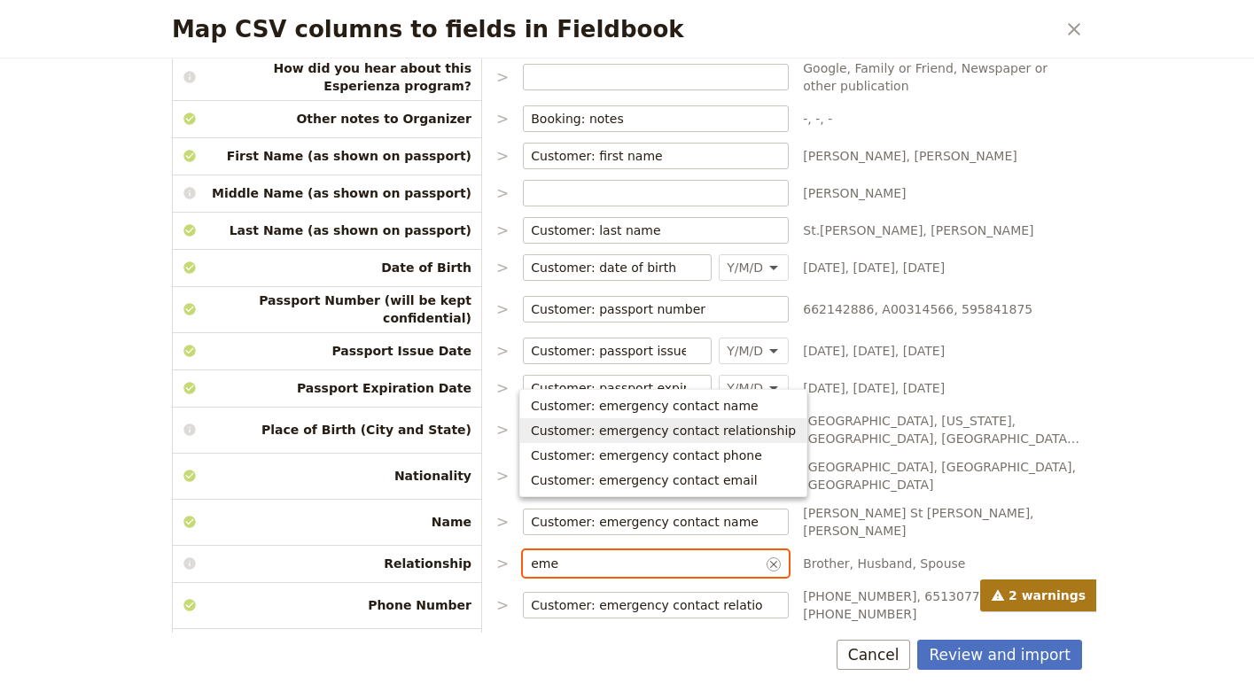
click at [685, 440] on button "Customer: emergency contact relationship" at bounding box center [663, 430] width 286 height 25
type input "Customer: emergency contact relationship"
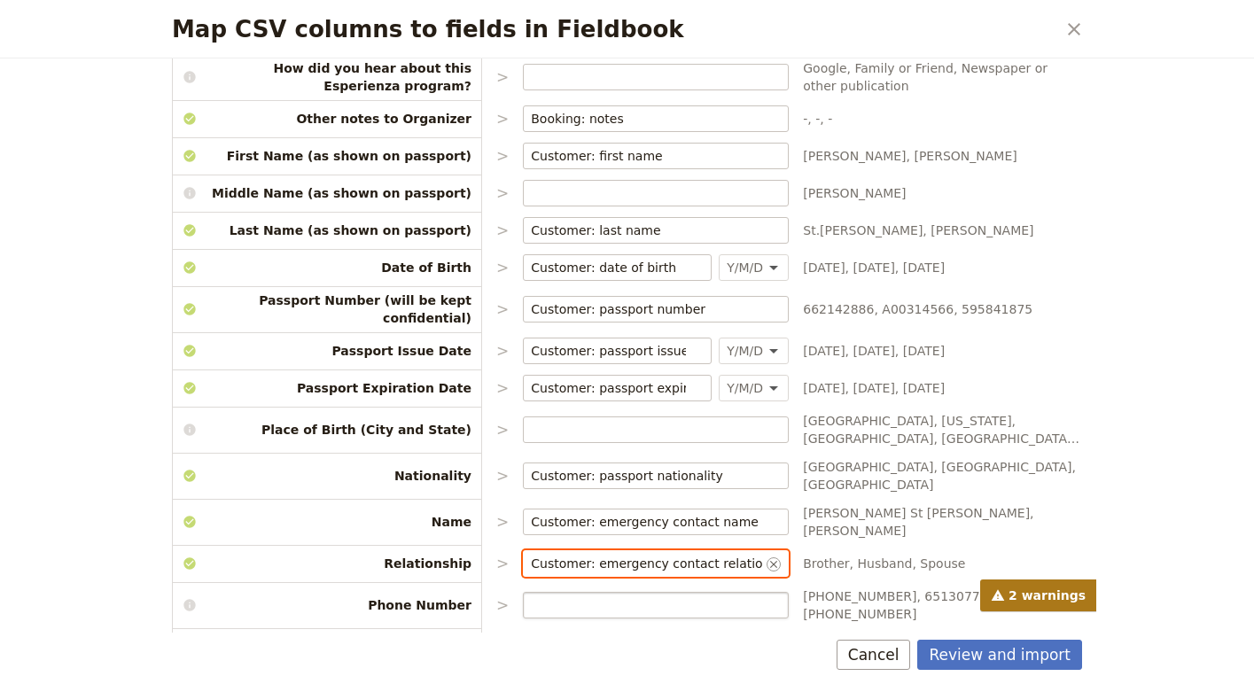
type input "Customer: emergency contact relationship"
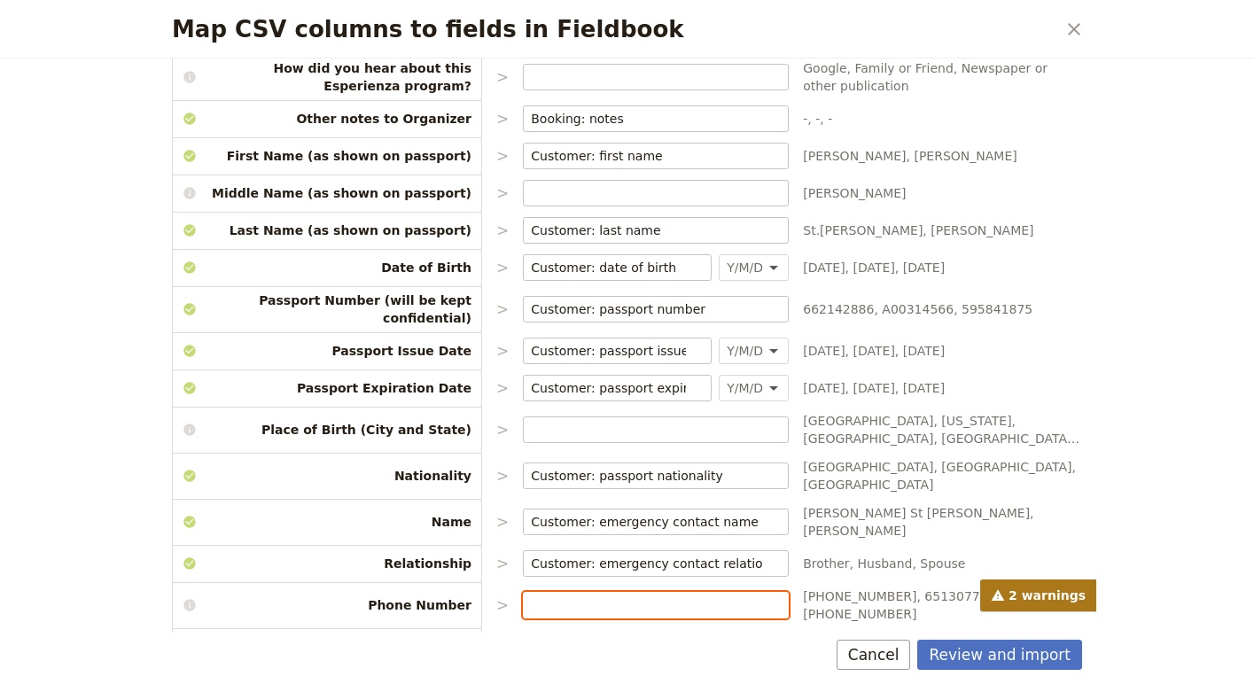
click at [619, 596] on input "Map CSV columns to fields in Fieldbook" at bounding box center [656, 605] width 250 height 18
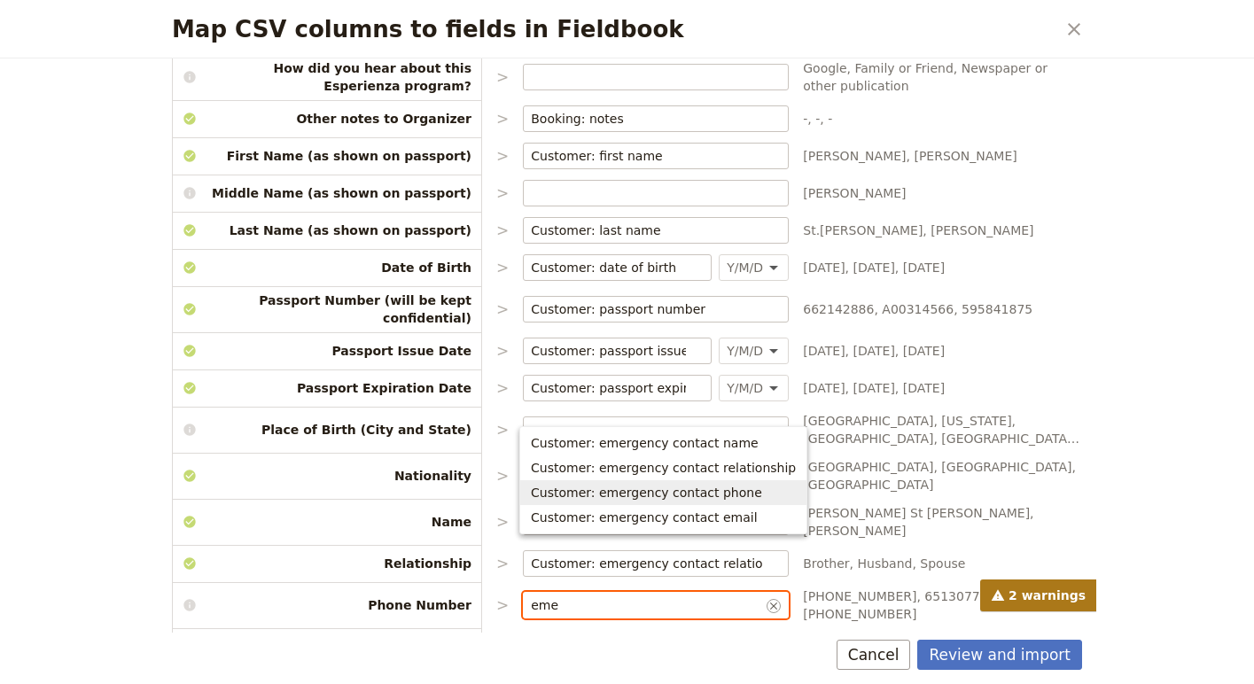
click at [677, 495] on span "Customer: emergency contact phone" at bounding box center [646, 493] width 231 height 18
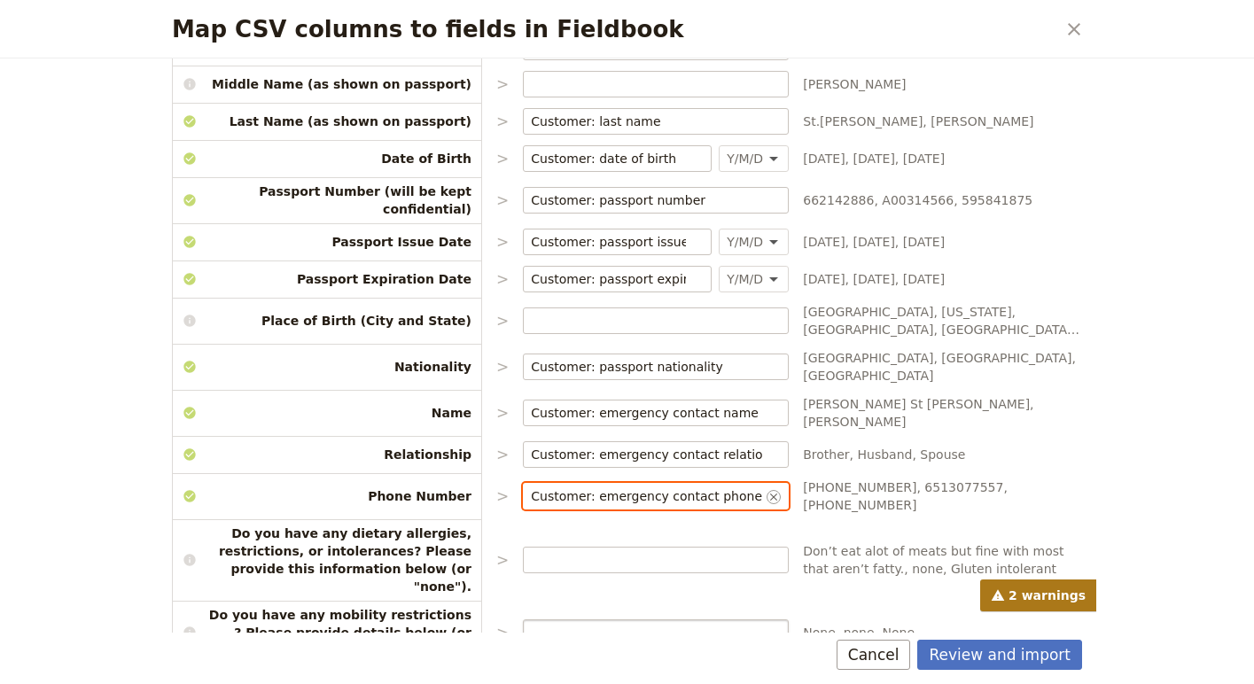
scroll to position [1057, 0]
type input "Customer: emergency contact phone"
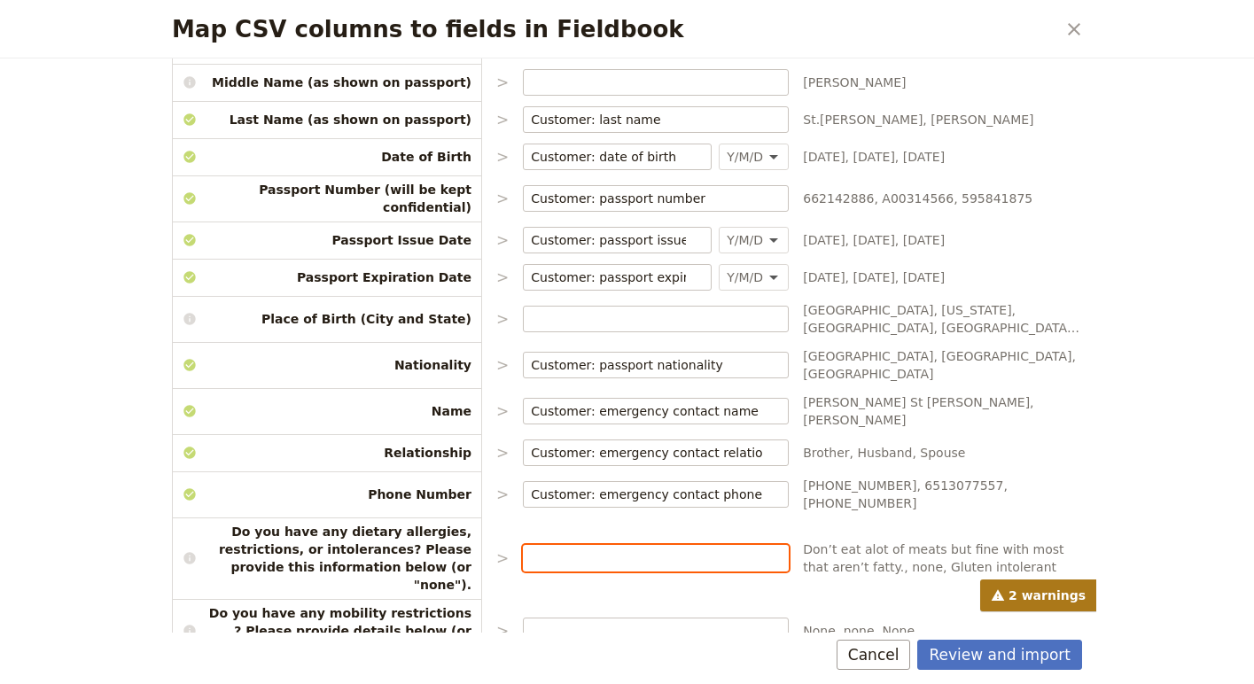
click at [593, 549] on input "Map CSV columns to fields in Fieldbook" at bounding box center [656, 558] width 250 height 18
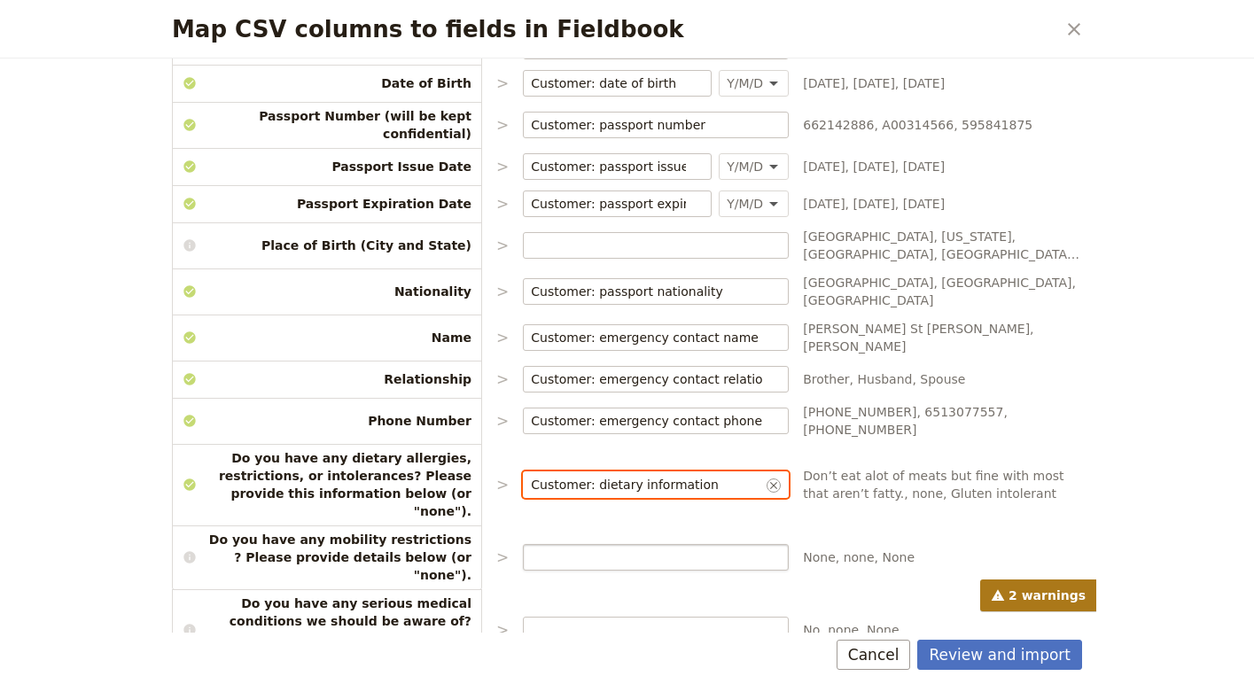
scroll to position [1152, 0]
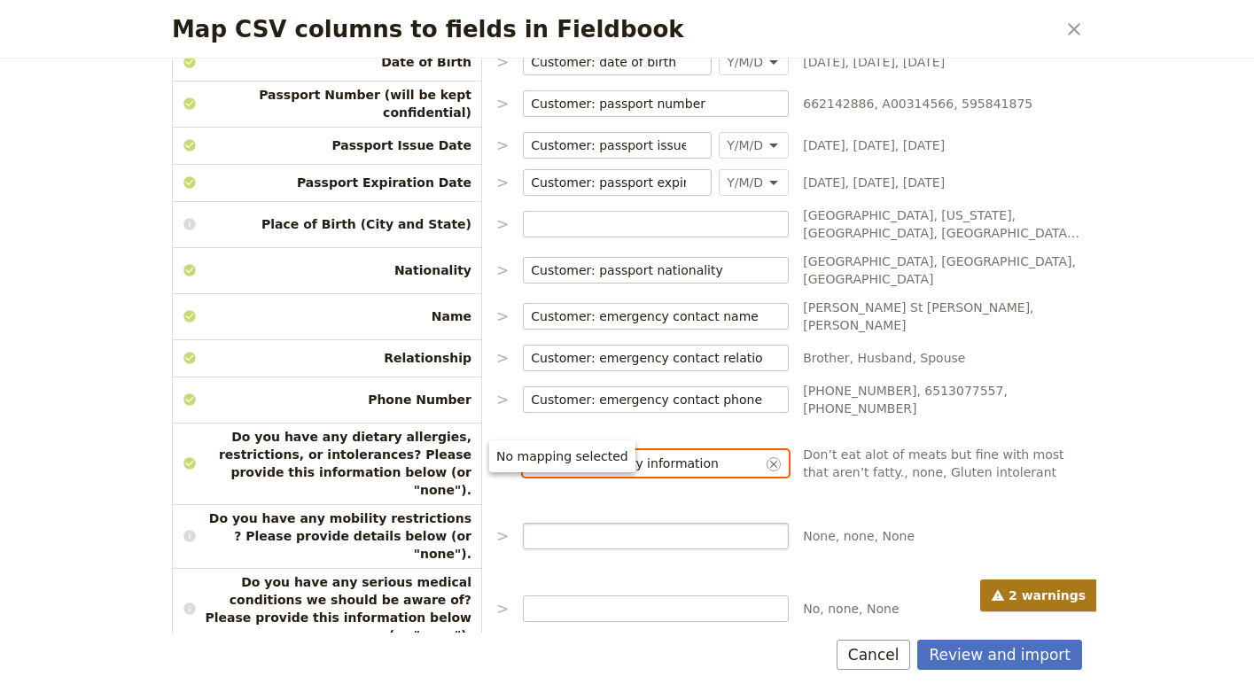
type input "Customer: dietary information"
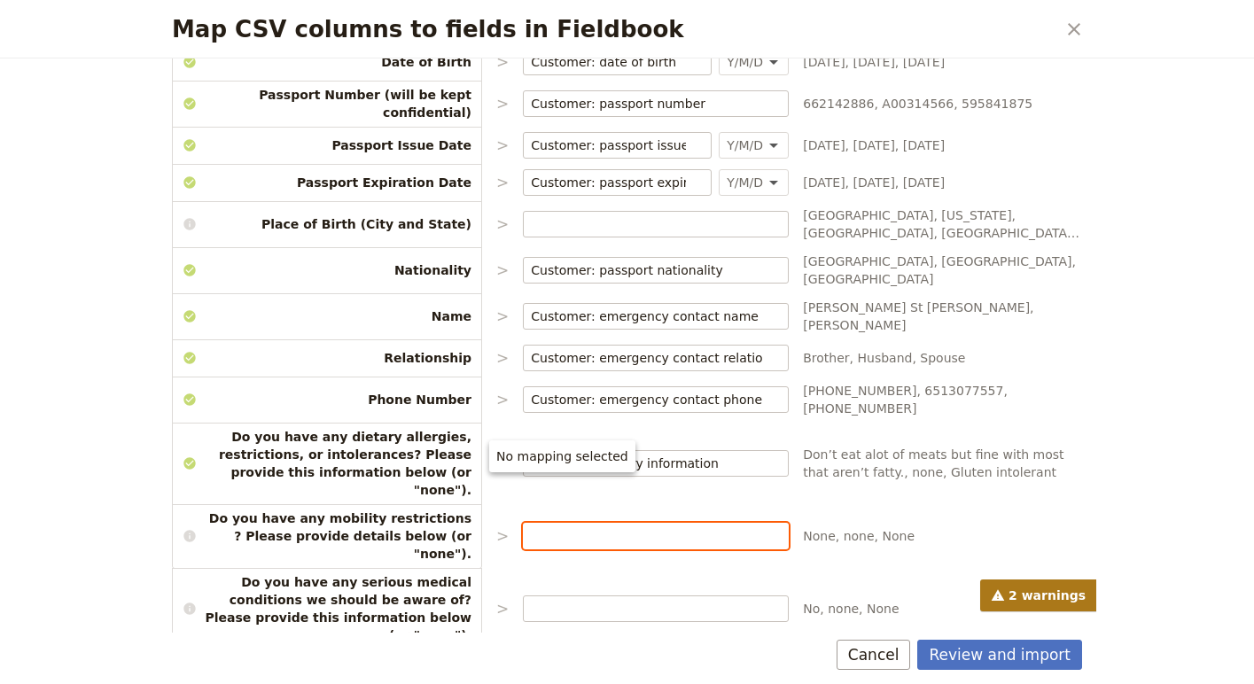
click at [653, 527] on input "Map CSV columns to fields in Fieldbook" at bounding box center [656, 536] width 250 height 18
type input "m"
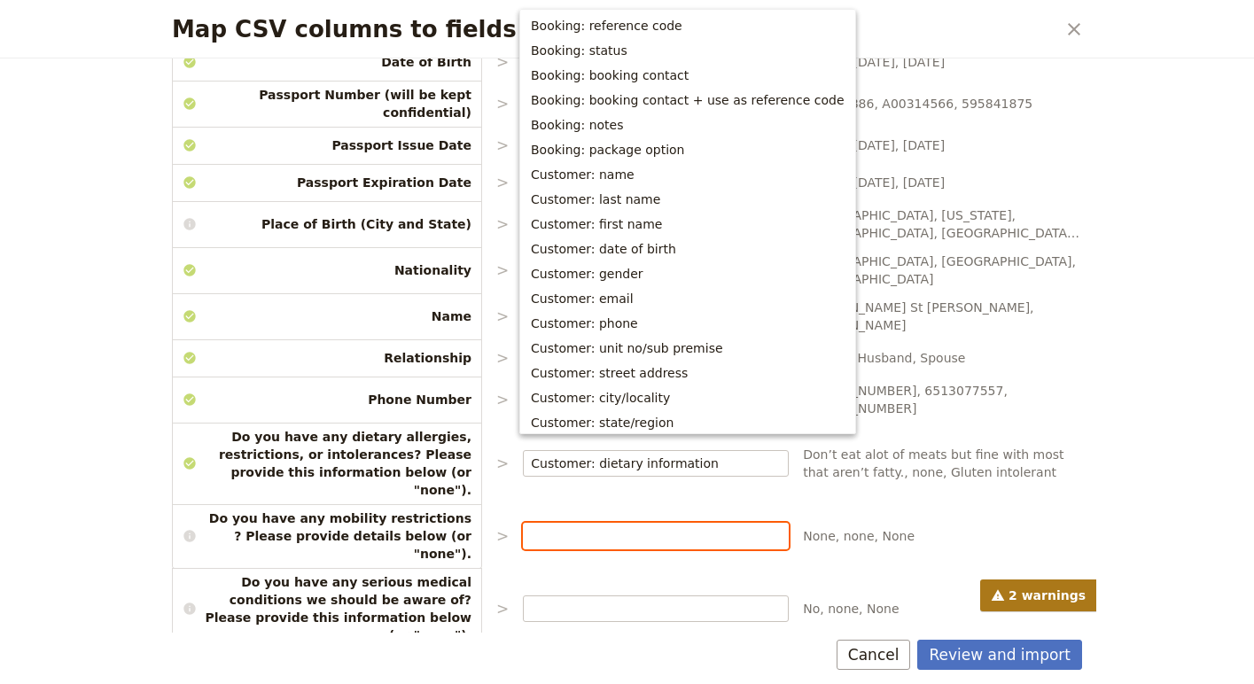
scroll to position [401, 0]
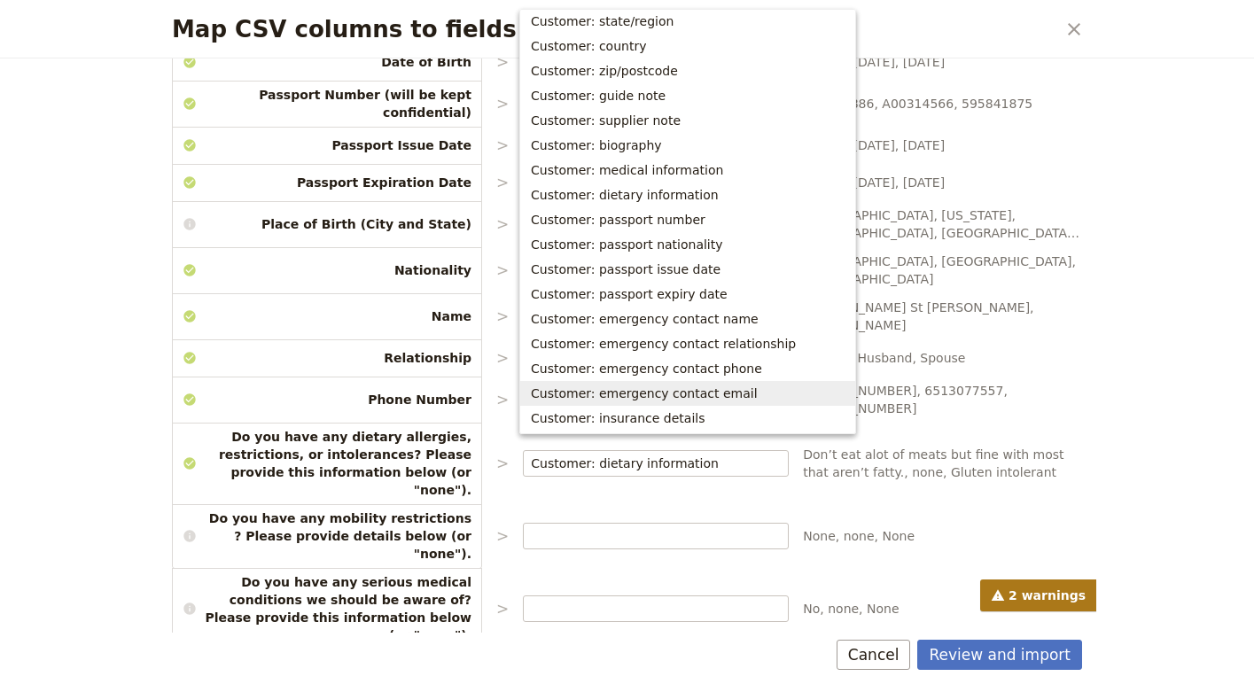
click at [1178, 309] on div "Map CSV columns to fields in Fieldbook ​ Choose the data types that you would l…" at bounding box center [627, 342] width 1254 height 684
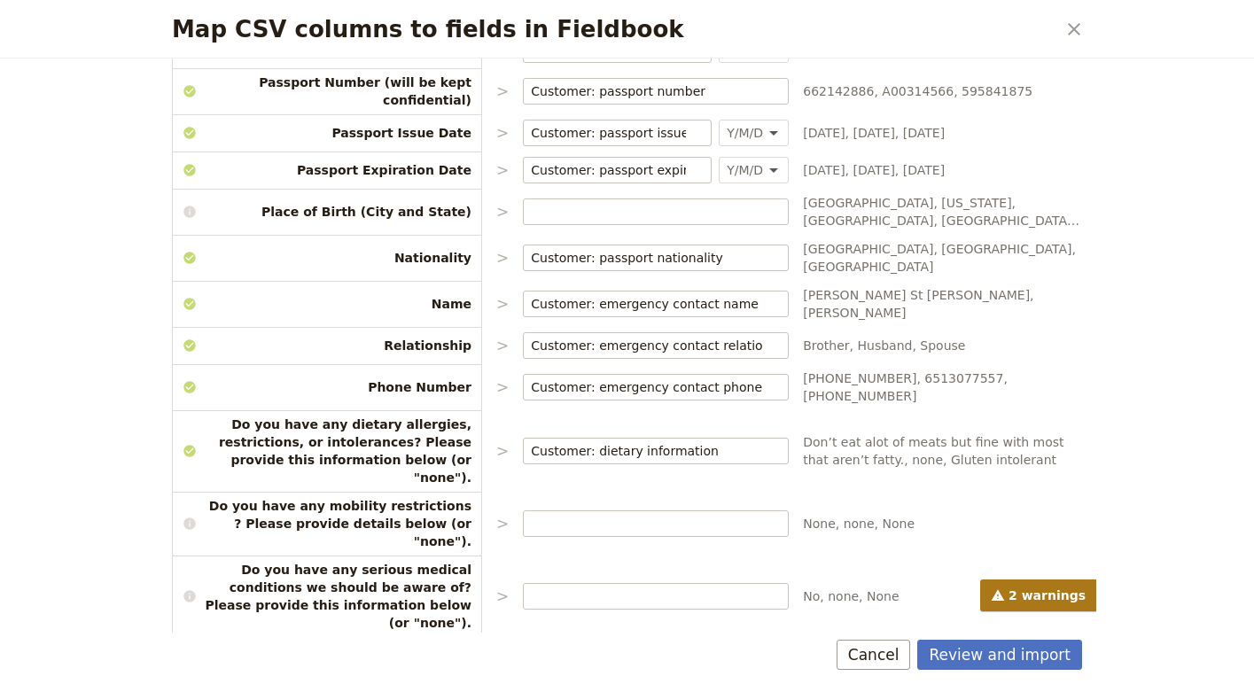
scroll to position [1164, 0]
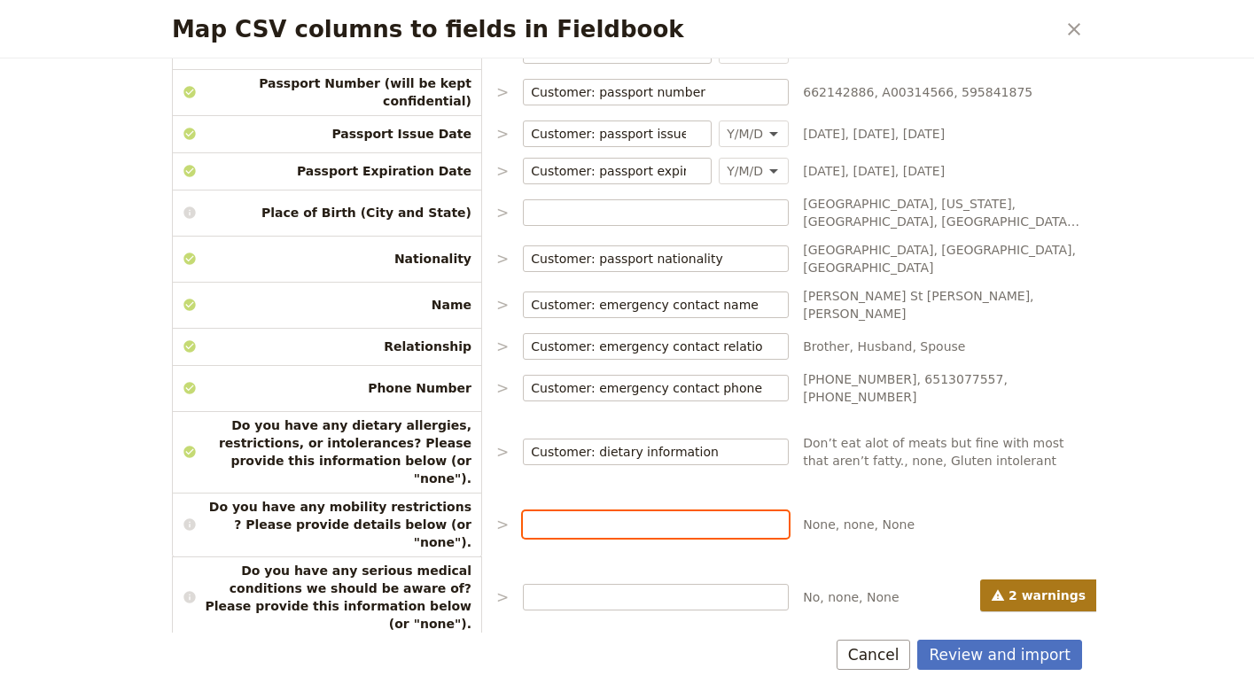
click at [551, 516] on input "Map CSV columns to fields in Fieldbook" at bounding box center [656, 525] width 250 height 18
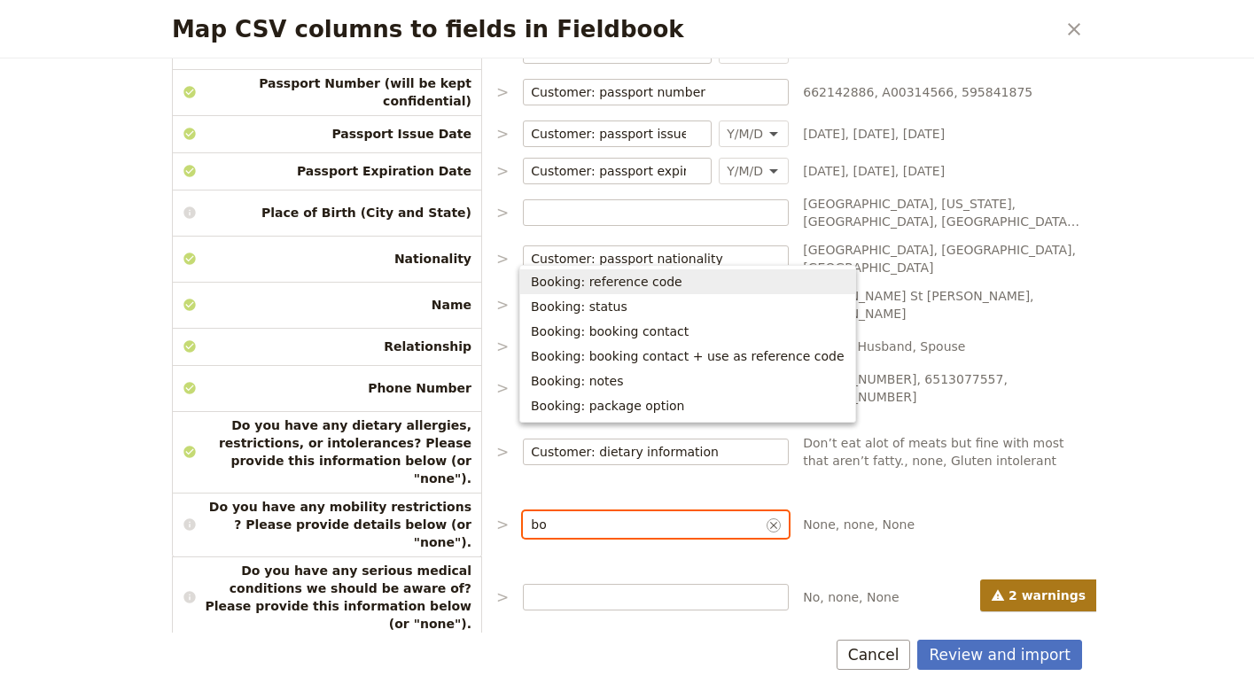
type input "b"
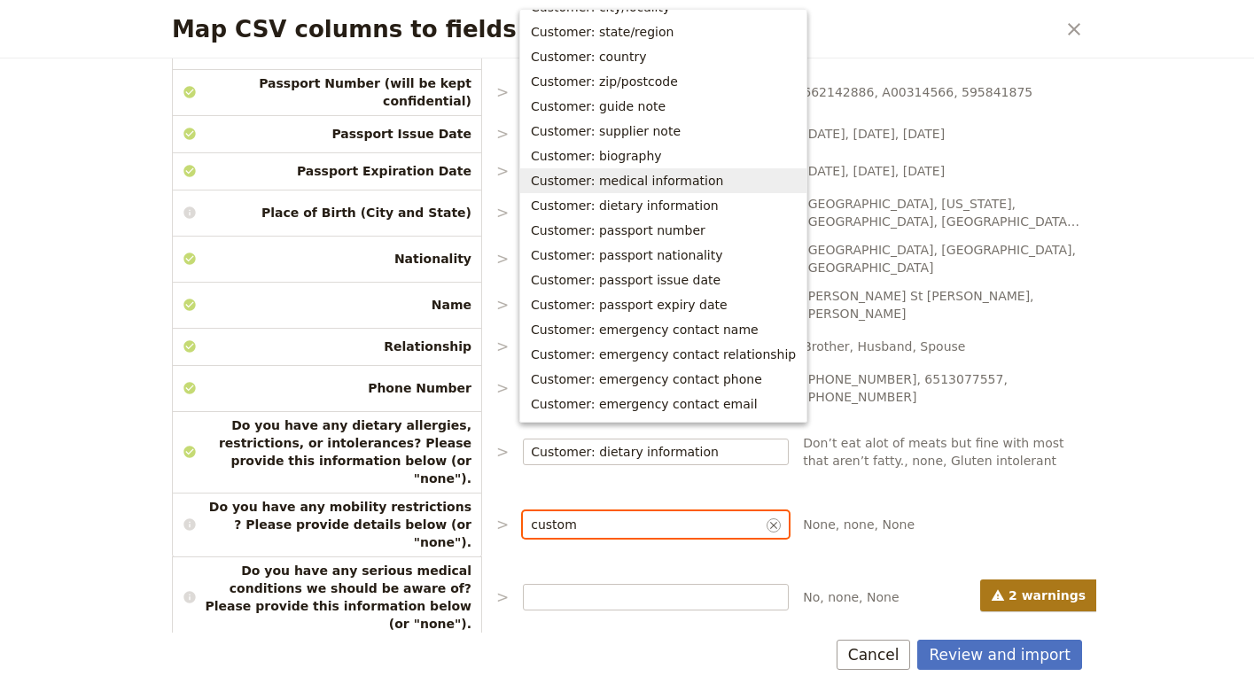
scroll to position [222, 0]
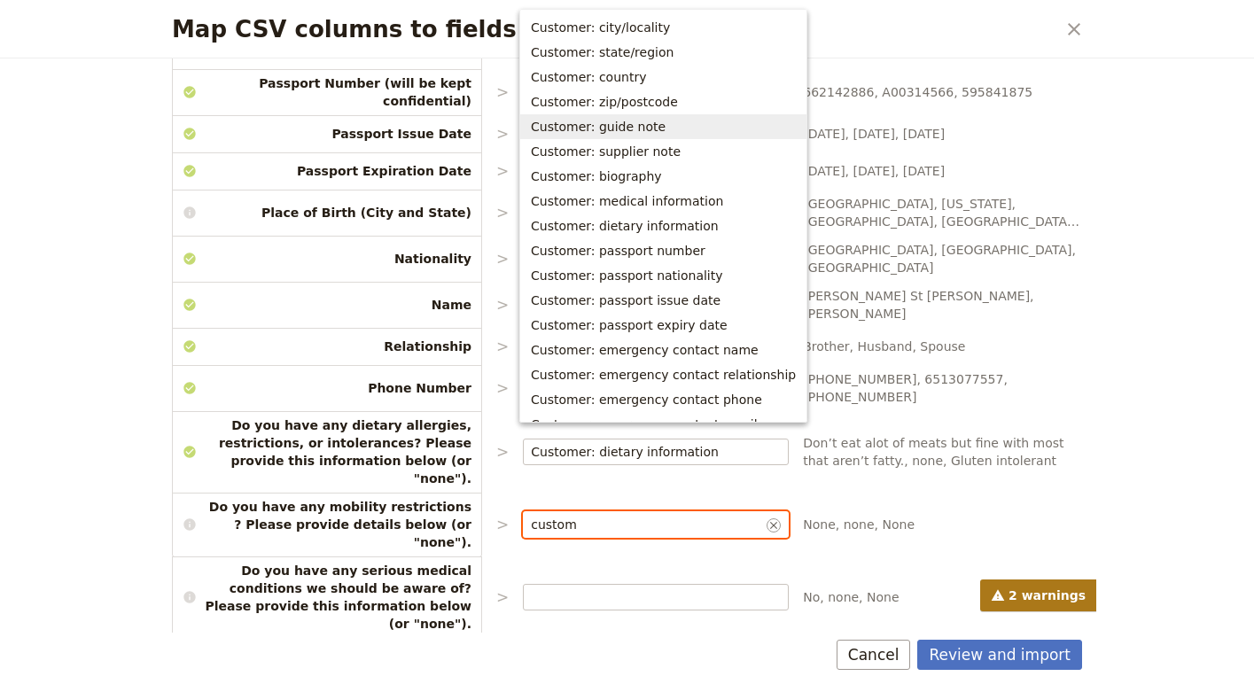
click at [654, 127] on span "Customer: guide note" at bounding box center [663, 127] width 265 height 18
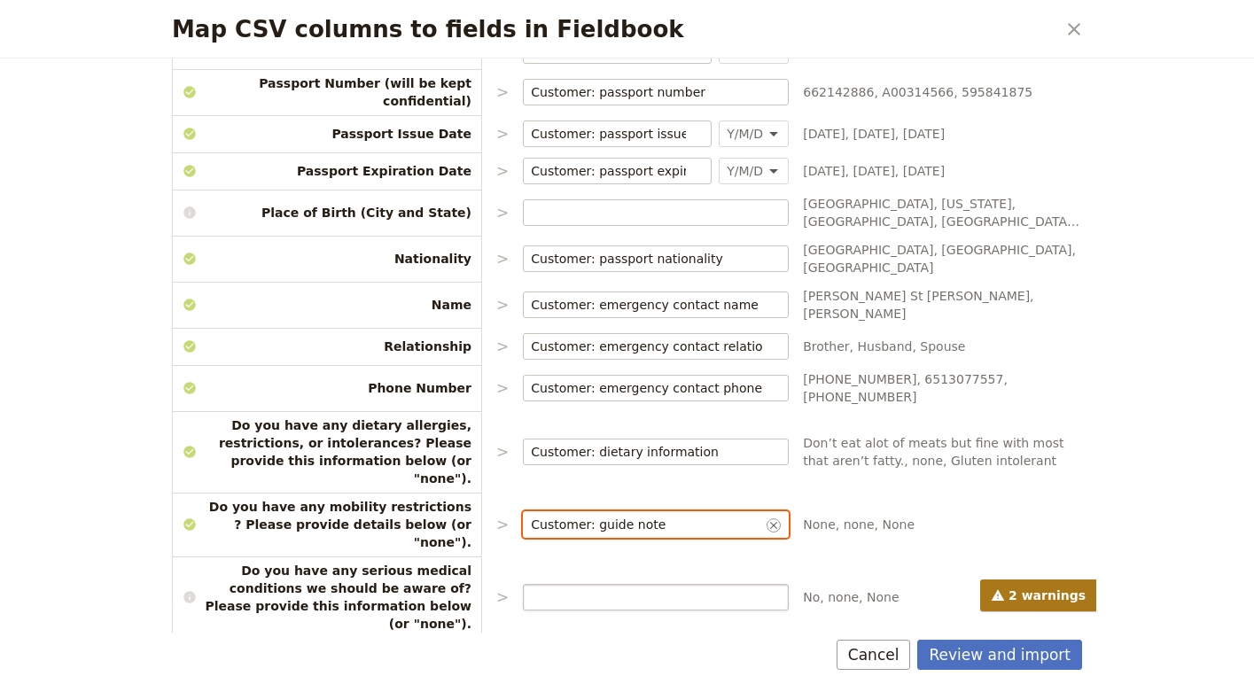
type input "Customer: guide note"
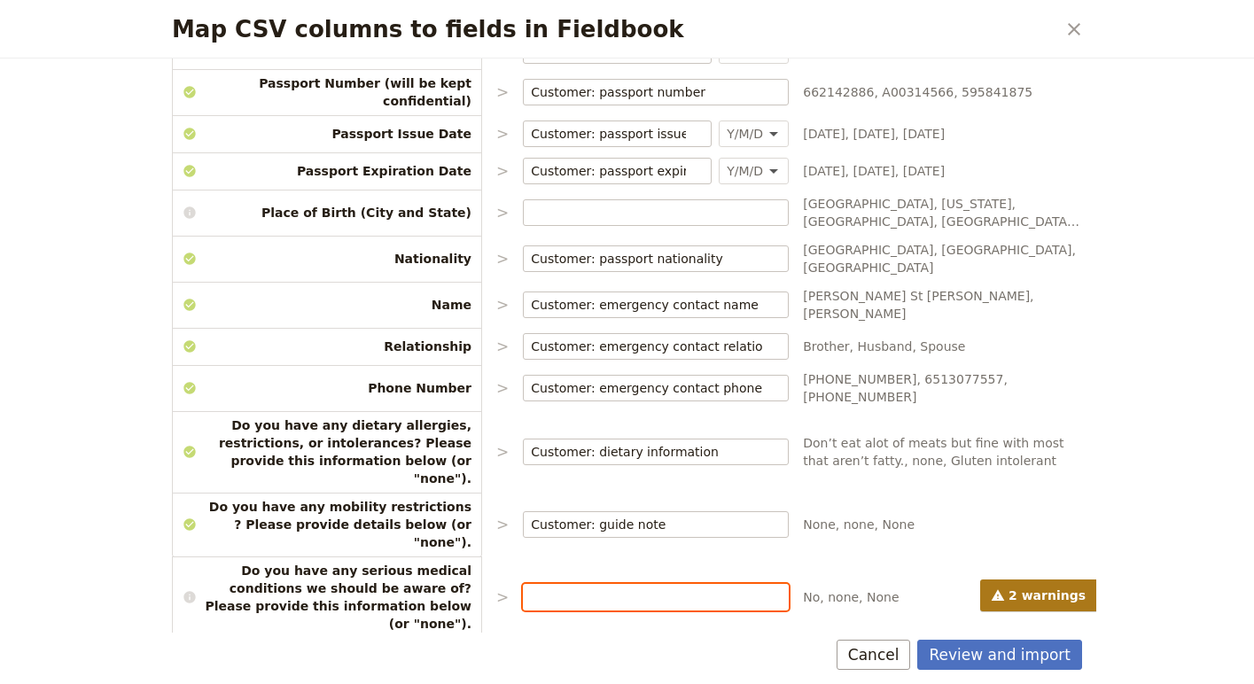
click at [542, 588] on input "Map CSV columns to fields in Fieldbook" at bounding box center [656, 597] width 250 height 18
type input "Customer: guide note"
click at [549, 589] on div "2 warnings" at bounding box center [627, 596] width 910 height 32
click at [554, 585] on div "2 warnings" at bounding box center [627, 596] width 910 height 32
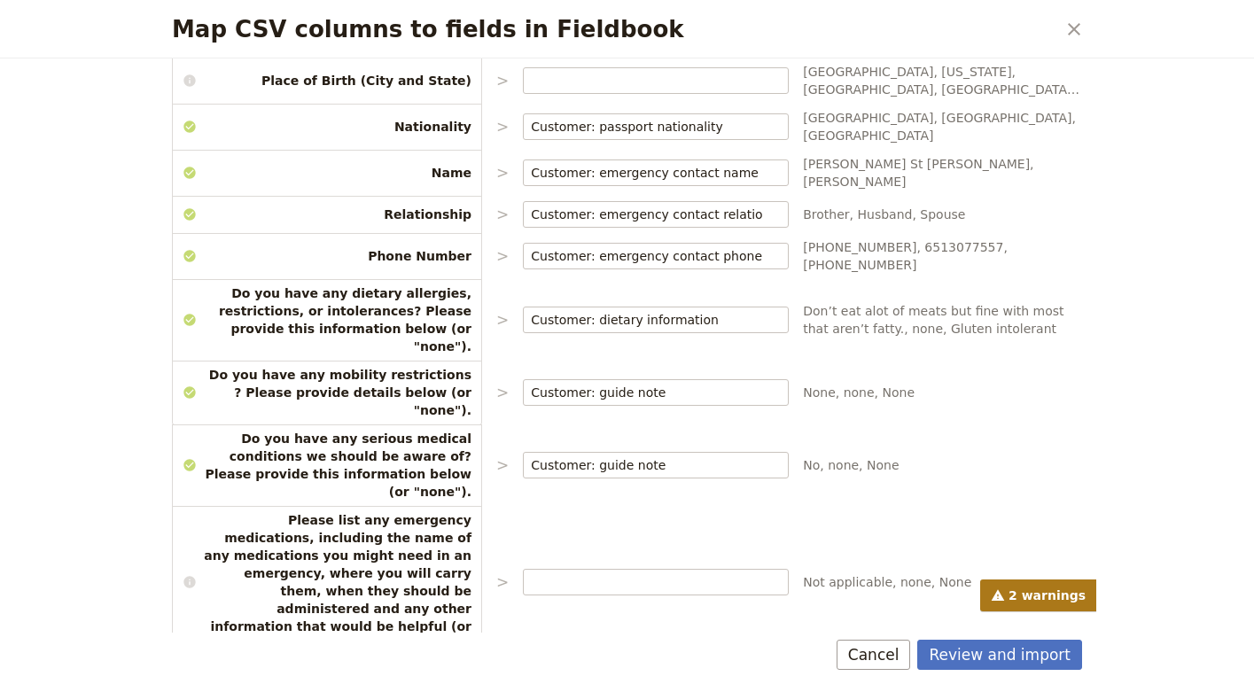
scroll to position [1319, 0]
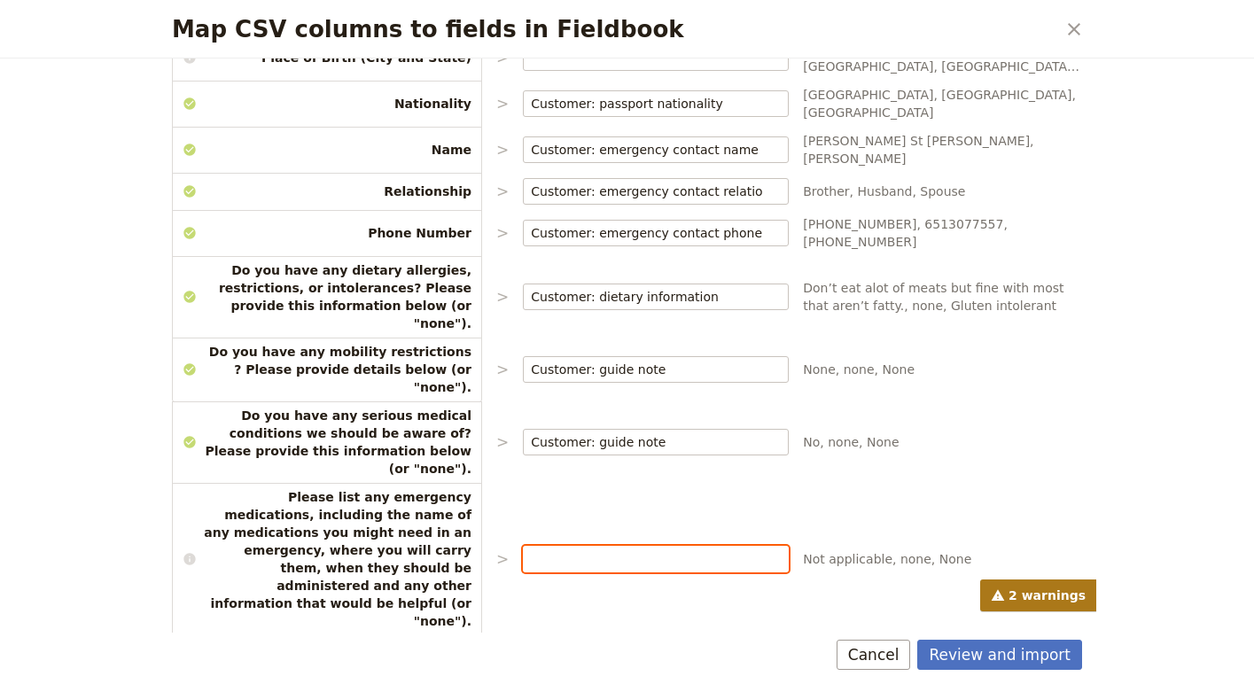
click at [579, 550] on input "Map CSV columns to fields in Fieldbook" at bounding box center [656, 559] width 250 height 18
type input "Customer: guide note"
click at [557, 667] on input "Map CSV columns to fields in Fieldbook" at bounding box center [656, 676] width 250 height 18
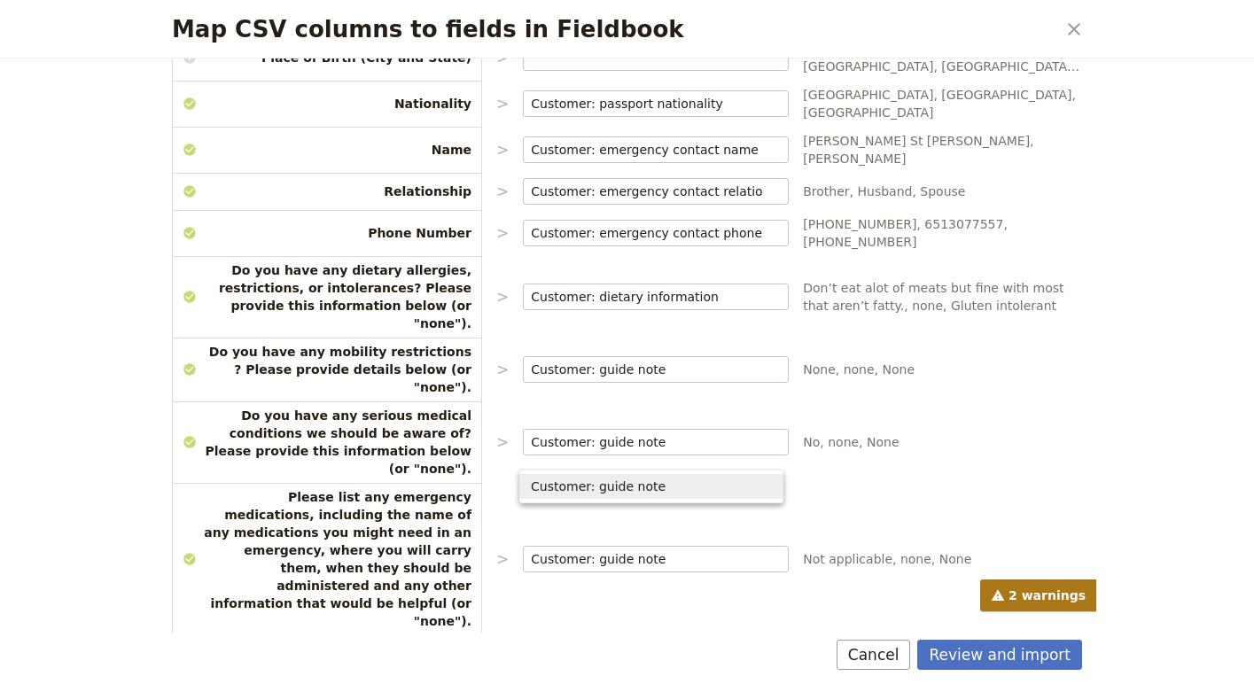
click at [598, 487] on span "Customer: guide note" at bounding box center [598, 487] width 135 height 18
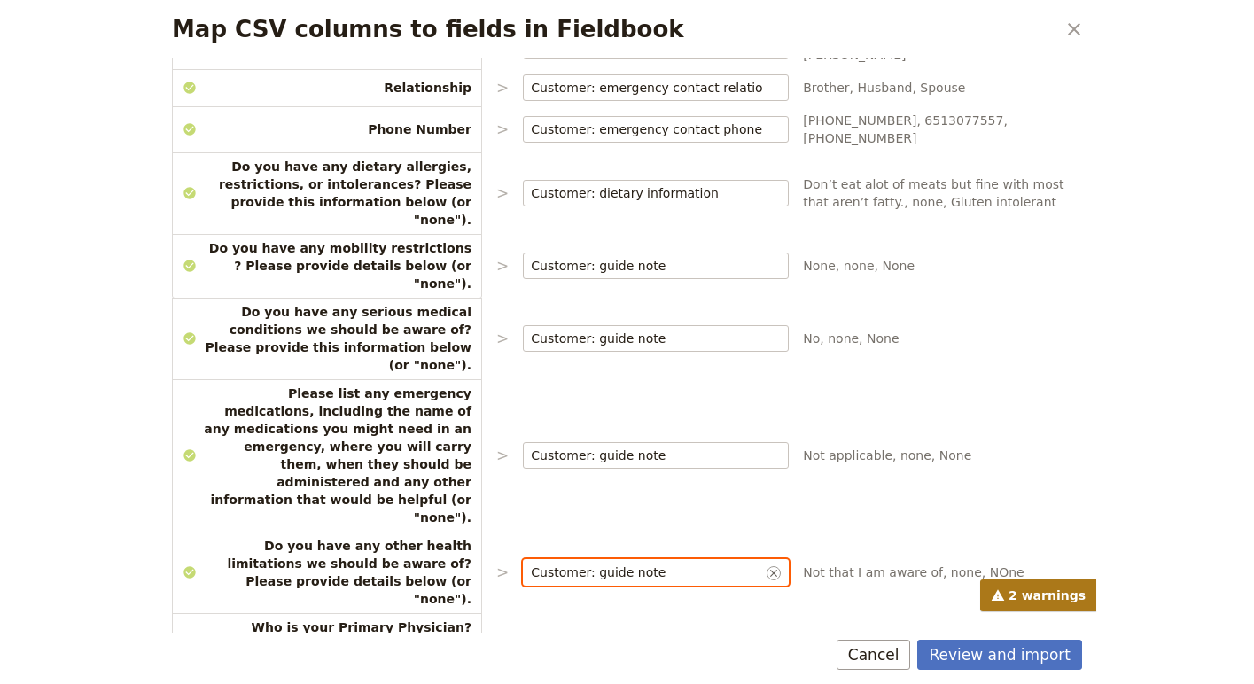
scroll to position [1426, 0]
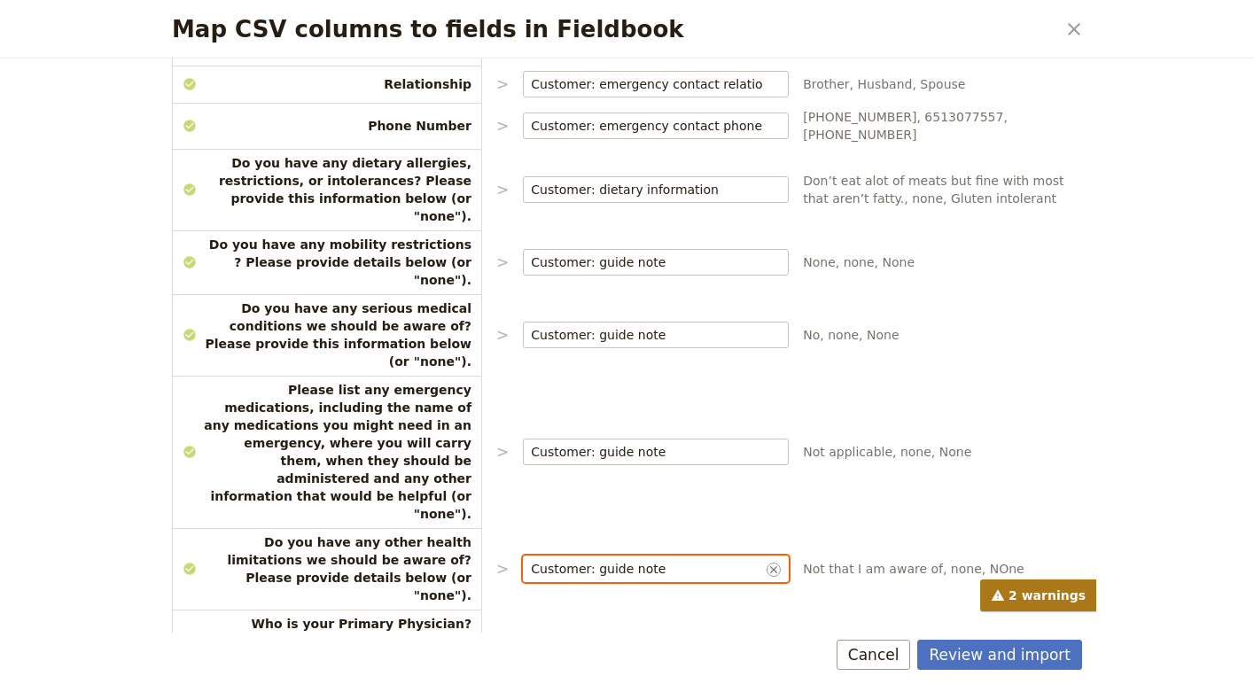
type input "Customer: guide note"
click at [576, 642] on input "Map CSV columns to fields in Fieldbook" at bounding box center [656, 651] width 250 height 18
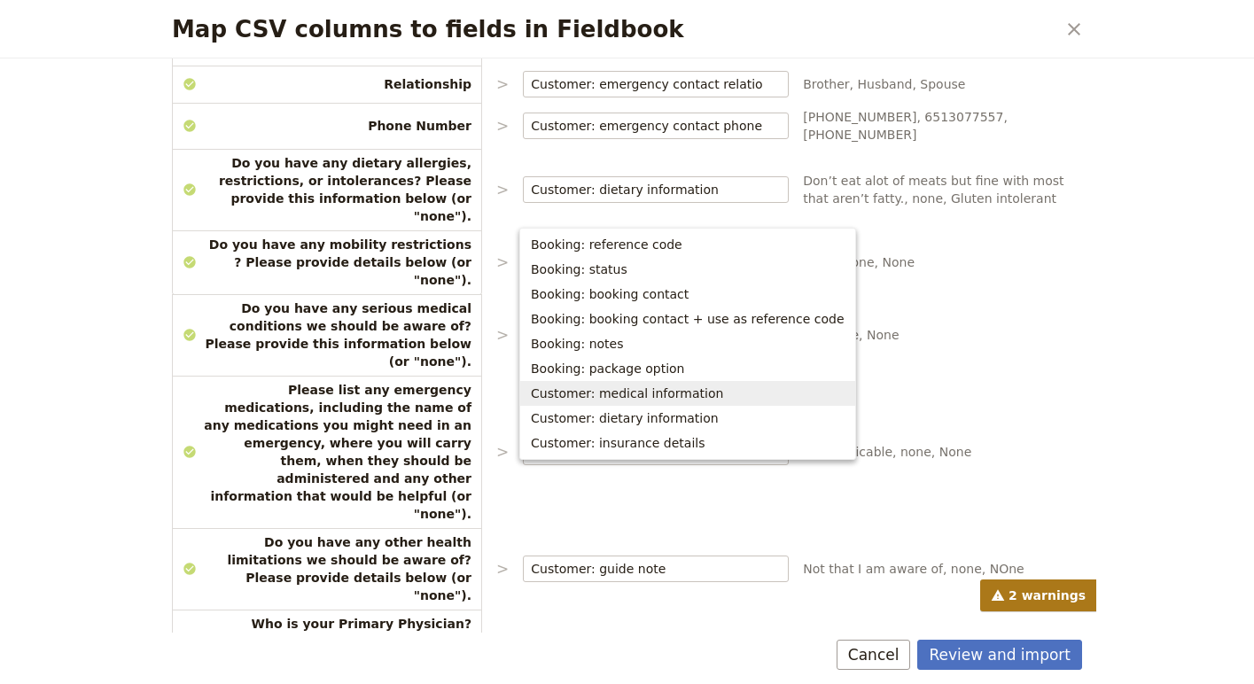
click at [677, 396] on span "Customer: medical information" at bounding box center [627, 394] width 192 height 18
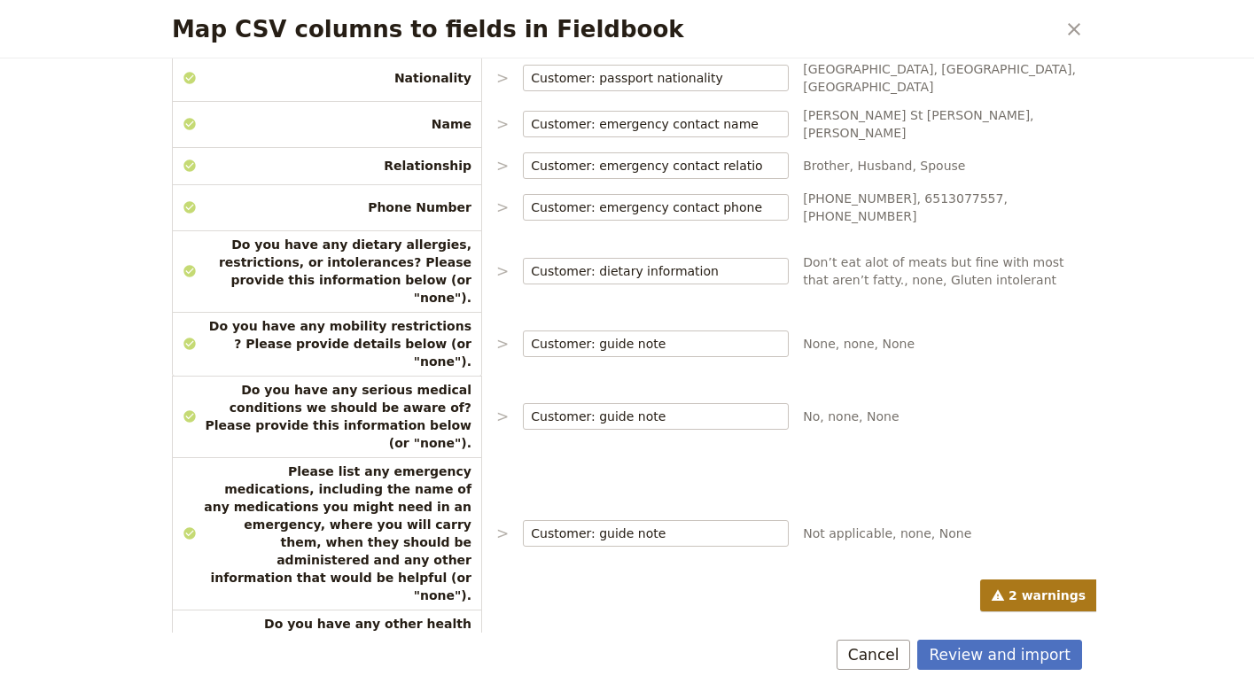
scroll to position [1340, 0]
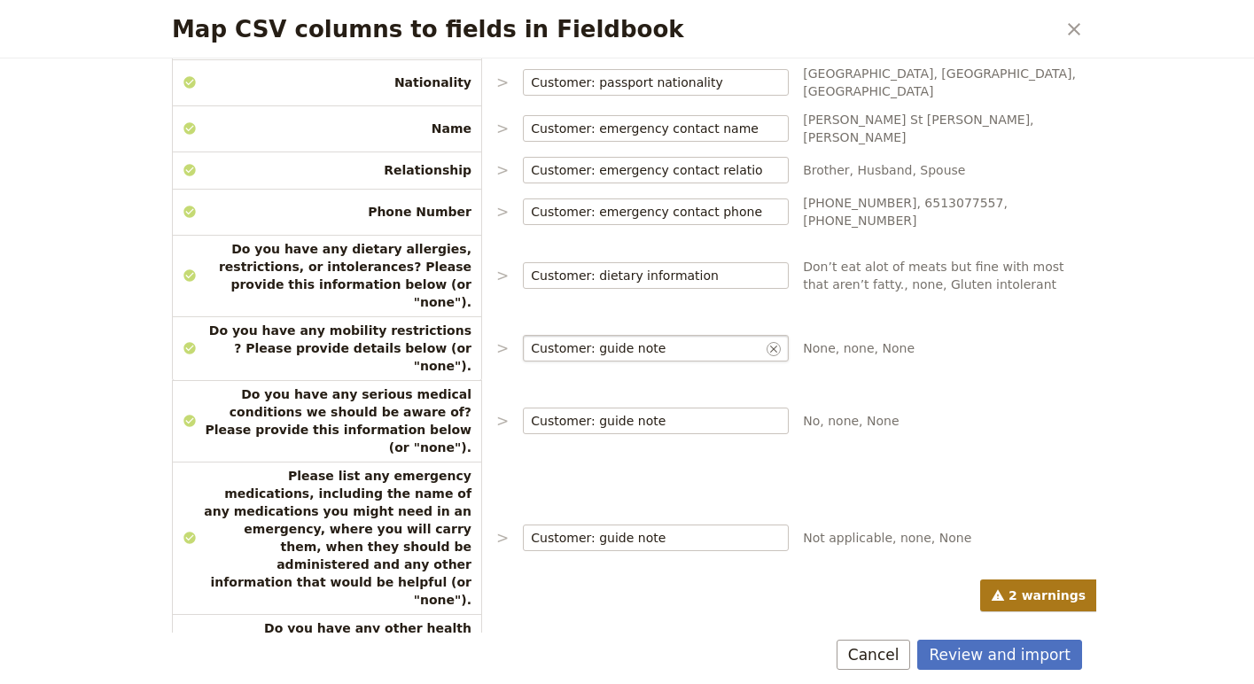
type input "Customer: medical information"
click at [670, 339] on input "Customer: guide note" at bounding box center [647, 348] width 232 height 18
click at [667, 412] on input "Customer: guide note" at bounding box center [647, 421] width 232 height 18
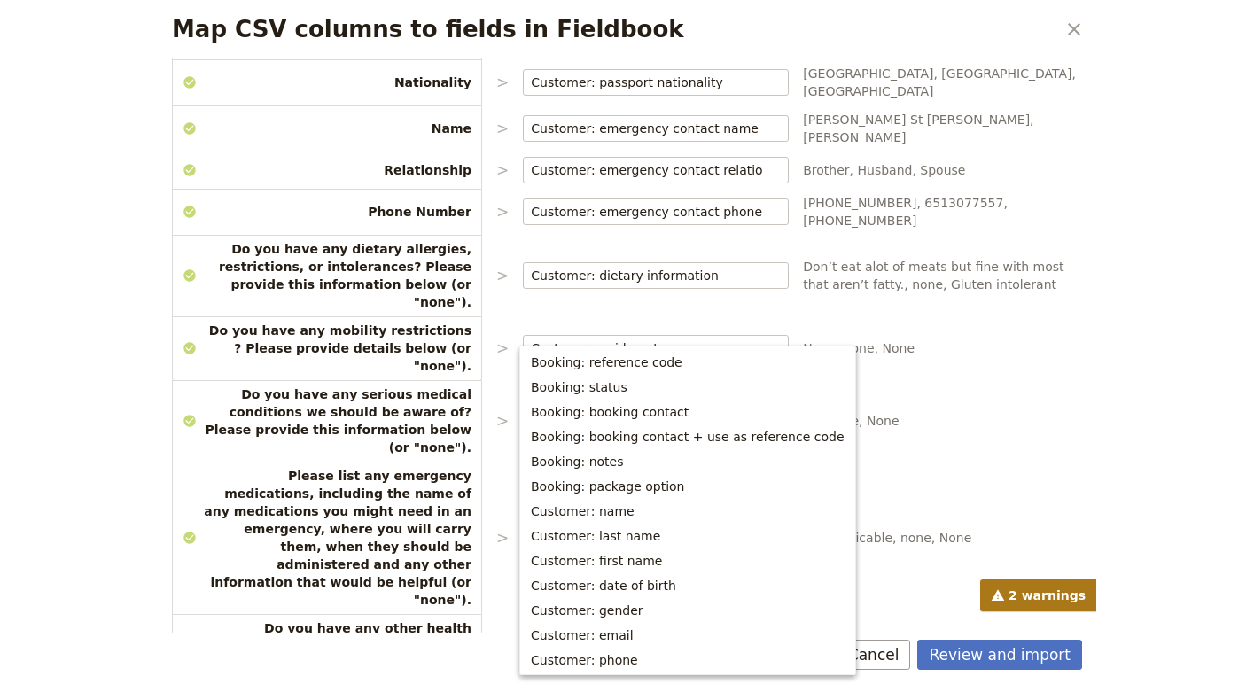
drag, startPoint x: 667, startPoint y: 329, endPoint x: 596, endPoint y: 324, distance: 71.0
click at [596, 412] on input "Customer: guide note" at bounding box center [647, 421] width 232 height 18
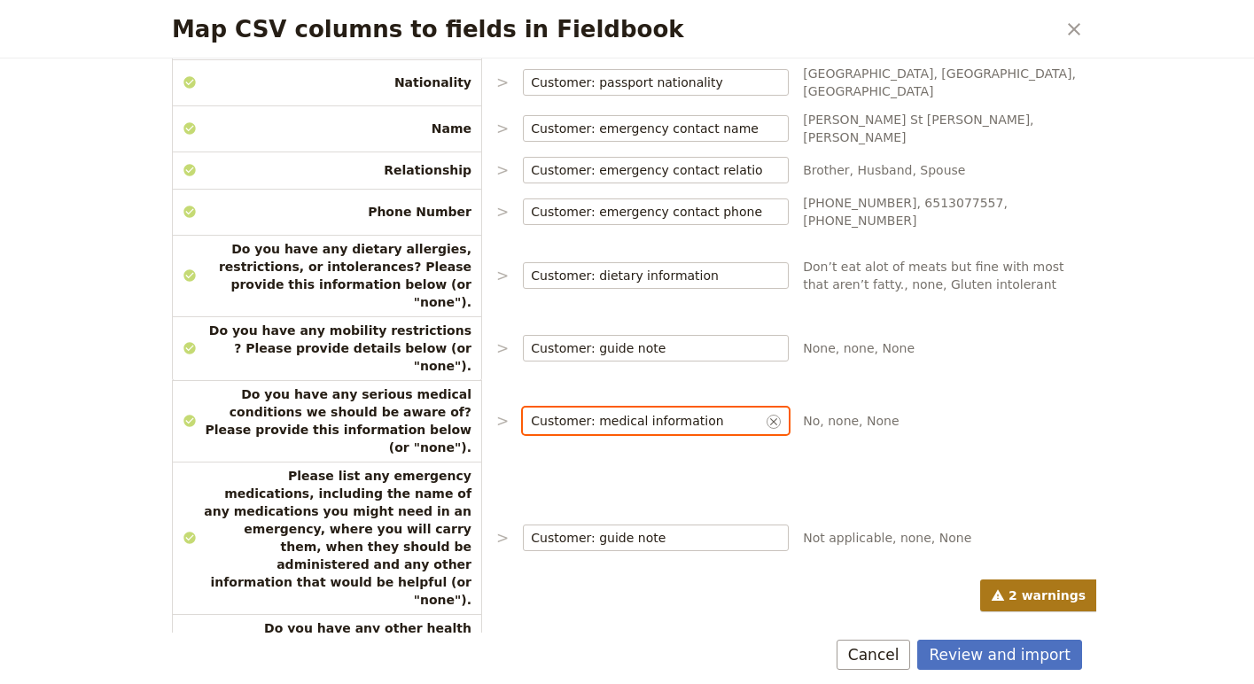
type input "Customer: medical information"
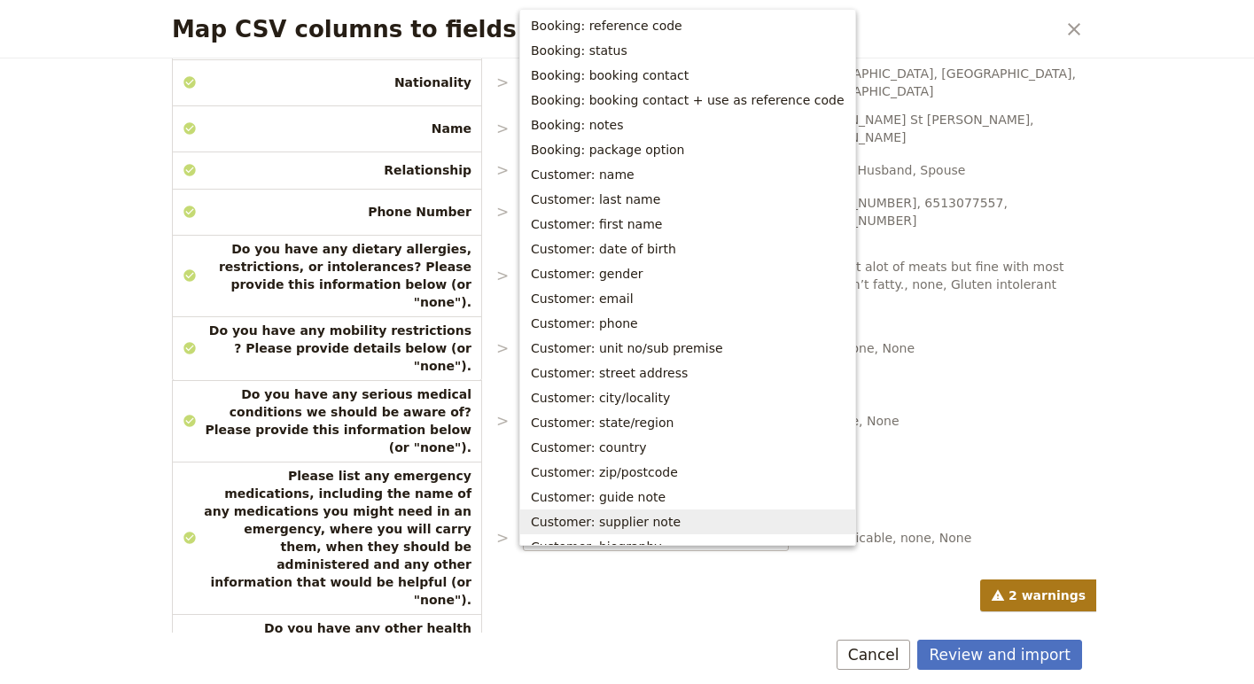
scroll to position [340, 0]
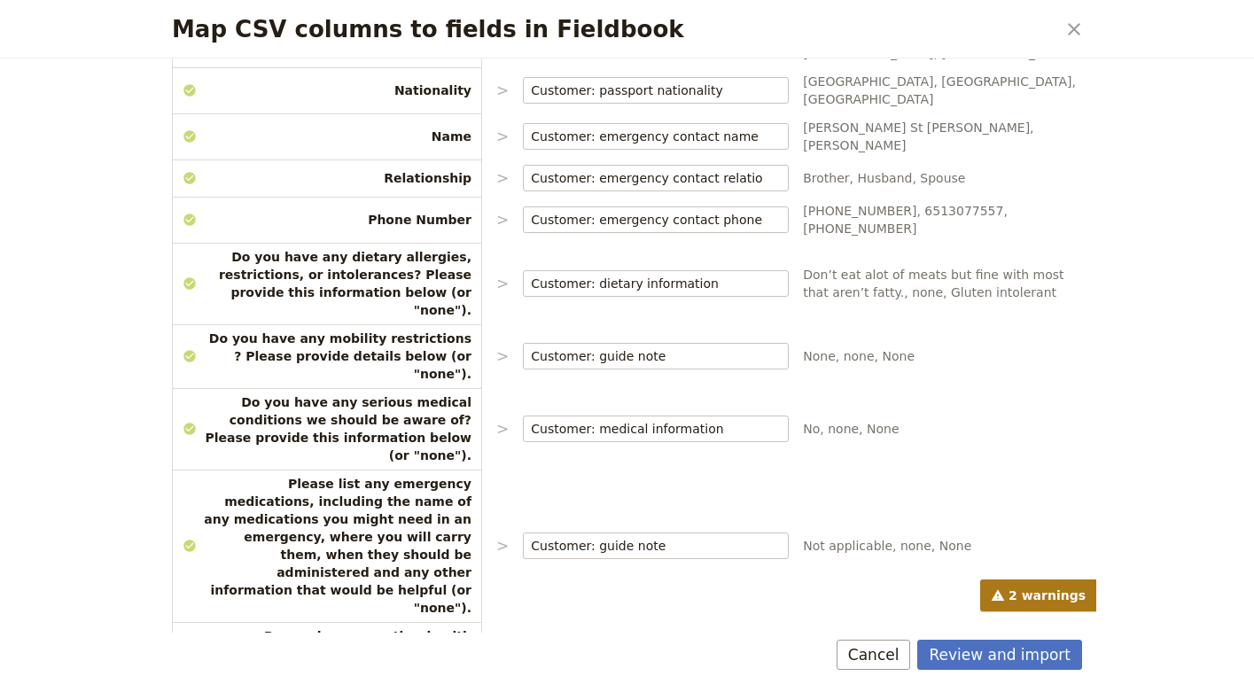
scroll to position [1426, 0]
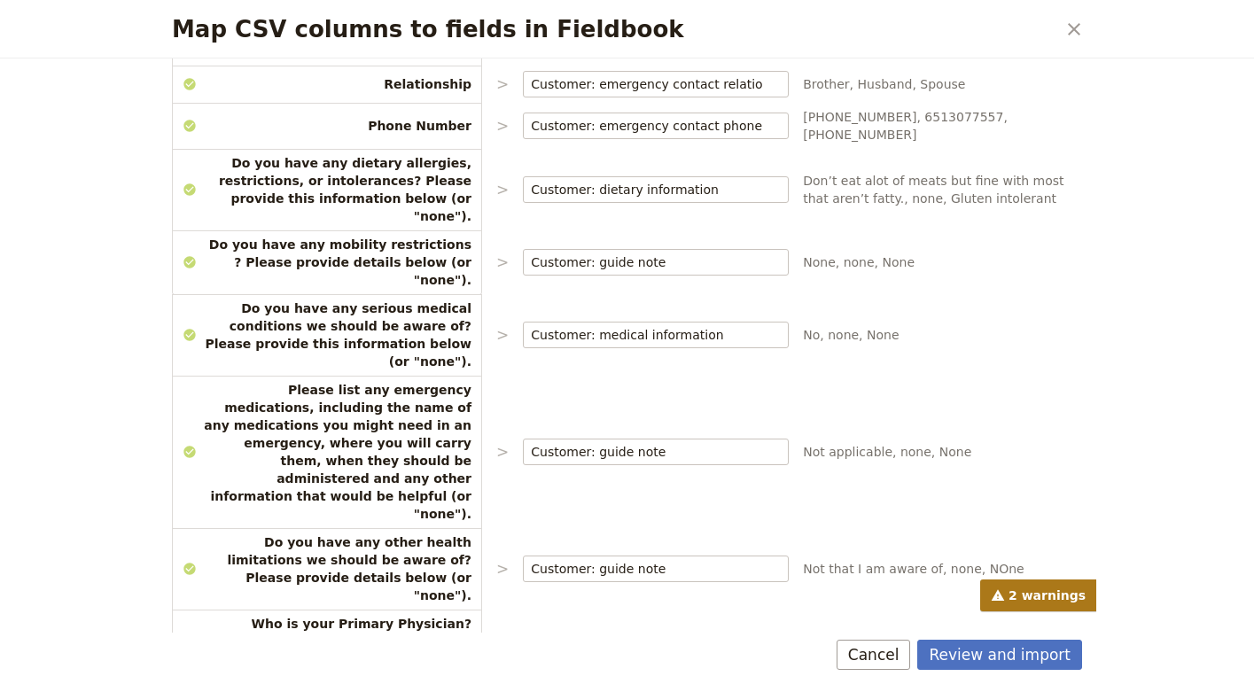
click at [581, 642] on input "Map CSV columns to fields in Fieldbook" at bounding box center [656, 651] width 250 height 18
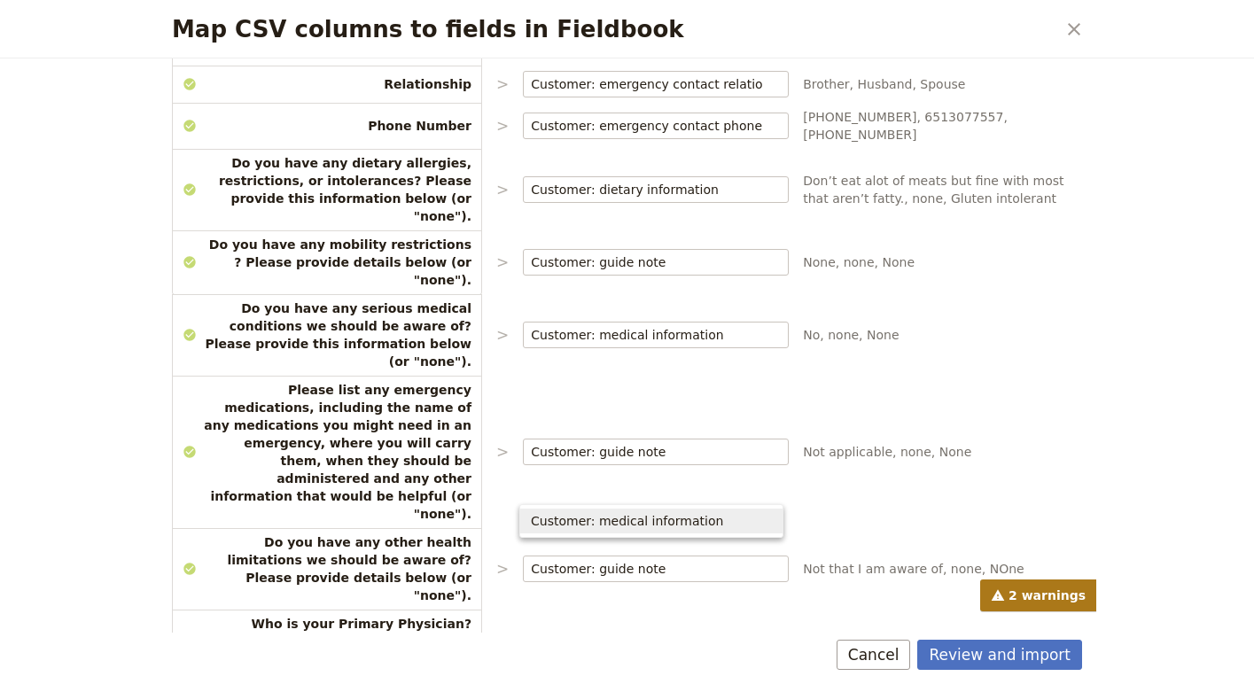
scroll to position [0, 0]
click at [607, 518] on span "Customer: medical information" at bounding box center [627, 521] width 192 height 18
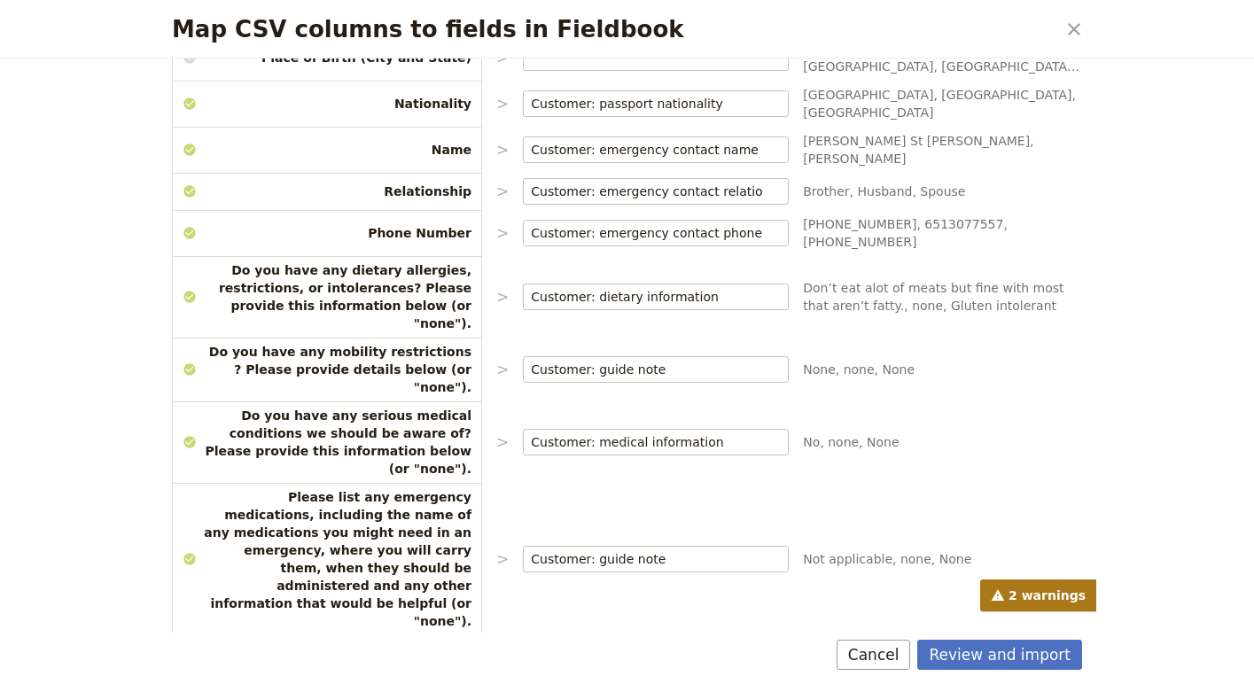
scroll to position [1350, 0]
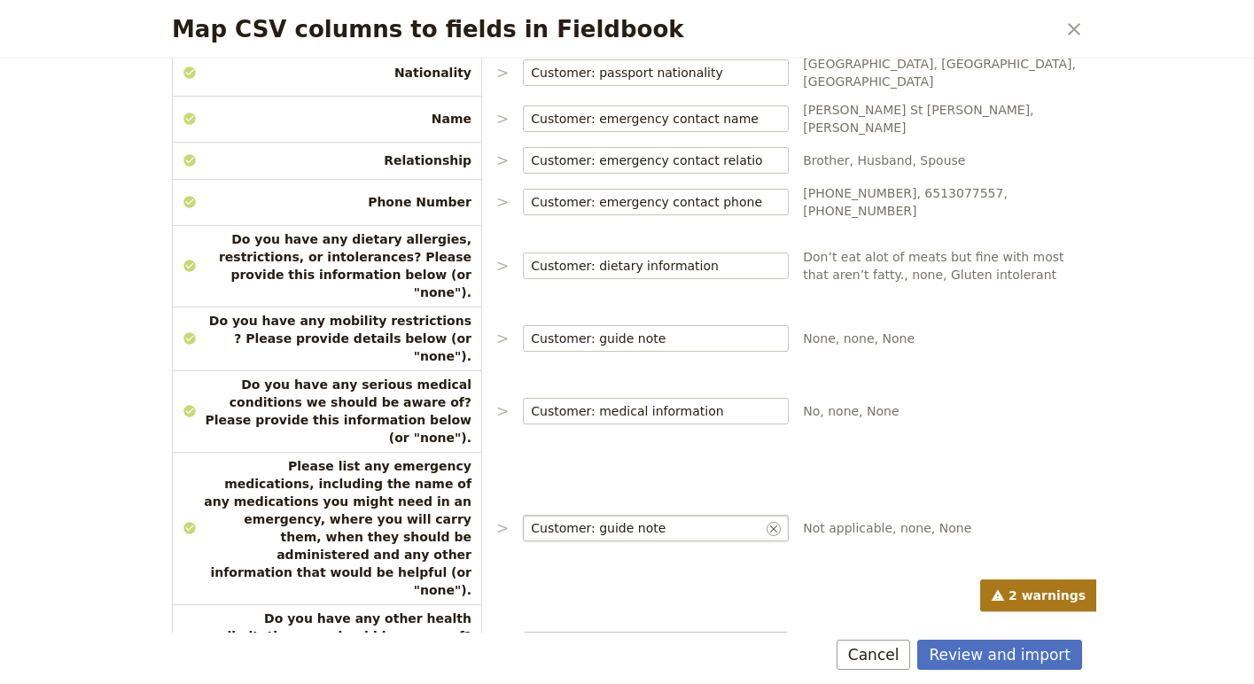
type input "Customer: medical information"
click at [618, 515] on label "Customer: guide note ​" at bounding box center [656, 528] width 266 height 27
click at [618, 519] on input "Customer: guide note" at bounding box center [647, 528] width 232 height 18
type input "Customer: medical information"
click at [748, 636] on input "Customer: guide note" at bounding box center [647, 645] width 232 height 18
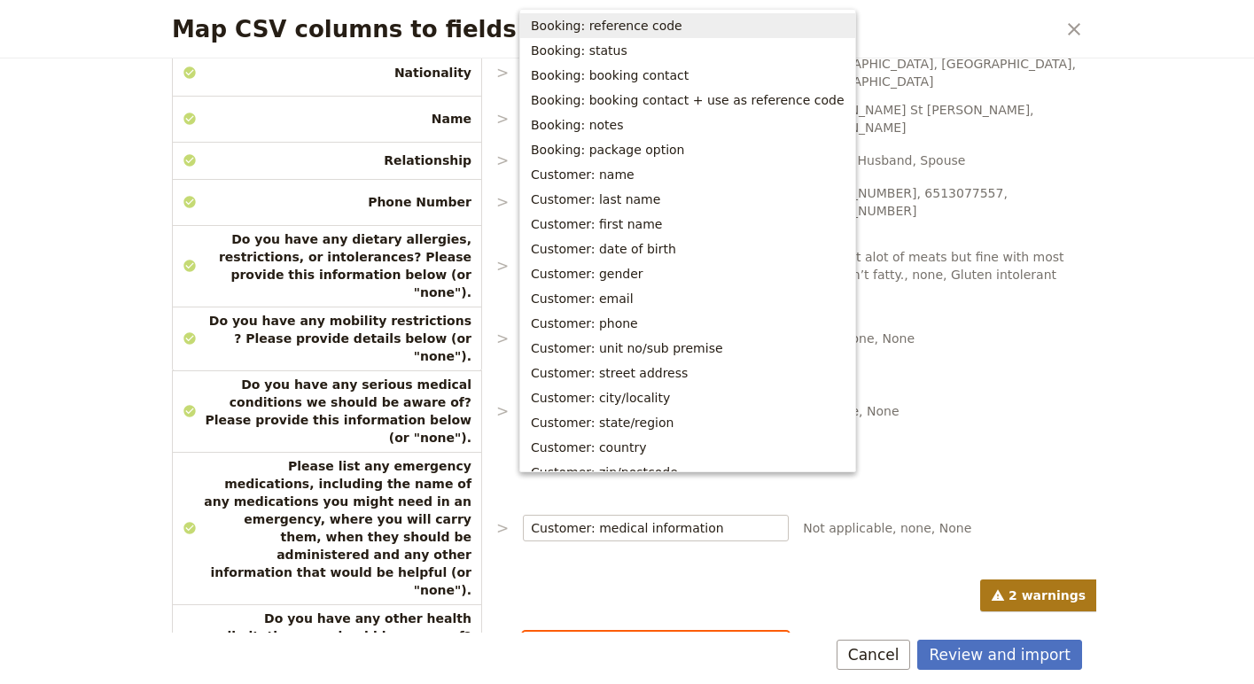
click at [615, 636] on input "Customer: guide note" at bounding box center [647, 645] width 232 height 18
drag, startPoint x: 615, startPoint y: 491, endPoint x: 685, endPoint y: 493, distance: 70.0
click at [684, 636] on input "Customer: guide note" at bounding box center [647, 645] width 232 height 18
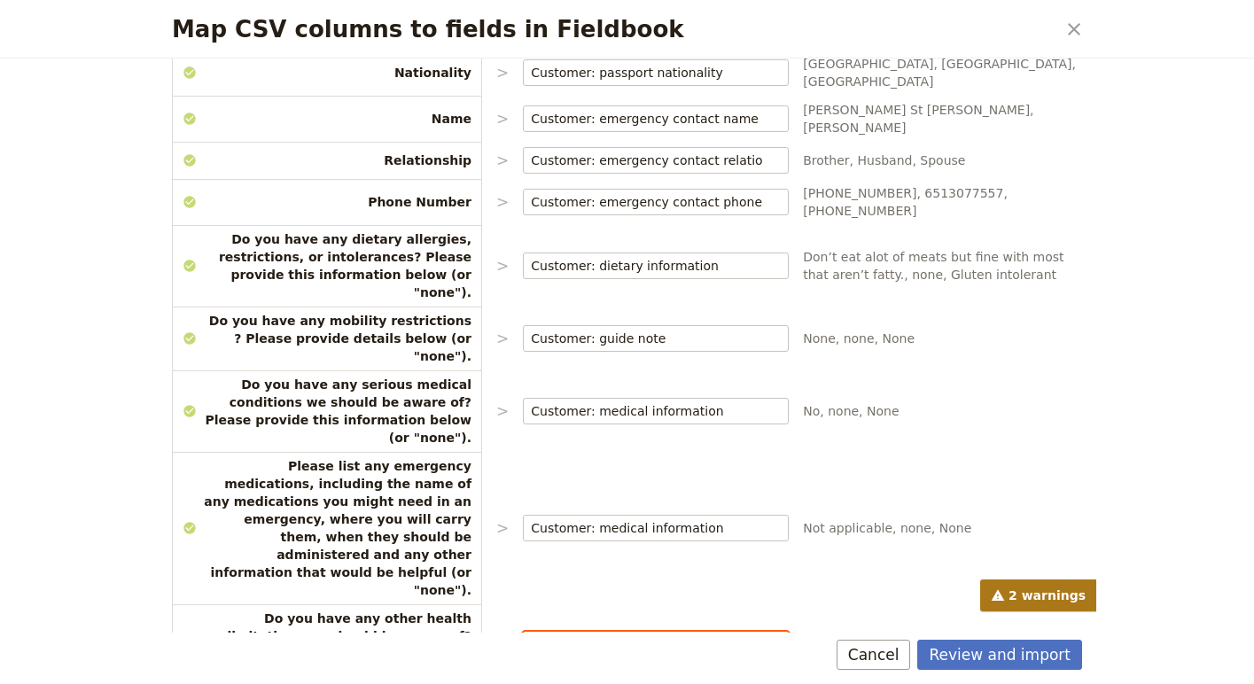
type input "Customer: medical information"
click at [1165, 390] on div "Map CSV columns to fields in Fieldbook ​ Choose the data types that you would l…" at bounding box center [627, 342] width 1254 height 684
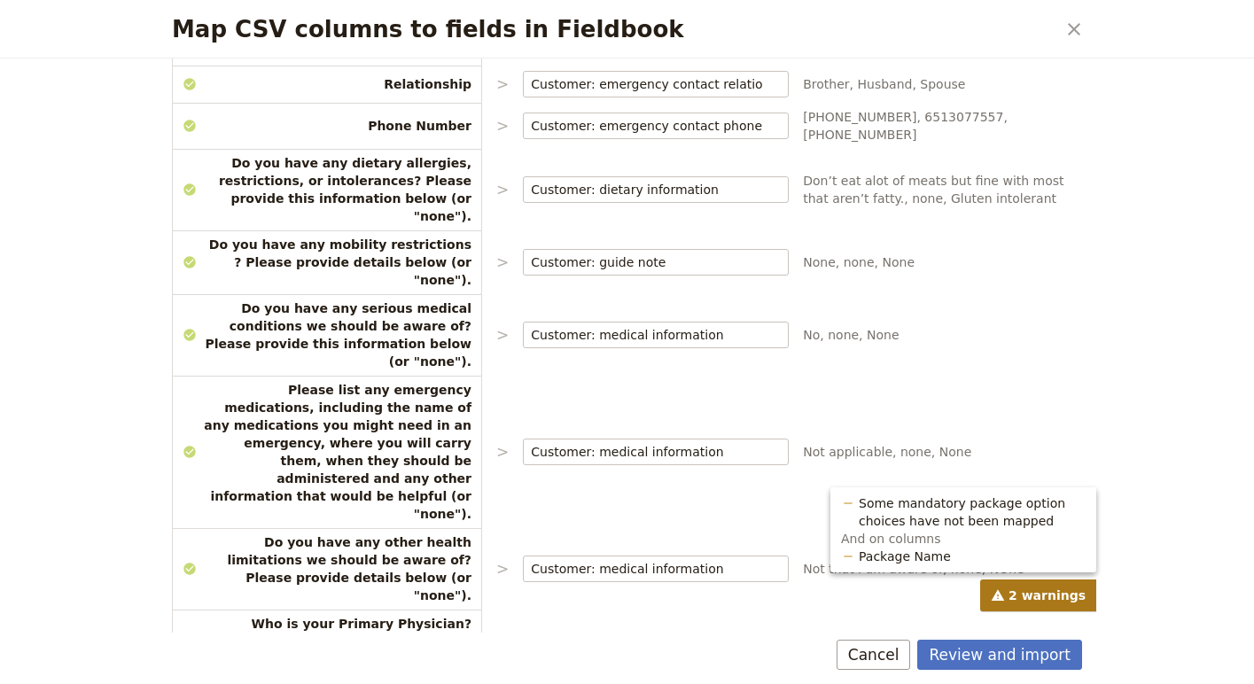
click at [1029, 589] on span "2 warnings" at bounding box center [1038, 596] width 116 height 32
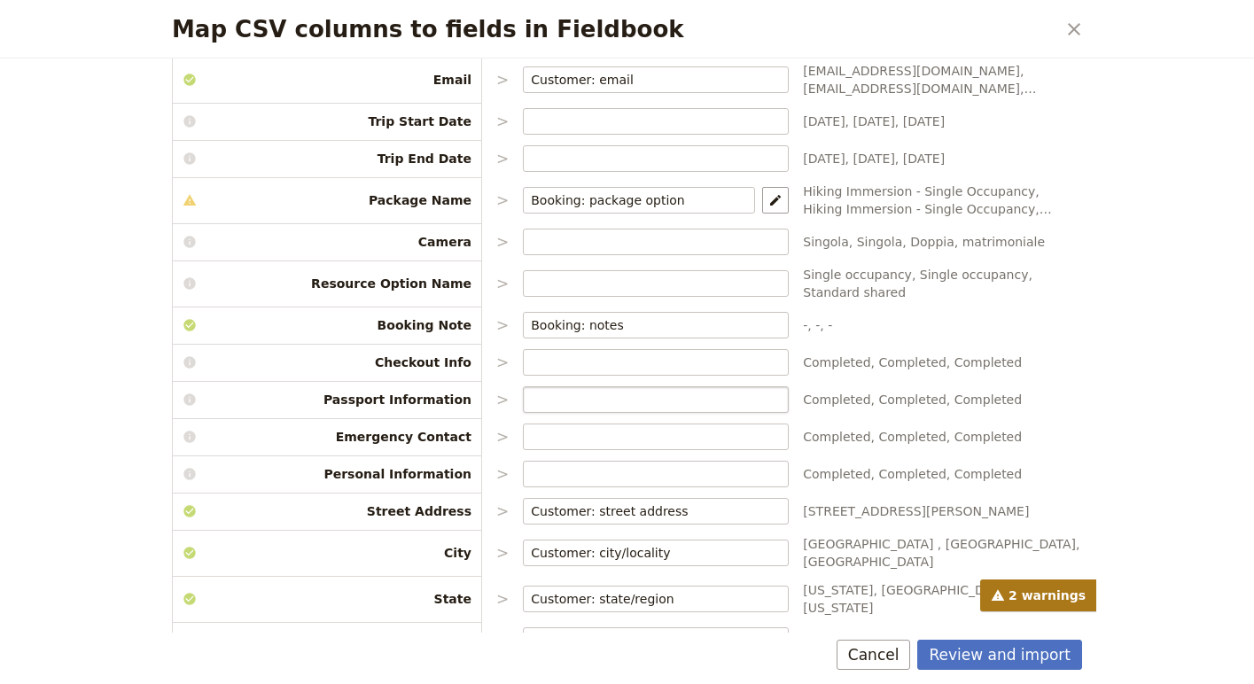
scroll to position [214, 0]
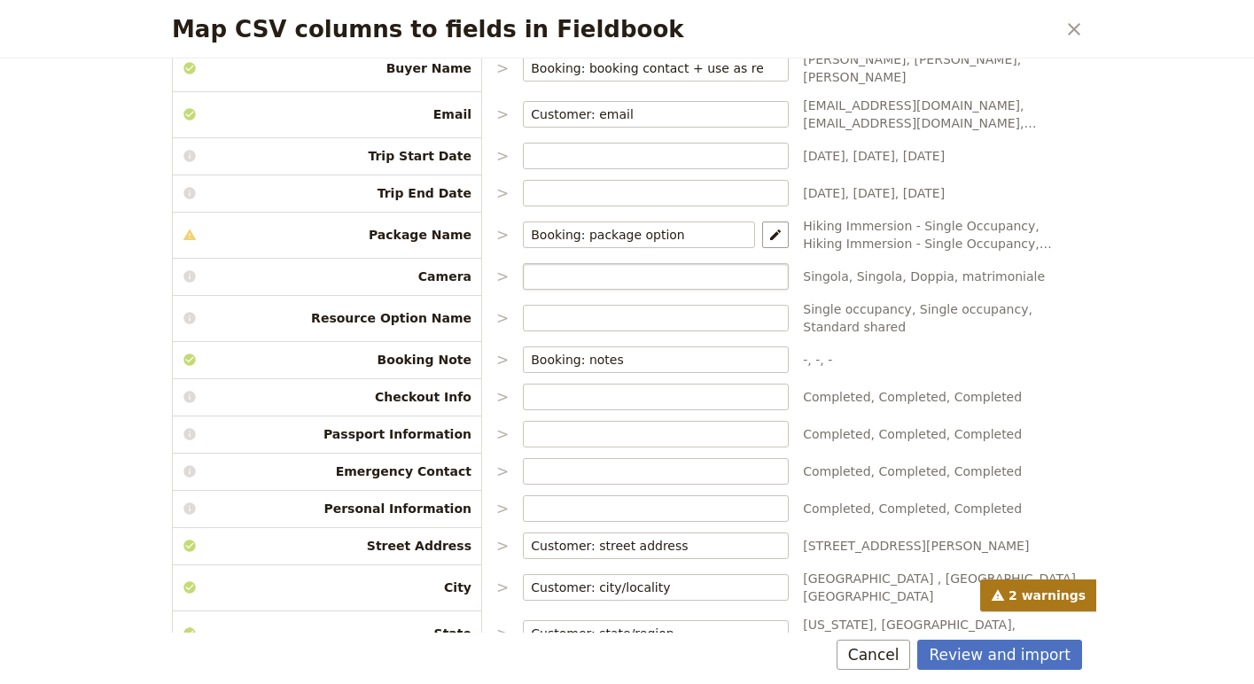
click at [704, 263] on label "Map CSV columns to fields in Fieldbook" at bounding box center [656, 276] width 266 height 27
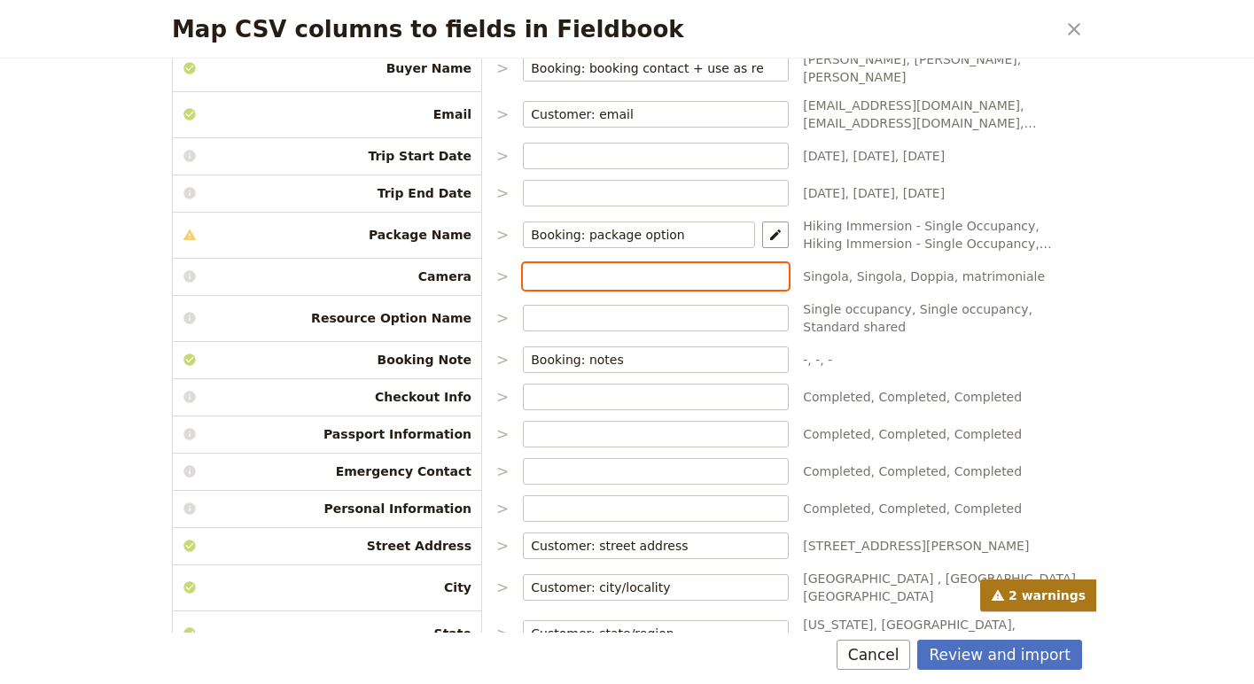
click at [704, 268] on input "Map CSV columns to fields in Fieldbook" at bounding box center [656, 277] width 250 height 18
type input "pac"
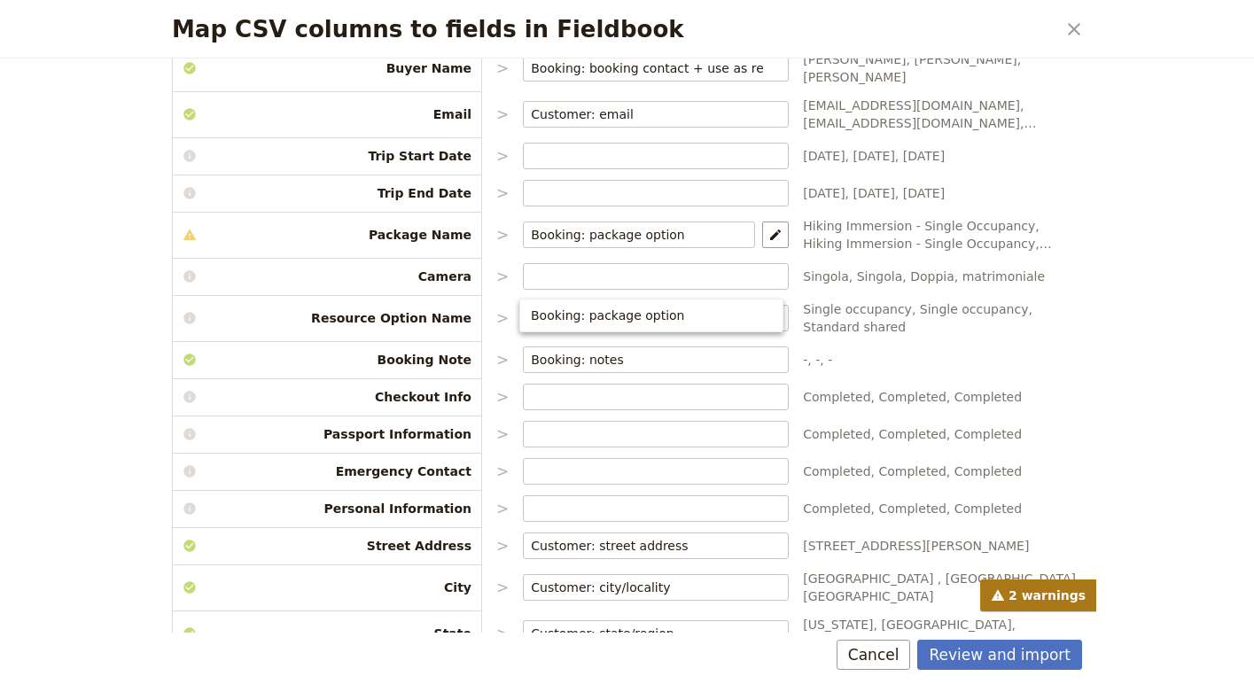
click at [1045, 277] on span "Singola, Singola, Doppia, matrimoniale" at bounding box center [942, 277] width 279 height 18
click at [770, 240] on icon "Map package options" at bounding box center [775, 235] width 14 height 14
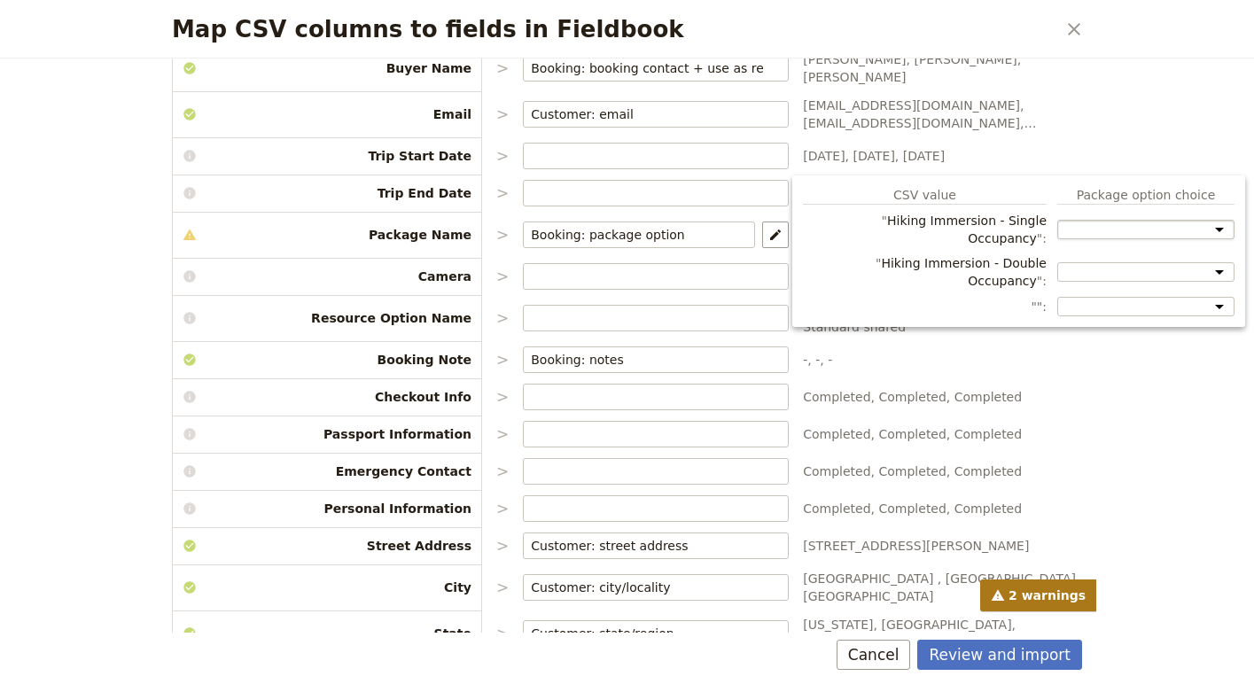
click at [1197, 220] on select "Room Option: Single Room Room Option: Double Room Room Option: Hybrid Room" at bounding box center [1145, 229] width 177 height 19
select select "68192b0304c2e7271c4339f1"
click at [1057, 220] on select "Room Option: Single Room Room Option: Double Room Room Option: Hybrid Room" at bounding box center [1145, 229] width 177 height 19
click at [1213, 262] on select "Room Option: Single Room Room Option: Double Room Room Option: Hybrid Room" at bounding box center [1145, 271] width 177 height 19
select select "68192b0304c2e7271c4339f2"
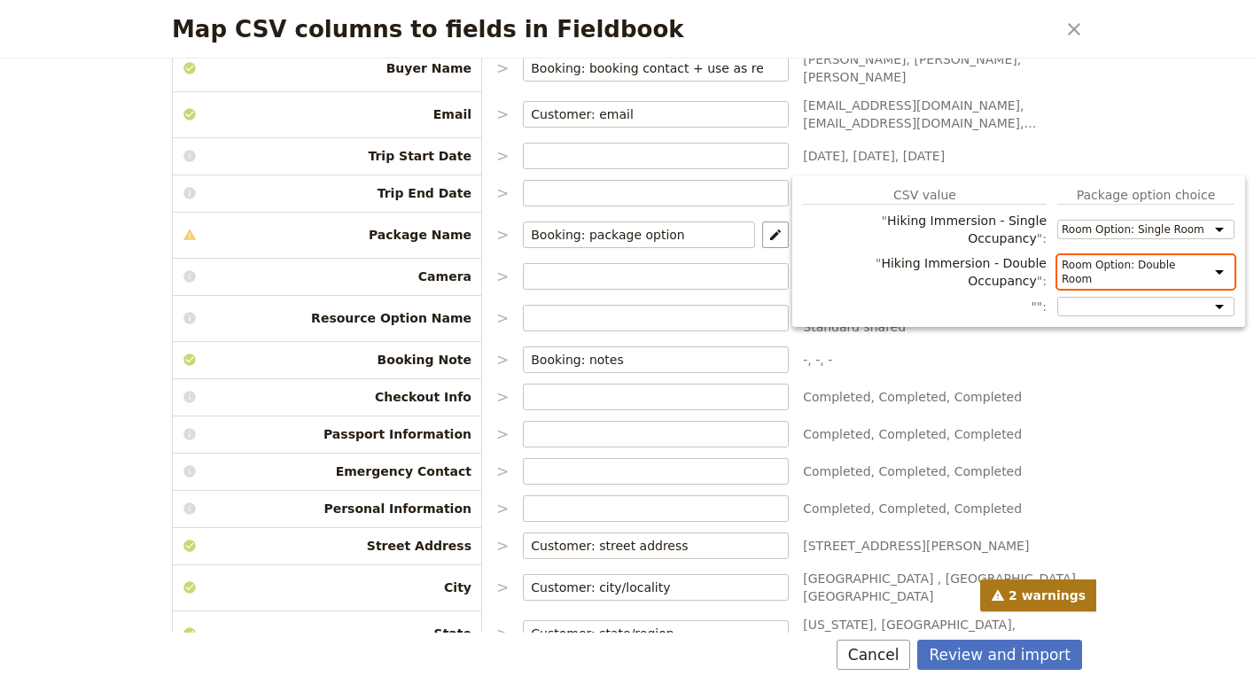
click at [1057, 255] on select "Room Option: Single Room Room Option: Double Room Room Option: Hybrid Room" at bounding box center [1145, 272] width 177 height 34
click at [1157, 430] on div "Map CSV columns to fields in Fieldbook ​ Choose the data types that you would l…" at bounding box center [627, 342] width 1254 height 684
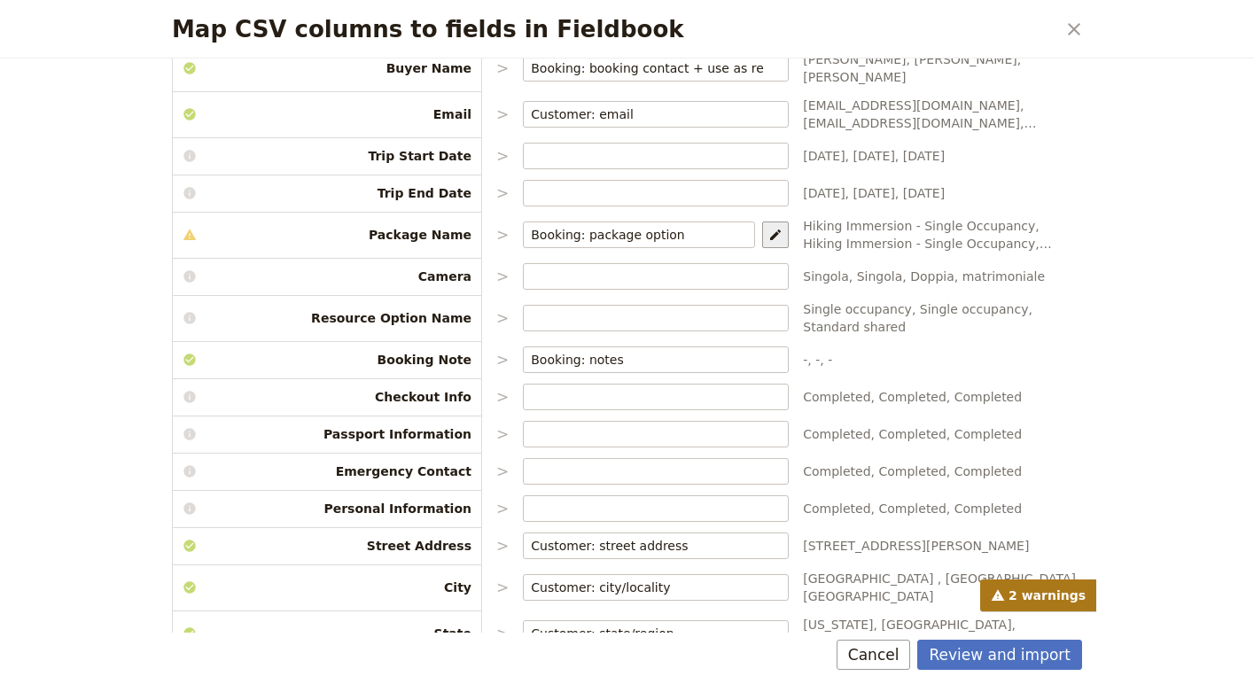
click at [781, 234] on button "​" at bounding box center [775, 235] width 27 height 27
select select "68192b0304c2e7271c4339f1"
select select "68192b0304c2e7271c4339f2"
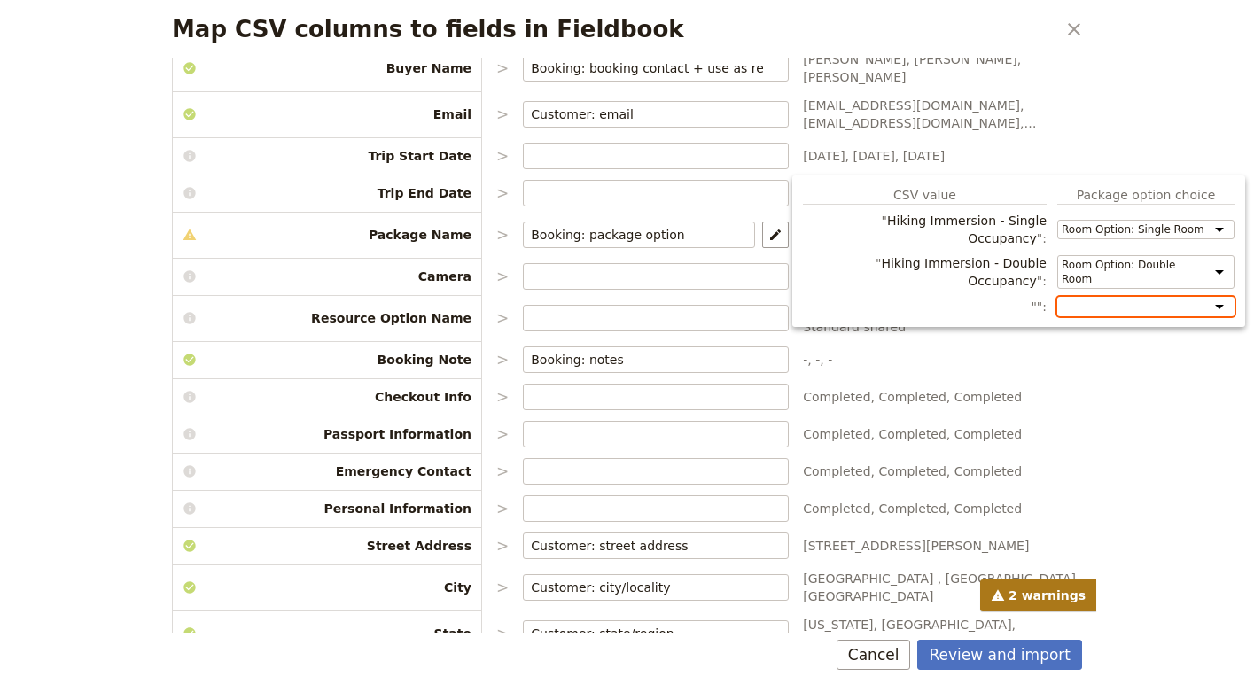
click at [1136, 297] on select "Room Option: Single Room Room Option: Double Room Room Option: Hybrid Room" at bounding box center [1145, 306] width 177 height 19
select select "68192b0304c2e7271c4339f3"
click at [1057, 297] on select "Room Option: Single Room Room Option: Double Room Room Option: Hybrid Room" at bounding box center [1145, 306] width 177 height 19
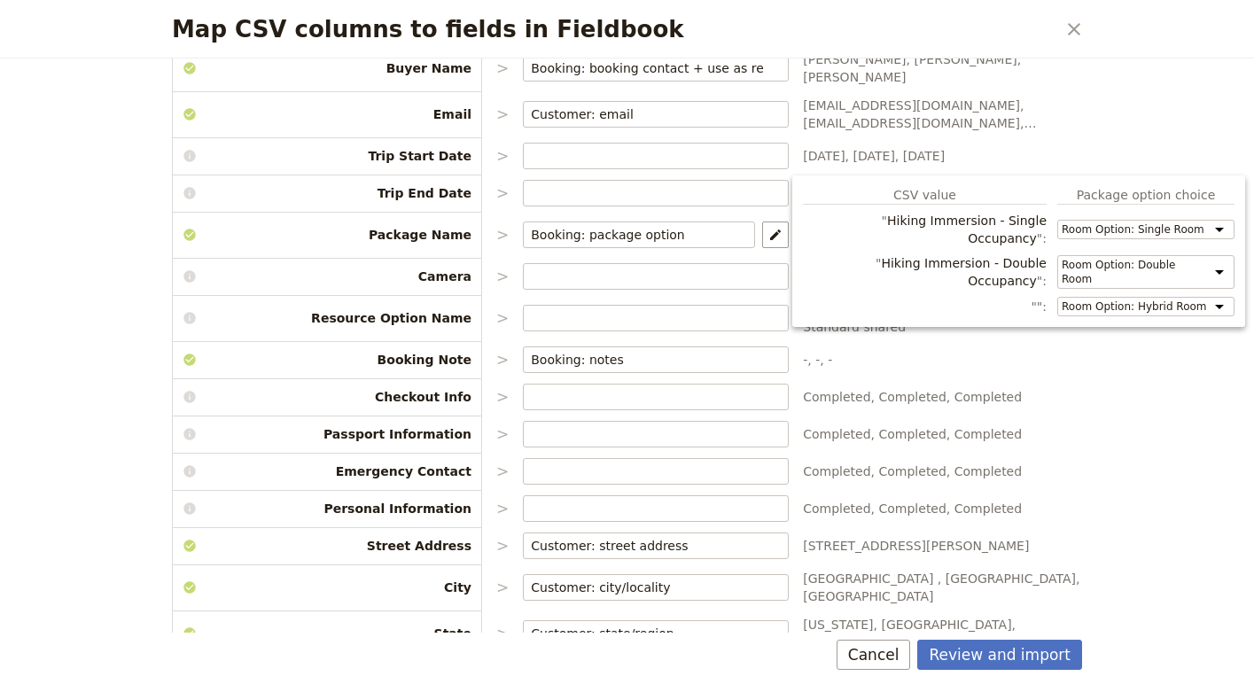
click at [1145, 420] on div "Map CSV columns to fields in Fieldbook ​ Choose the data types that you would l…" at bounding box center [627, 342] width 1254 height 684
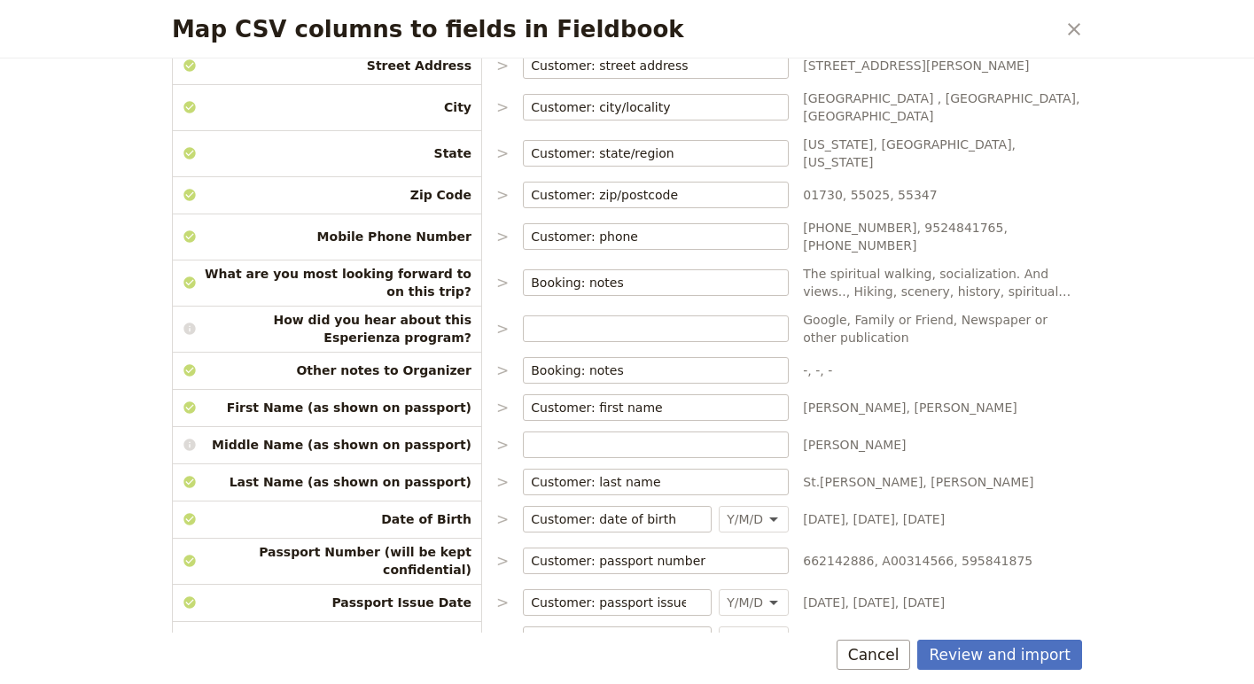
scroll to position [697, 0]
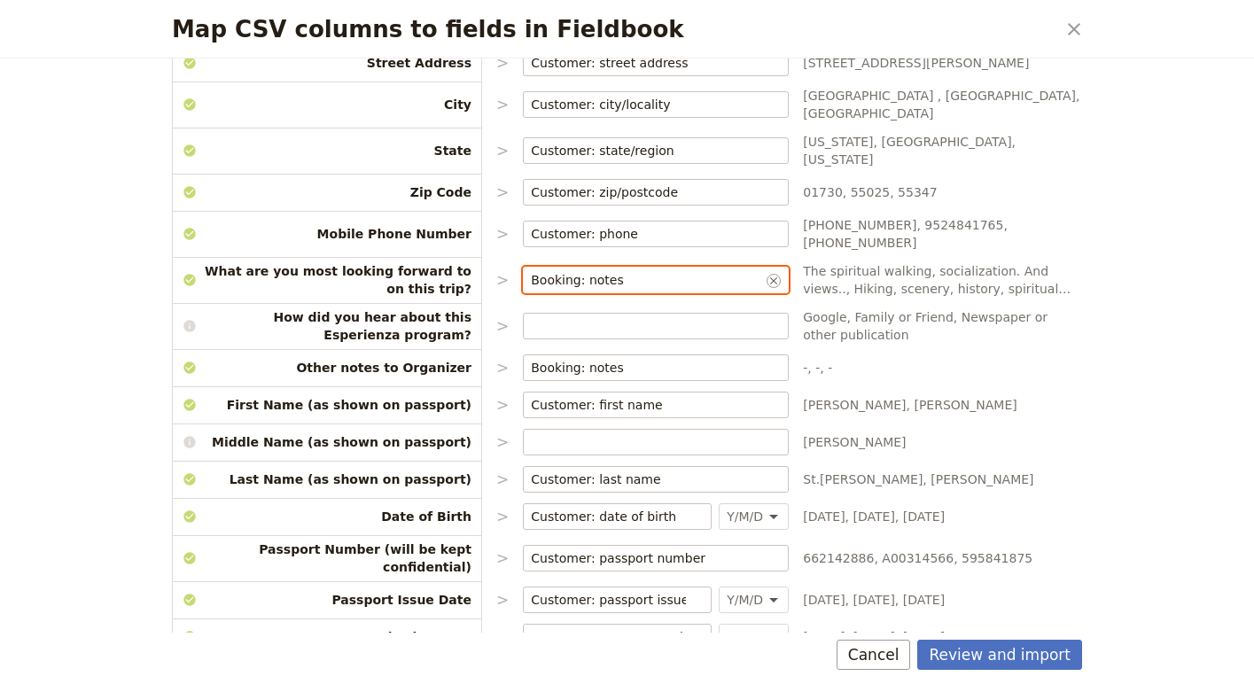
click at [622, 271] on input "Booking: notes" at bounding box center [647, 280] width 232 height 18
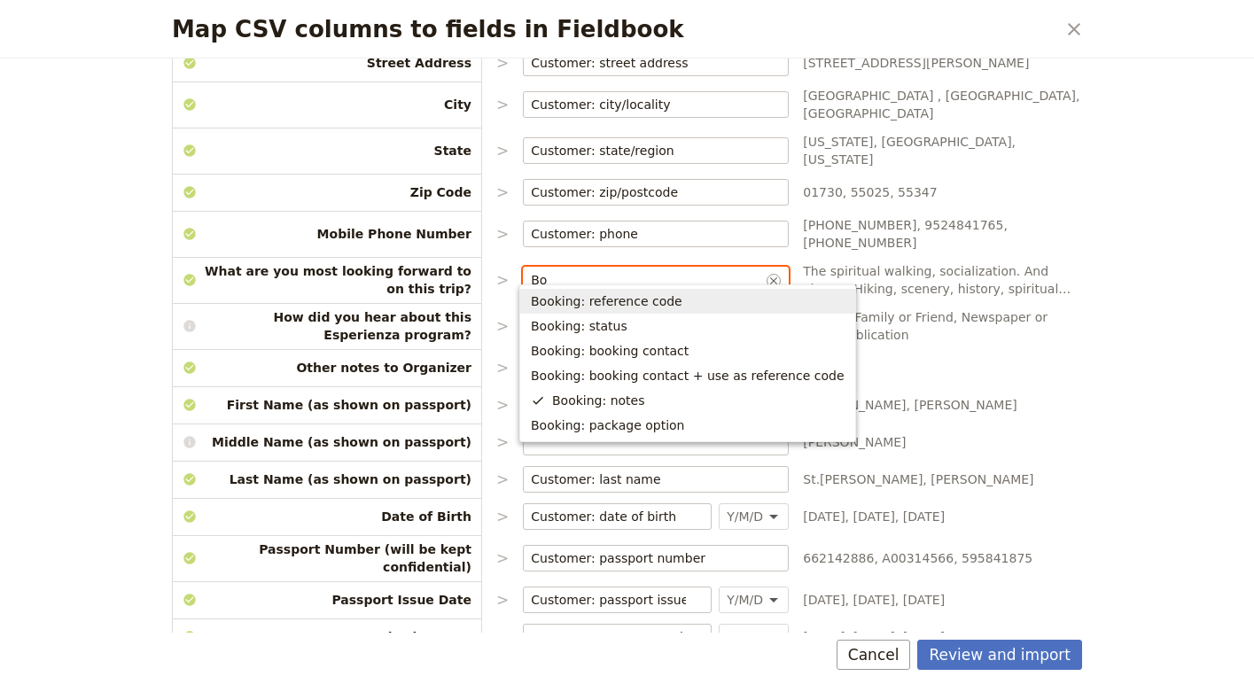
type input "B"
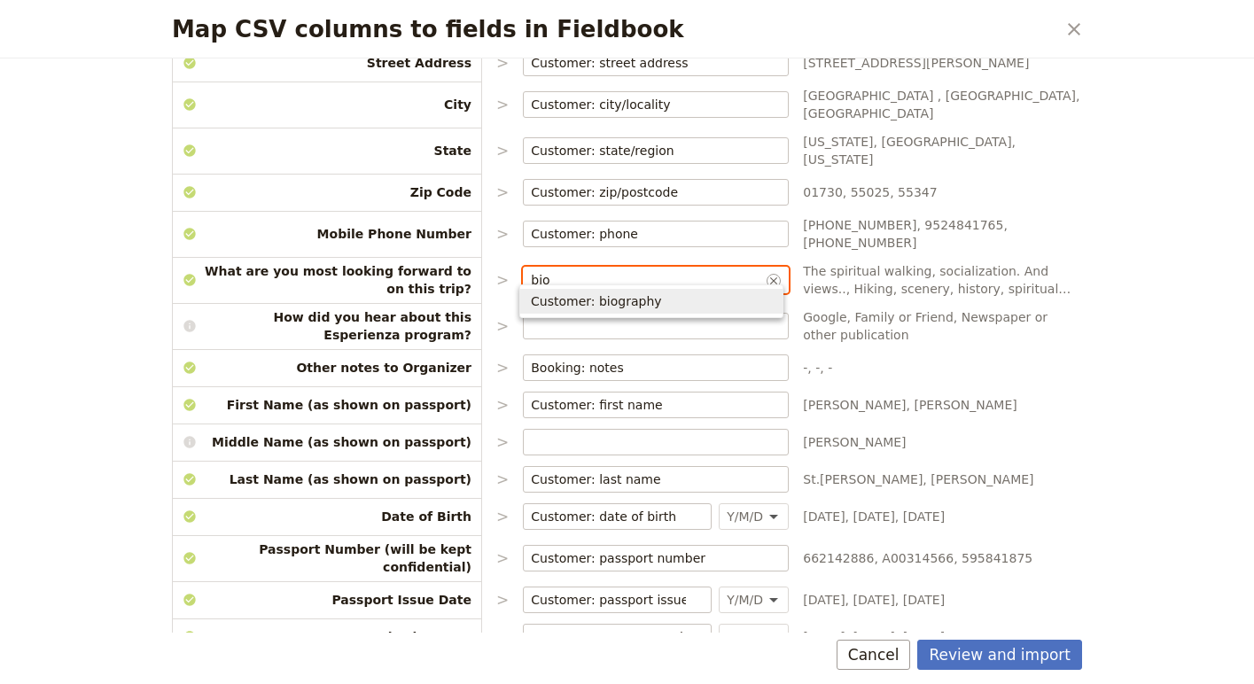
click at [667, 298] on span "Customer: biography" at bounding box center [651, 301] width 241 height 18
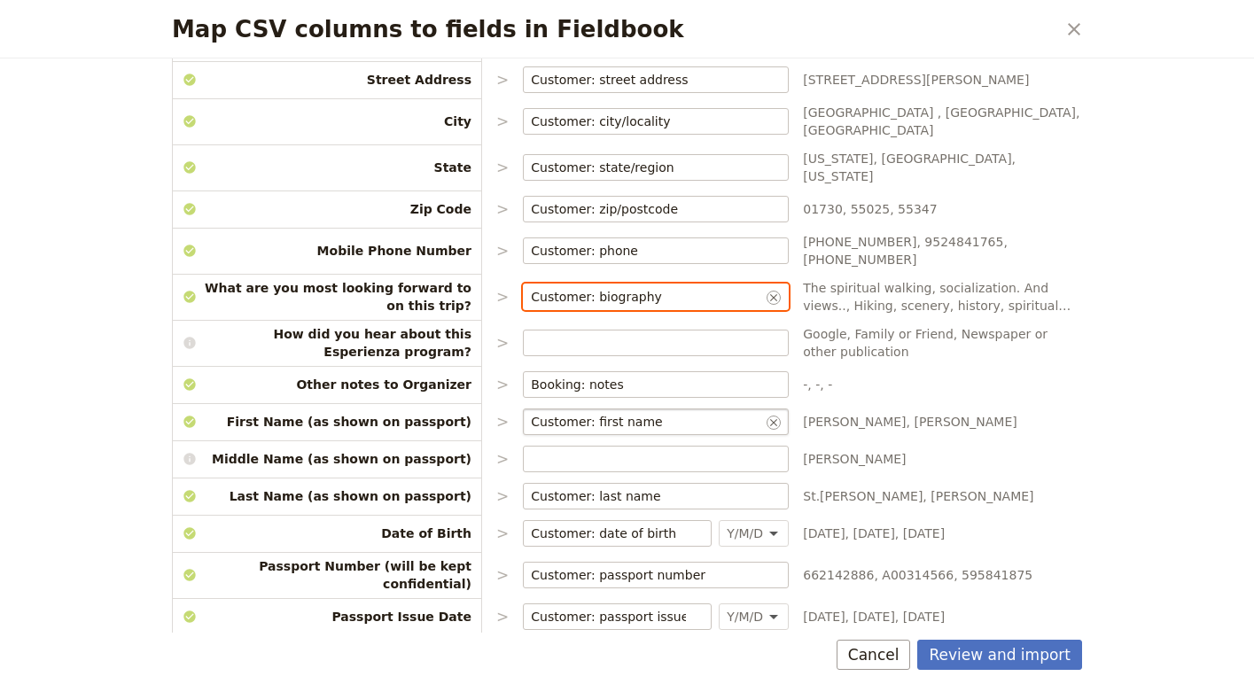
scroll to position [546, 0]
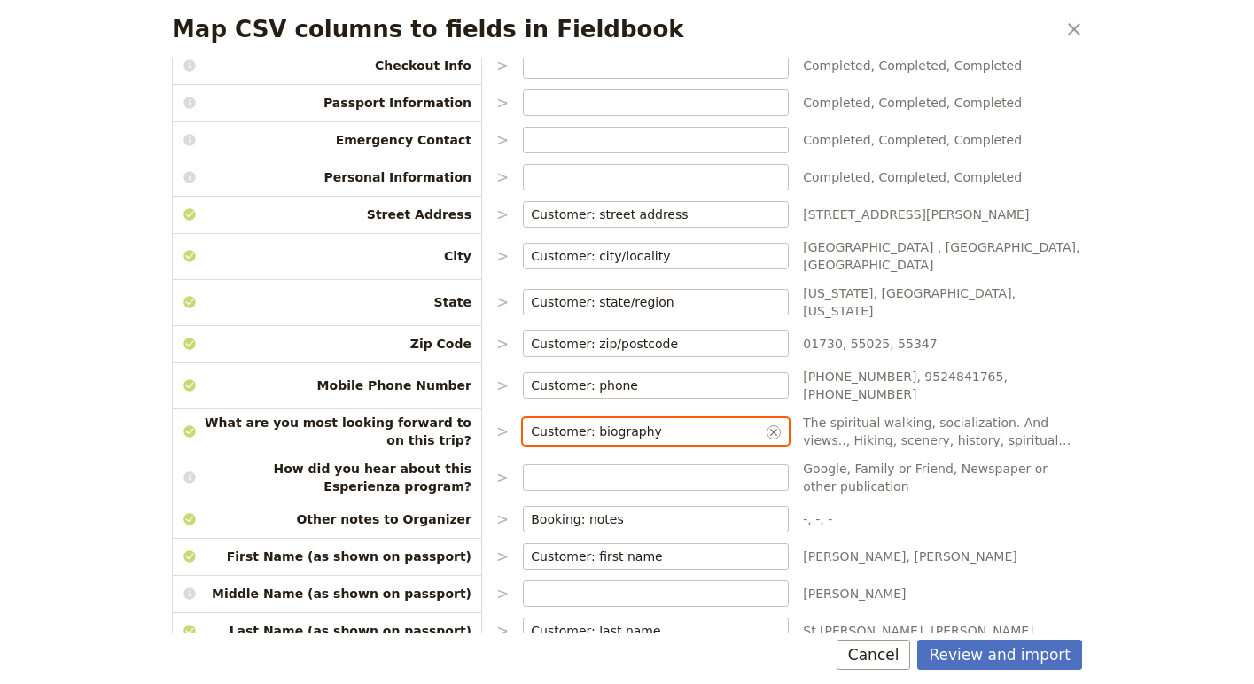
drag, startPoint x: 654, startPoint y: 416, endPoint x: 425, endPoint y: 408, distance: 229.7
click at [425, 408] on div "CSV Column Imported as First Name > Cathy, Sara, Jeanine Last Name > St Pierre,…" at bounding box center [627, 630] width 910 height 2035
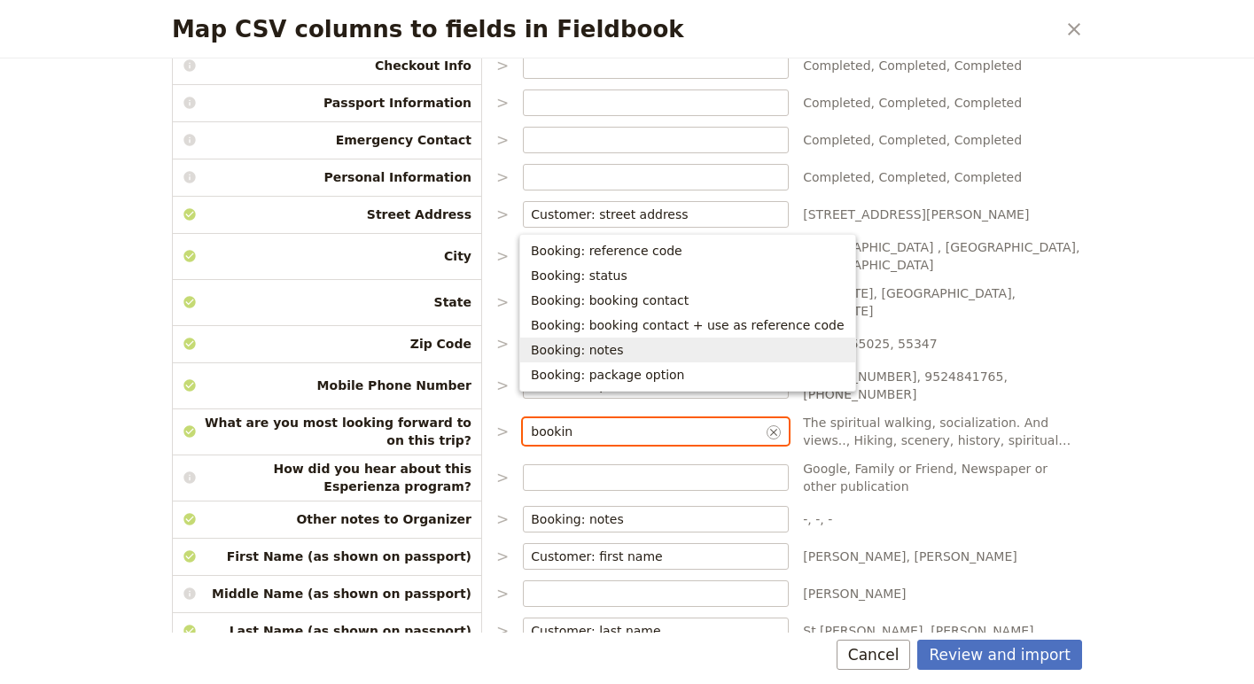
click at [591, 349] on span "Booking: notes" at bounding box center [577, 350] width 93 height 18
type input "Booking: notes"
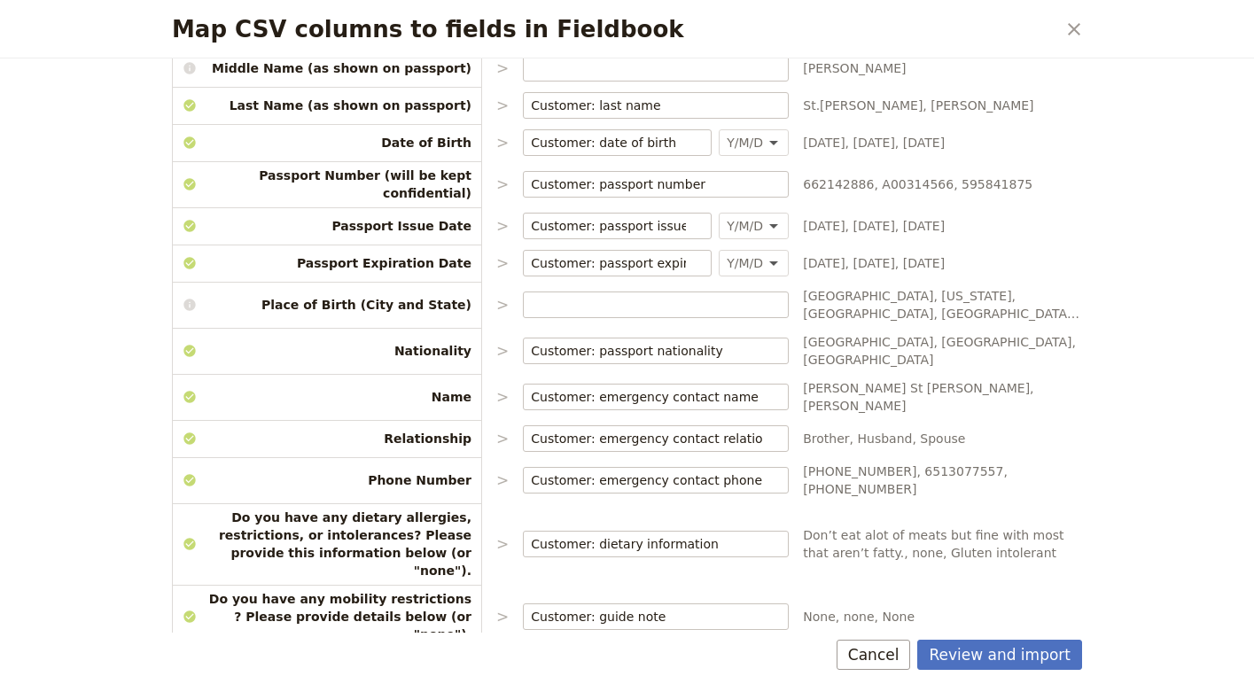
scroll to position [1096, 0]
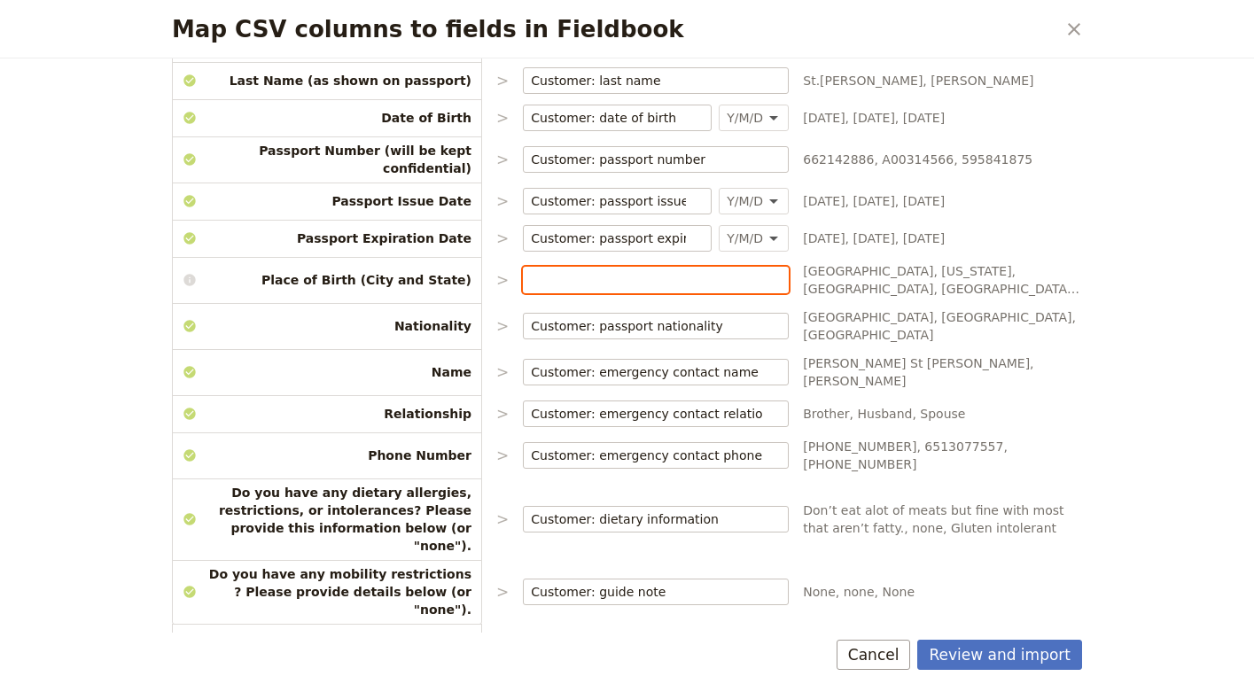
click at [629, 271] on input "Map CSV columns to fields in Fieldbook" at bounding box center [656, 280] width 250 height 18
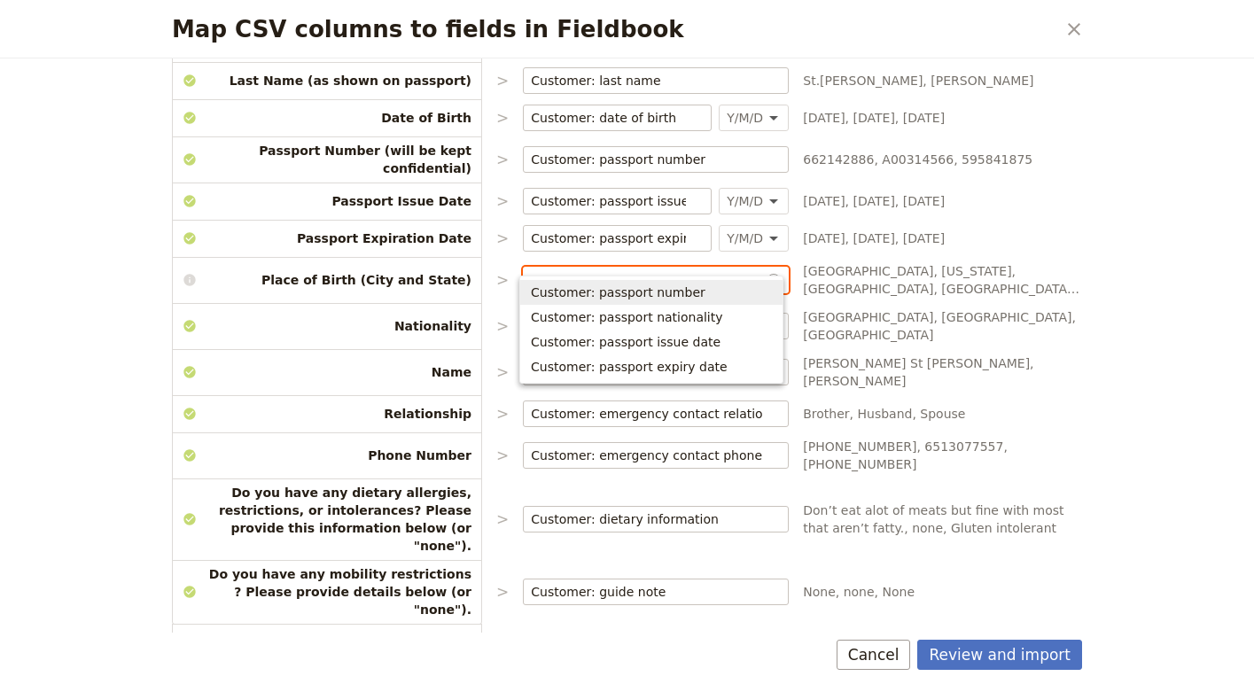
type input "p"
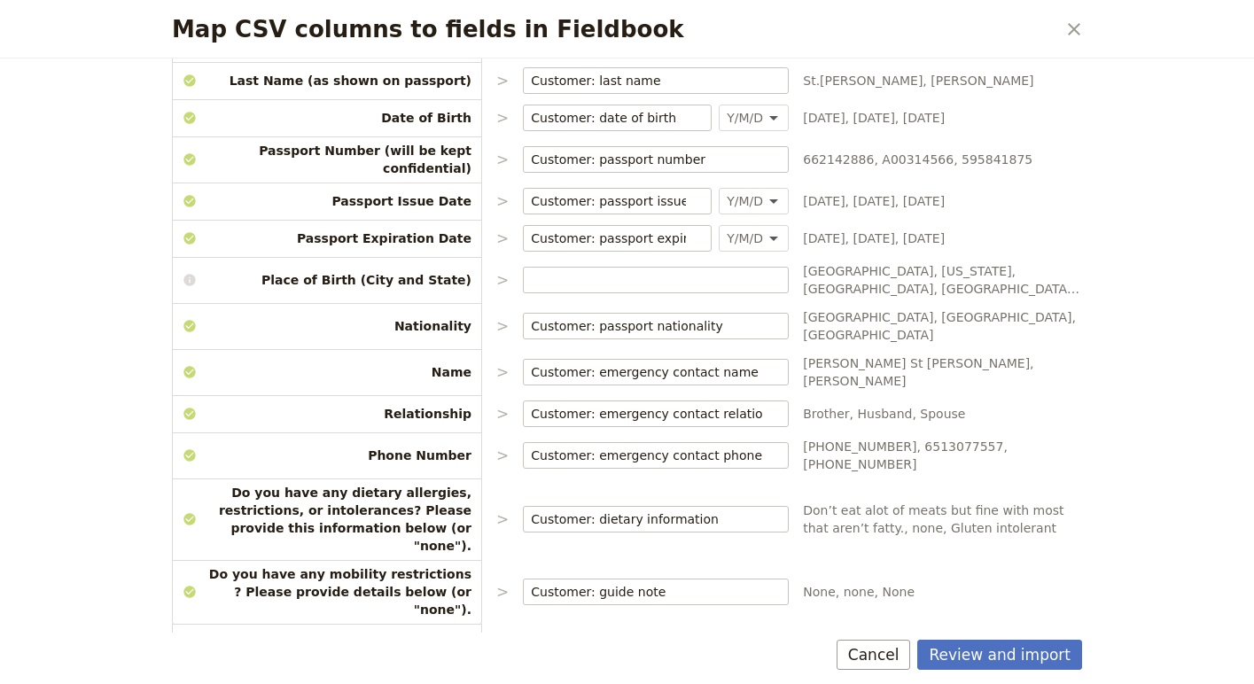
click at [962, 308] on span "USA, USA, USA" at bounding box center [942, 325] width 279 height 35
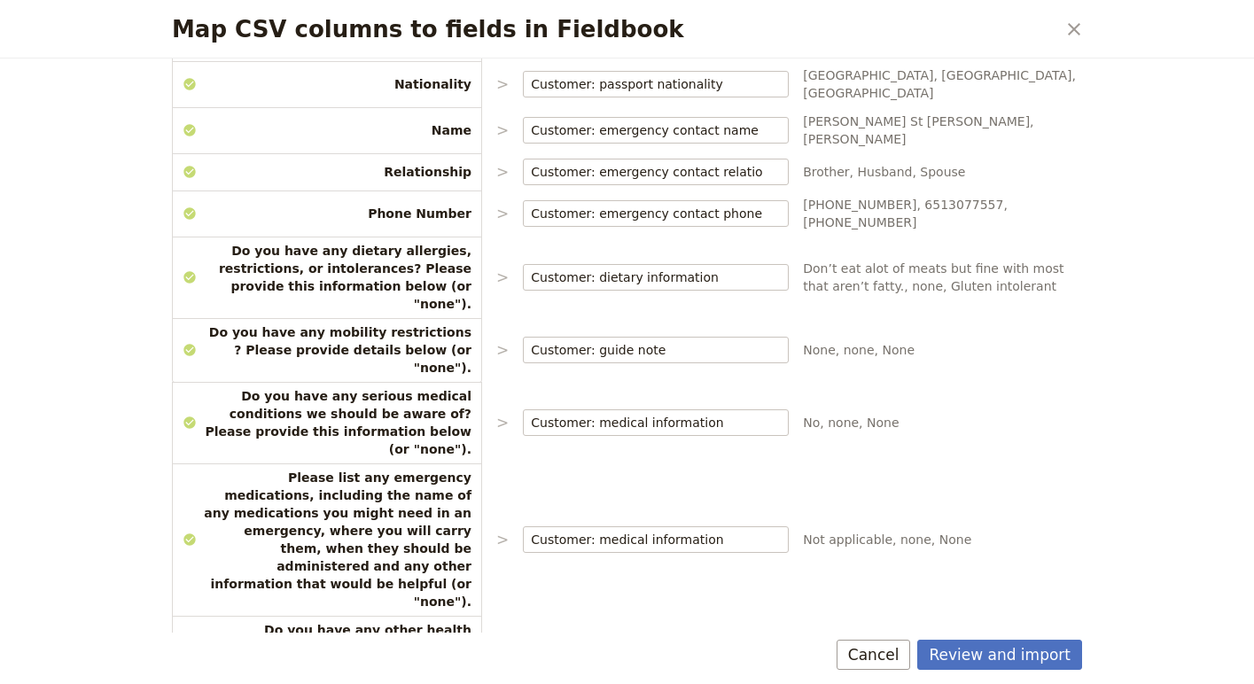
scroll to position [1387, 0]
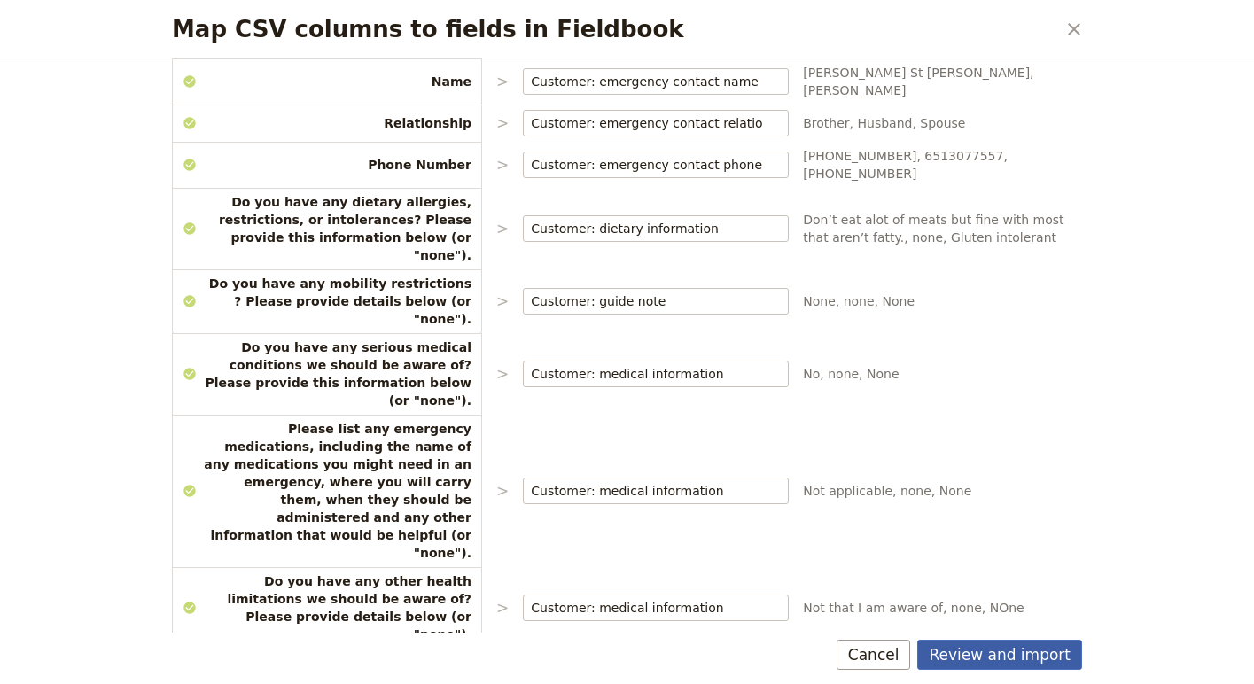
click at [991, 651] on button "Review and import" at bounding box center [999, 655] width 165 height 30
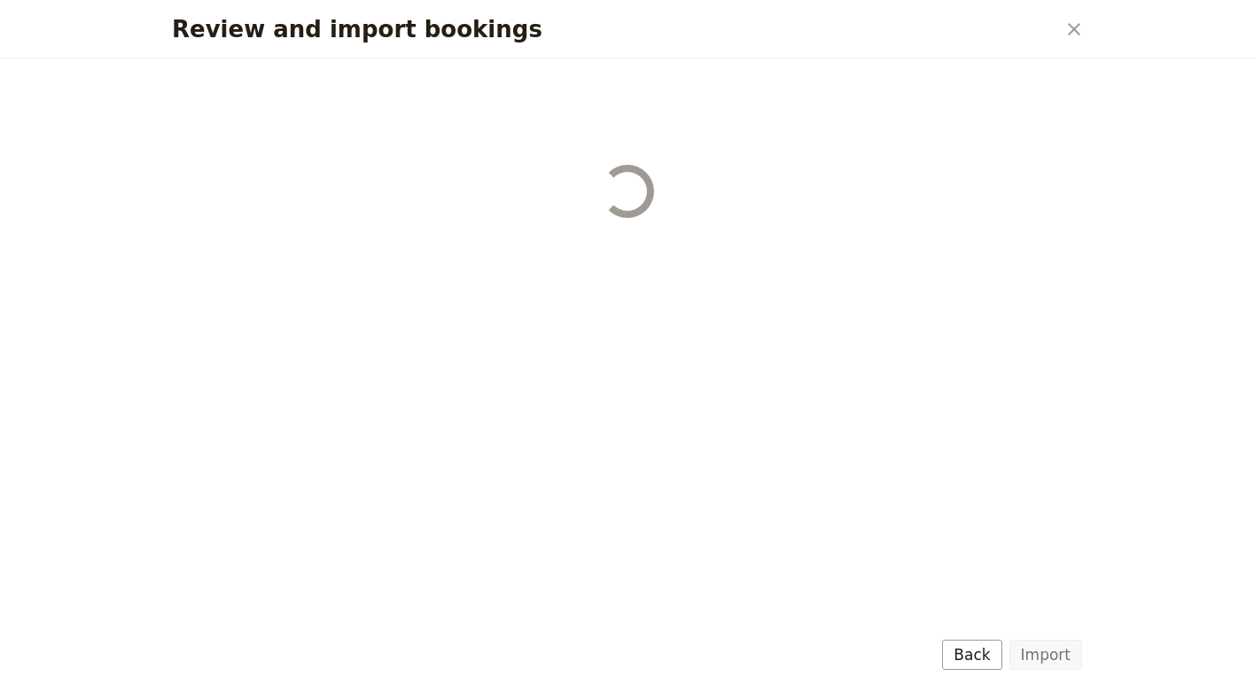
select select "68192b0304c2e7271c4339f1"
select select "68192b0304c2e7271c4339f2"
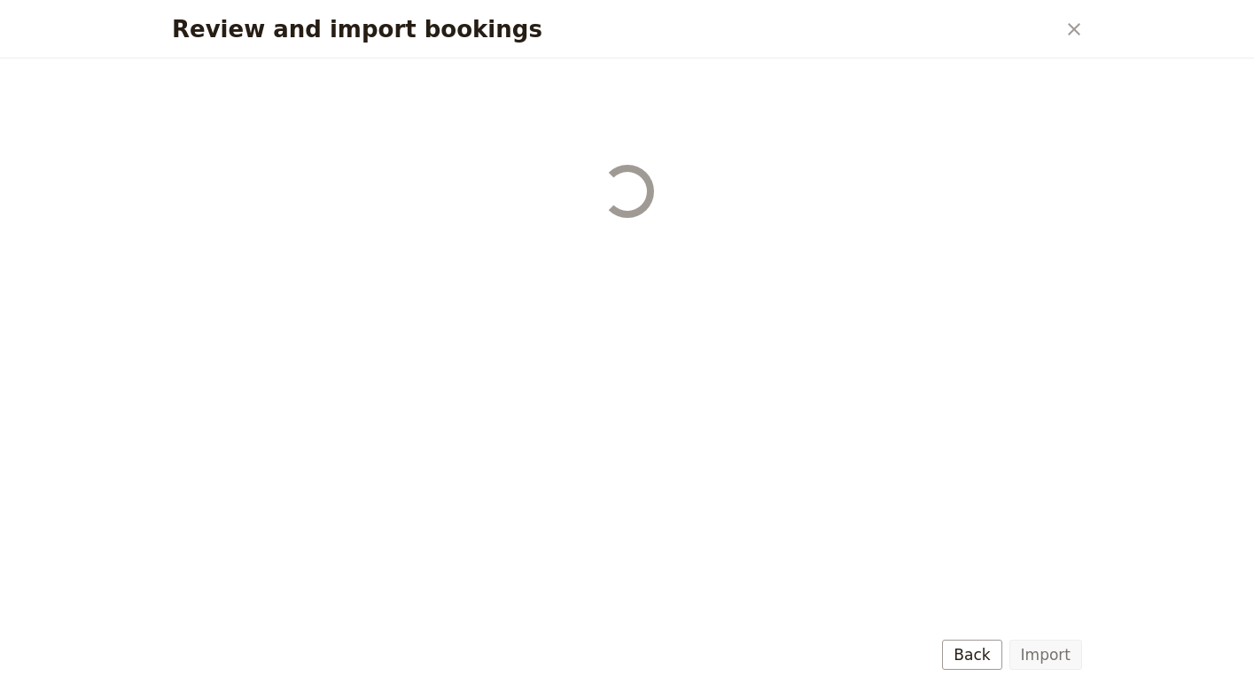
select select "68192b0304c2e7271c4339f2"
select select "68192b0304c2e7271c4339f3"
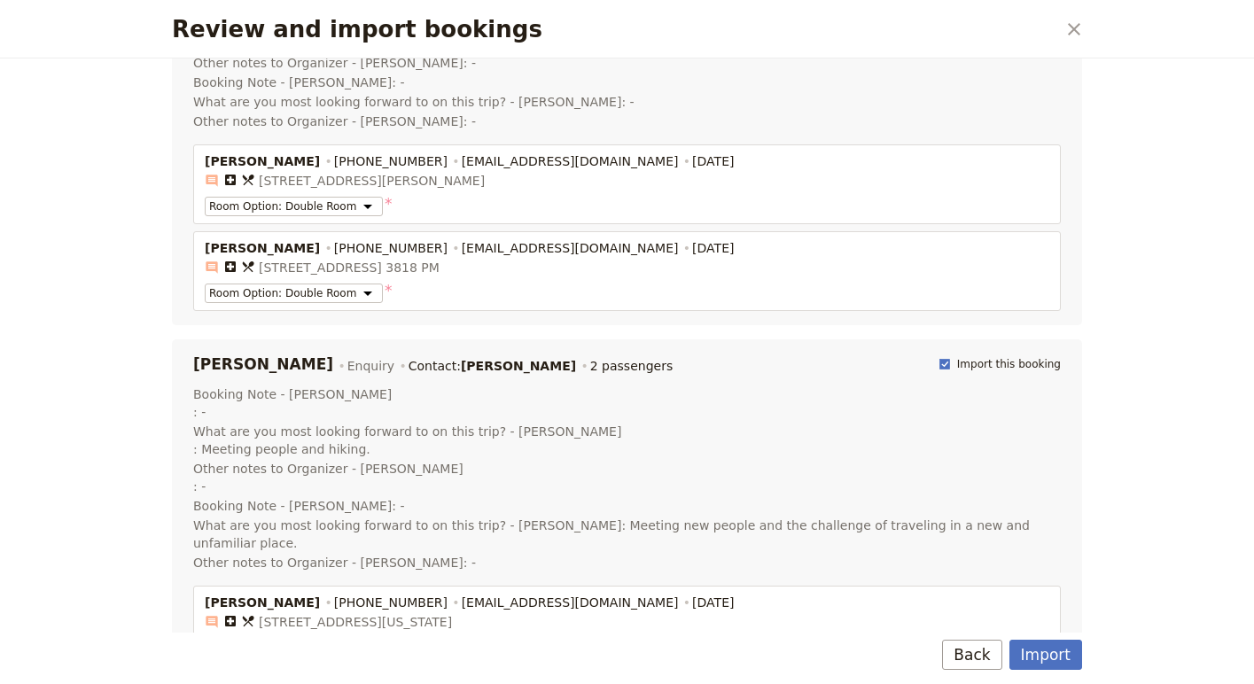
scroll to position [692, 0]
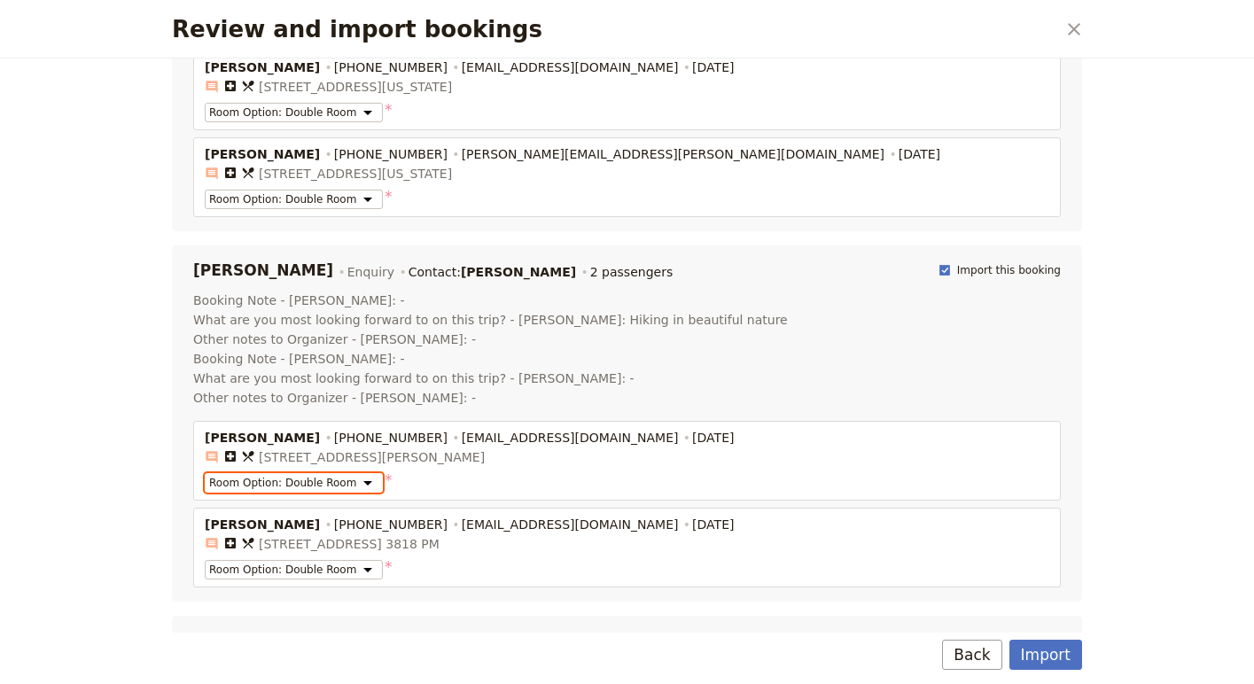
click at [362, 473] on select "Room Option: Single Room Room Option: Double Room Room Option: Hybrid Room" at bounding box center [294, 482] width 178 height 19
click at [205, 473] on select "Room Option: Single Room Room Option: Double Room Room Option: Hybrid Room" at bounding box center [294, 482] width 178 height 19
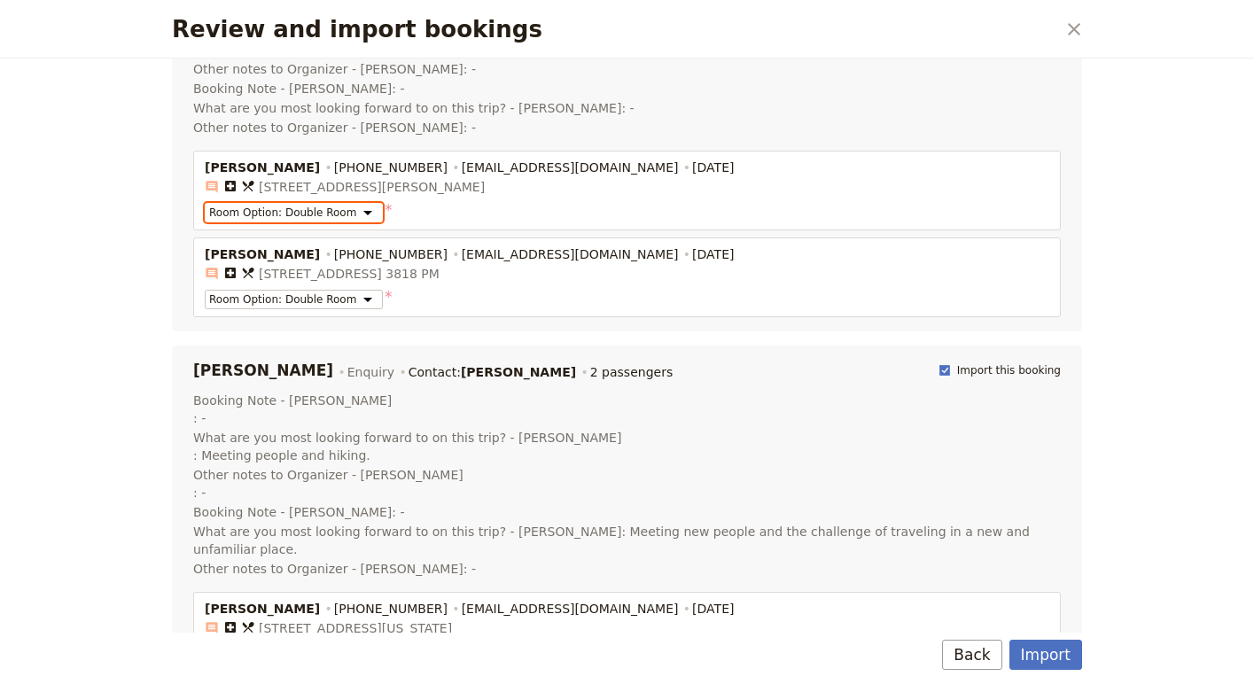
scroll to position [1001, 0]
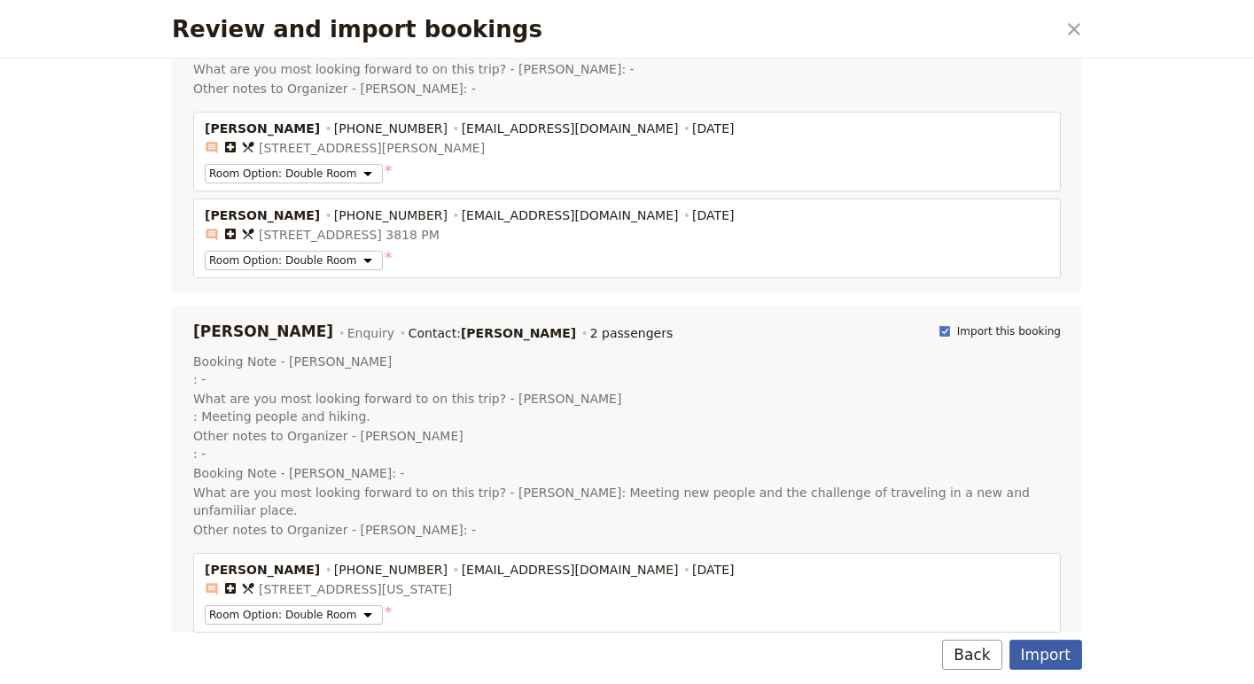
click at [1046, 655] on button "Import" at bounding box center [1045, 655] width 73 height 30
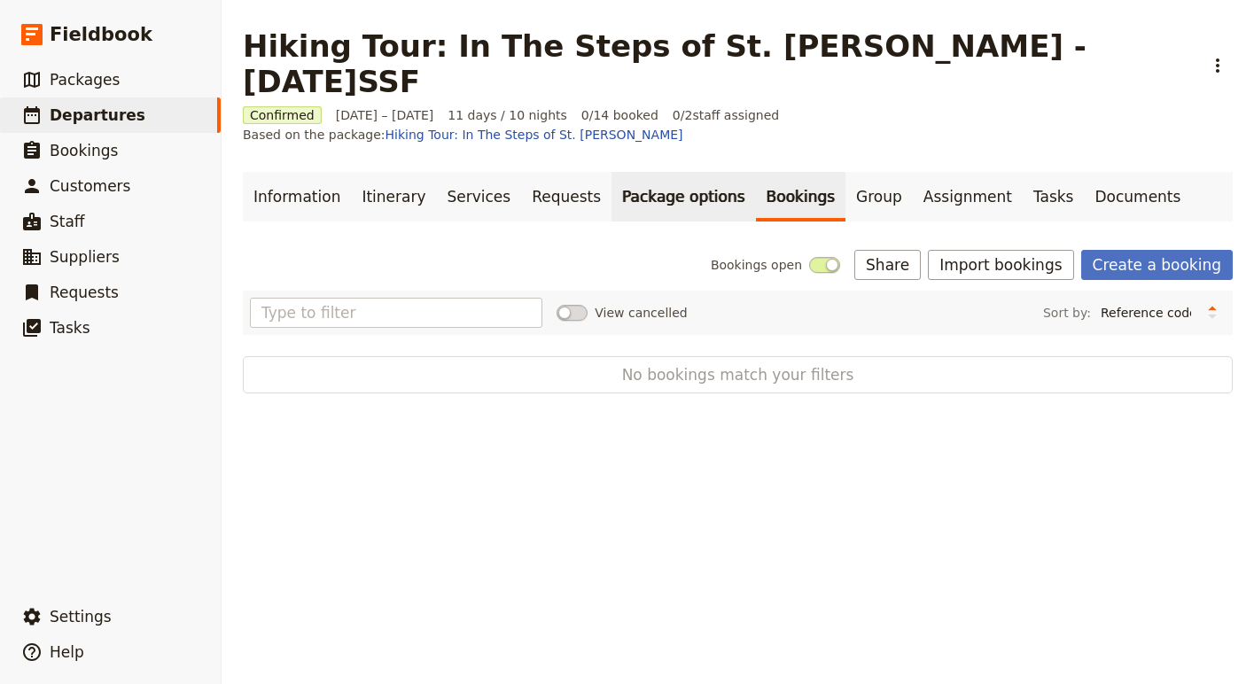
click at [684, 172] on link "Package options" at bounding box center [684, 197] width 144 height 50
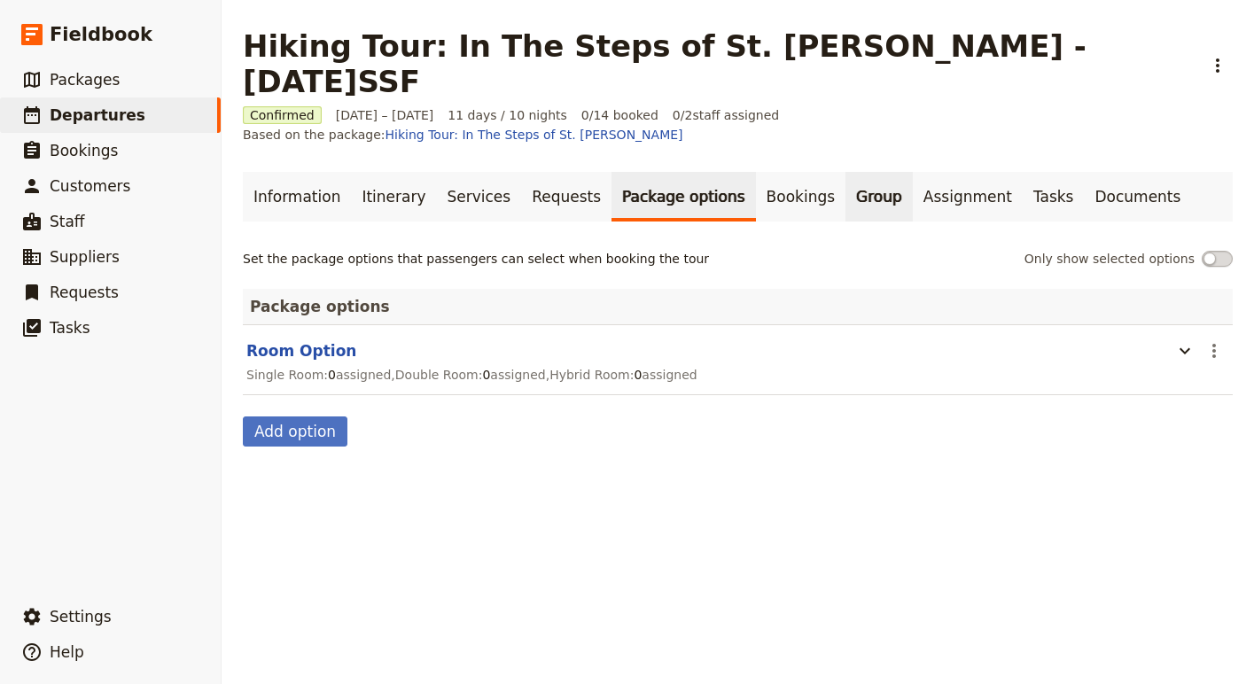
click at [845, 172] on link "Group" at bounding box center [878, 197] width 67 height 50
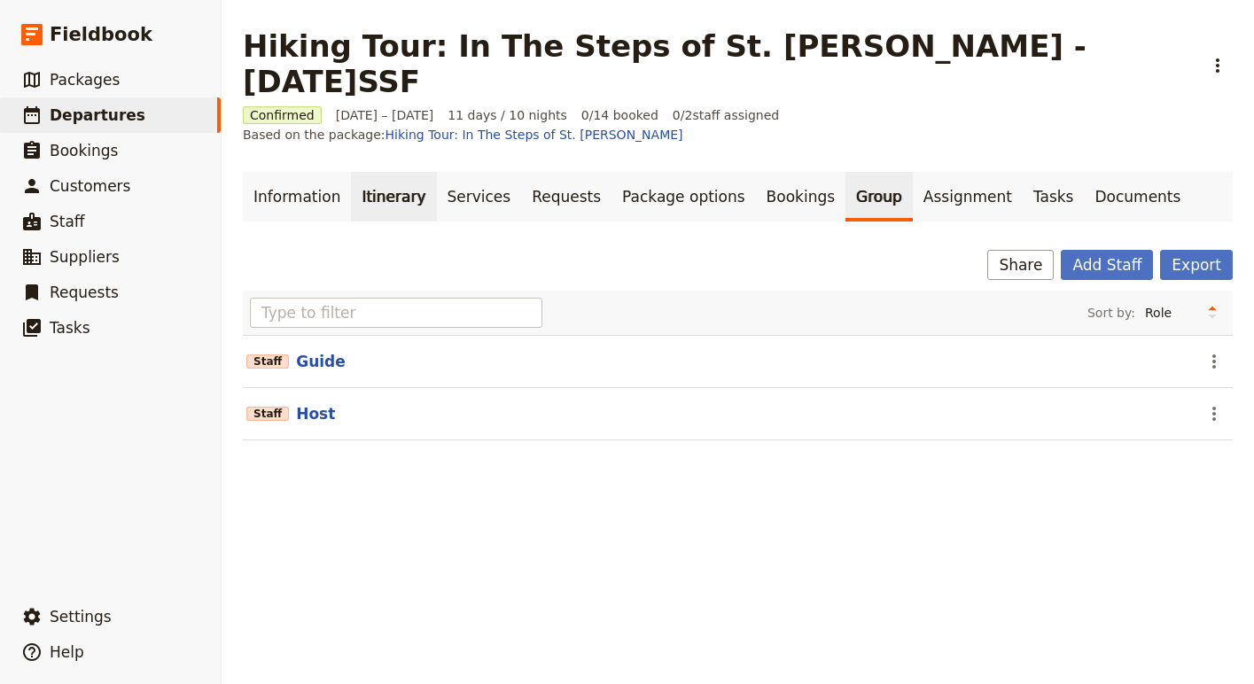
click at [368, 172] on link "Itinerary" at bounding box center [393, 197] width 85 height 50
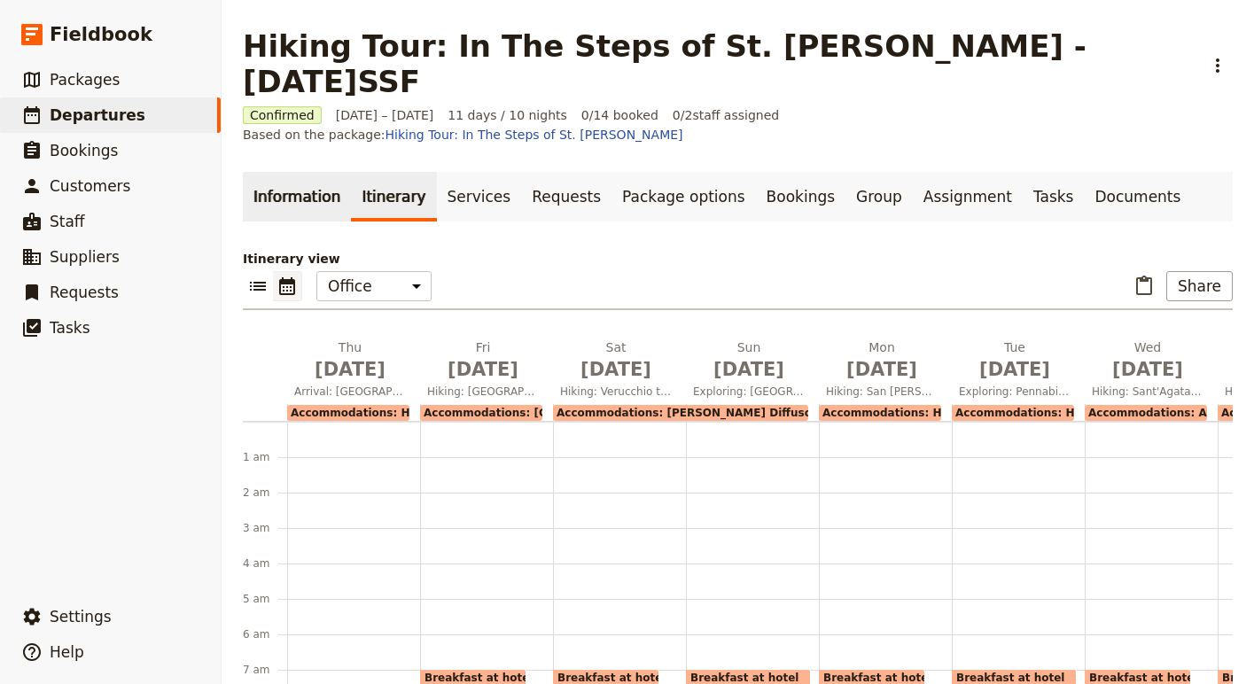
scroll to position [230, 0]
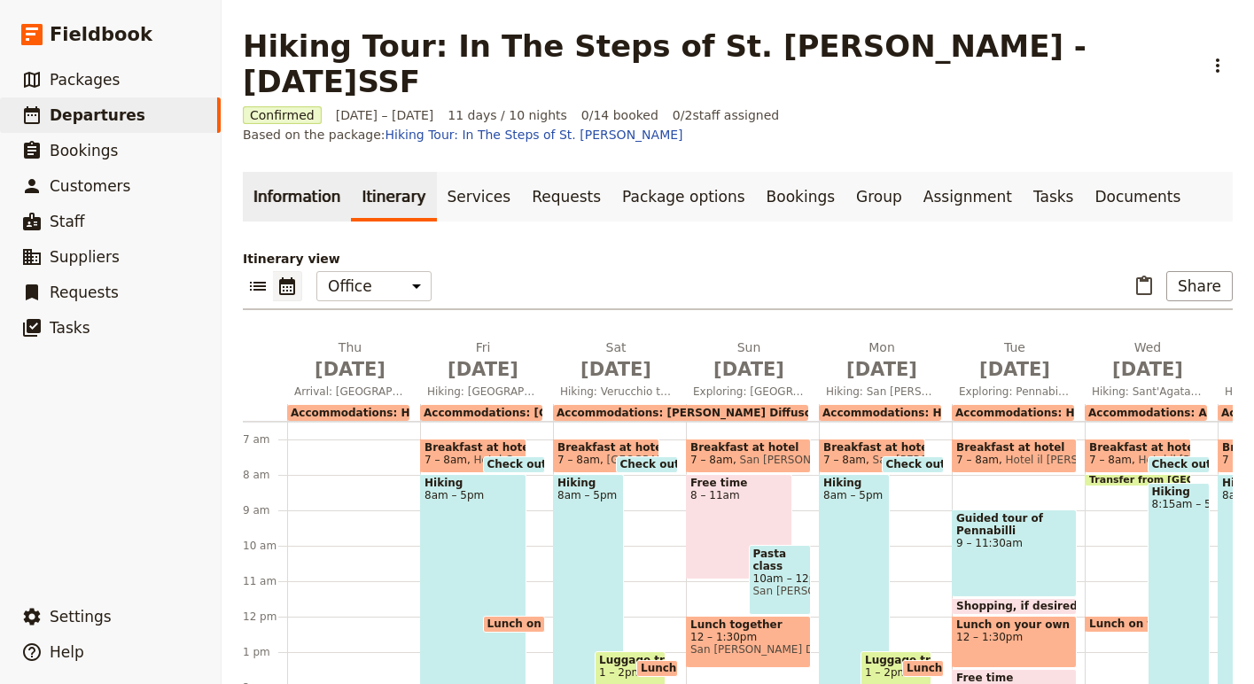
click at [297, 172] on link "Information" at bounding box center [297, 197] width 108 height 50
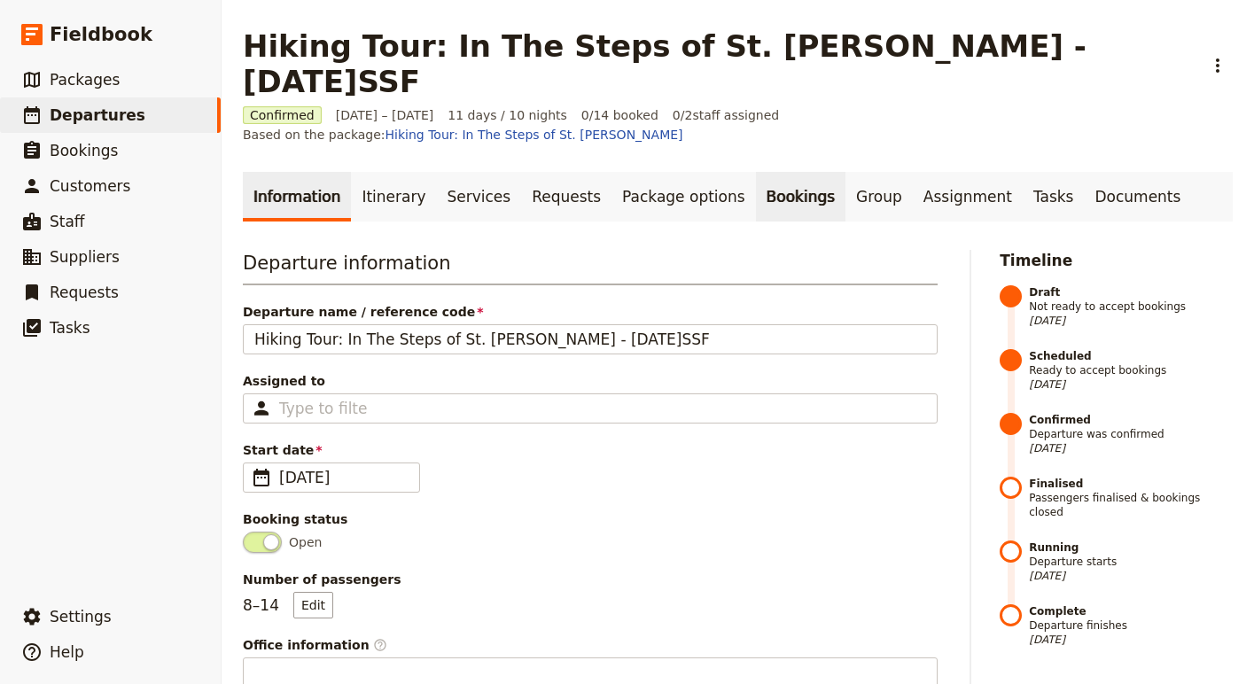
click at [756, 172] on link "Bookings" at bounding box center [801, 197] width 90 height 50
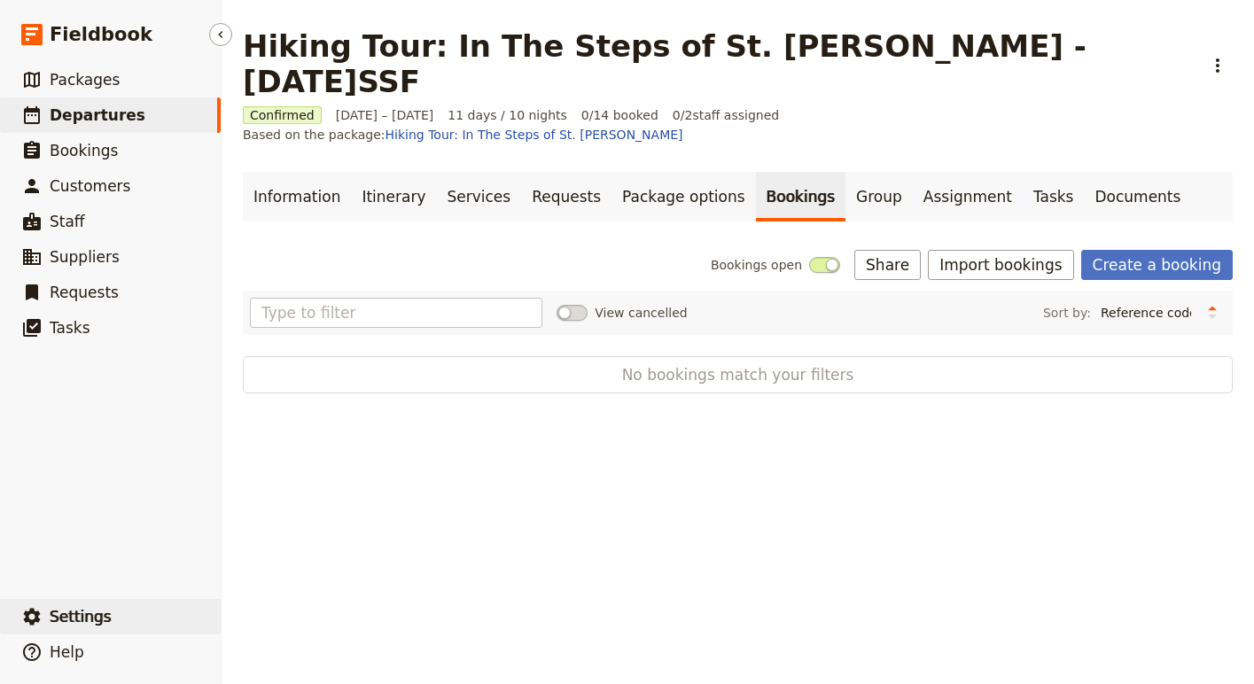
click at [88, 609] on span "Settings" at bounding box center [81, 617] width 62 height 18
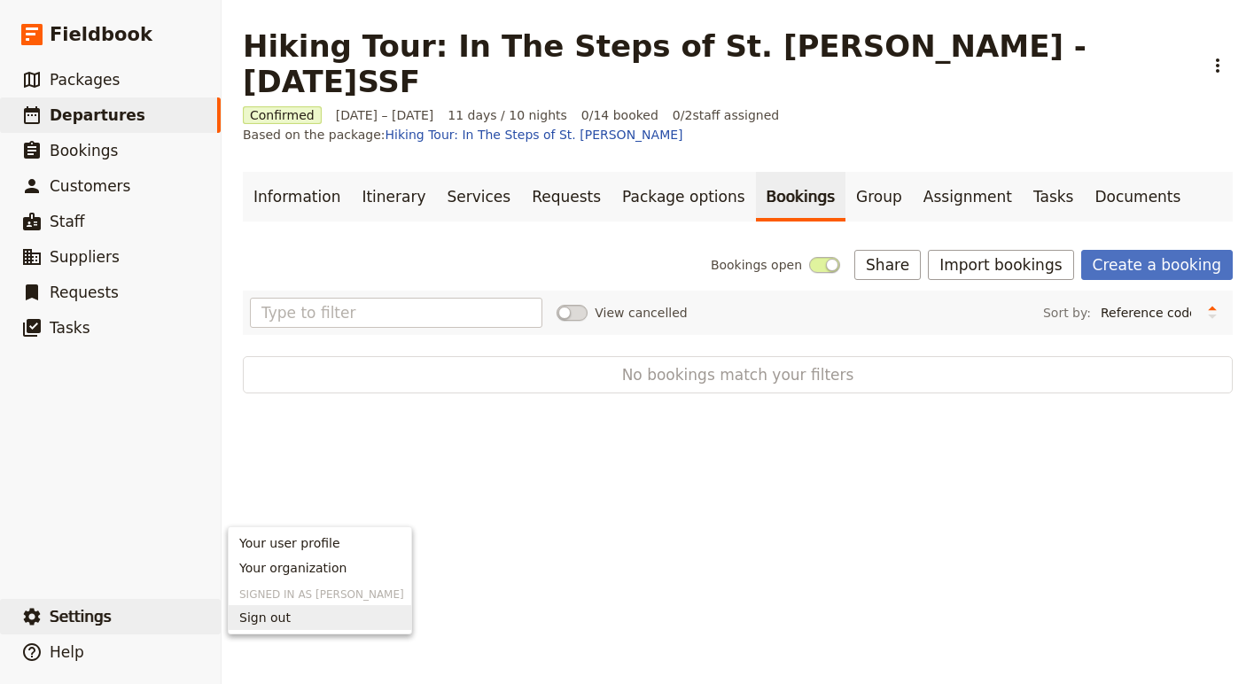
click at [286, 613] on span "Sign out" at bounding box center [319, 618] width 161 height 18
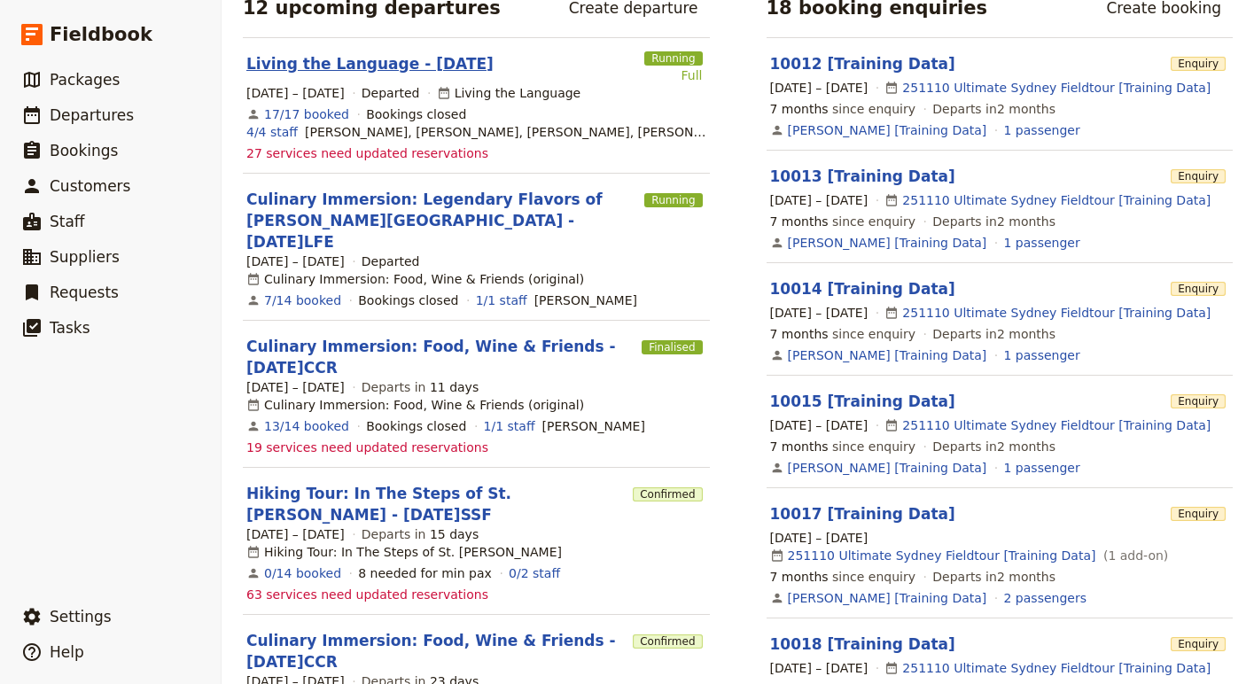
scroll to position [377, 0]
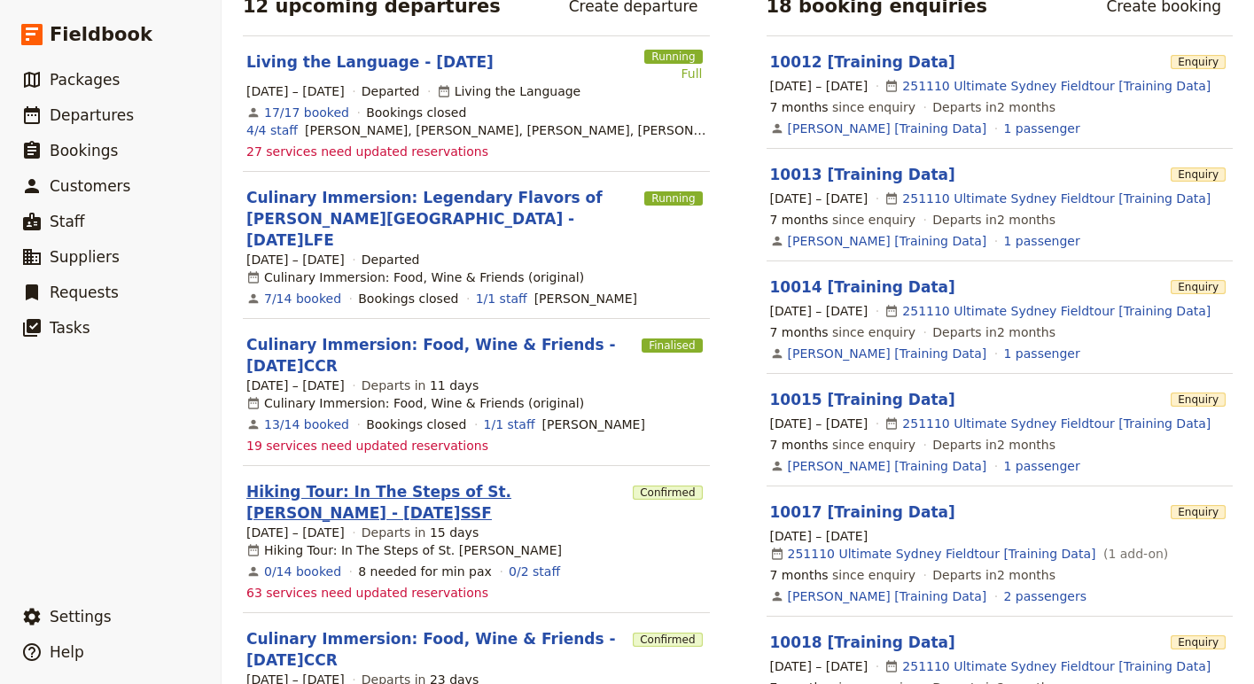
click at [368, 481] on link "Hiking Tour: In The Steps of St. [PERSON_NAME] - [DATE]SSF" at bounding box center [435, 502] width 379 height 43
